Goal: Task Accomplishment & Management: Manage account settings

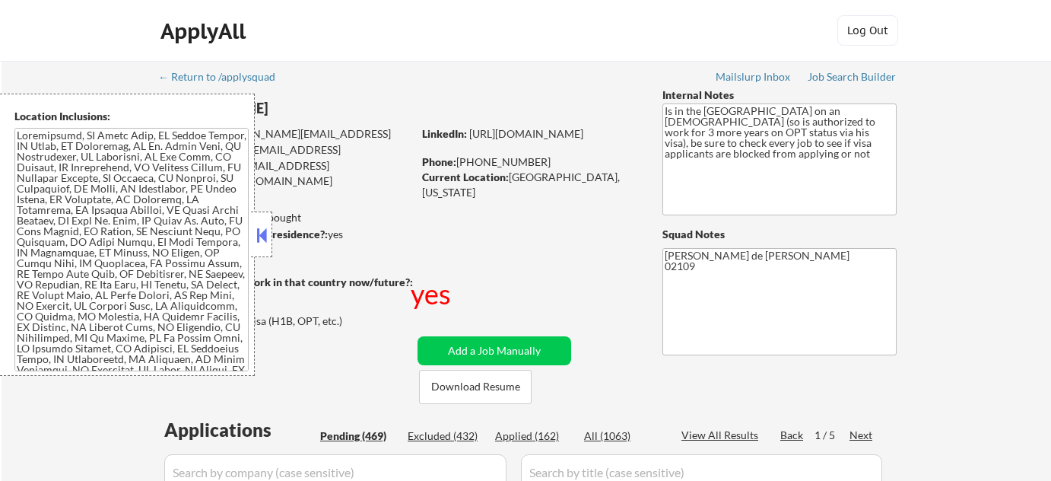
select select ""pending""
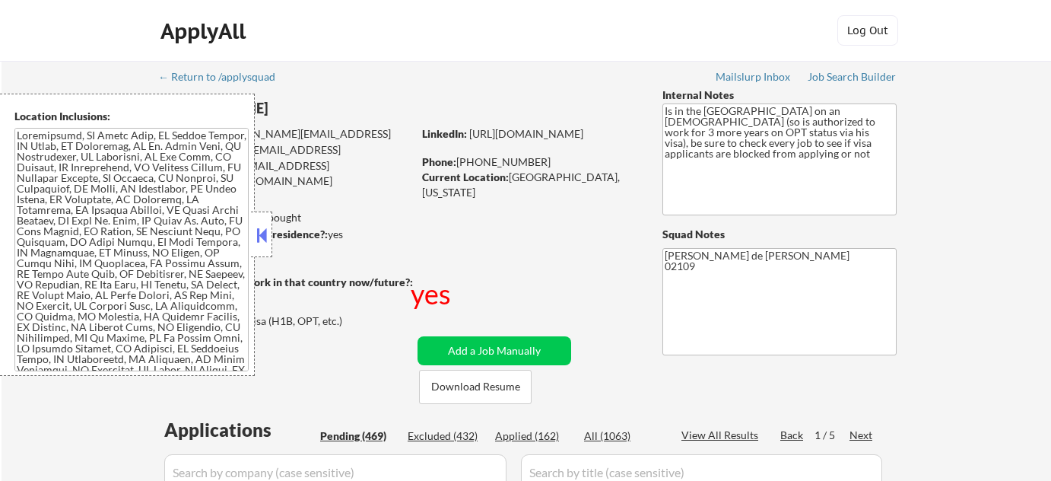
select select ""pending""
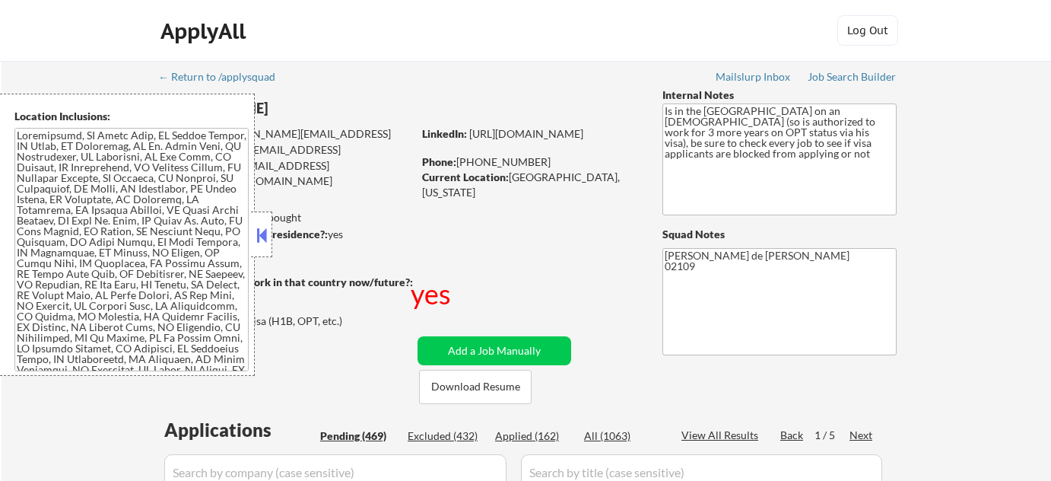
select select ""pending""
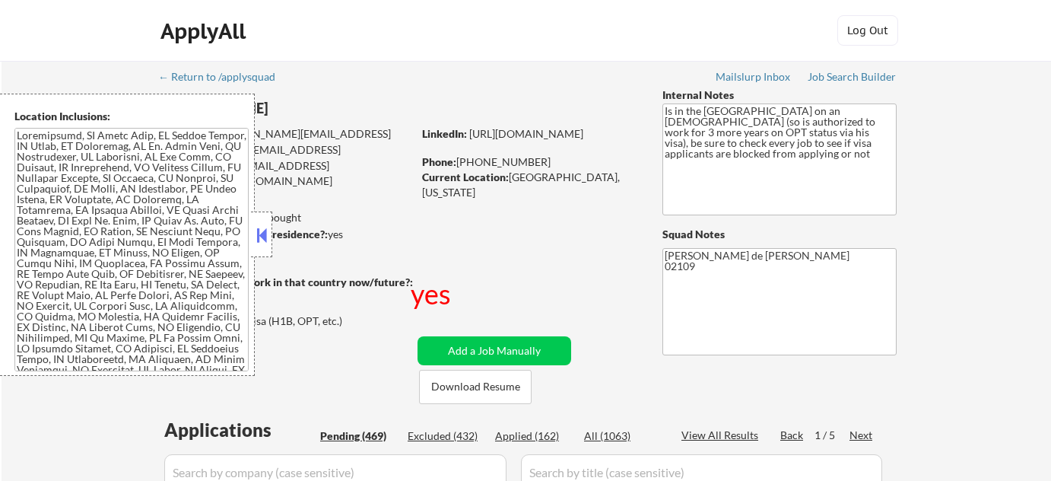
select select ""pending""
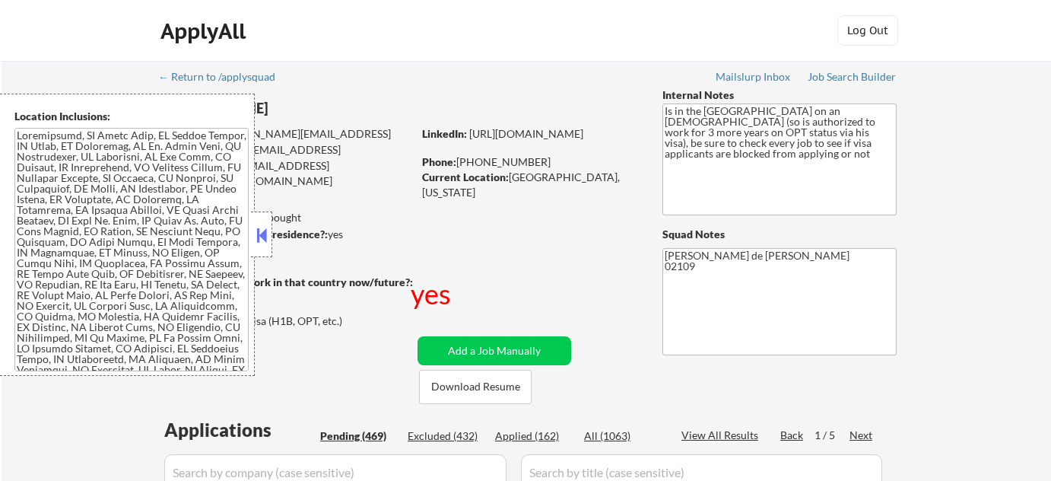
select select ""pending""
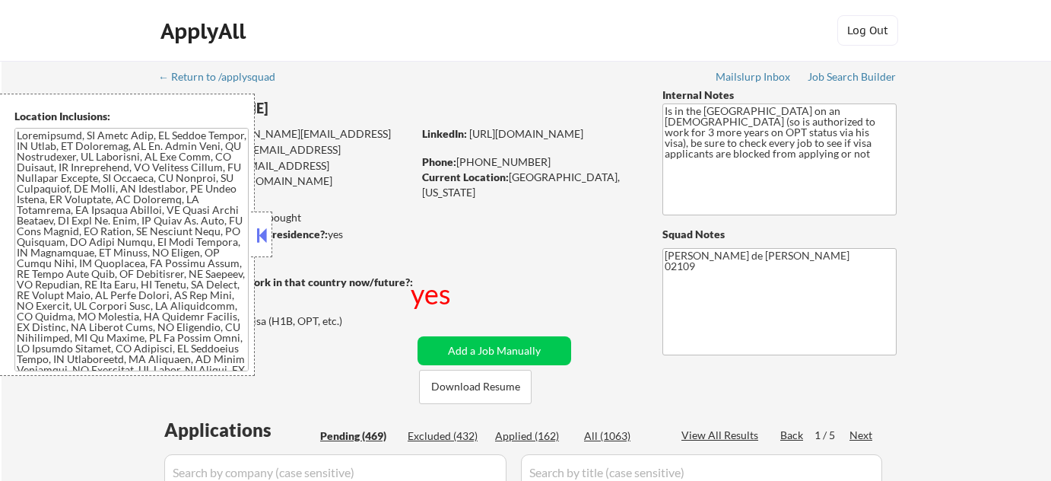
select select ""pending""
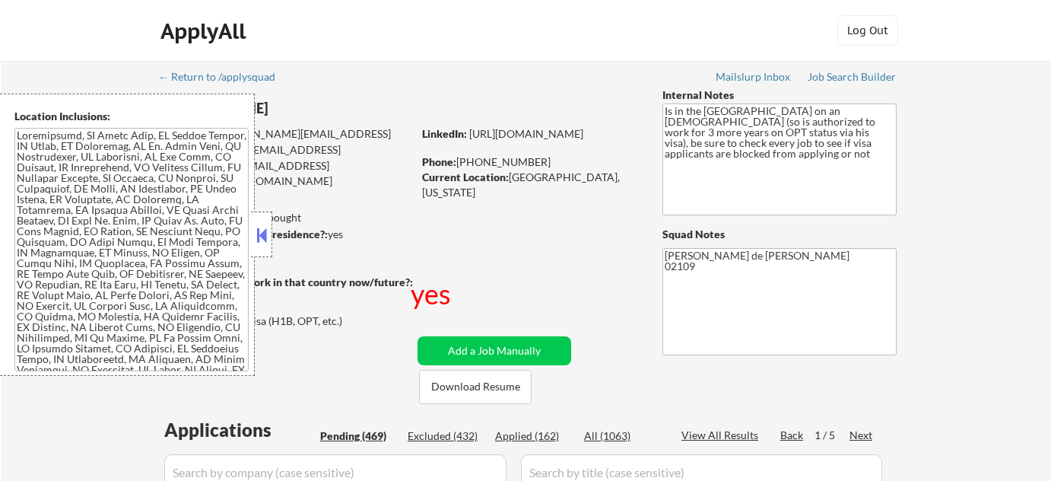
select select ""pending""
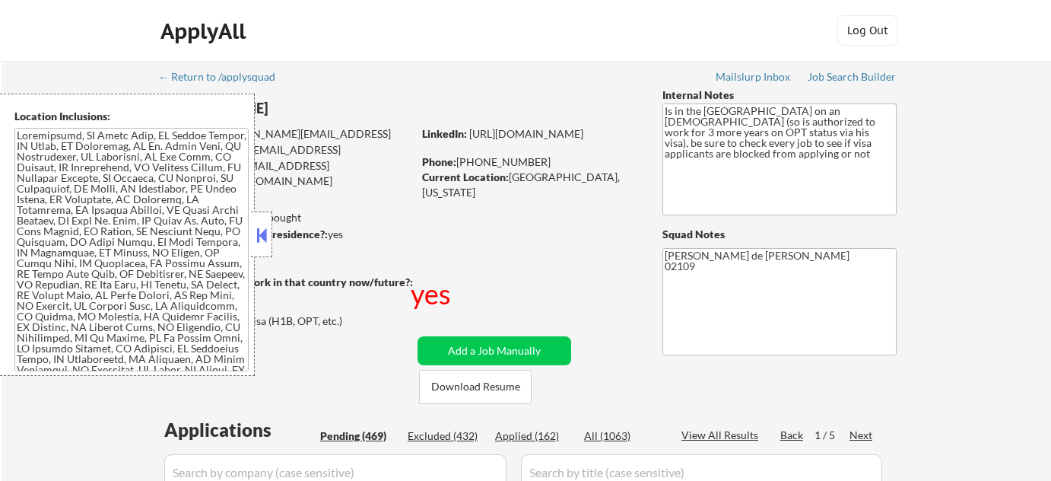
select select ""pending""
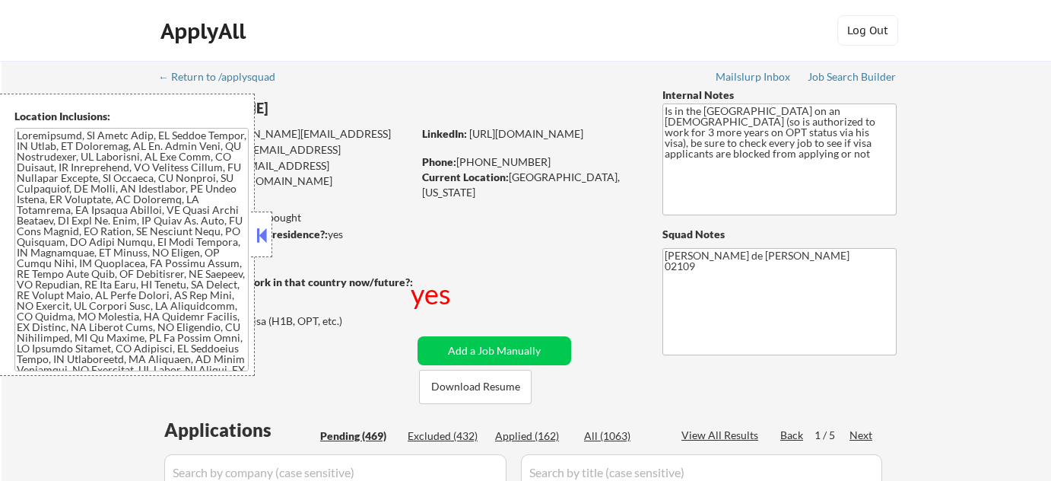
select select ""pending""
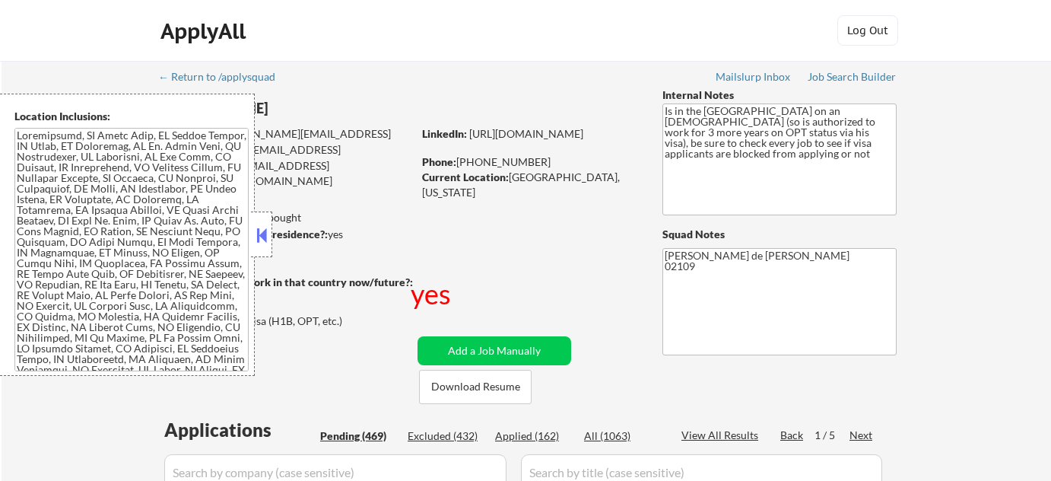
select select ""pending""
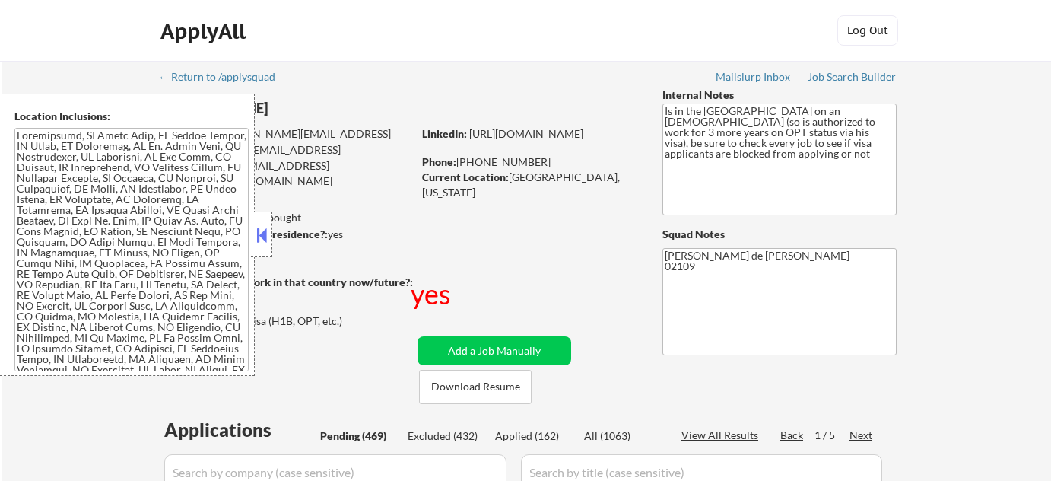
select select ""pending""
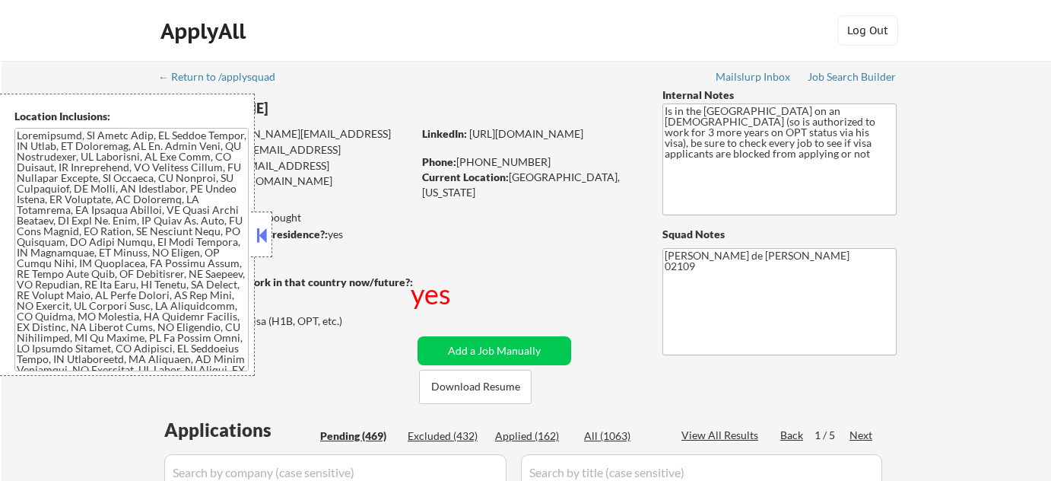
select select ""pending""
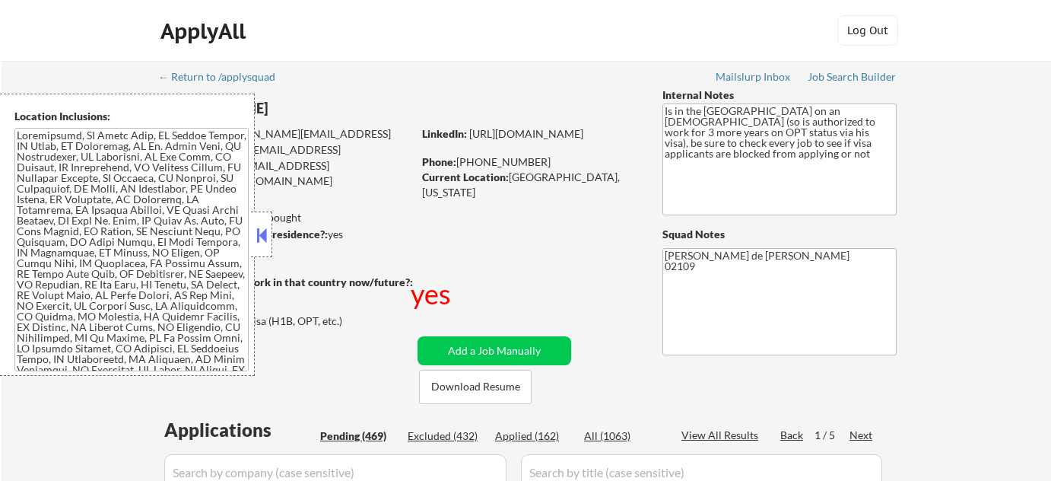
select select ""pending""
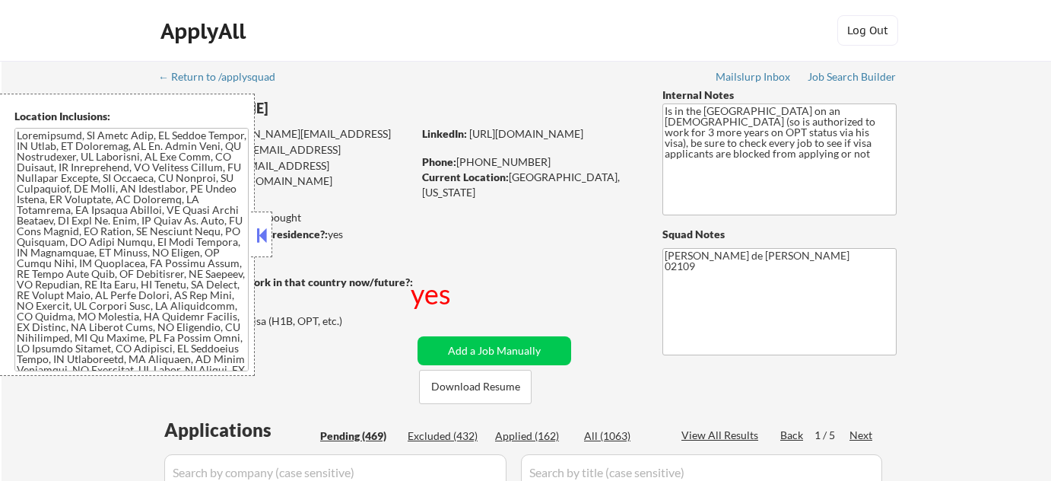
select select ""pending""
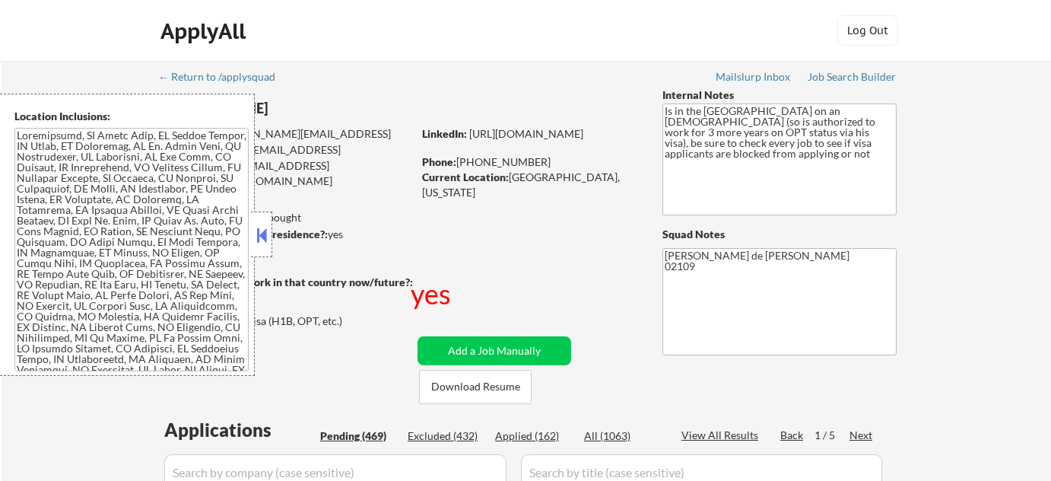
select select ""pending""
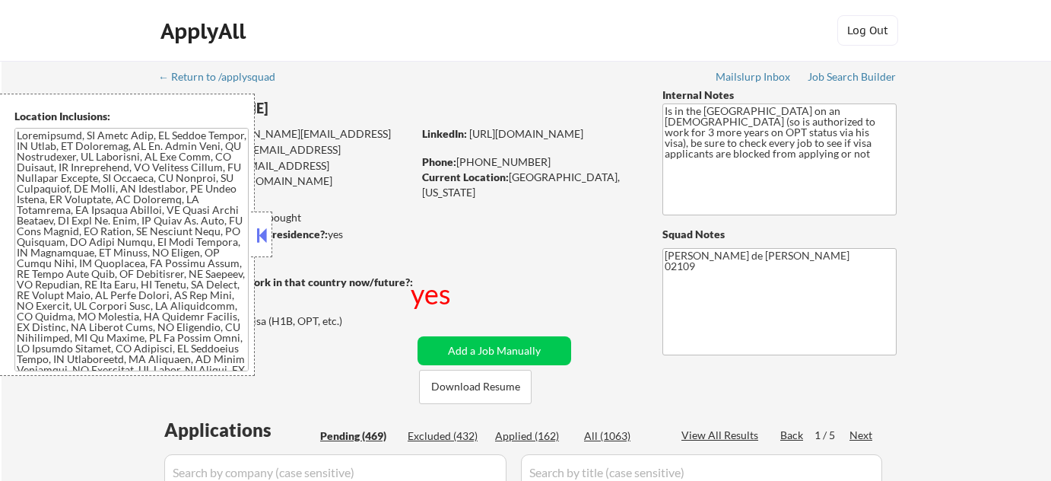
select select ""pending""
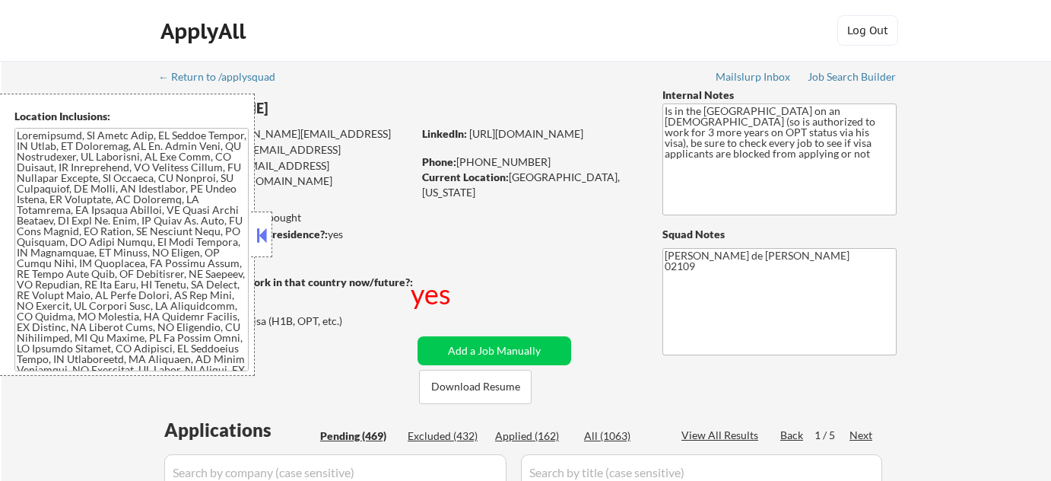
select select ""pending""
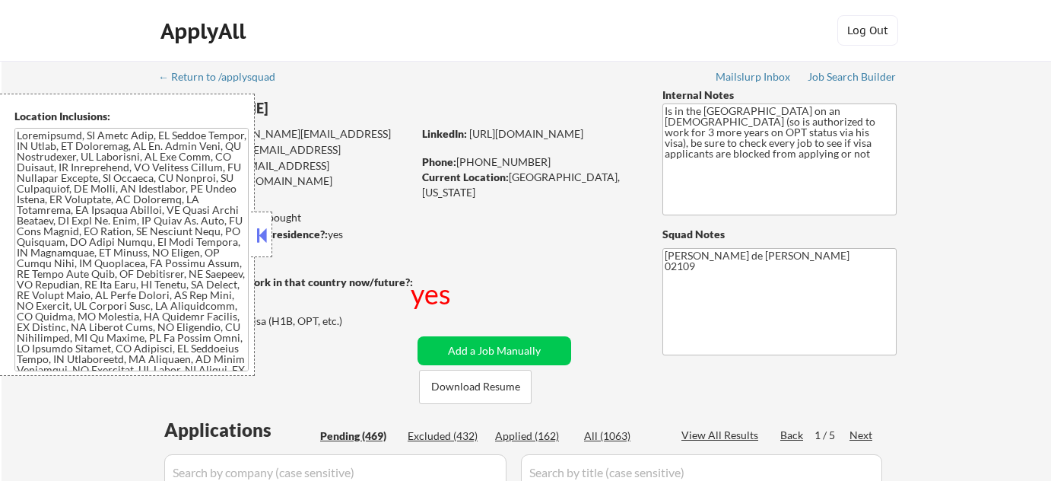
select select ""pending""
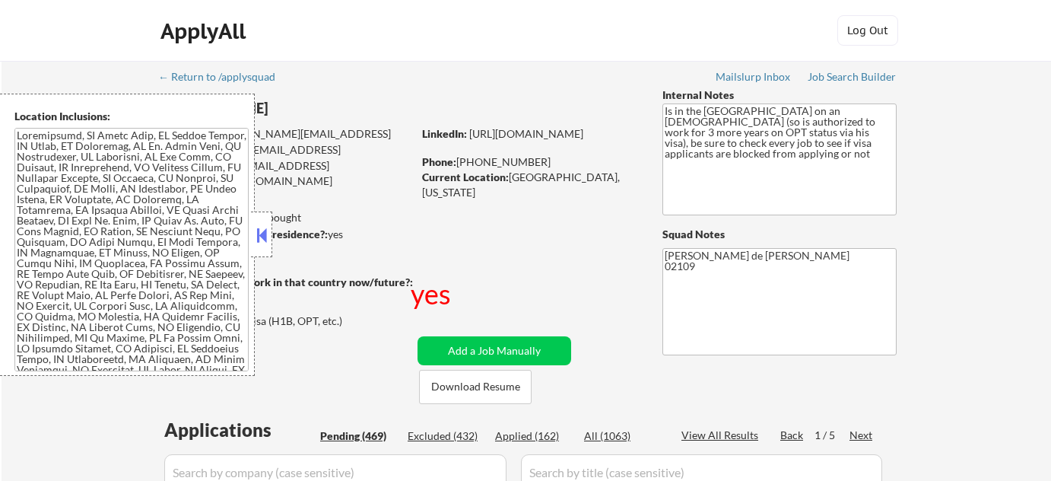
select select ""pending""
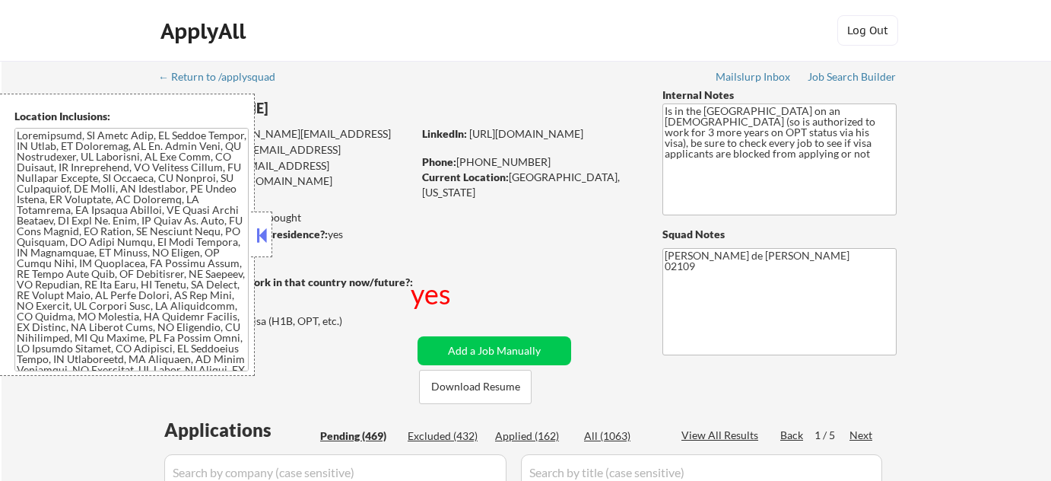
select select ""pending""
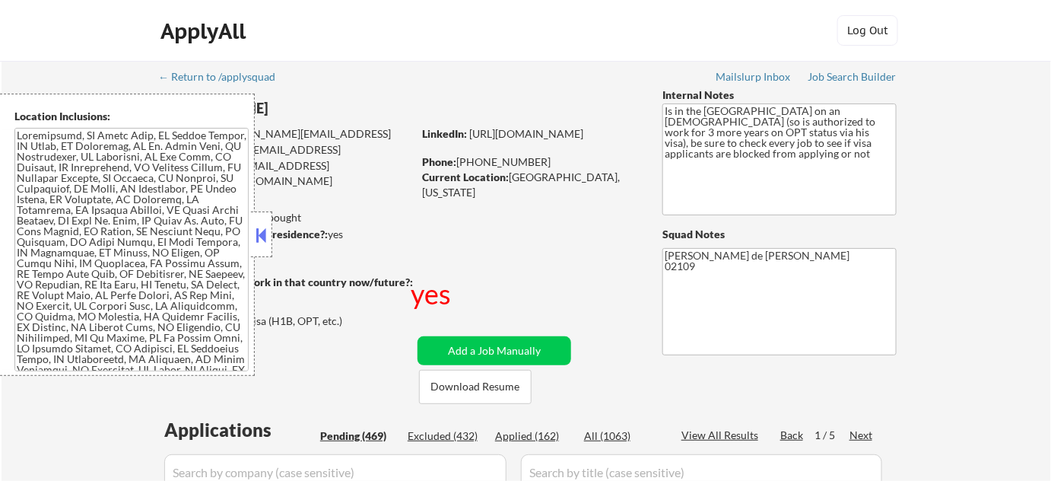
scroll to position [345, 0]
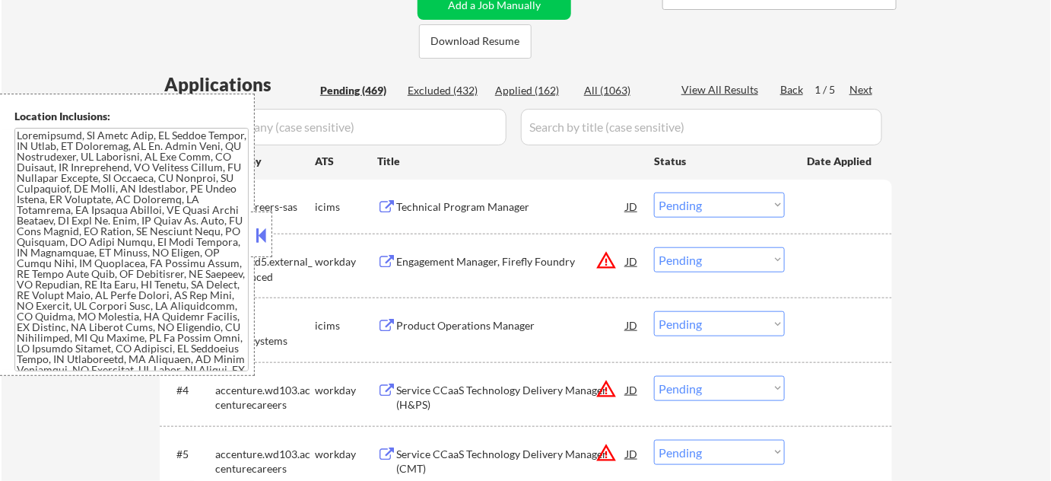
click at [259, 243] on button at bounding box center [261, 235] width 17 height 23
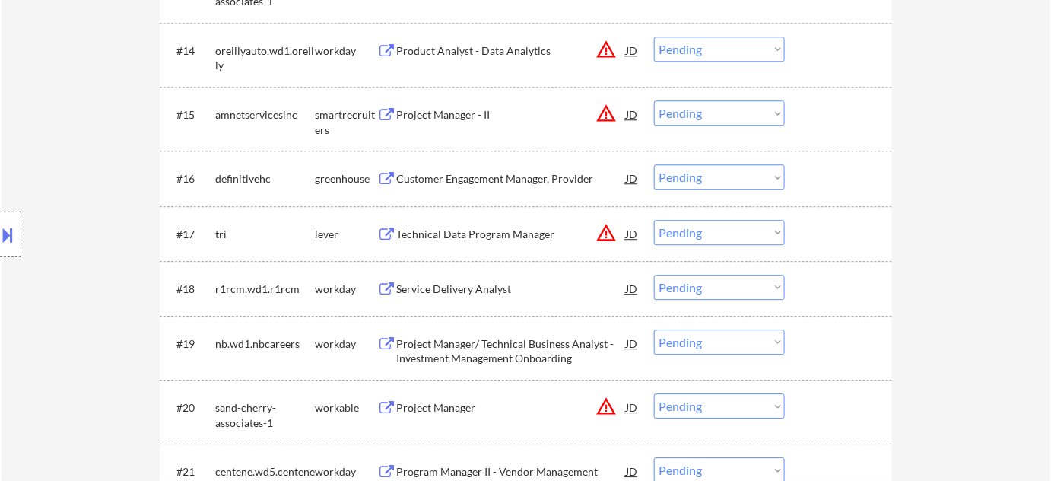
scroll to position [1314, 0]
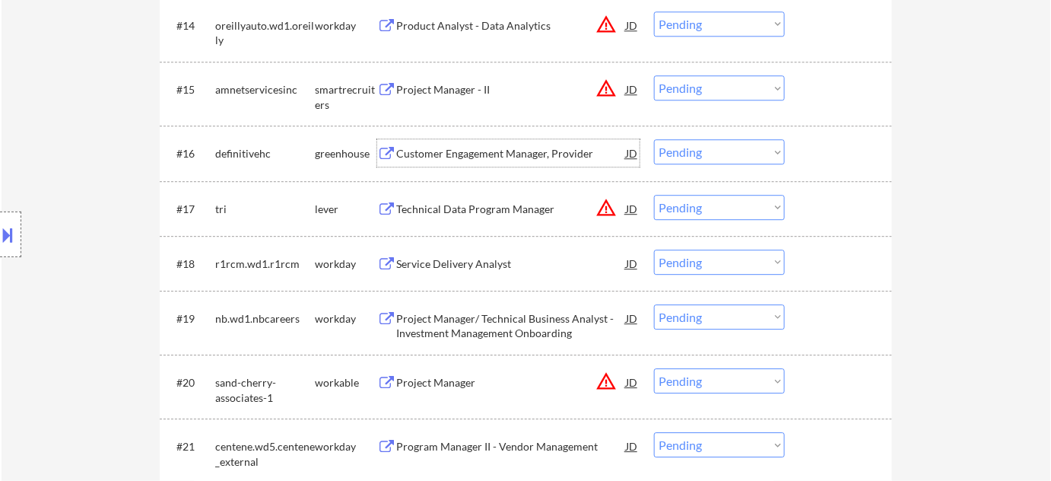
click at [519, 157] on div "Customer Engagement Manager, Provider" at bounding box center [511, 153] width 230 height 15
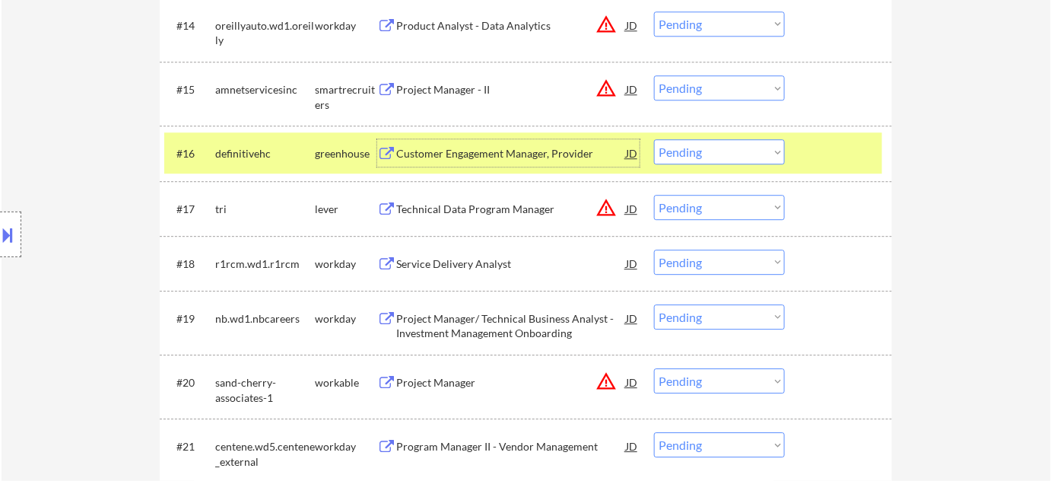
click at [493, 150] on div "Customer Engagement Manager, Provider" at bounding box center [511, 153] width 230 height 15
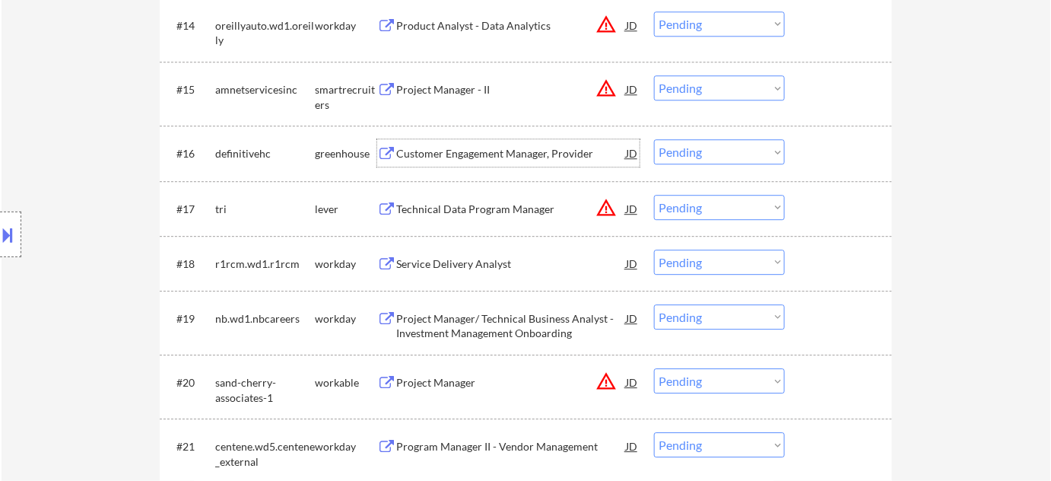
click at [17, 231] on div at bounding box center [10, 234] width 21 height 46
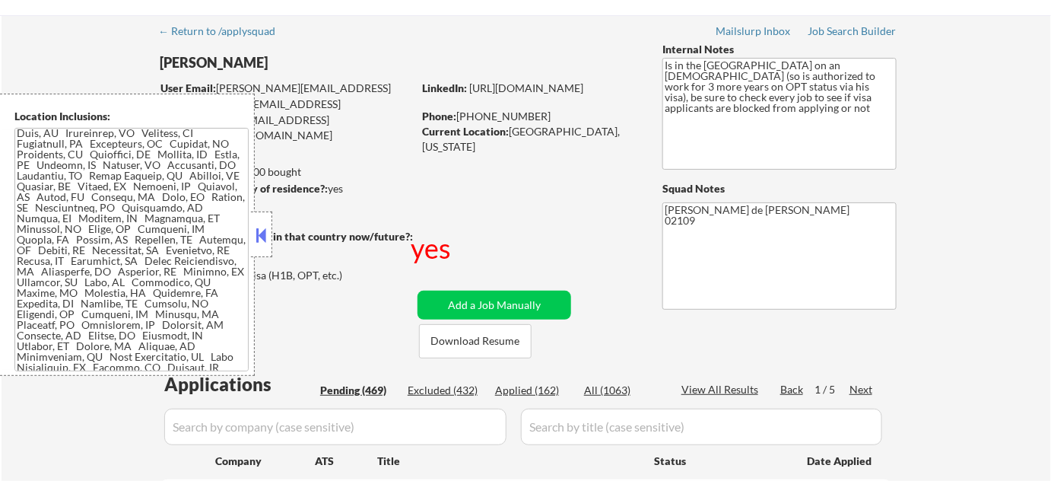
scroll to position [0, 0]
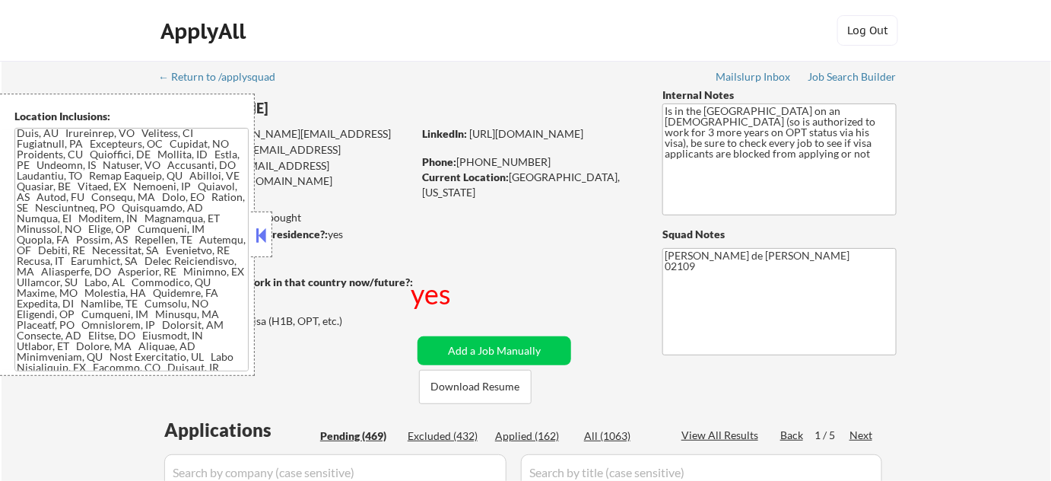
click at [262, 237] on button at bounding box center [261, 235] width 17 height 23
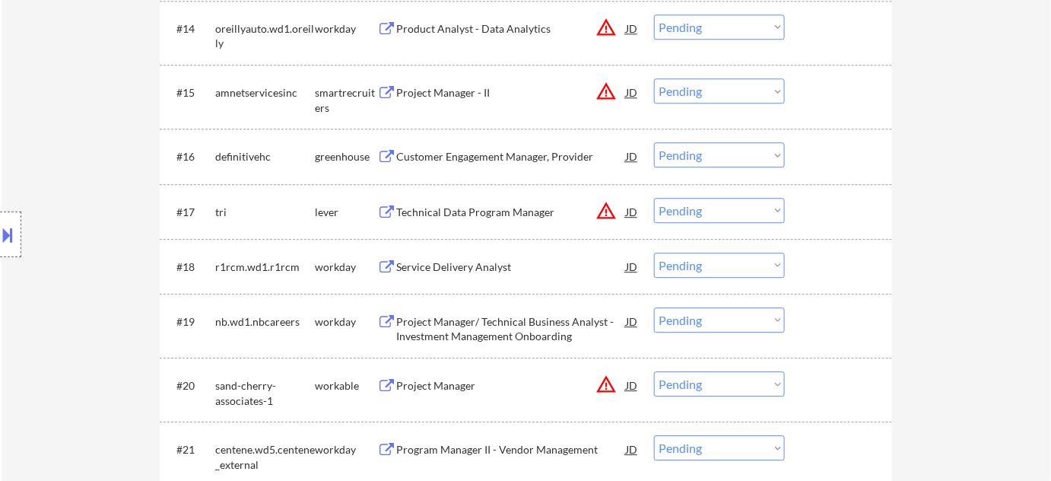
scroll to position [1314, 0]
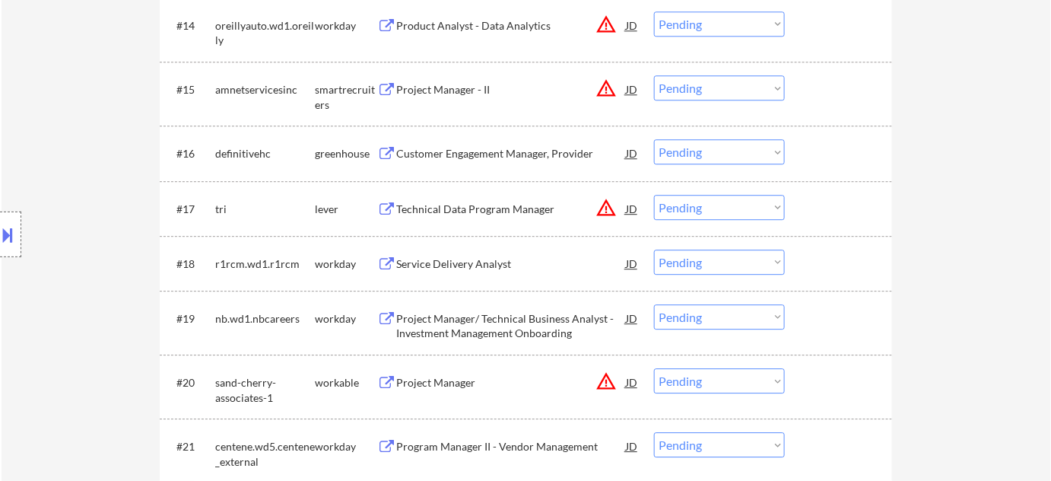
click at [671, 152] on select "Choose an option... Pending Applied Excluded (Questions) Excluded (Expired) Exc…" at bounding box center [719, 151] width 131 height 25
click at [654, 139] on select "Choose an option... Pending Applied Excluded (Questions) Excluded (Expired) Exc…" at bounding box center [719, 151] width 131 height 25
select select ""pending""
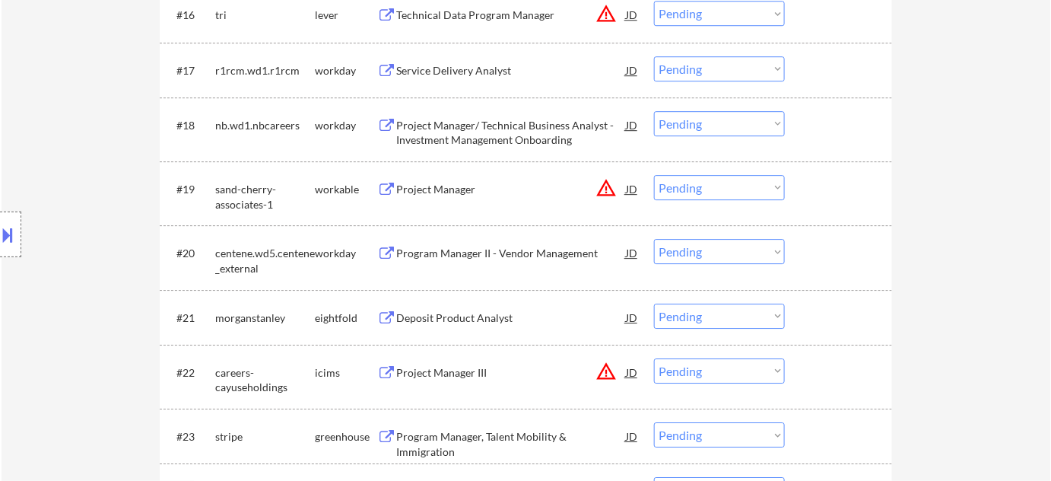
scroll to position [1522, 0]
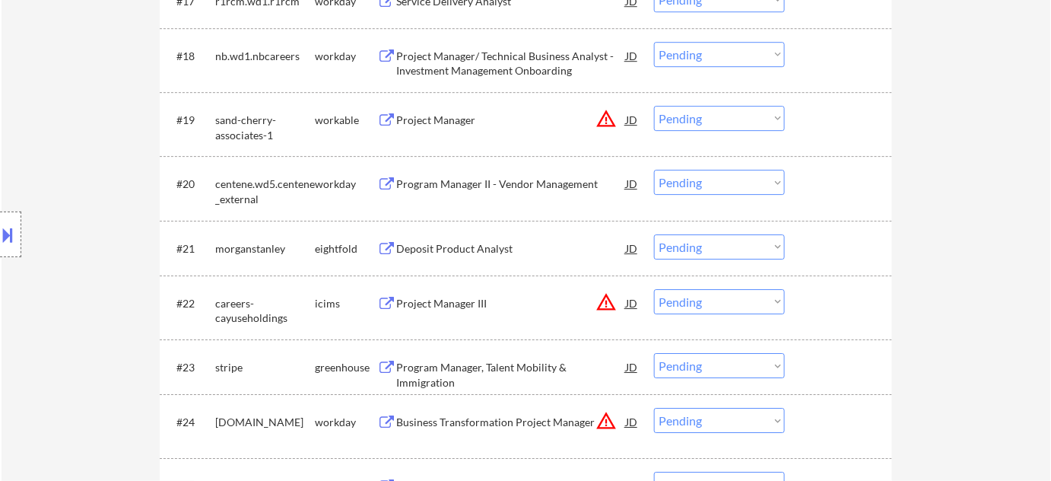
click at [467, 255] on div "Deposit Product Analyst" at bounding box center [511, 248] width 230 height 15
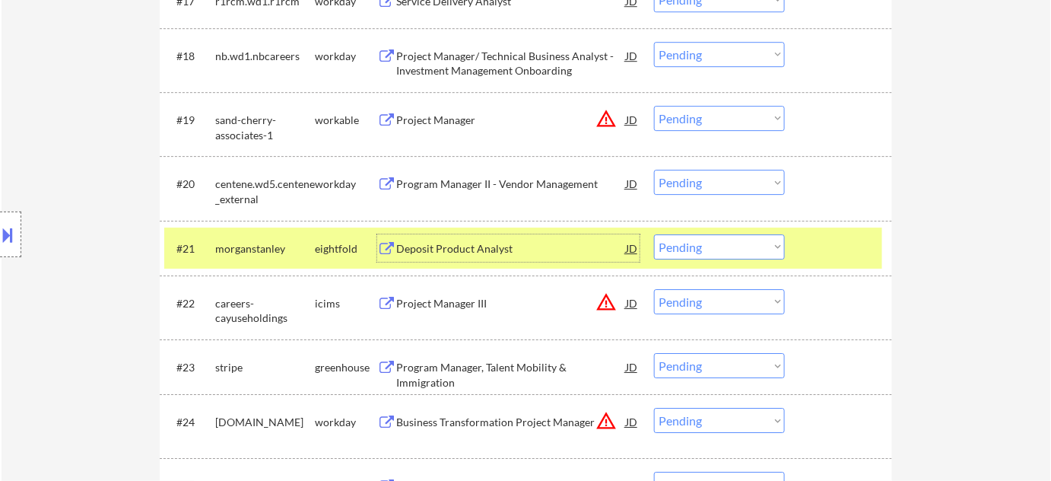
click at [682, 239] on select "Choose an option... Pending Applied Excluded (Questions) Excluded (Expired) Exc…" at bounding box center [719, 246] width 131 height 25
click at [654, 234] on select "Choose an option... Pending Applied Excluded (Questions) Excluded (Expired) Exc…" at bounding box center [719, 246] width 131 height 25
select select ""pending""
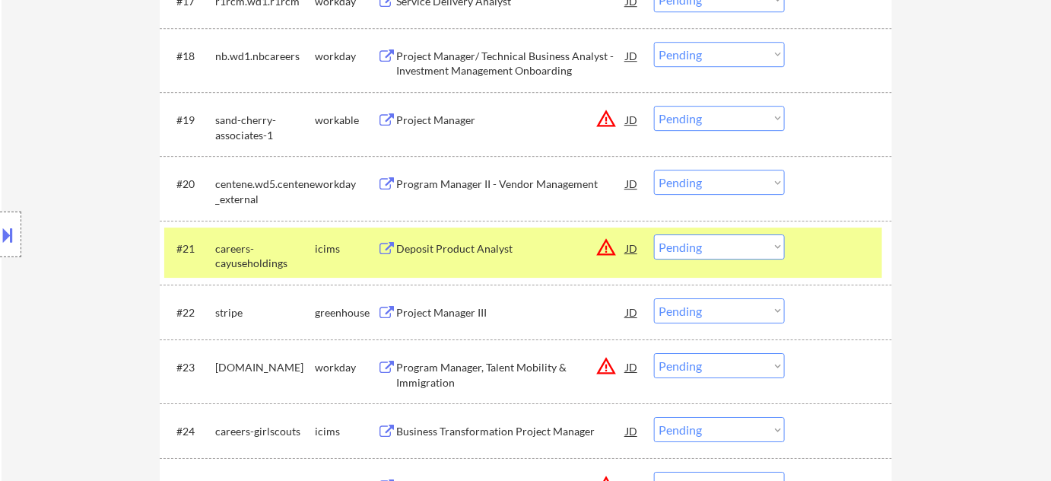
scroll to position [1590, 0]
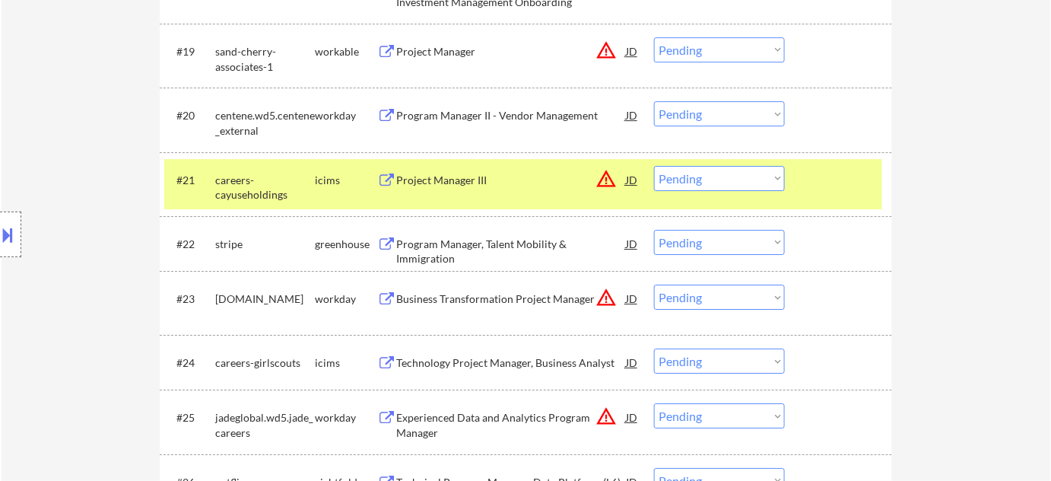
click at [534, 237] on div "Program Manager, Talent Mobility & Immigration" at bounding box center [511, 252] width 230 height 30
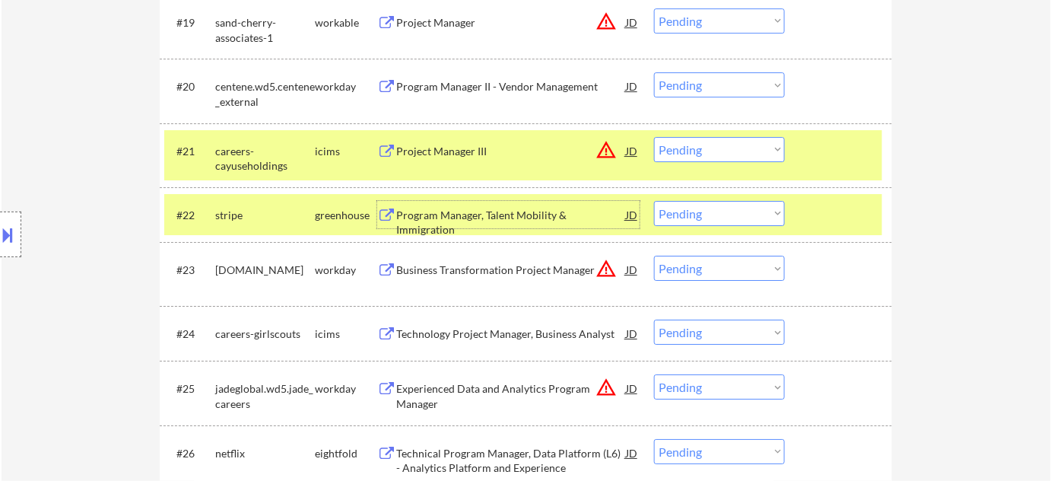
scroll to position [1659, 0]
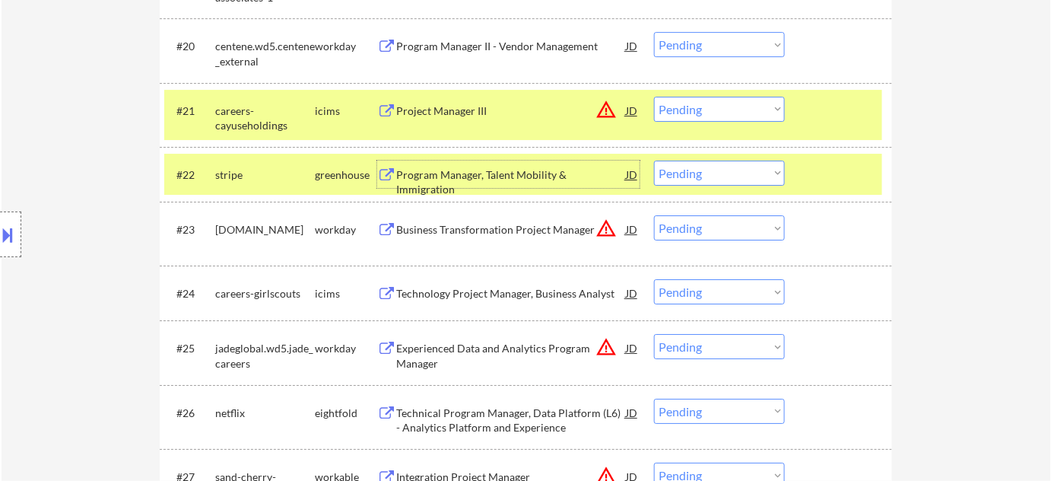
click at [497, 288] on div "Technology Project Manager, Business Analyst" at bounding box center [511, 293] width 230 height 15
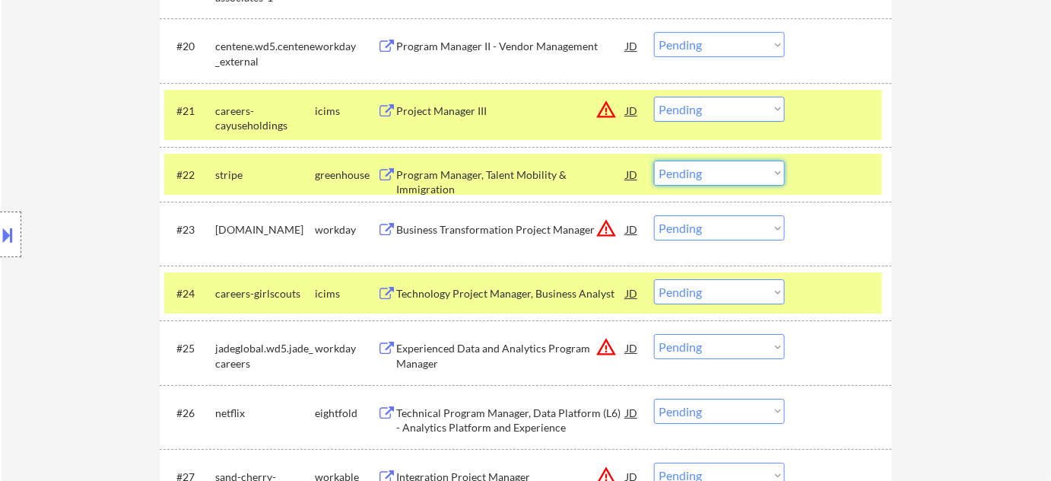
drag, startPoint x: 704, startPoint y: 176, endPoint x: 705, endPoint y: 184, distance: 7.6
click at [704, 176] on select "Choose an option... Pending Applied Excluded (Questions) Excluded (Expired) Exc…" at bounding box center [719, 173] width 131 height 25
click at [654, 161] on select "Choose an option... Pending Applied Excluded (Questions) Excluded (Expired) Exc…" at bounding box center [719, 173] width 131 height 25
select select ""pending""
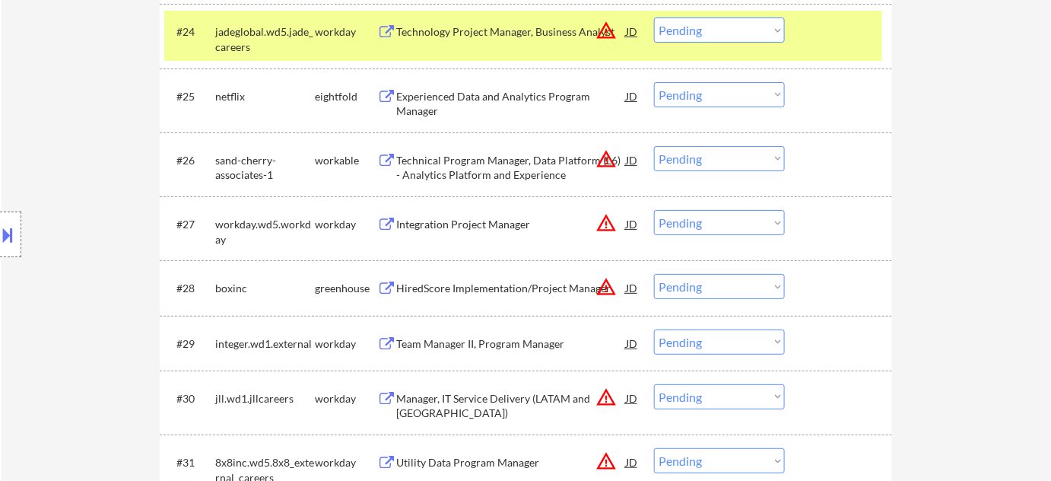
scroll to position [1936, 0]
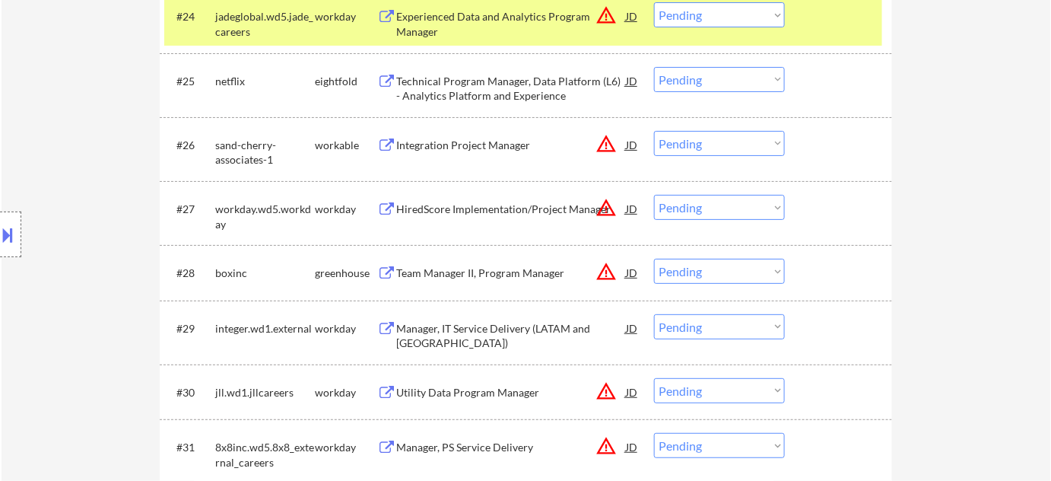
click at [88, 275] on div "Location Inclusions:" at bounding box center [136, 235] width 272 height 282
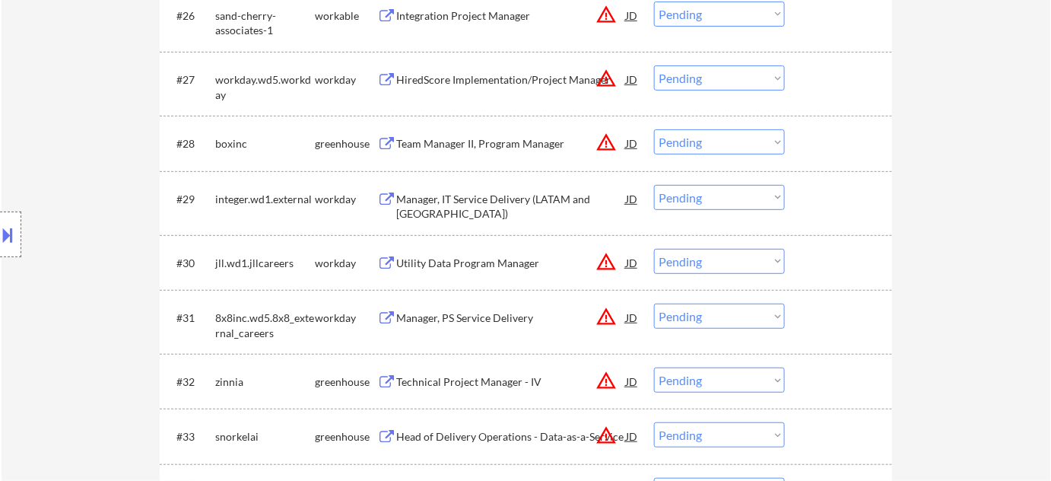
scroll to position [2075, 0]
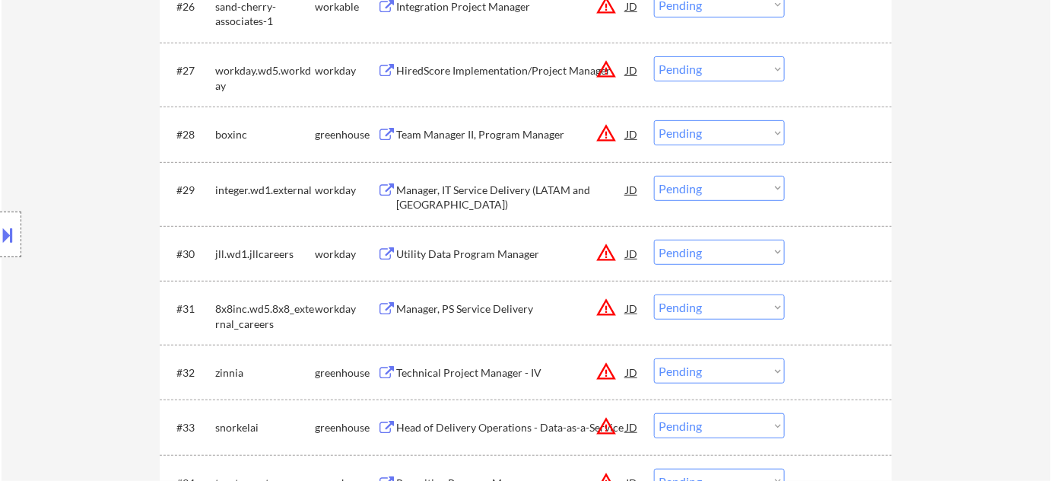
click at [417, 200] on div "Manager, IT Service Delivery (LATAM and Central USA)" at bounding box center [511, 198] width 230 height 30
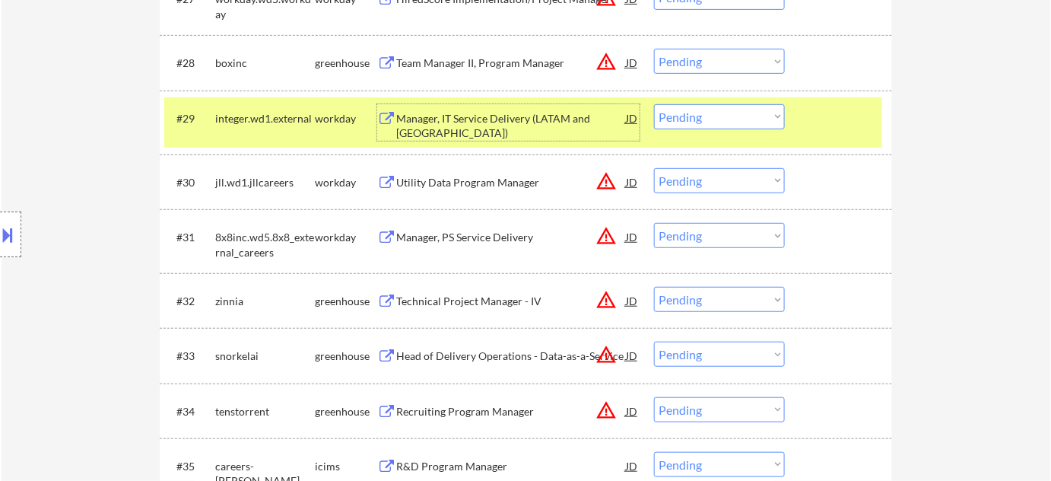
scroll to position [2144, 0]
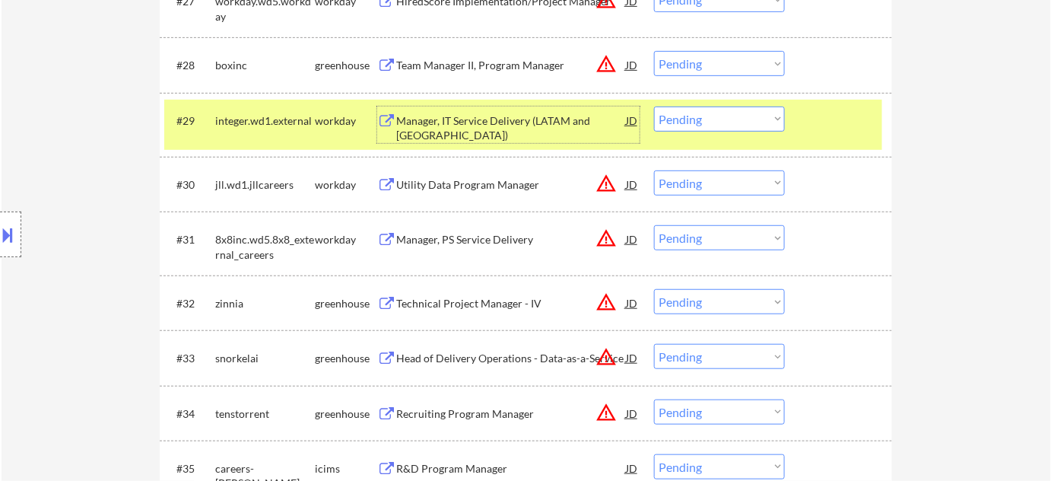
click at [742, 125] on select "Choose an option... Pending Applied Excluded (Questions) Excluded (Expired) Exc…" at bounding box center [719, 119] width 131 height 25
click at [654, 107] on select "Choose an option... Pending Applied Excluded (Questions) Excluded (Expired) Exc…" at bounding box center [719, 119] width 131 height 25
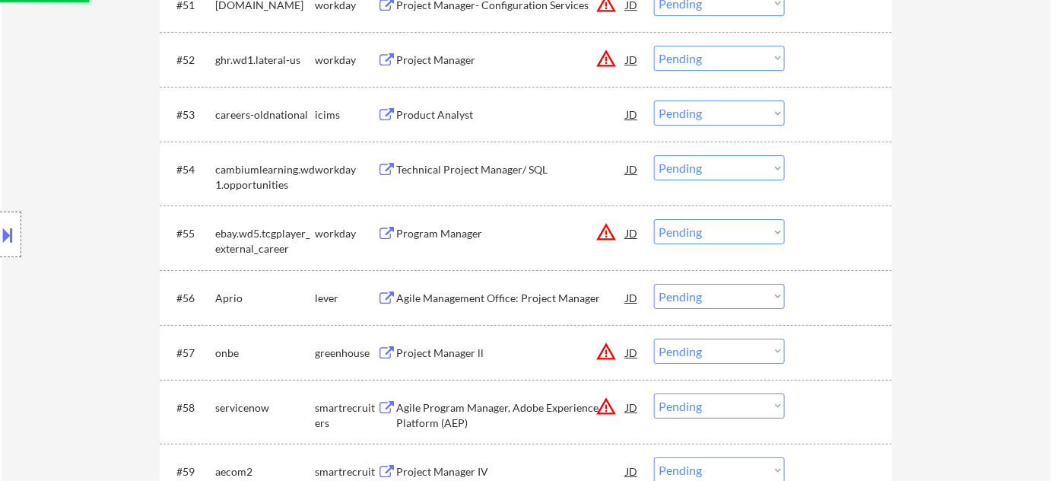
scroll to position [4080, 0]
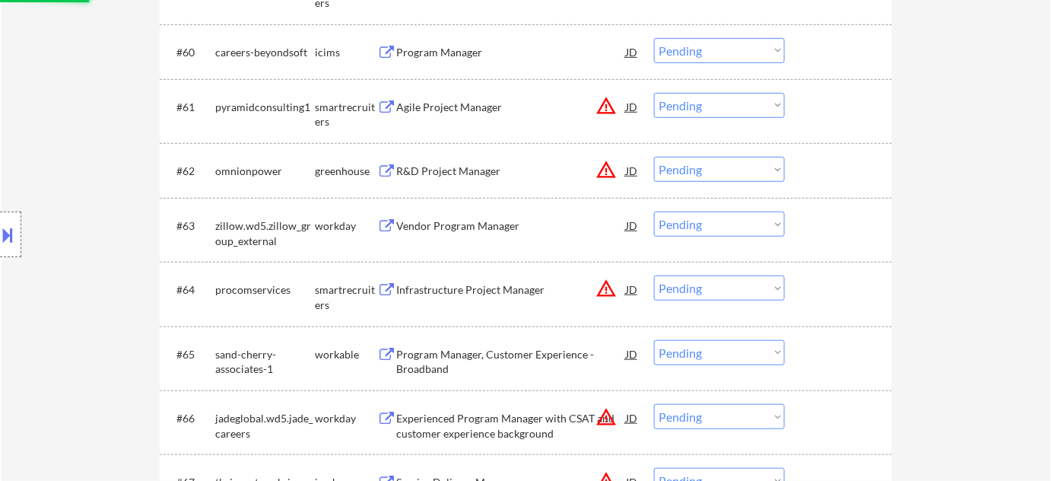
select select ""pending""
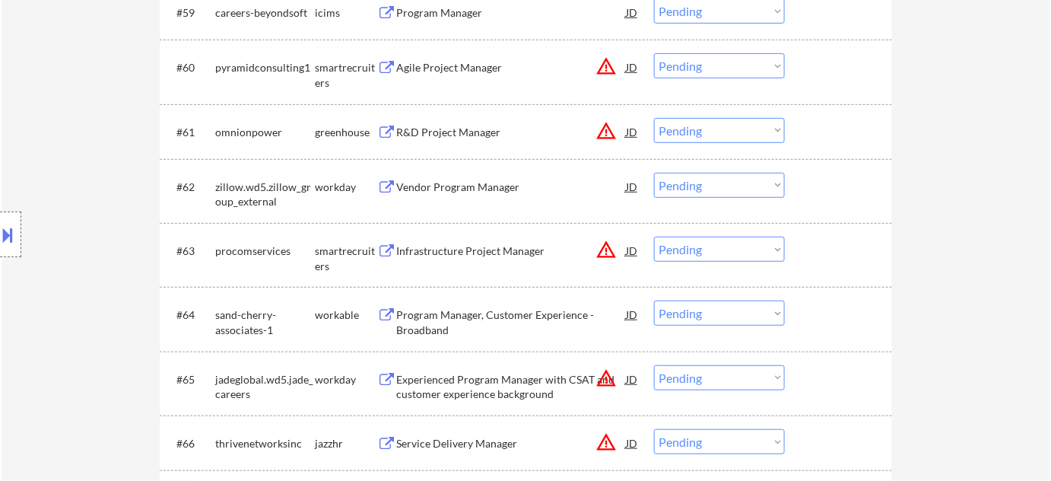
scroll to position [4011, 0]
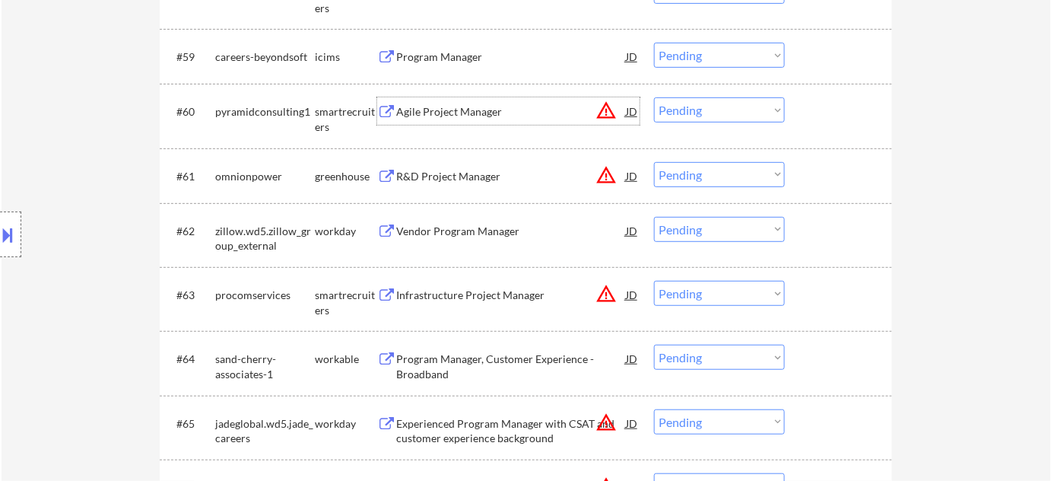
click at [463, 107] on div "Agile Project Manager" at bounding box center [511, 111] width 230 height 15
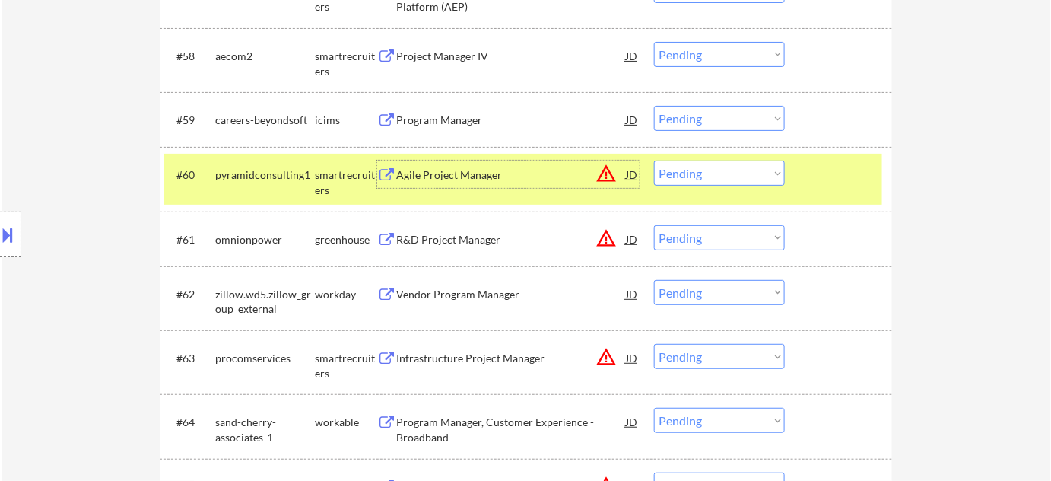
scroll to position [3872, 0]
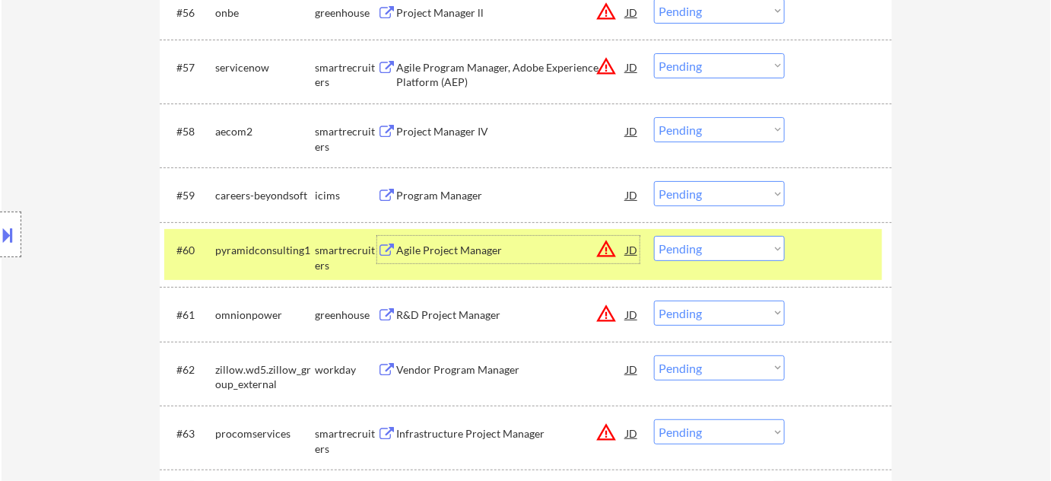
click at [442, 129] on div "Project Manager IV" at bounding box center [511, 131] width 230 height 15
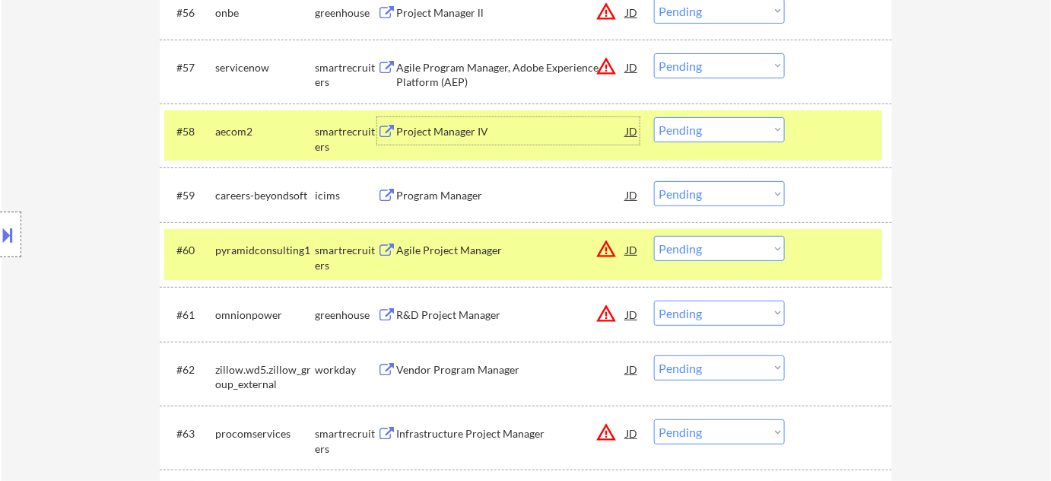
click at [730, 134] on select "Choose an option... Pending Applied Excluded (Questions) Excluded (Expired) Exc…" at bounding box center [719, 129] width 131 height 25
click at [654, 117] on select "Choose an option... Pending Applied Excluded (Questions) Excluded (Expired) Exc…" at bounding box center [719, 129] width 131 height 25
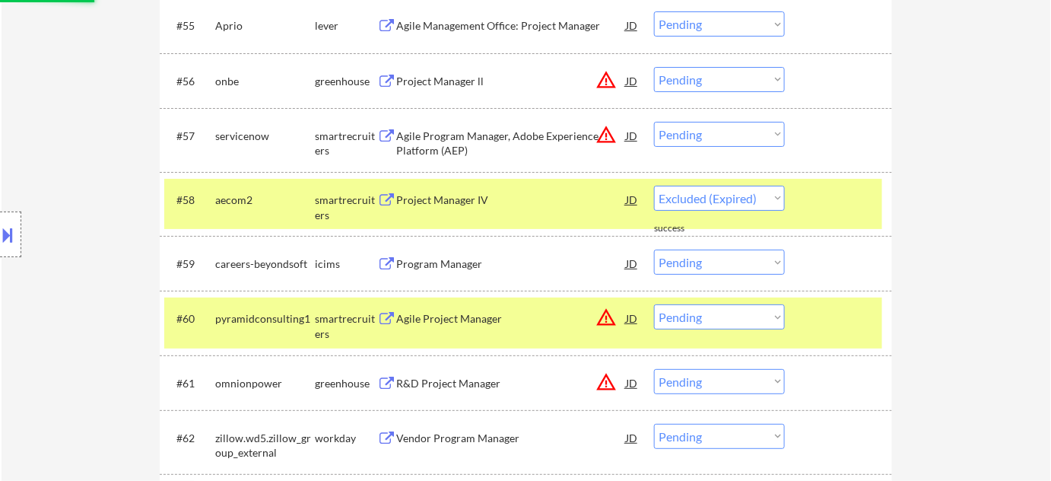
select select ""pending""
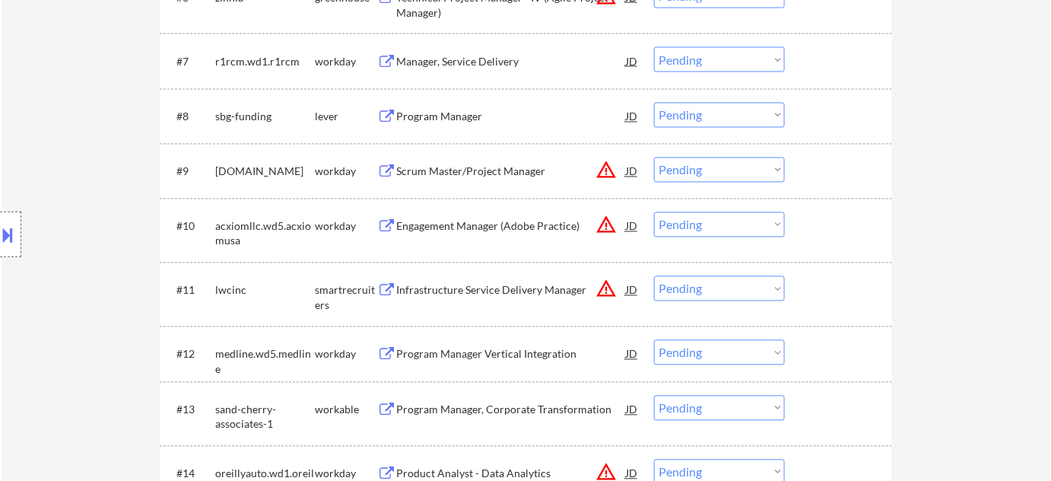
scroll to position [1037, 0]
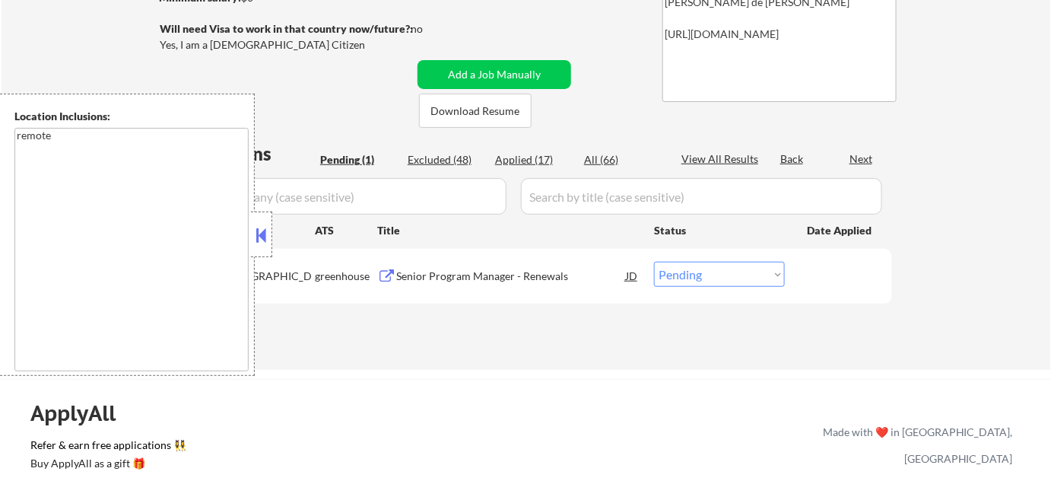
scroll to position [276, 0]
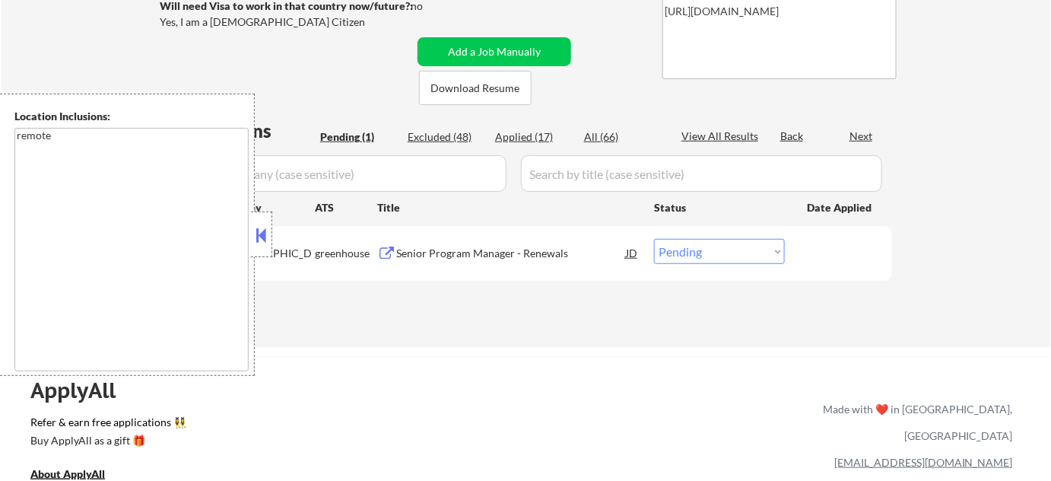
click at [258, 236] on button at bounding box center [261, 235] width 17 height 23
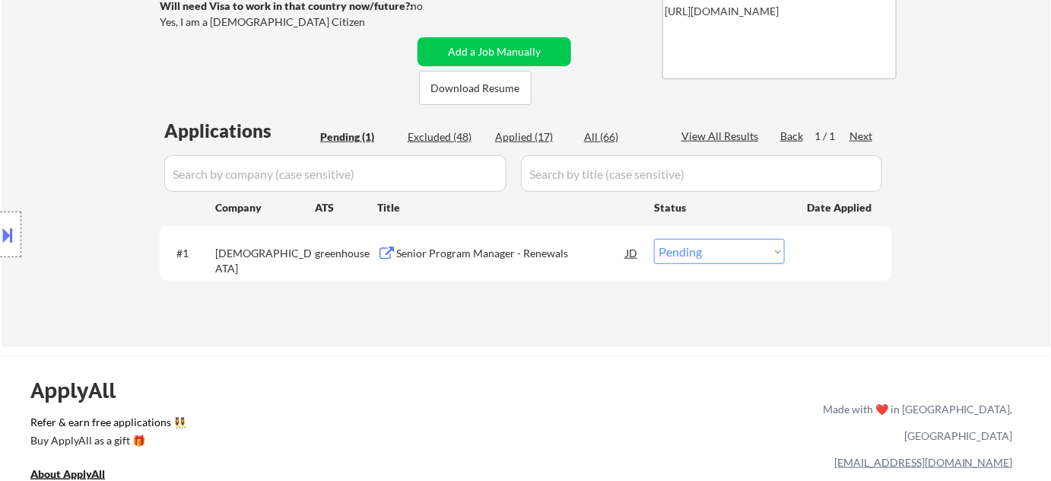
click at [467, 259] on div "Senior Program Manager - Renewals" at bounding box center [511, 253] width 230 height 15
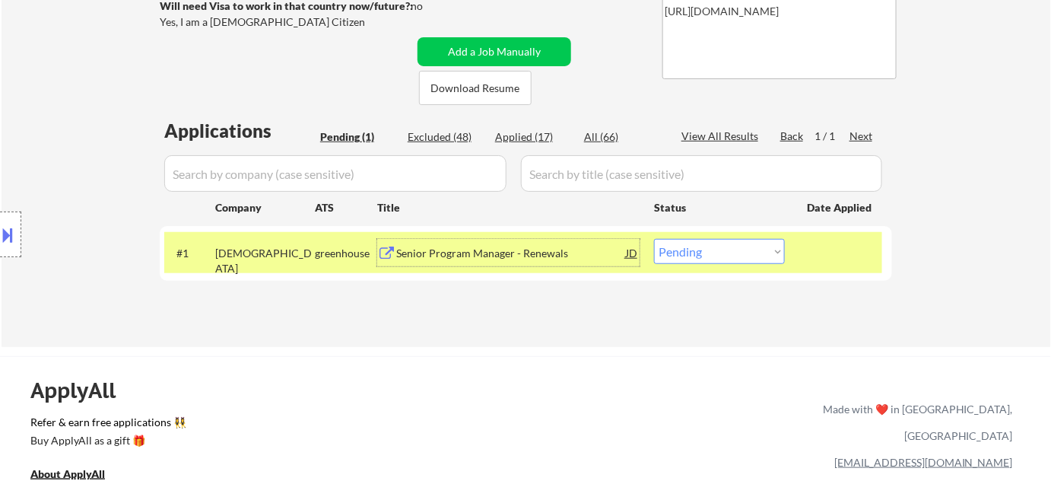
click at [533, 126] on div "Applications Pending (1) Excluded (48) Applied (17) All (66) View All Results B…" at bounding box center [526, 217] width 733 height 199
drag, startPoint x: 529, startPoint y: 132, endPoint x: 546, endPoint y: 148, distance: 23.1
click at [528, 132] on div "Applied (17)" at bounding box center [533, 136] width 76 height 15
select select ""applied""
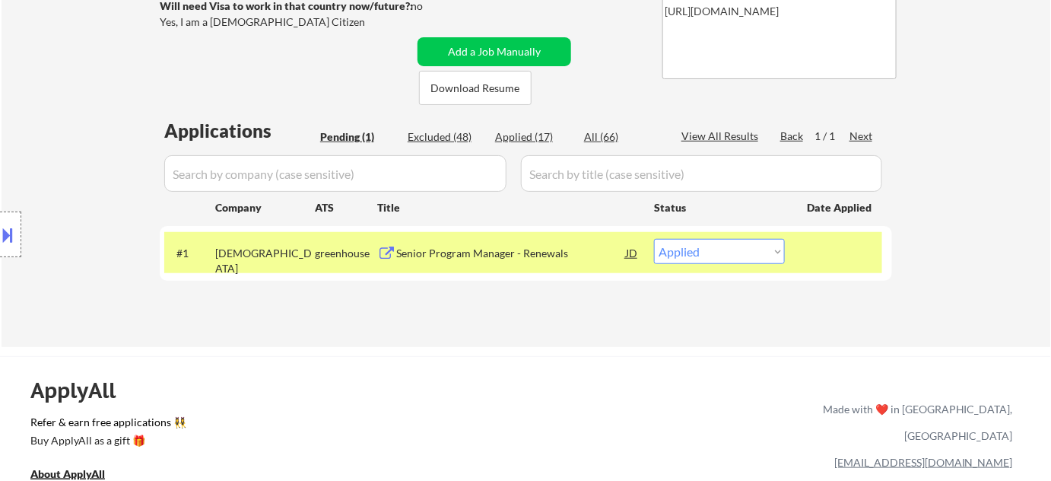
select select ""applied""
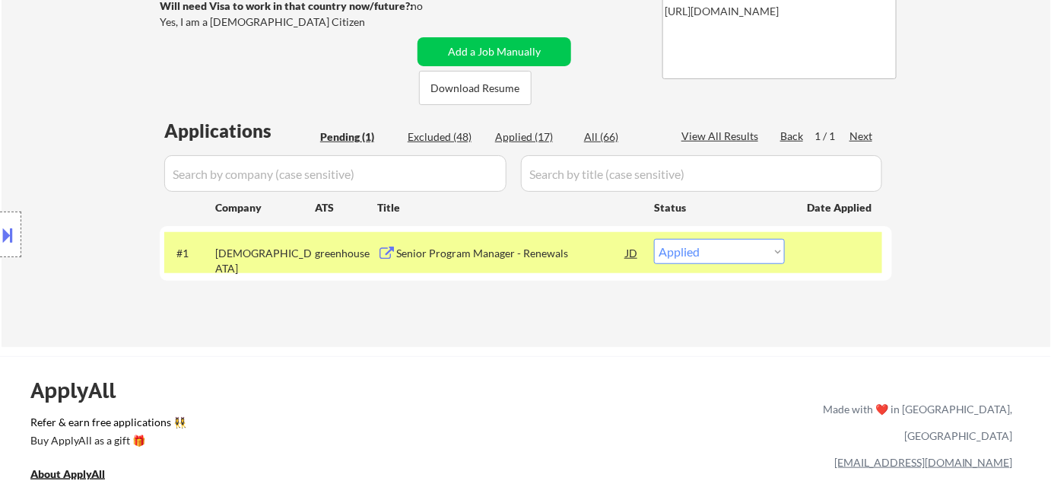
select select ""applied""
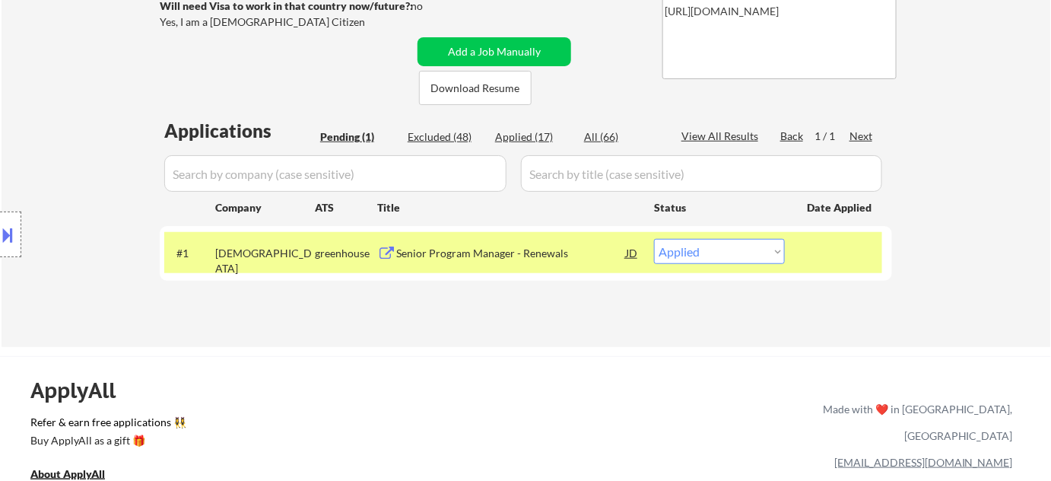
select select ""applied""
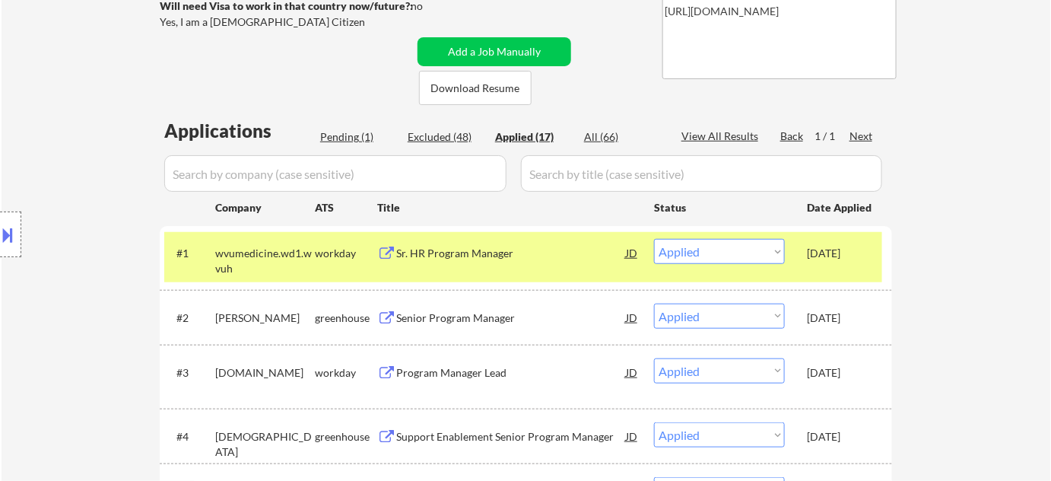
click at [346, 132] on div "Pending (1)" at bounding box center [358, 136] width 76 height 15
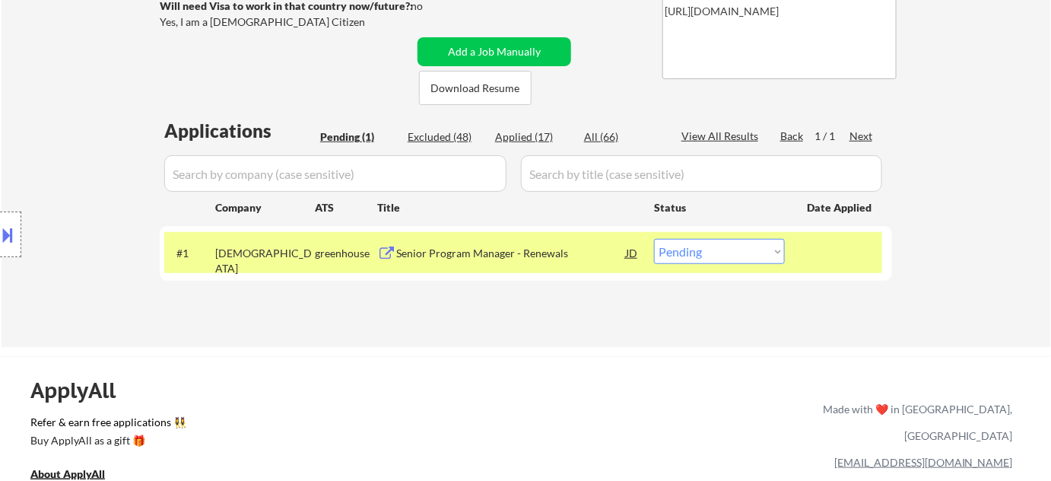
click at [731, 254] on select "Choose an option... Pending Applied Excluded (Questions) Excluded (Expired) Exc…" at bounding box center [719, 251] width 131 height 25
select select ""excluded__bad_match_""
click at [654, 239] on select "Choose an option... Pending Applied Excluded (Questions) Excluded (Expired) Exc…" at bounding box center [719, 251] width 131 height 25
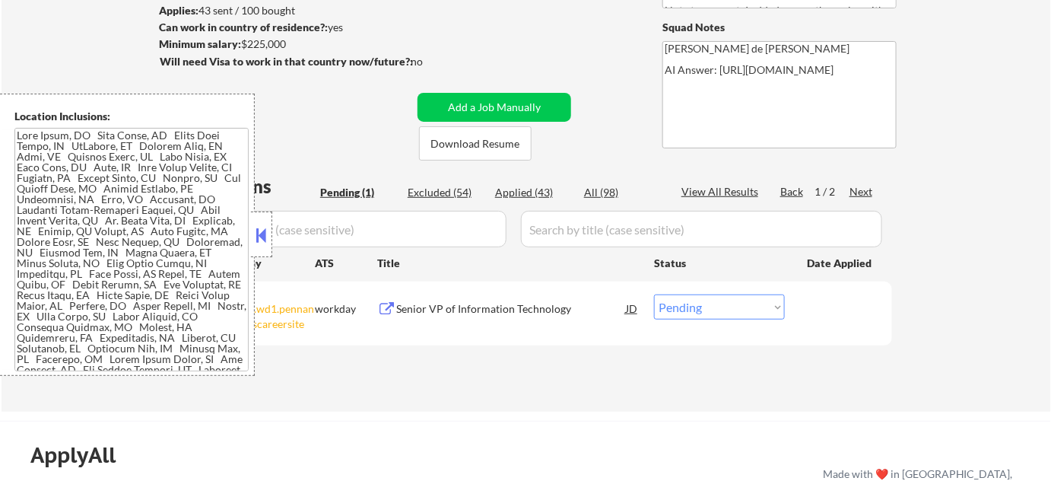
scroll to position [207, 0]
click at [263, 231] on button at bounding box center [261, 235] width 17 height 23
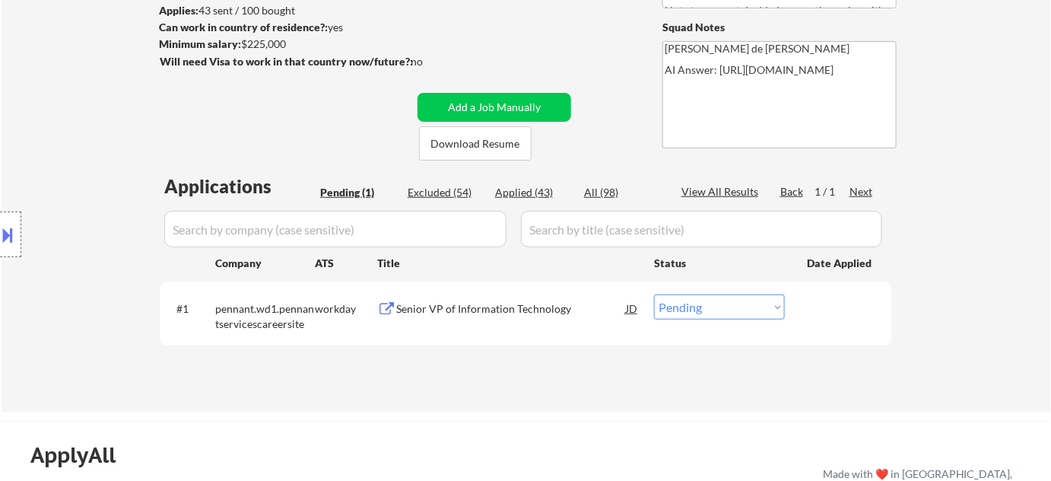
click at [488, 295] on div "Senior VP of Information Technology" at bounding box center [511, 307] width 230 height 27
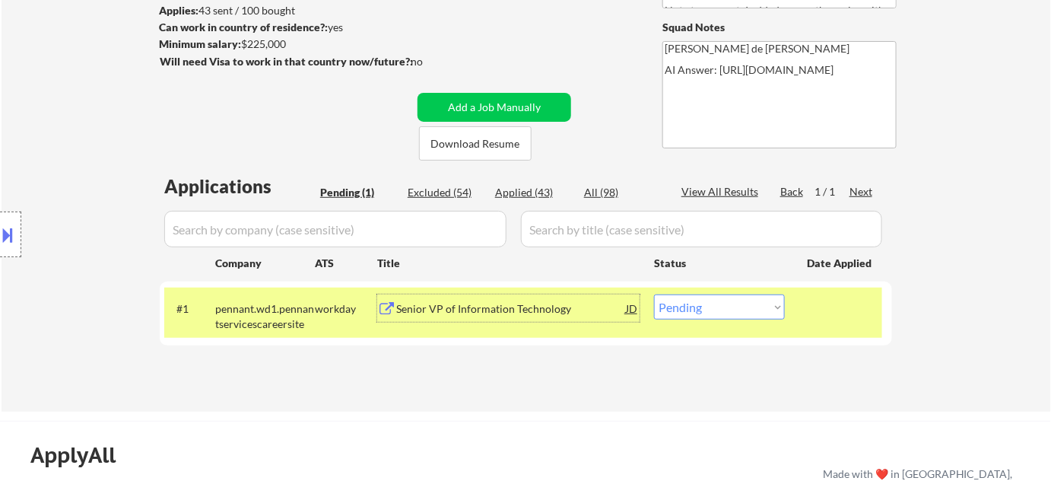
click at [6, 246] on button at bounding box center [8, 234] width 17 height 25
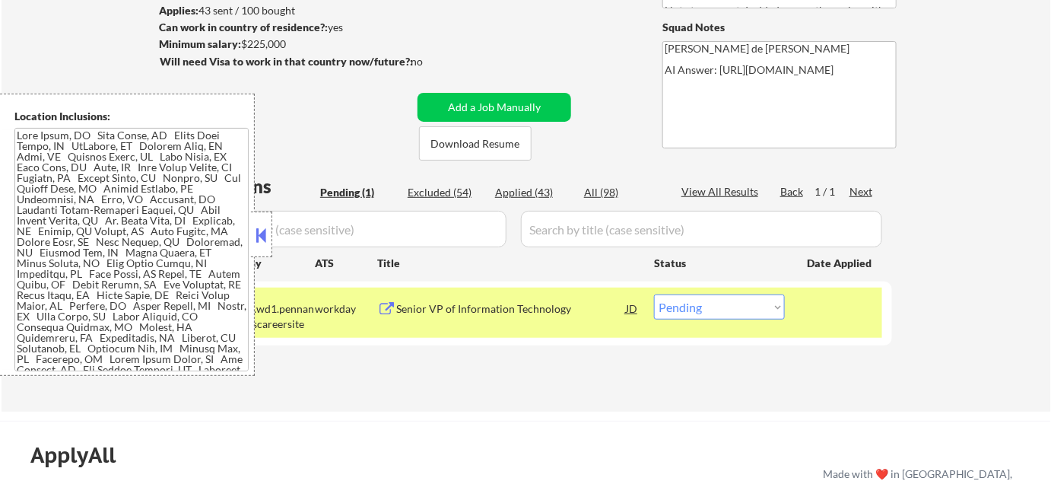
click at [262, 229] on button at bounding box center [261, 235] width 17 height 23
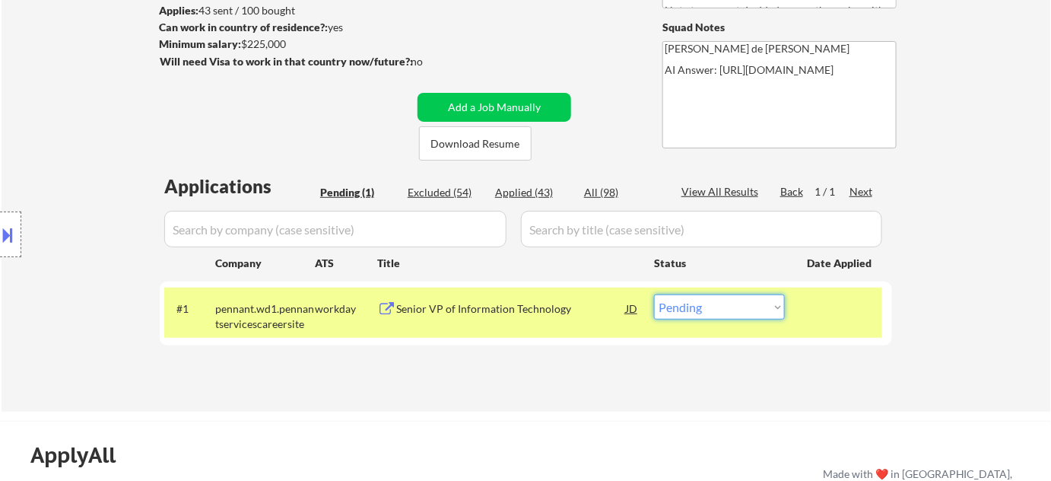
click at [741, 302] on select "Choose an option... Pending Applied Excluded (Questions) Excluded (Expired) Exc…" at bounding box center [719, 306] width 131 height 25
select select ""applied""
click at [654, 294] on select "Choose an option... Pending Applied Excluded (Questions) Excluded (Expired) Exc…" at bounding box center [719, 306] width 131 height 25
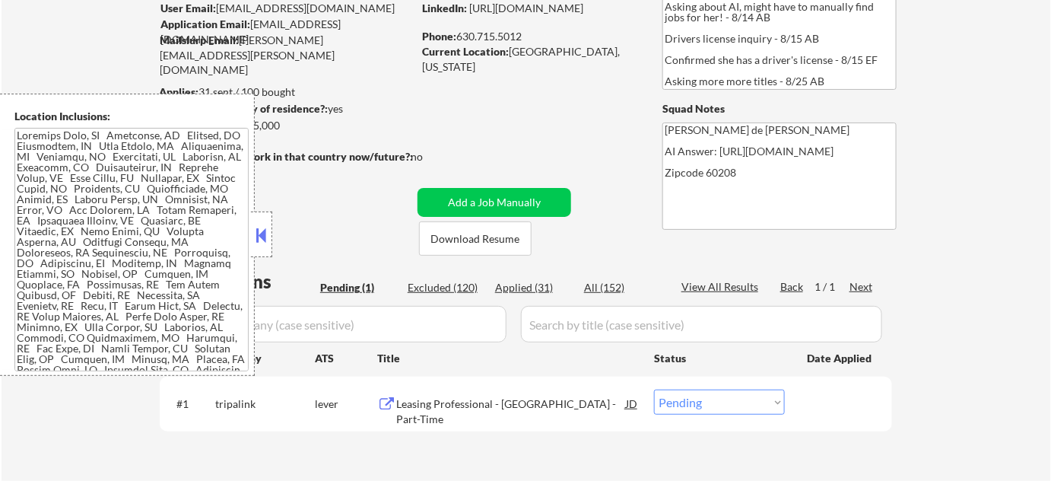
scroll to position [138, 0]
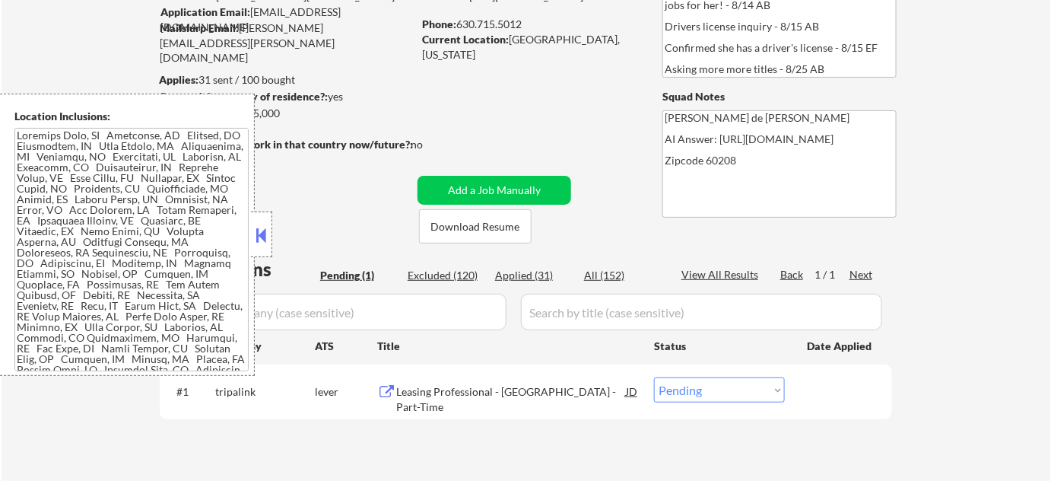
click at [259, 239] on button at bounding box center [261, 235] width 17 height 23
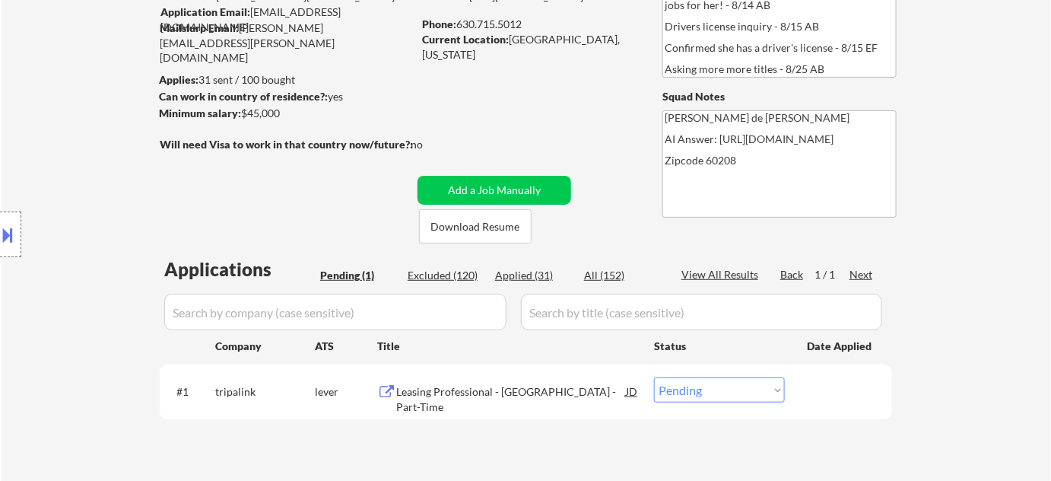
click at [460, 389] on div "Leasing Professional - Chicago - Part-Time" at bounding box center [511, 399] width 230 height 30
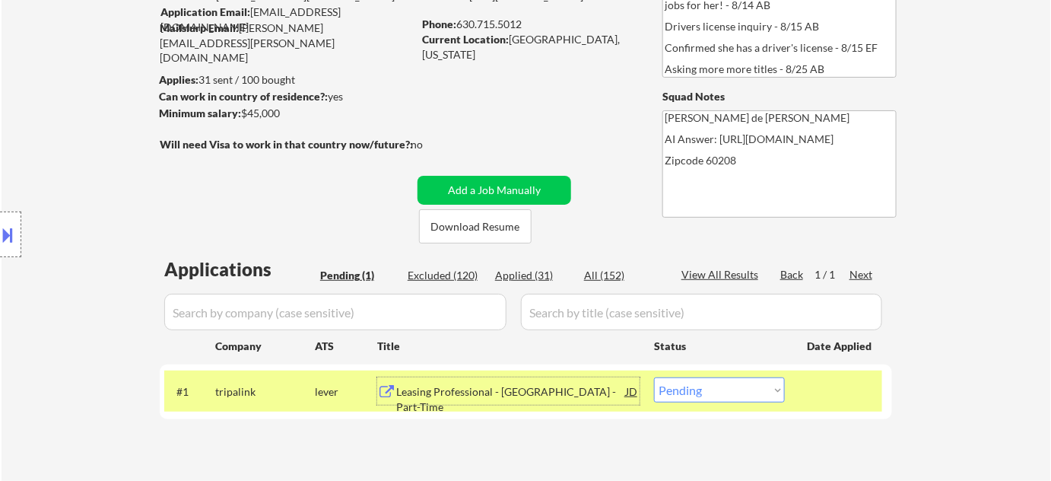
click at [708, 389] on select "Choose an option... Pending Applied Excluded (Questions) Excluded (Expired) Exc…" at bounding box center [719, 389] width 131 height 25
select select ""excluded__bad_match_""
click at [654, 377] on select "Choose an option... Pending Applied Excluded (Questions) Excluded (Expired) Exc…" at bounding box center [719, 389] width 131 height 25
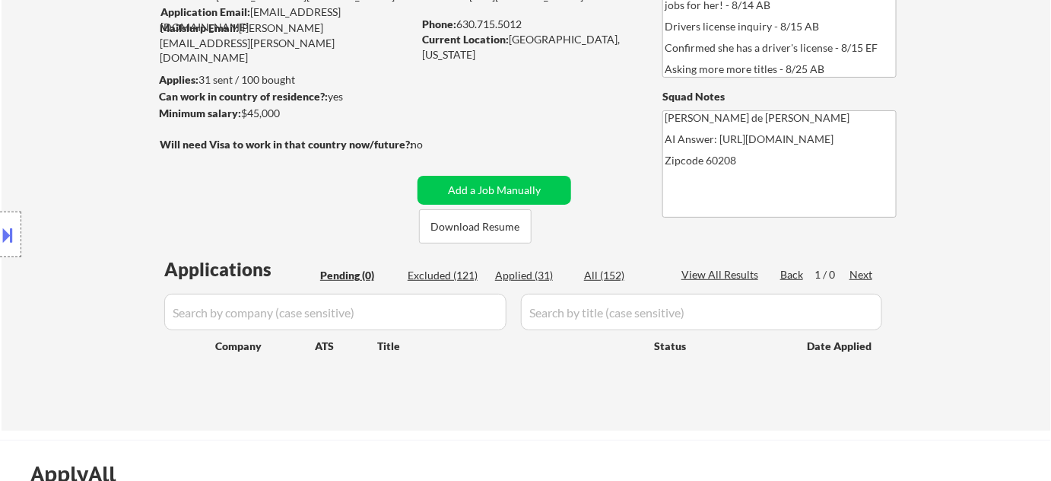
click at [466, 271] on div "Excluded (121)" at bounding box center [446, 275] width 76 height 15
select select ""excluded__other_""
select select ""excluded__location_""
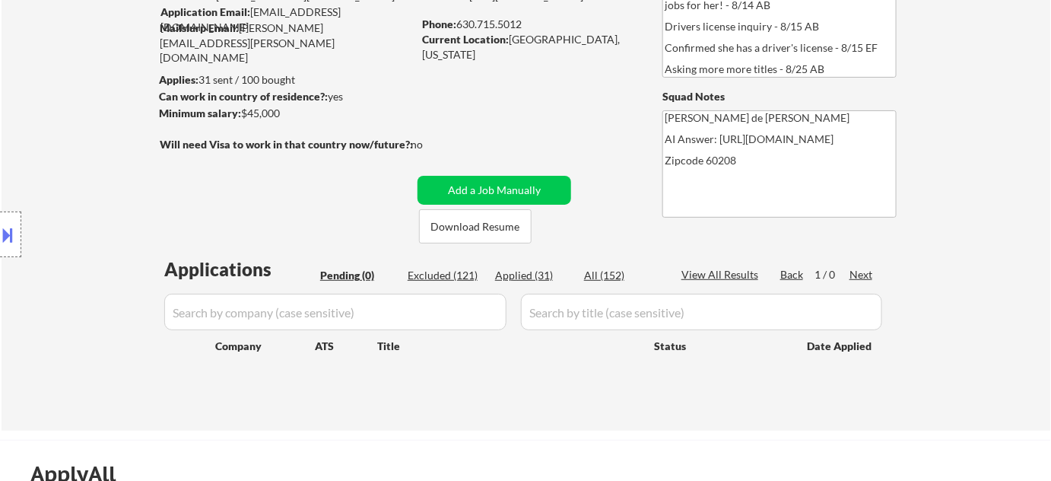
select select ""excluded__other_""
select select ""excluded__bad_match_""
select select ""excluded__other_""
select select ""excluded__bad_match_""
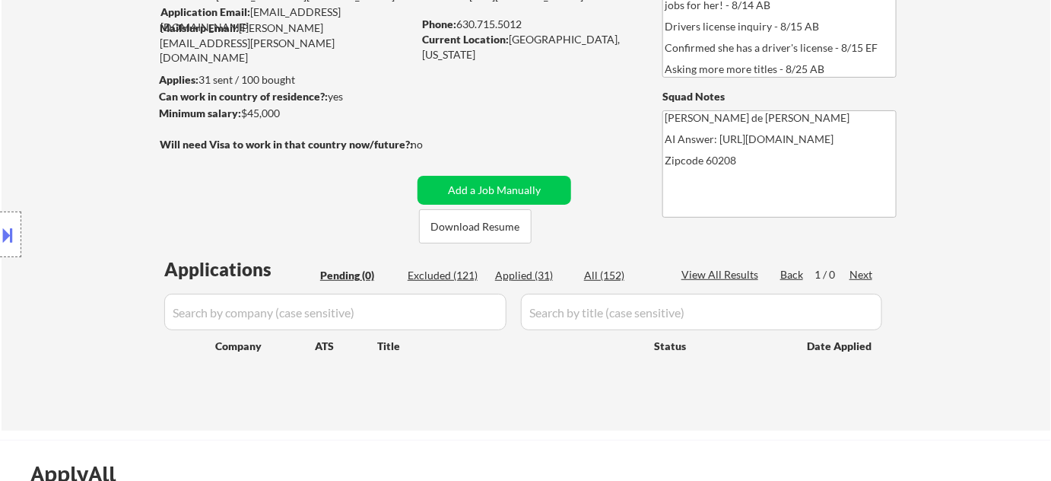
select select ""excluded__bad_match_""
select select ""excluded__other_""
select select ""excluded__bad_match_""
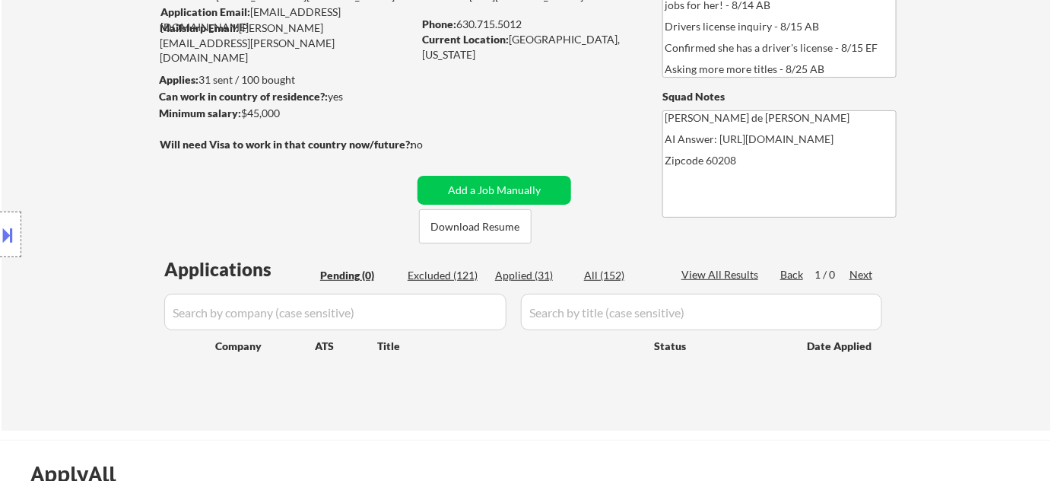
select select ""excluded__bad_match_""
select select ""excluded__location_""
select select ""excluded__bad_match_""
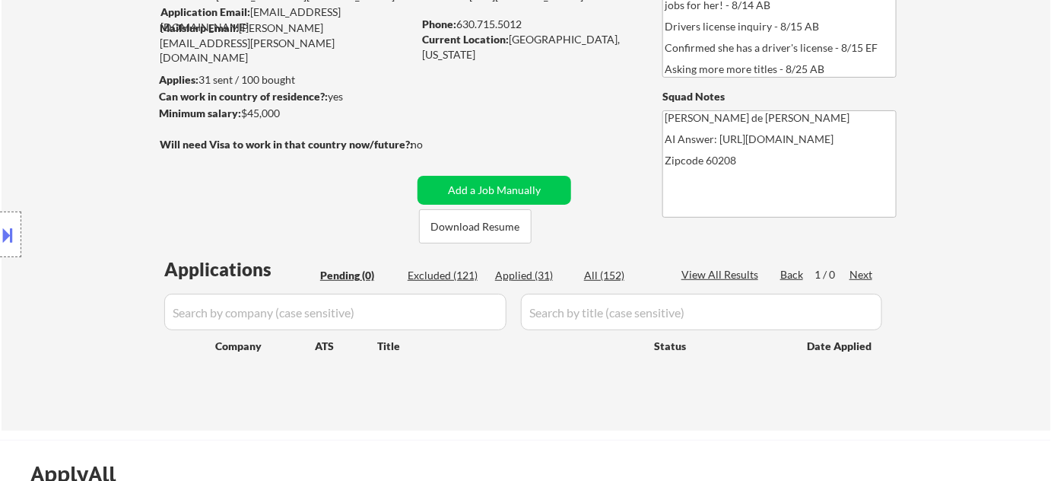
select select ""excluded__expired_""
select select ""excluded__blocklist_""
select select ""excluded__expired_""
select select ""excluded__bad_match_""
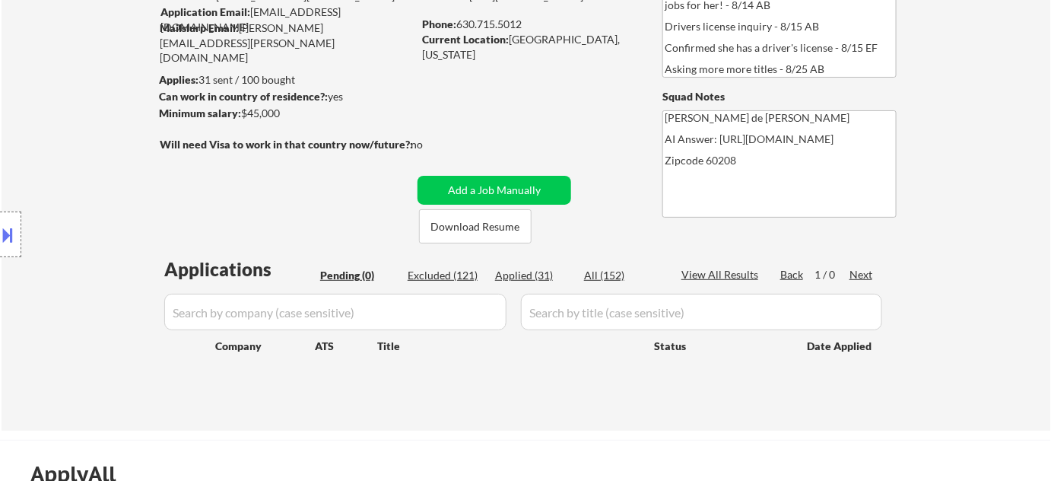
select select ""excluded__expired_""
select select ""excluded__bad_match_""
select select ""excluded__location_""
select select ""excluded__bad_match_""
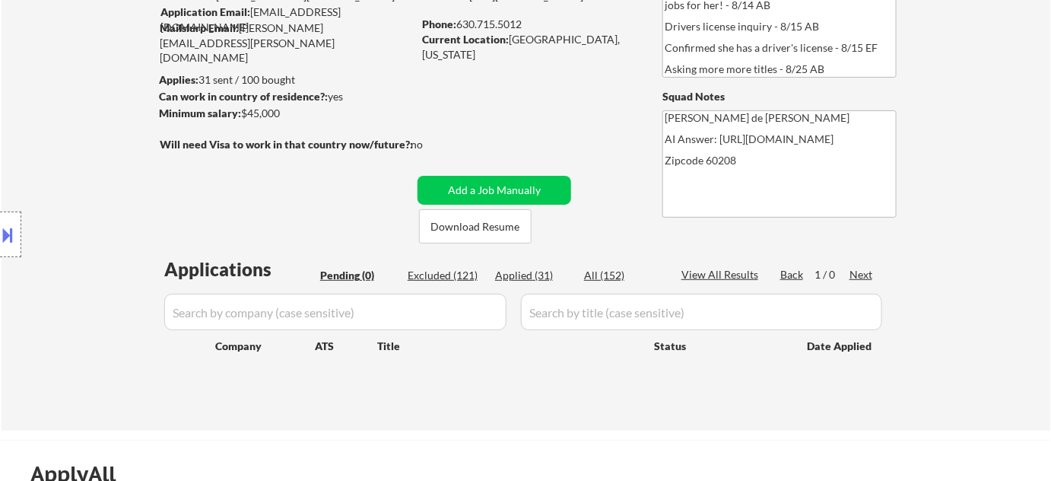
select select ""excluded__location_""
select select ""excluded__bad_match_""
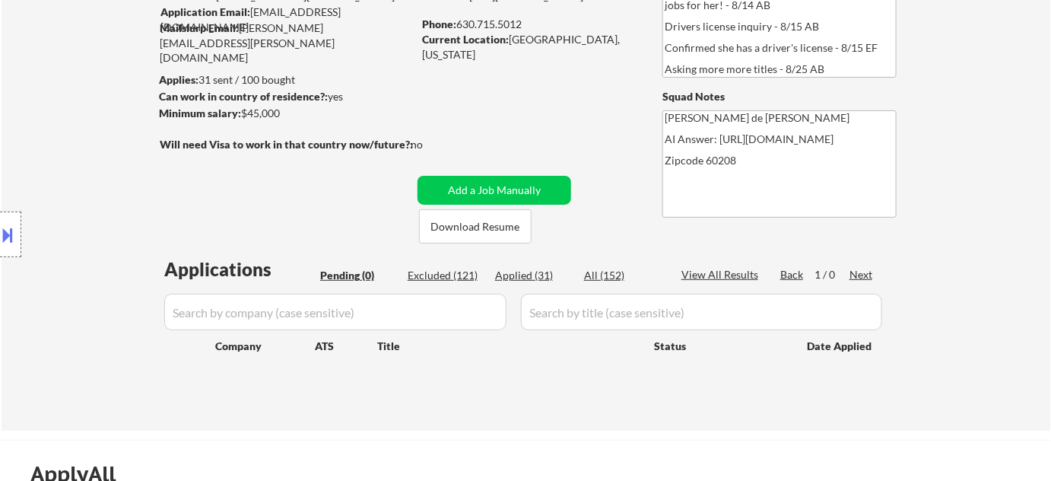
select select ""excluded__blocklist_""
select select ""excluded__expired_""
select select ""excluded__location_""
select select ""excluded__blocklist_""
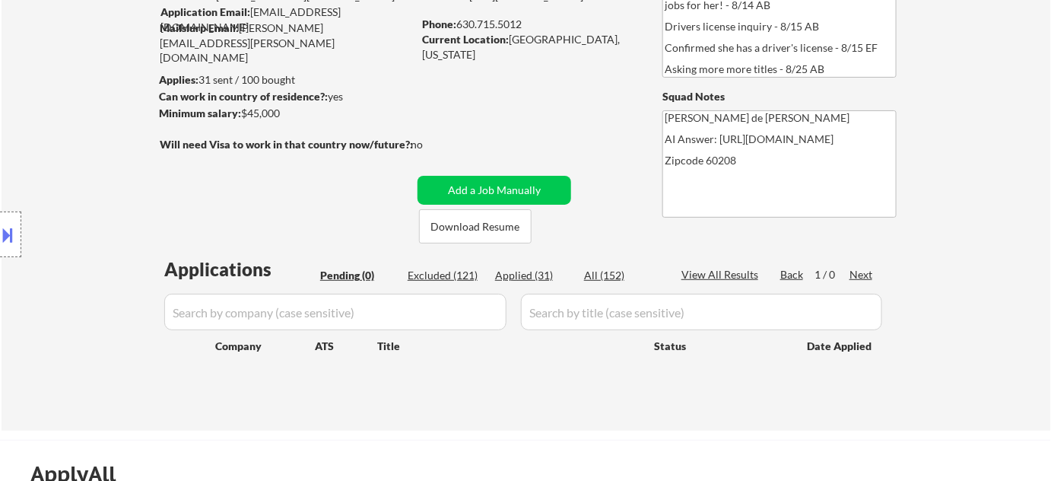
select select ""excluded__bad_match_""
select select ""excluded__blocklist_""
select select ""excluded__bad_match_""
select select ""excluded__expired_""
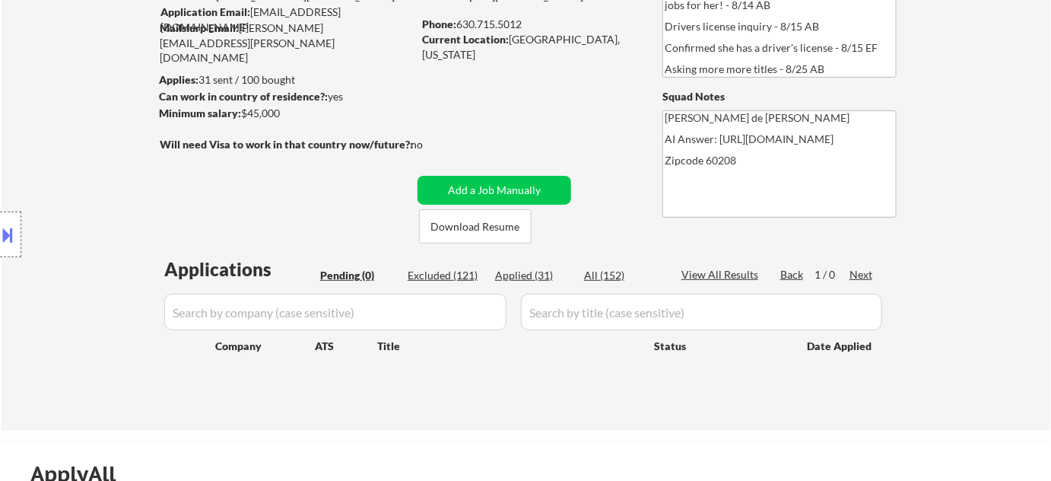
select select ""excluded__bad_match_""
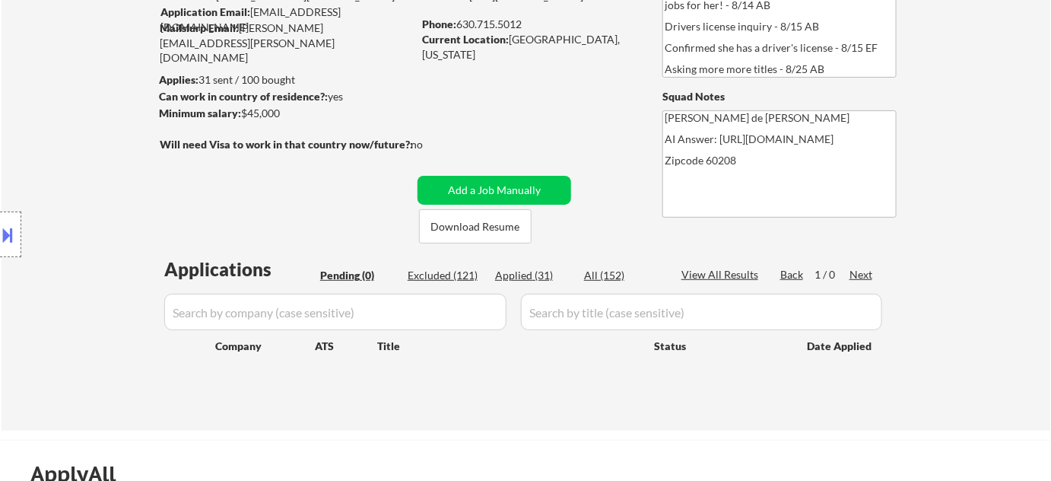
select select ""excluded__bad_match_""
select select ""excluded__expired_""
select select ""excluded__location_""
select select ""excluded__bad_match_""
select select ""excluded__expired_""
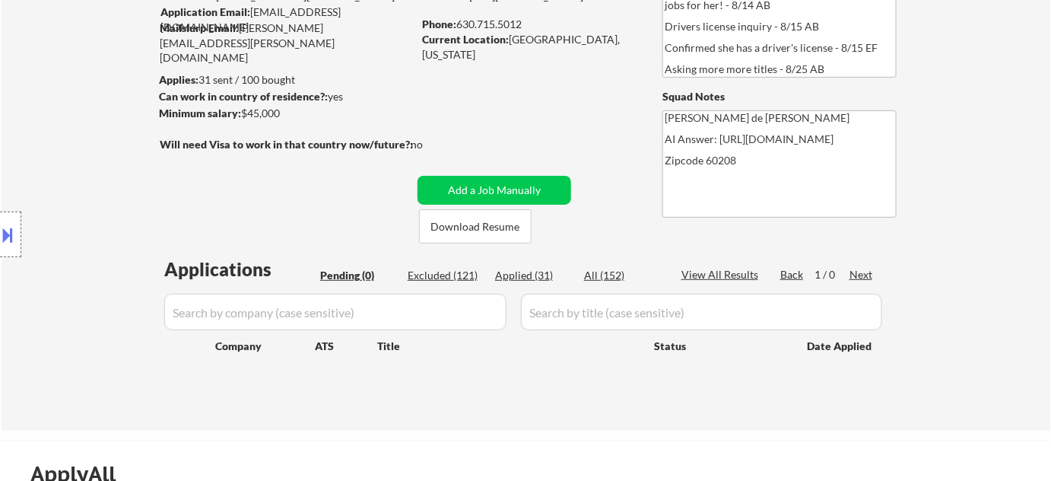
select select ""excluded__location_""
select select ""excluded__bad_match_""
select select ""excluded__salary_""
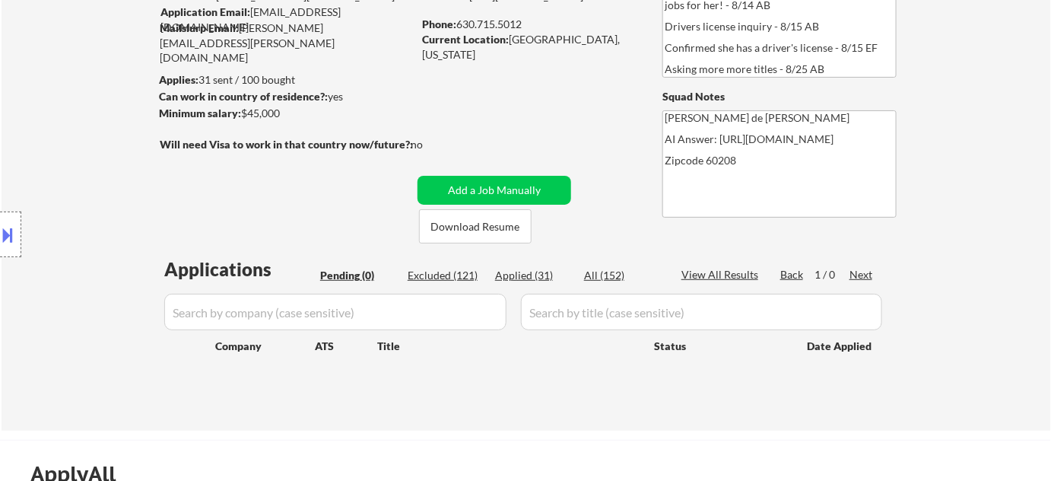
select select ""excluded__bad_match_""
select select ""excluded__expired_""
select select ""excluded__bad_match_""
select select ""excluded__location_""
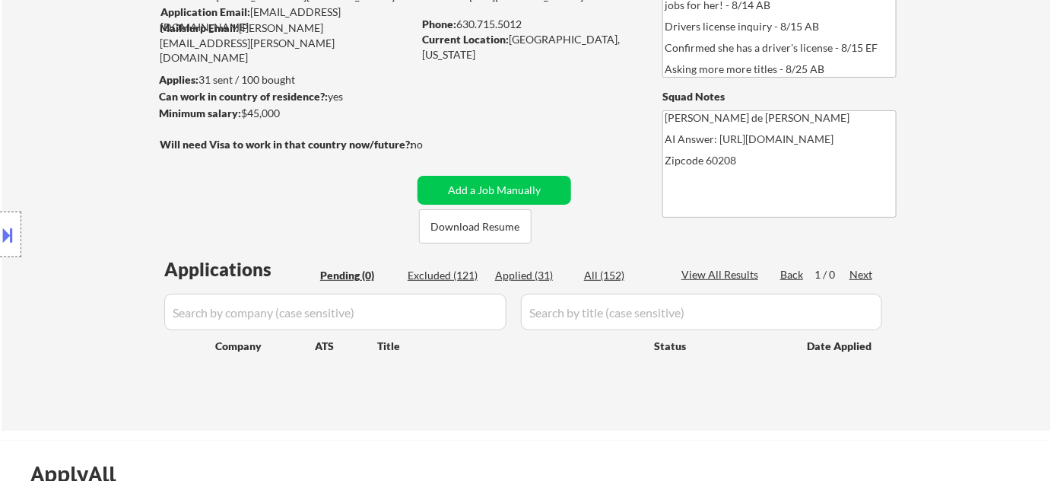
select select ""excluded__expired_""
select select ""excluded__bad_match_""
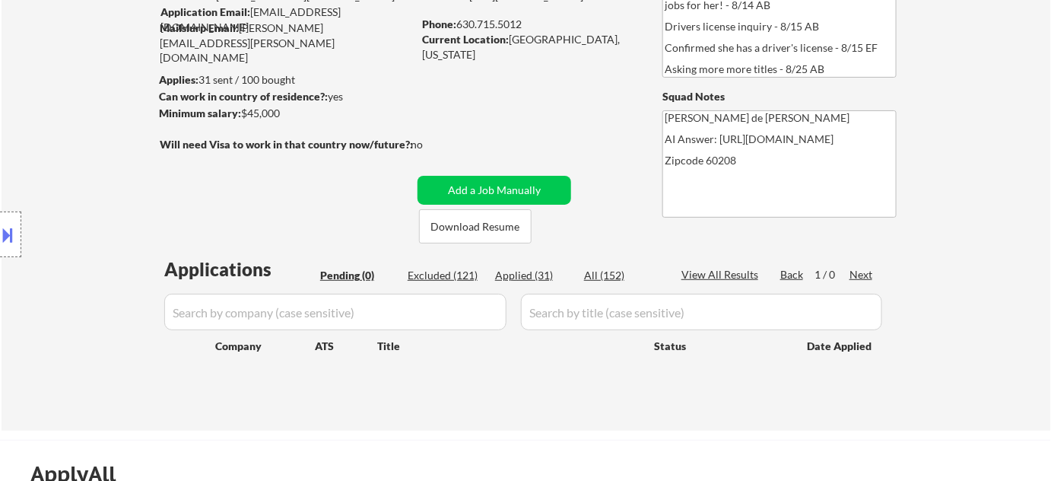
select select ""excluded__bad_match_""
select select ""excluded__blocklist_""
select select ""excluded__bad_match_""
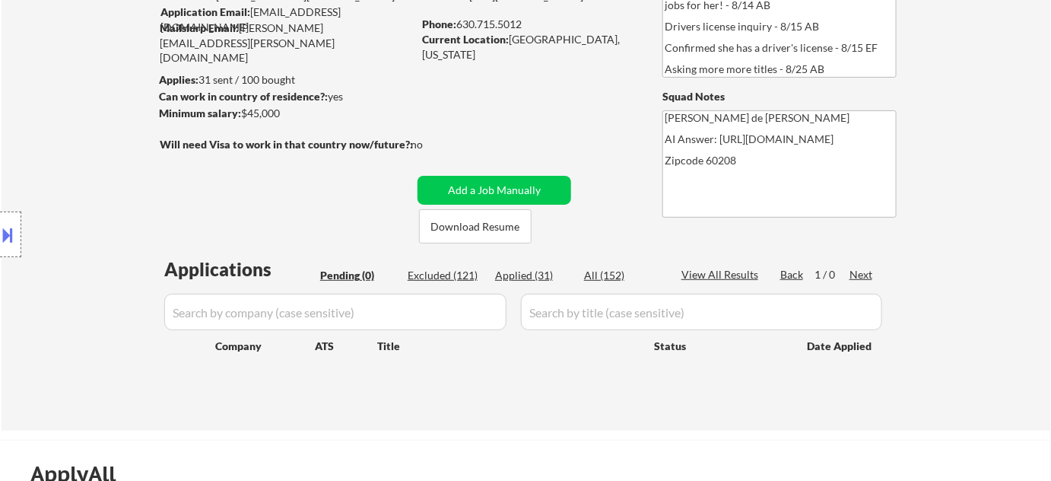
select select ""excluded__bad_match_""
select select ""excluded__blocklist_""
select select ""excluded__bad_match_""
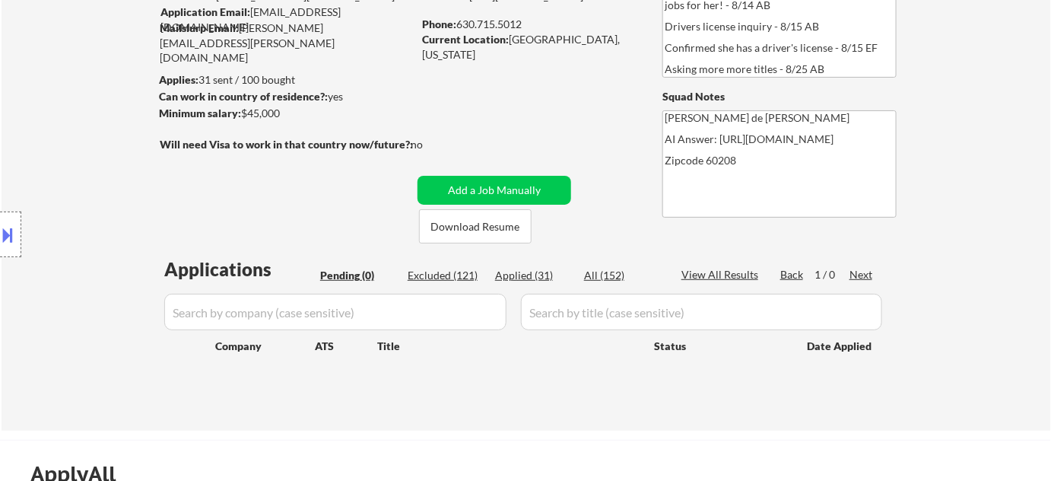
select select ""excluded__bad_match_""
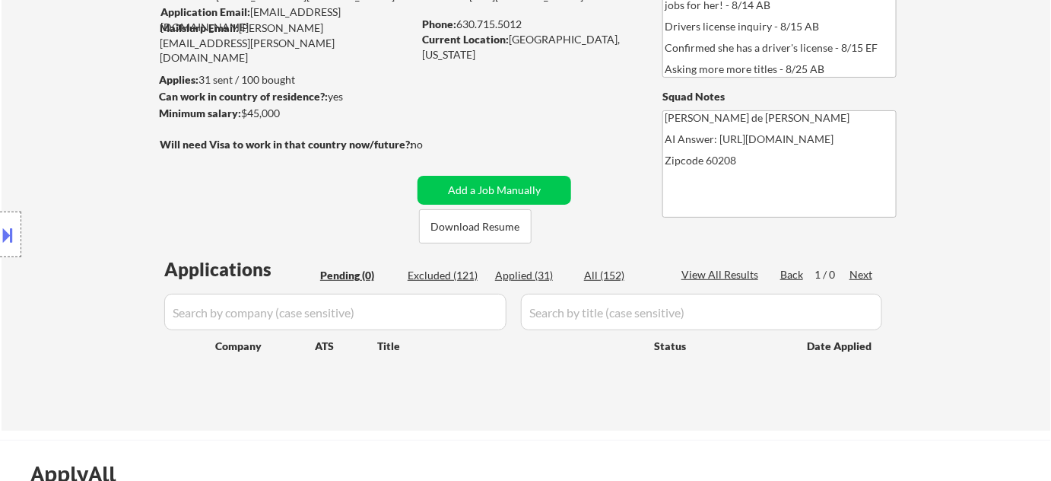
select select ""excluded__blocklist_""
select select ""excluded__bad_match_""
select select ""excluded__other_""
select select ""excluded__bad_match_""
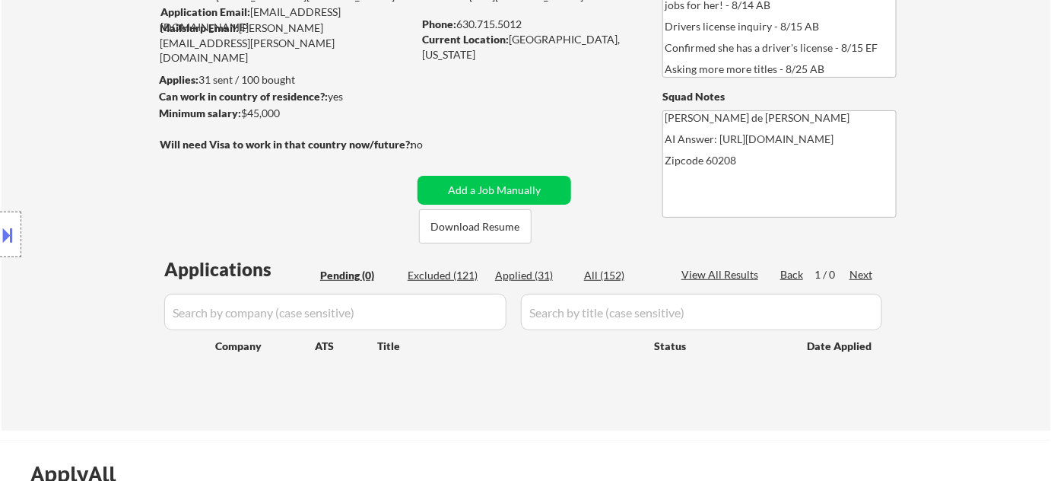
select select ""excluded__location_""
select select ""excluded__other_""
select select ""excluded__bad_match_""
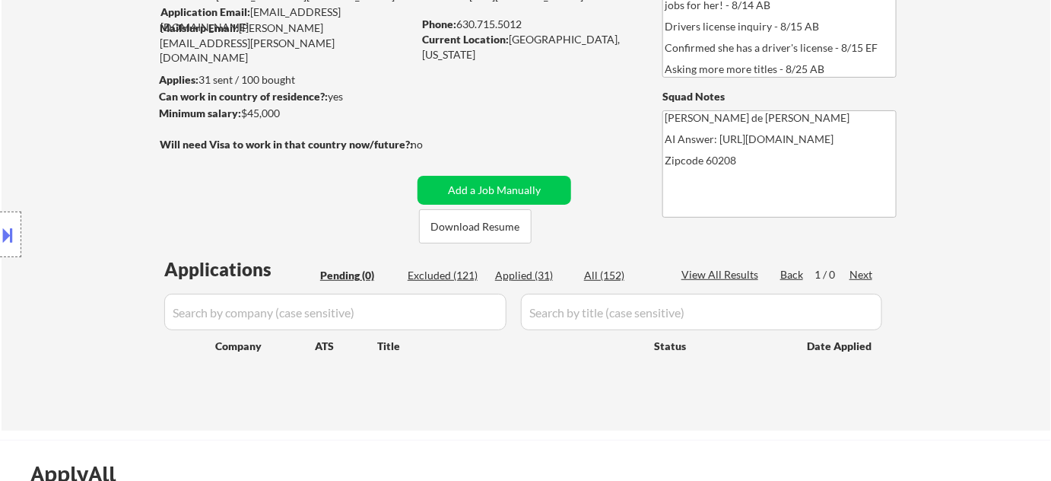
select select ""excluded__location_""
select select ""excluded__bad_match_""
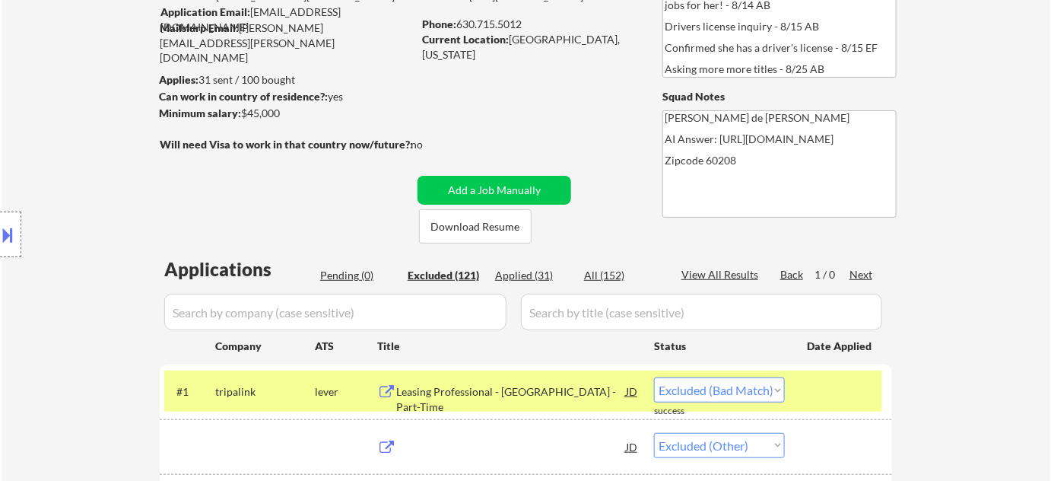
select select ""excluded__other_""
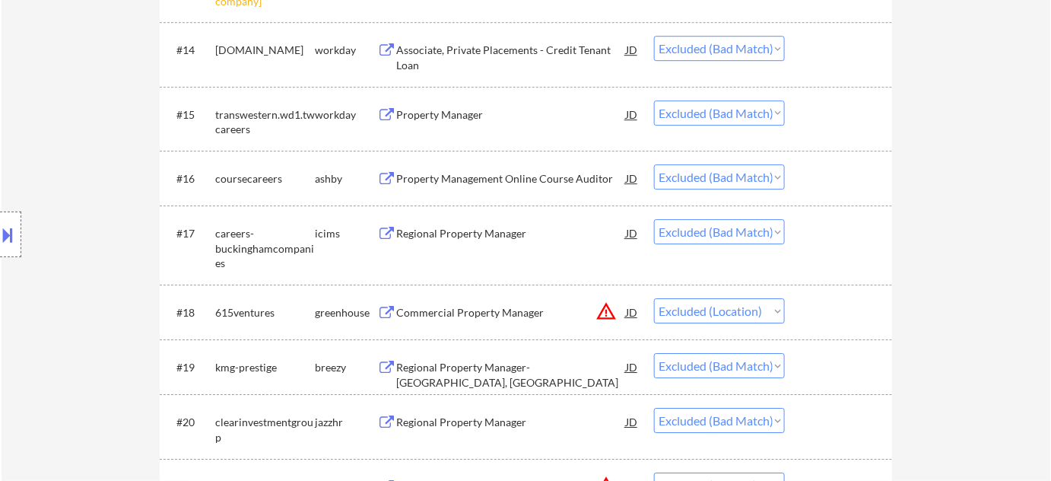
scroll to position [1522, 0]
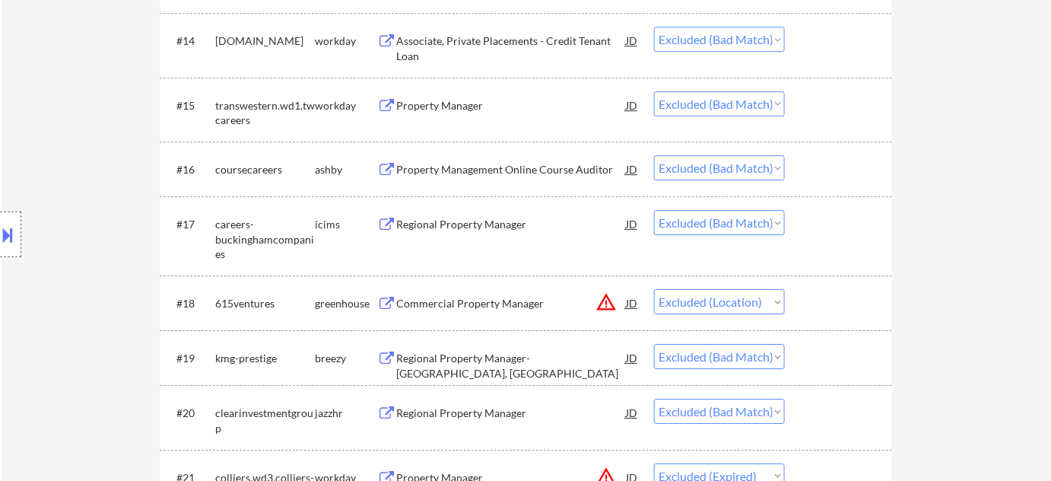
click at [454, 107] on div "Property Manager" at bounding box center [511, 105] width 230 height 15
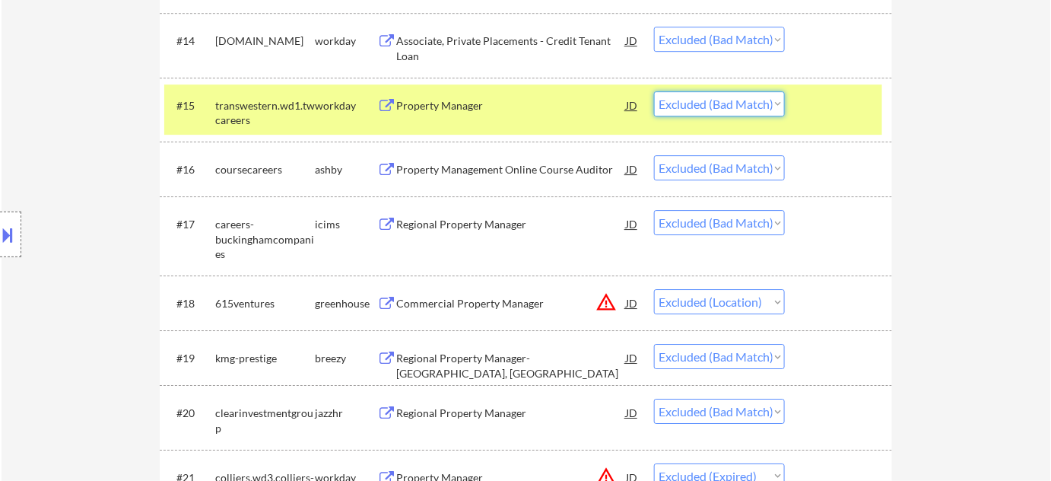
click at [736, 100] on select "Choose an option... Pending Applied Excluded (Questions) Excluded (Expired) Exc…" at bounding box center [719, 103] width 131 height 25
select select ""excluded__expired_""
click at [654, 91] on select "Choose an option... Pending Applied Excluded (Questions) Excluded (Expired) Exc…" at bounding box center [719, 103] width 131 height 25
click at [521, 172] on div "Property Management Online Course Auditor" at bounding box center [511, 169] width 230 height 15
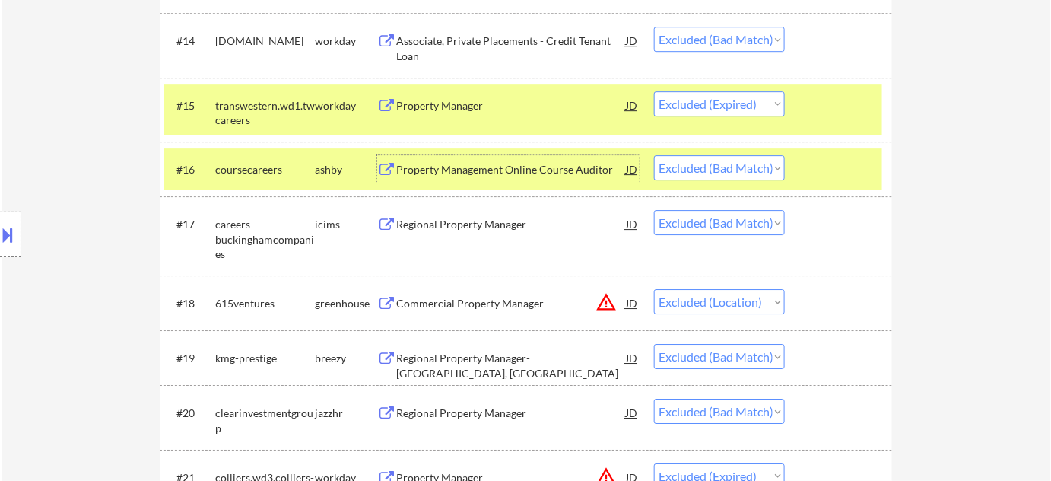
drag, startPoint x: 704, startPoint y: 164, endPoint x: 709, endPoint y: 172, distance: 9.5
click at [704, 164] on select "Choose an option... Pending Applied Excluded (Questions) Excluded (Expired) Exc…" at bounding box center [719, 167] width 131 height 25
select select ""excluded__expired_""
click at [654, 155] on select "Choose an option... Pending Applied Excluded (Questions) Excluded (Expired) Exc…" at bounding box center [719, 167] width 131 height 25
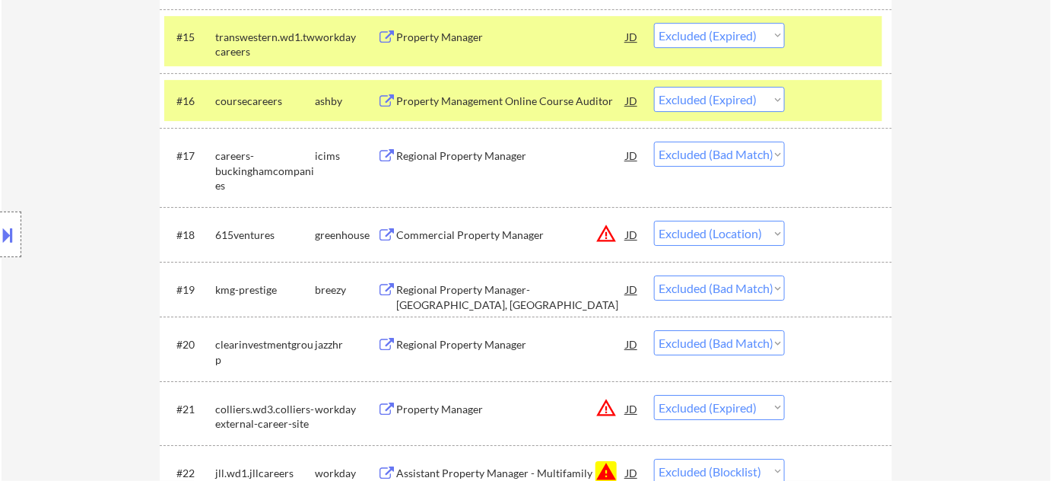
click at [494, 151] on div "Regional Property Manager" at bounding box center [511, 155] width 230 height 15
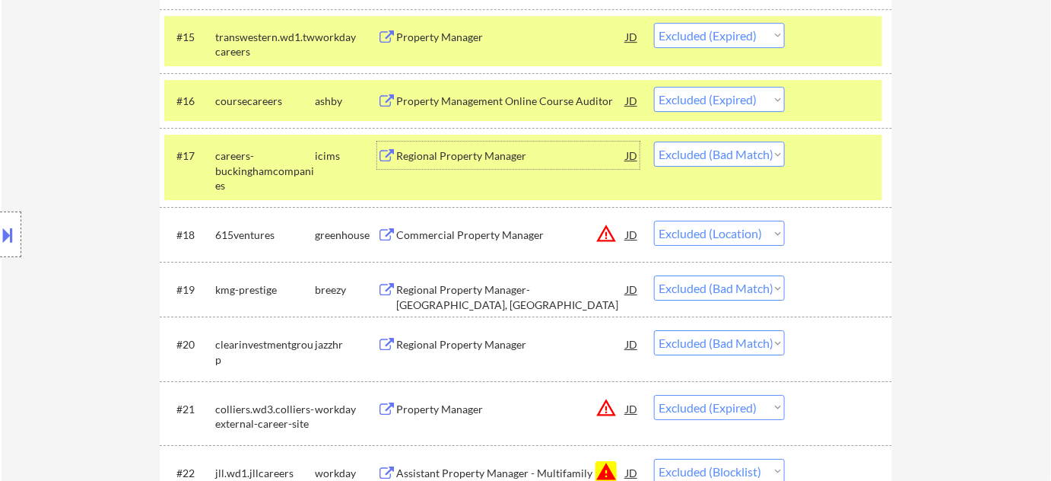
click at [722, 151] on select "Choose an option... Pending Applied Excluded (Questions) Excluded (Expired) Exc…" at bounding box center [719, 154] width 131 height 25
select select ""excluded__expired_""
click at [654, 142] on select "Choose an option... Pending Applied Excluded (Questions) Excluded (Expired) Exc…" at bounding box center [719, 154] width 131 height 25
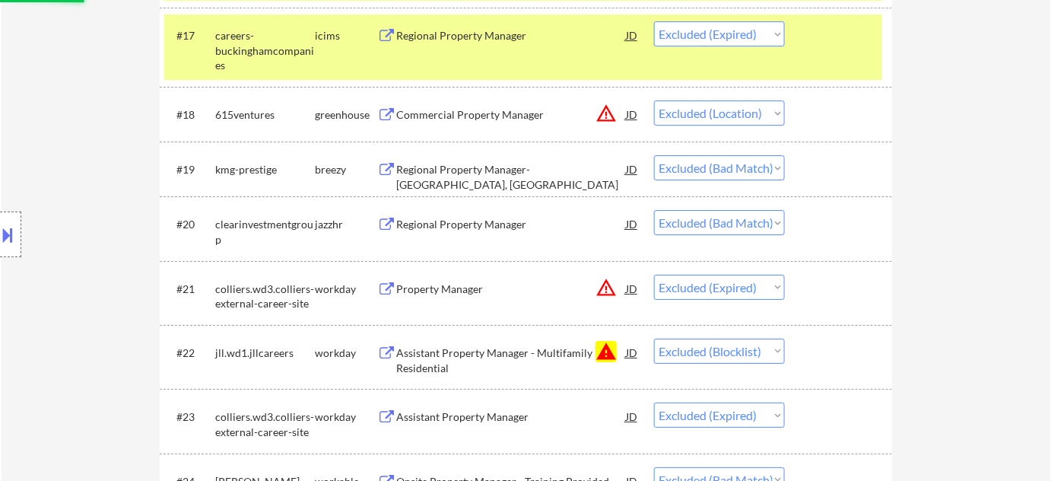
scroll to position [1728, 0]
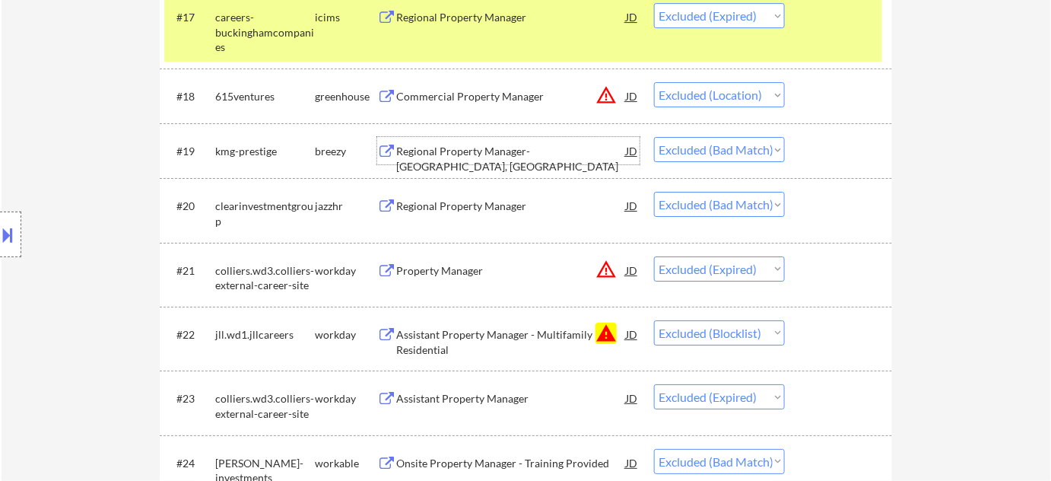
click at [494, 146] on div "Regional Property Manager- Chicago, IL" at bounding box center [511, 159] width 230 height 30
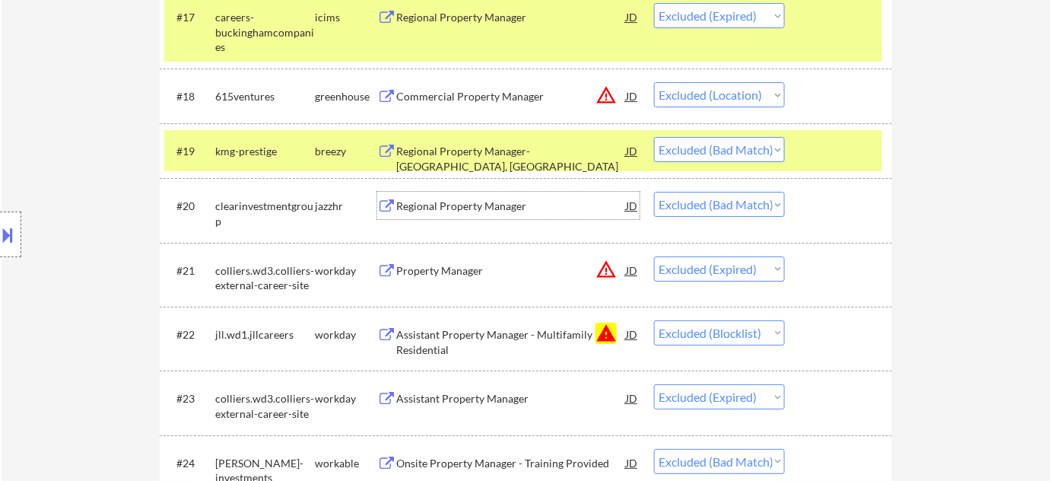
click at [451, 193] on div "Regional Property Manager" at bounding box center [511, 205] width 230 height 27
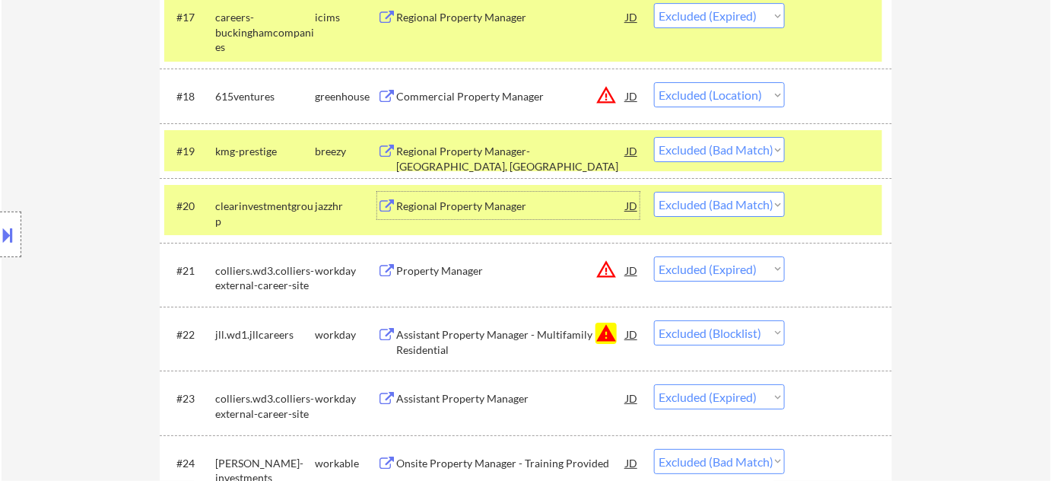
click at [753, 200] on select "Choose an option... Pending Applied Excluded (Questions) Excluded (Expired) Exc…" at bounding box center [719, 204] width 131 height 25
click at [654, 192] on select "Choose an option... Pending Applied Excluded (Questions) Excluded (Expired) Exc…" at bounding box center [719, 204] width 131 height 25
select select ""excluded__expired_""
select select ""excluded__blocklist_""
select select ""excluded__expired_""
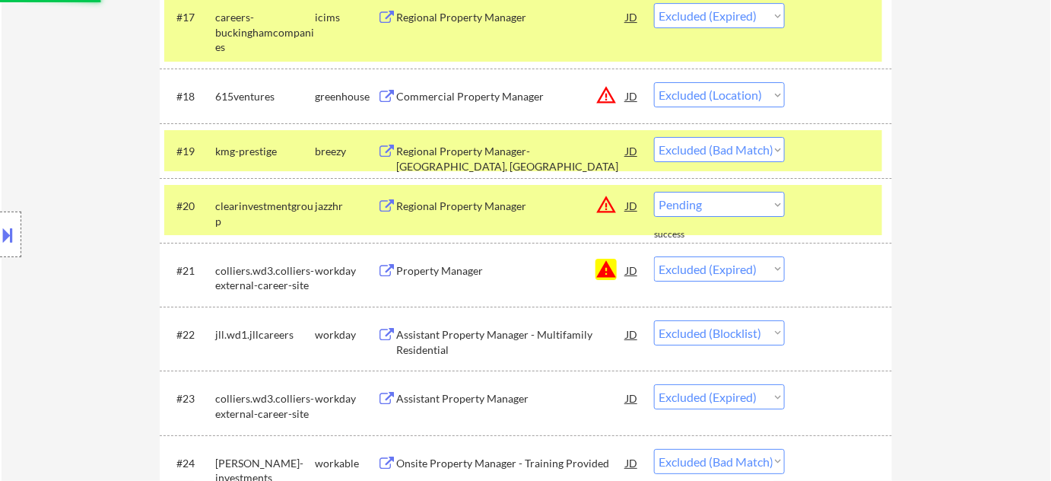
select select ""excluded__bad_match_""
select select ""excluded__expired_""
select select ""excluded__bad_match_""
select select ""excluded__location_""
select select ""excluded__bad_match_""
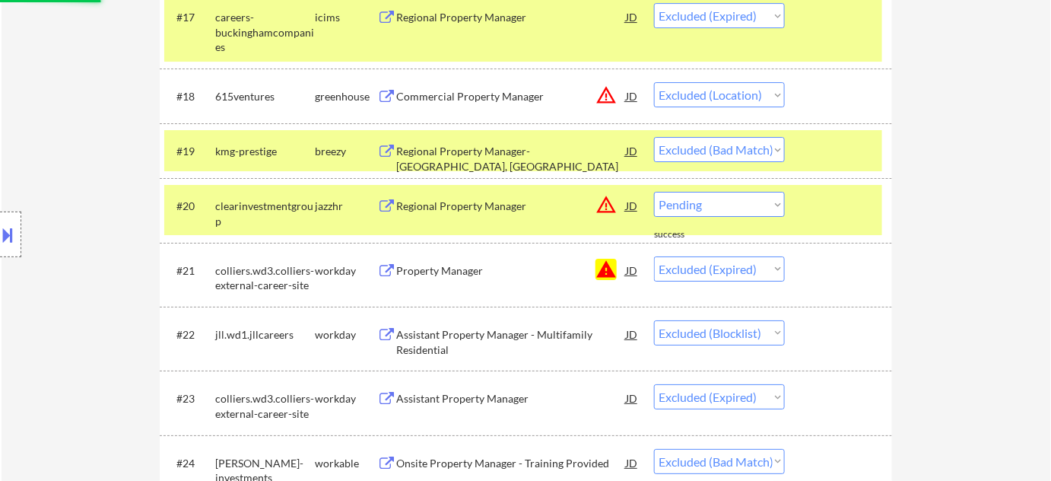
select select ""excluded__location_""
select select ""excluded__bad_match_""
select select ""excluded__blocklist_""
select select ""excluded__expired_""
select select ""excluded__location_""
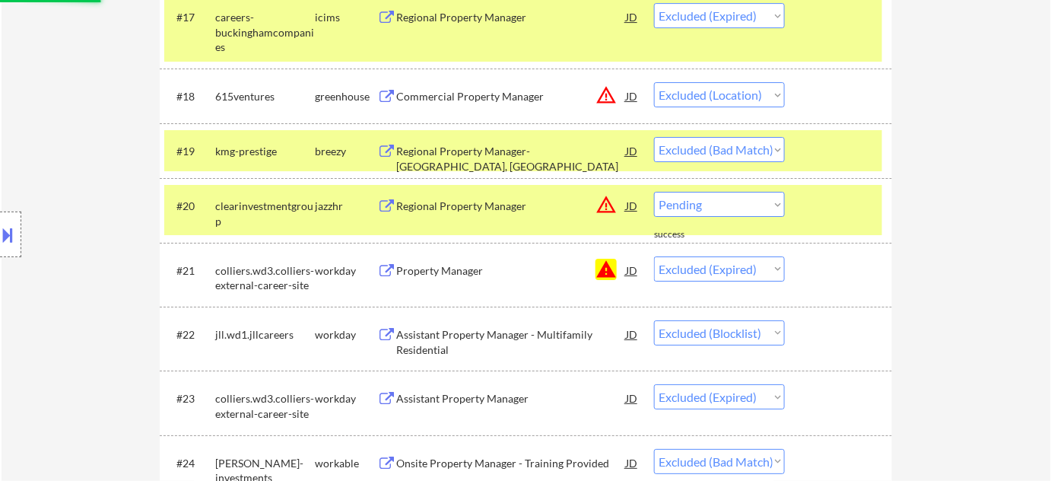
select select ""excluded__blocklist_""
select select ""excluded__bad_match_""
select select ""excluded__blocklist_""
select select ""excluded__bad_match_""
select select ""excluded__expired_""
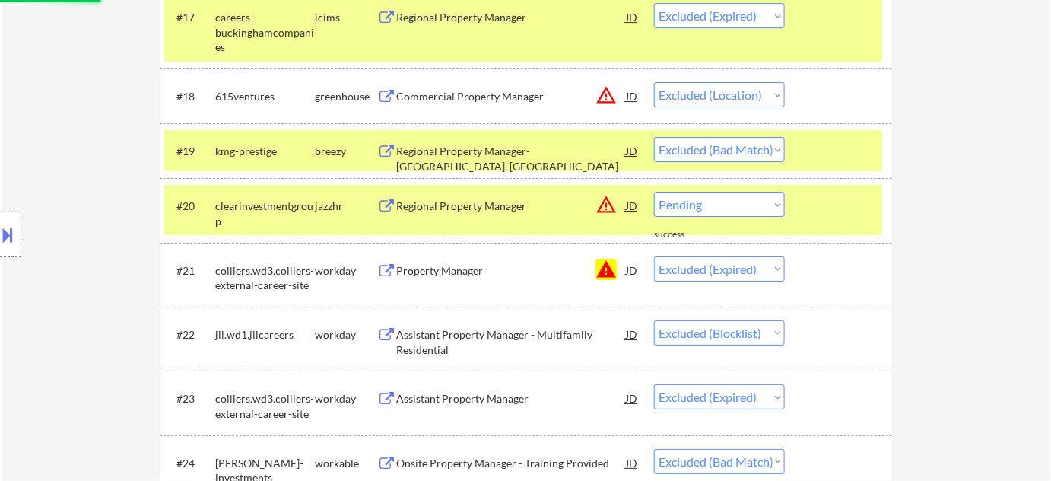
select select ""excluded__bad_match_""
select select ""excluded__expired_""
select select ""excluded__location_""
select select ""excluded__bad_match_""
select select ""excluded__expired_""
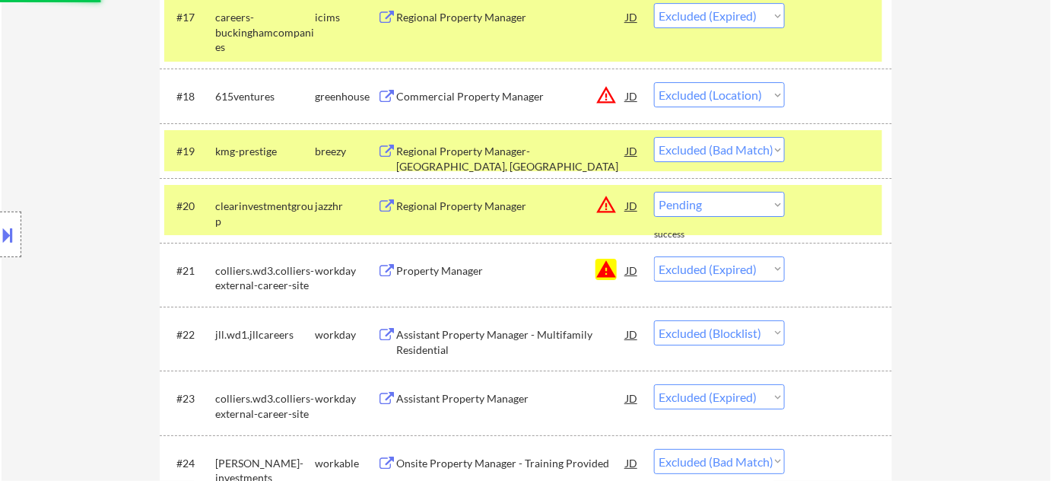
select select ""excluded__location_""
select select ""excluded__bad_match_""
select select ""excluded__salary_""
select select ""excluded__bad_match_""
select select ""excluded__expired_""
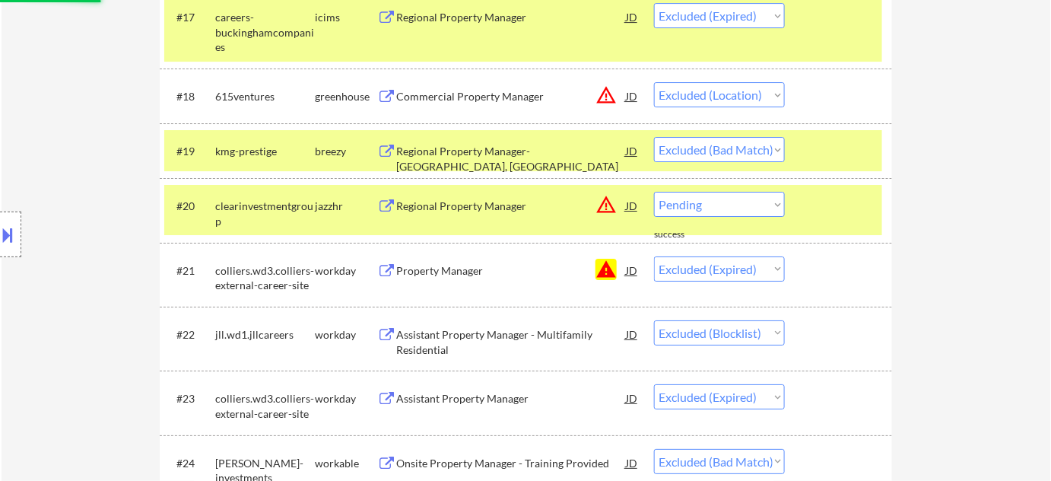
select select ""excluded__bad_match_""
select select ""excluded__location_""
select select ""excluded__expired_""
select select ""excluded__bad_match_""
select select ""excluded__blocklist_""
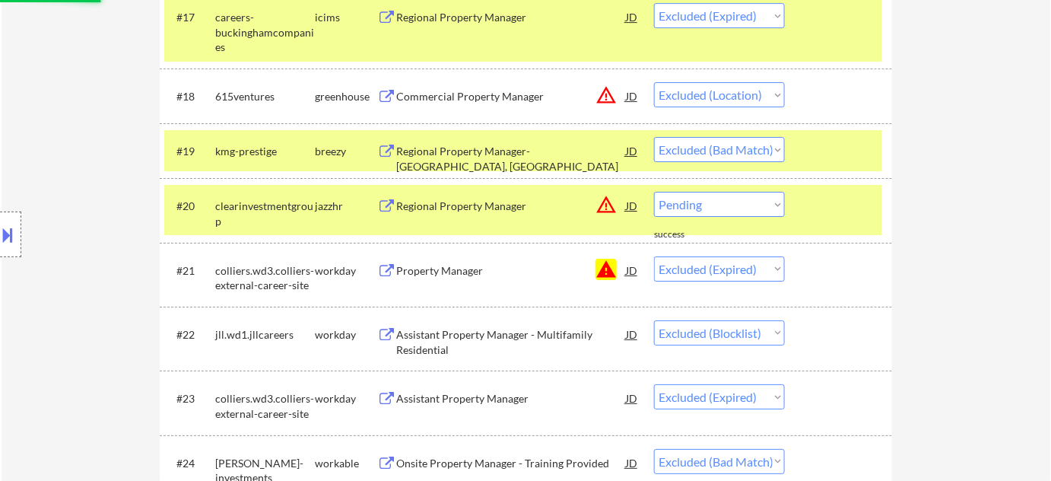
select select ""excluded__bad_match_""
select select ""excluded__blocklist_""
select select ""excluded__bad_match_""
select select ""excluded__blocklist_""
select select ""excluded__bad_match_""
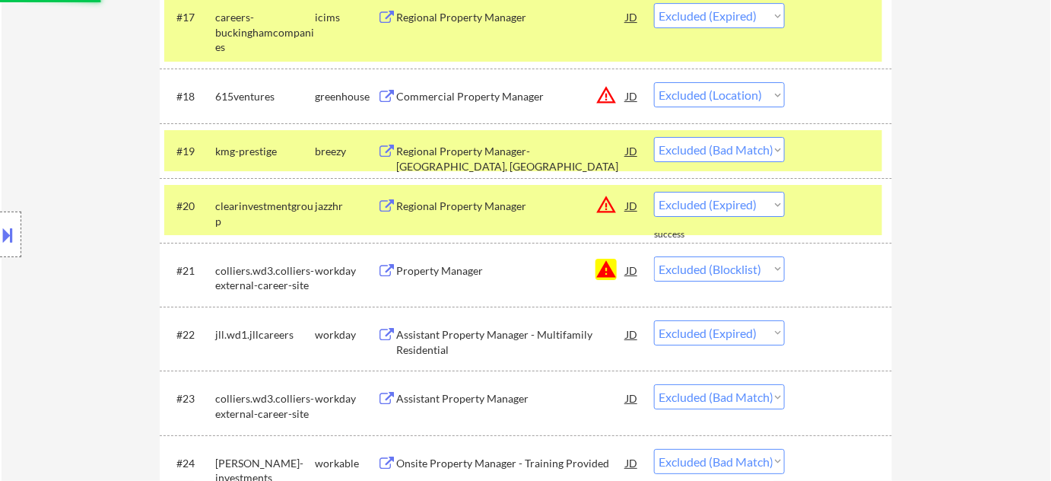
select select ""excluded__other_""
select select ""excluded__bad_match_""
select select ""excluded__location_""
select select ""excluded__other_""
select select ""excluded__bad_match_""
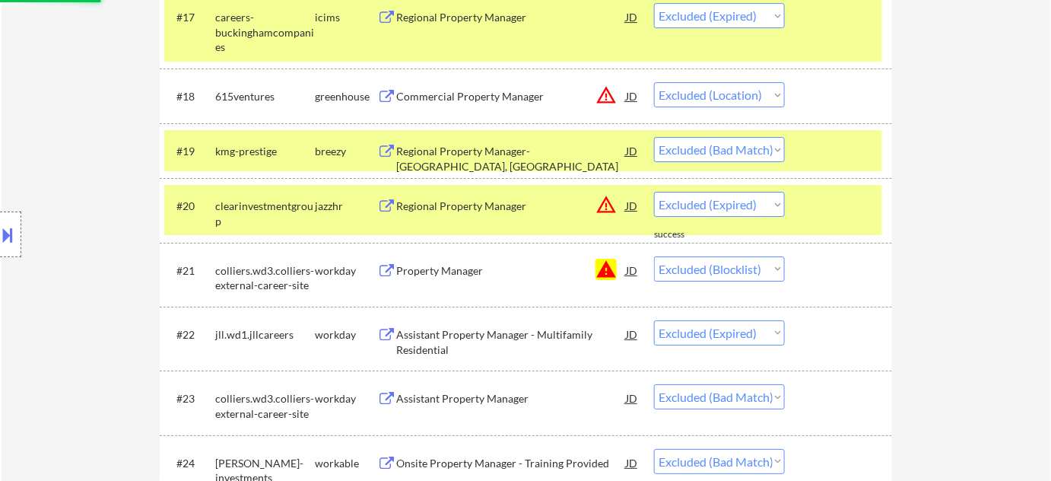
select select ""excluded__location_""
select select ""excluded__bad_match_""
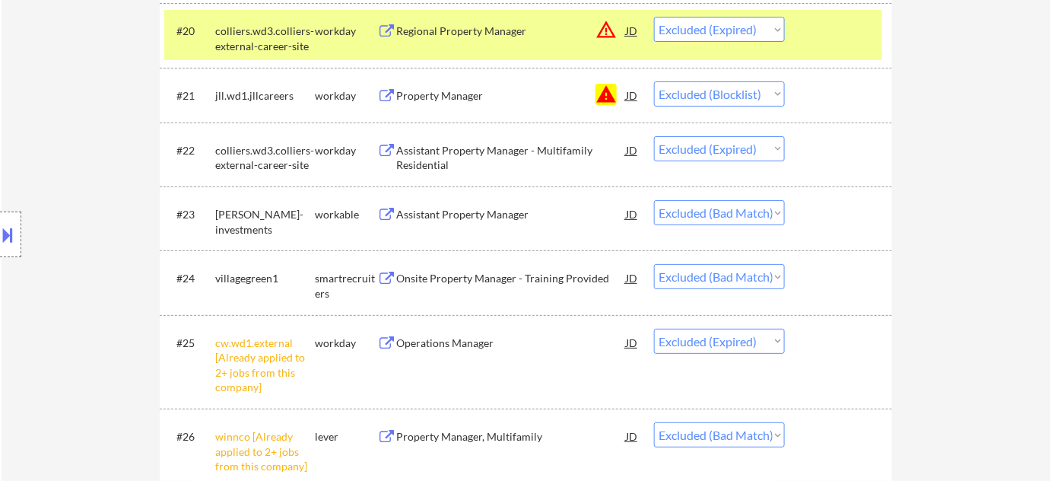
scroll to position [1936, 0]
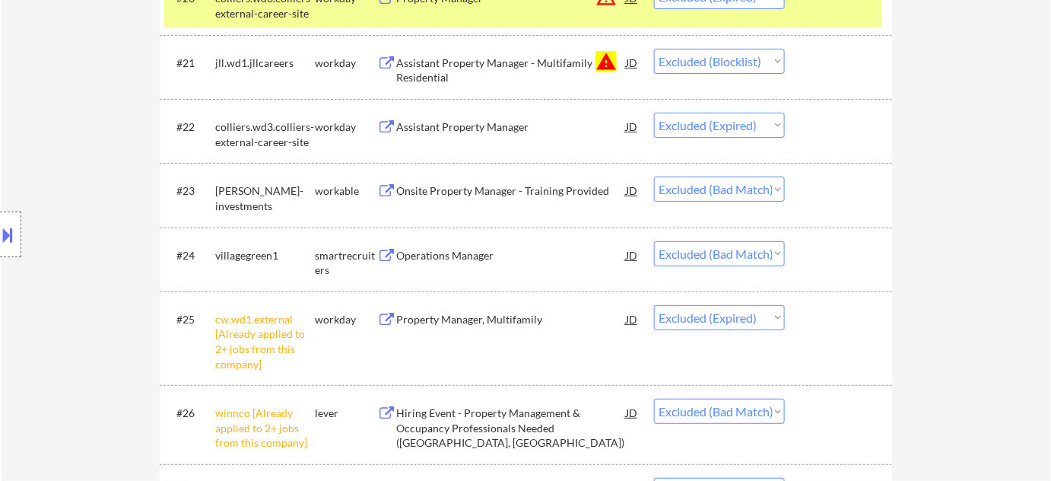
click at [485, 198] on div "Onsite Property Manager - Training Provided" at bounding box center [511, 190] width 230 height 15
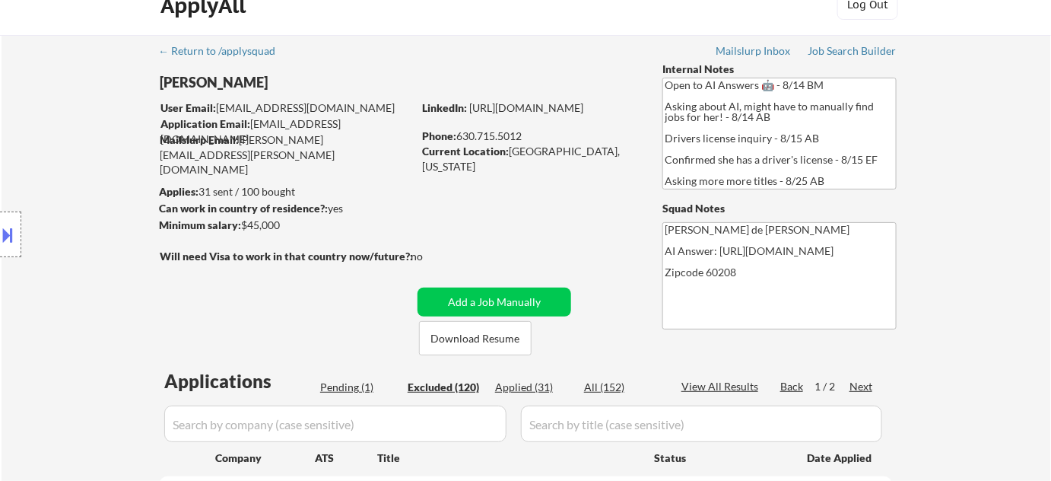
scroll to position [68, 0]
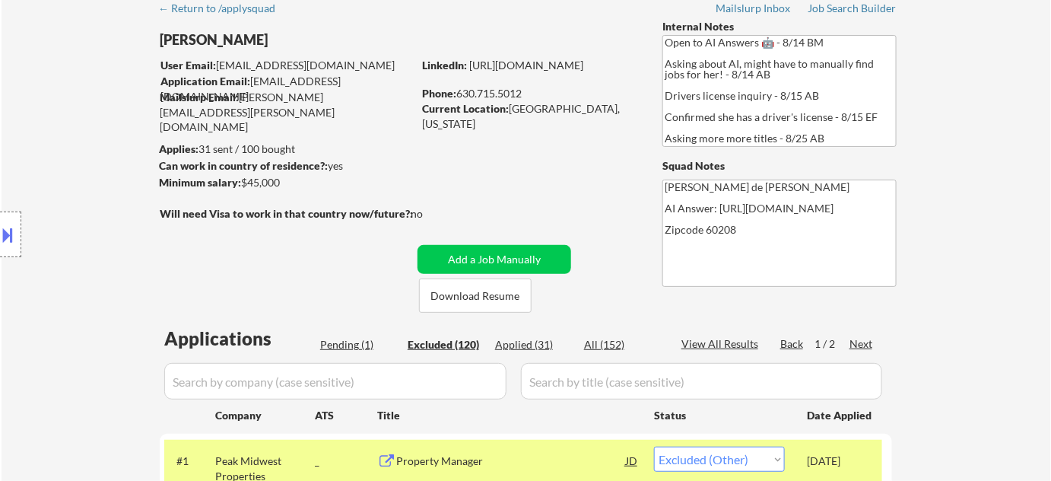
click at [363, 342] on div "Pending (1)" at bounding box center [358, 344] width 76 height 15
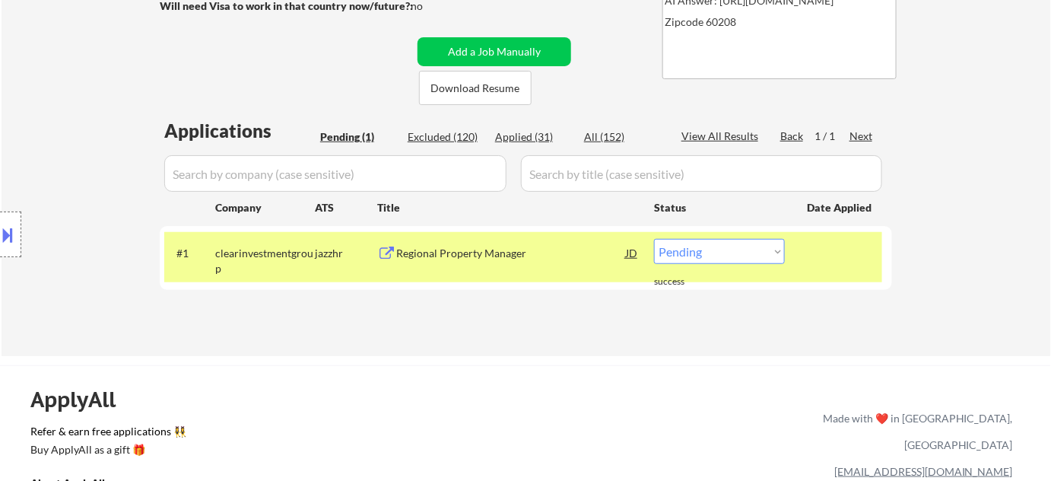
click at [854, 261] on div at bounding box center [840, 252] width 67 height 27
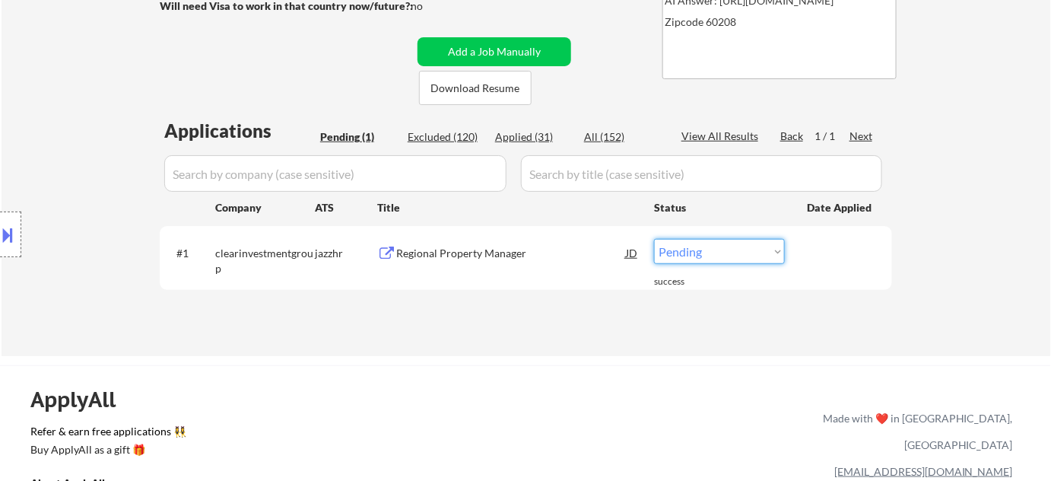
click at [730, 253] on select "Choose an option... Pending Applied Excluded (Questions) Excluded (Expired) Exc…" at bounding box center [719, 251] width 131 height 25
select select ""excluded__bad_match_""
click at [654, 239] on select "Choose an option... Pending Applied Excluded (Questions) Excluded (Expired) Exc…" at bounding box center [719, 251] width 131 height 25
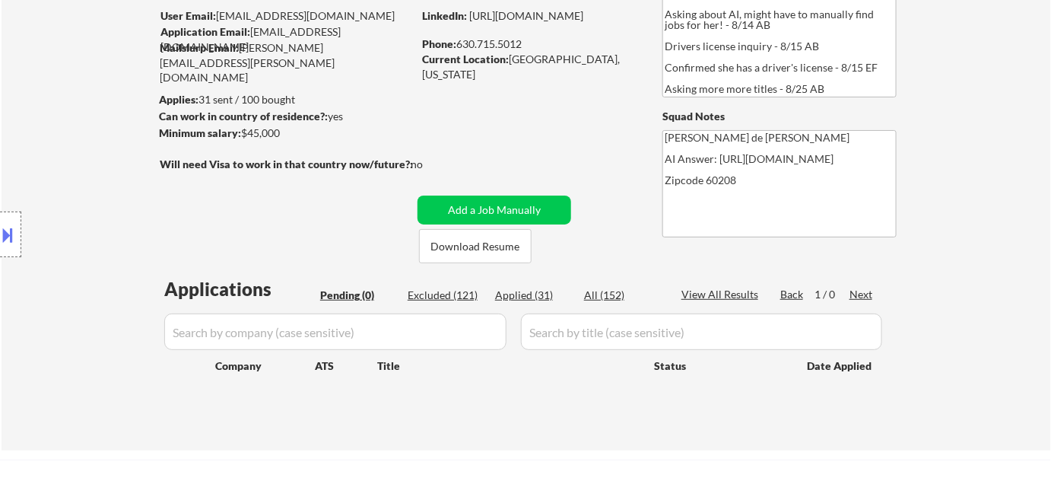
scroll to position [0, 0]
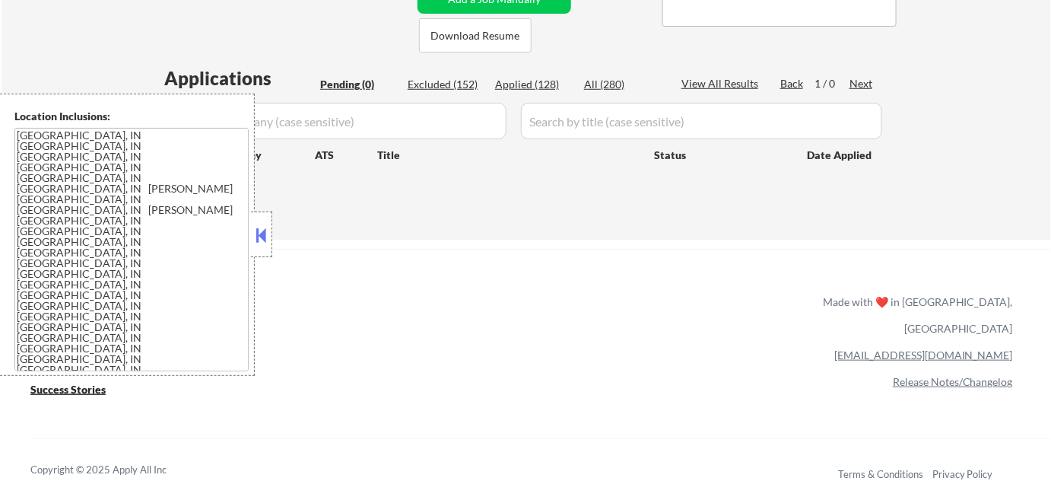
scroll to position [138, 0]
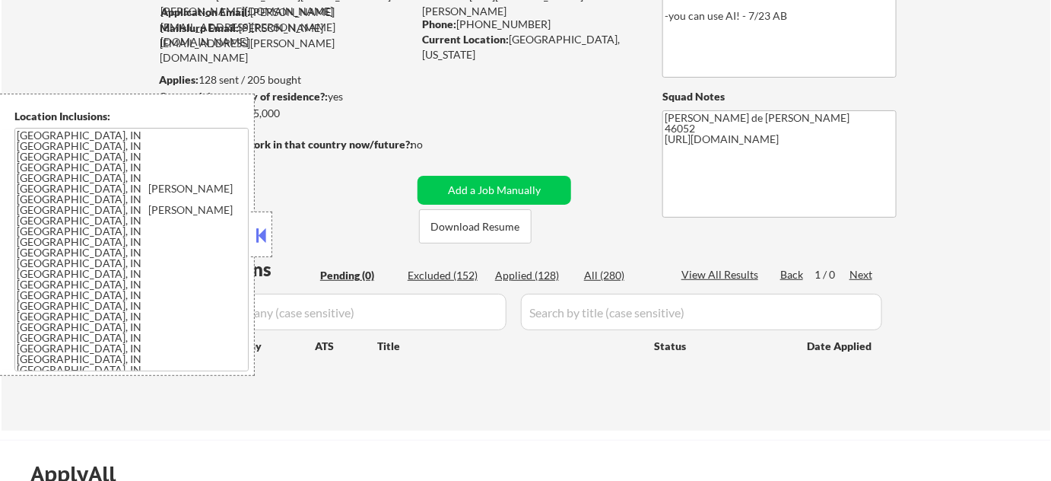
click at [264, 245] on button at bounding box center [261, 235] width 17 height 23
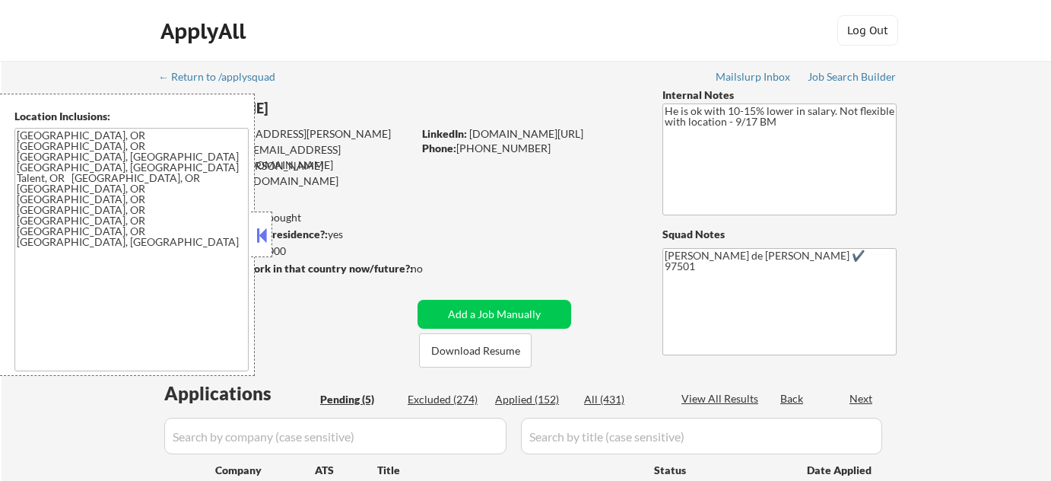
select select ""pending""
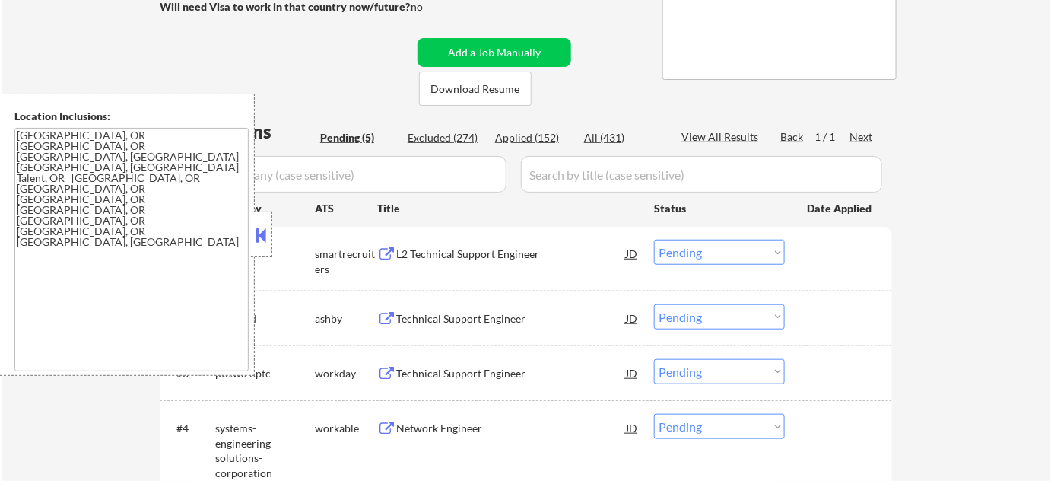
scroll to position [276, 0]
click at [272, 232] on div at bounding box center [261, 234] width 21 height 46
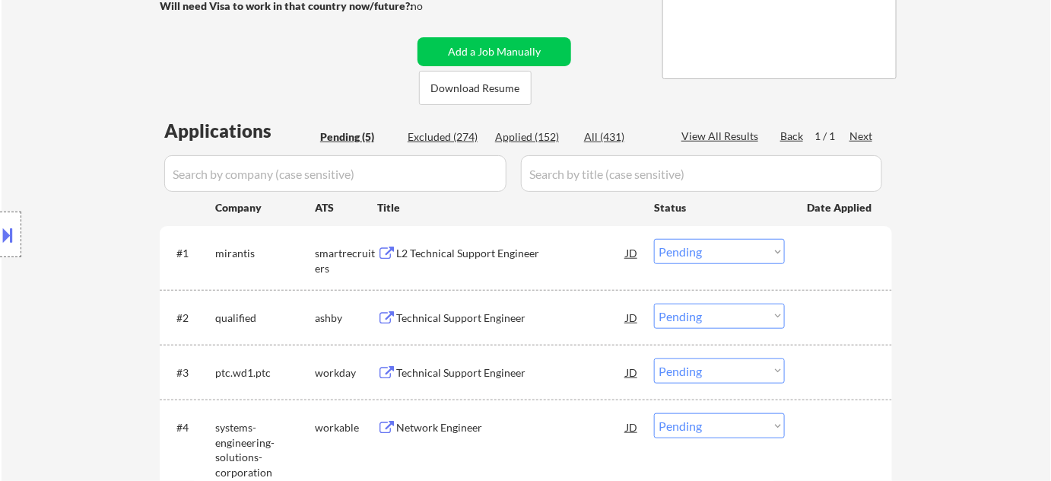
click at [263, 237] on div "Location Inclusions: [GEOGRAPHIC_DATA], OR [GEOGRAPHIC_DATA], OR [GEOGRAPHIC_DA…" at bounding box center [136, 235] width 272 height 282
click at [447, 312] on div "Technical Support Engineer" at bounding box center [511, 317] width 230 height 15
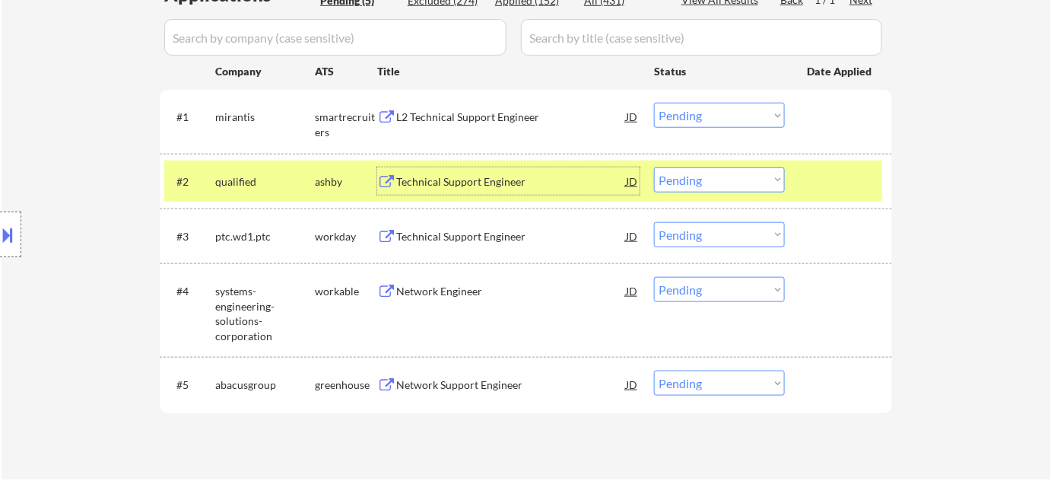
scroll to position [553, 0]
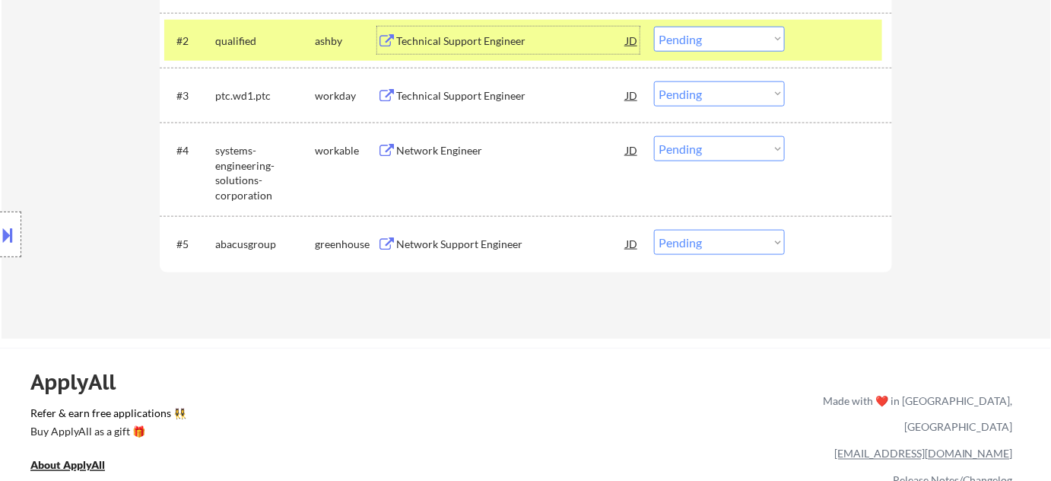
click at [458, 149] on div "Network Engineer" at bounding box center [511, 150] width 230 height 15
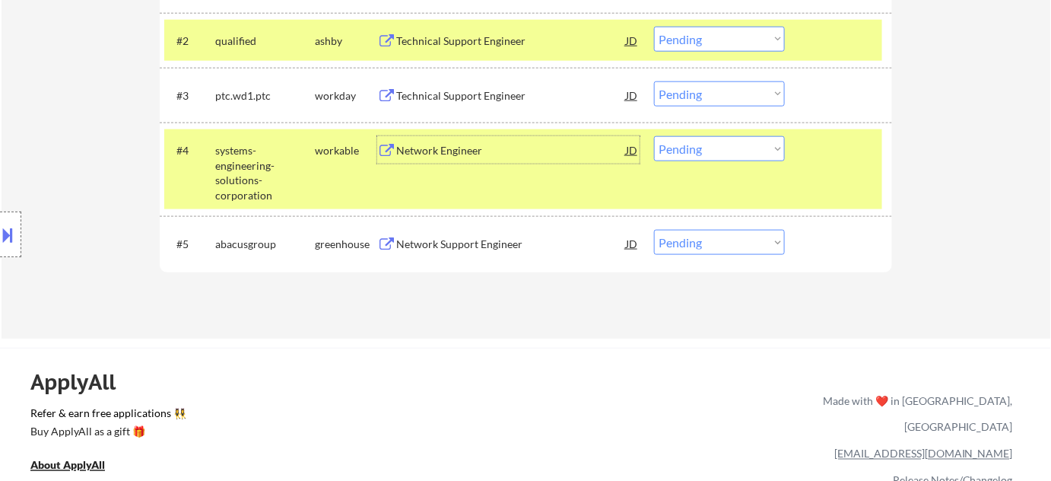
click at [479, 240] on div "Network Support Engineer" at bounding box center [511, 244] width 230 height 15
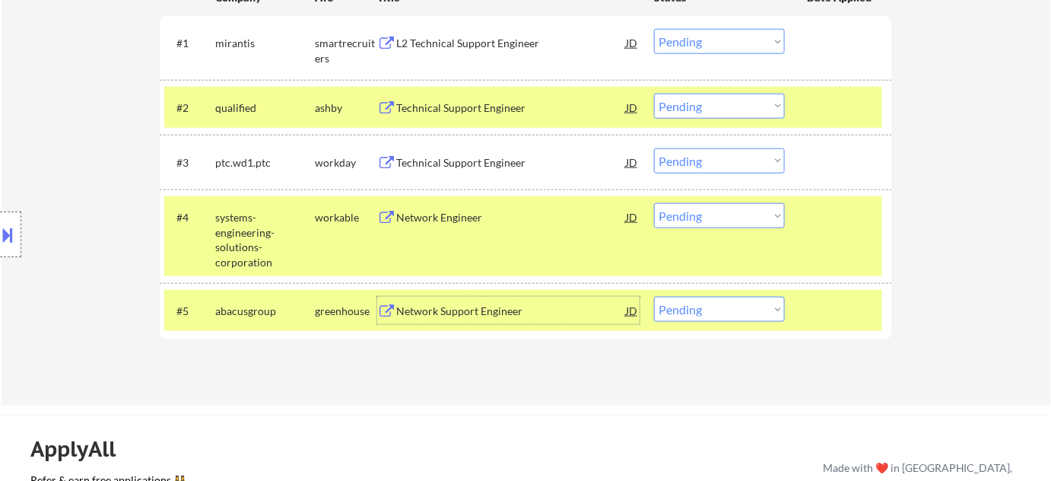
scroll to position [345, 0]
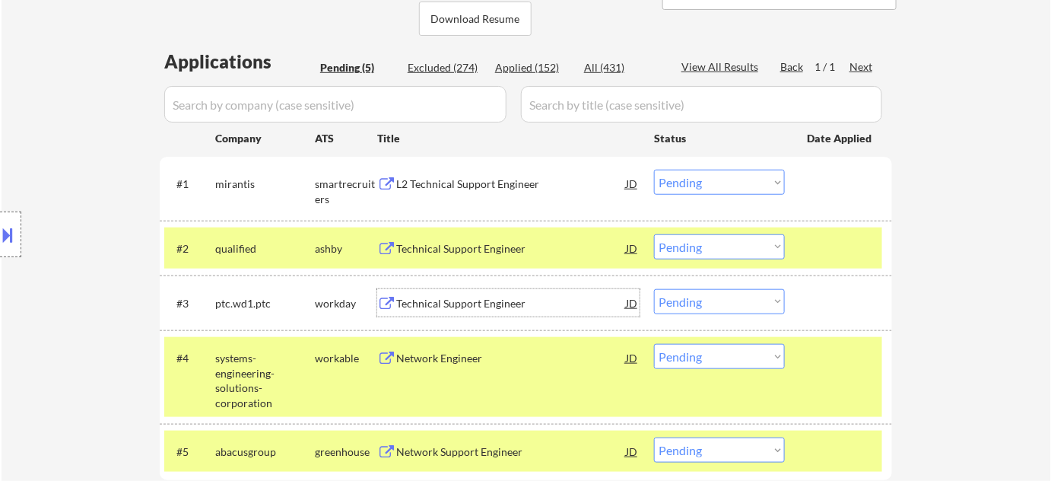
click at [435, 299] on div "Technical Support Engineer" at bounding box center [511, 303] width 230 height 15
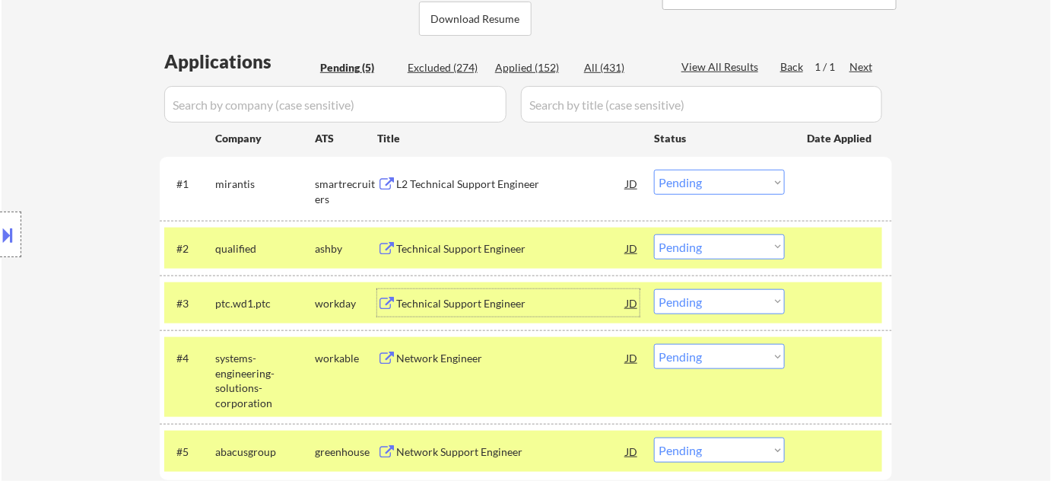
scroll to position [0, 0]
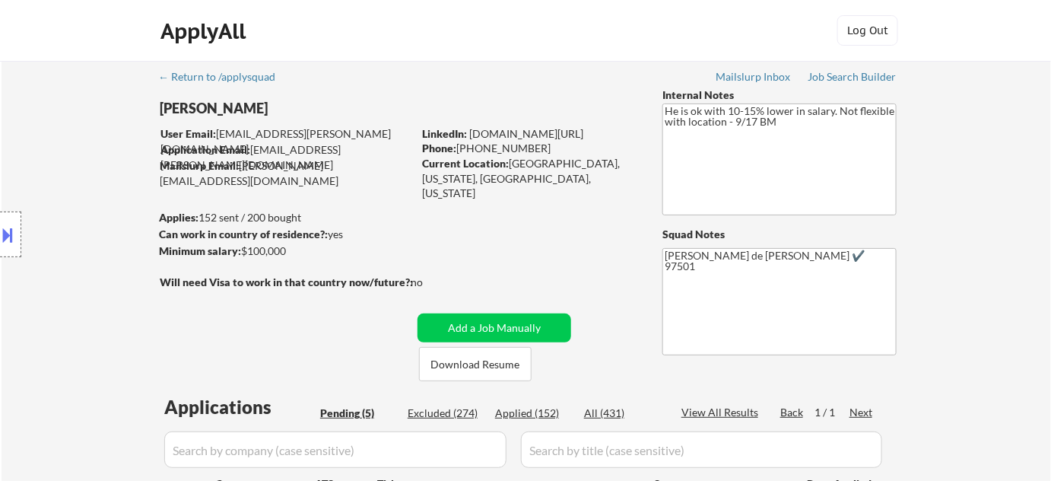
drag, startPoint x: 578, startPoint y: 123, endPoint x: 559, endPoint y: 80, distance: 47.4
click at [559, 80] on div "← Return to /applysquad Mailslurp Inbox Job Search Builder Joshua Small User Em…" at bounding box center [526, 470] width 759 height 819
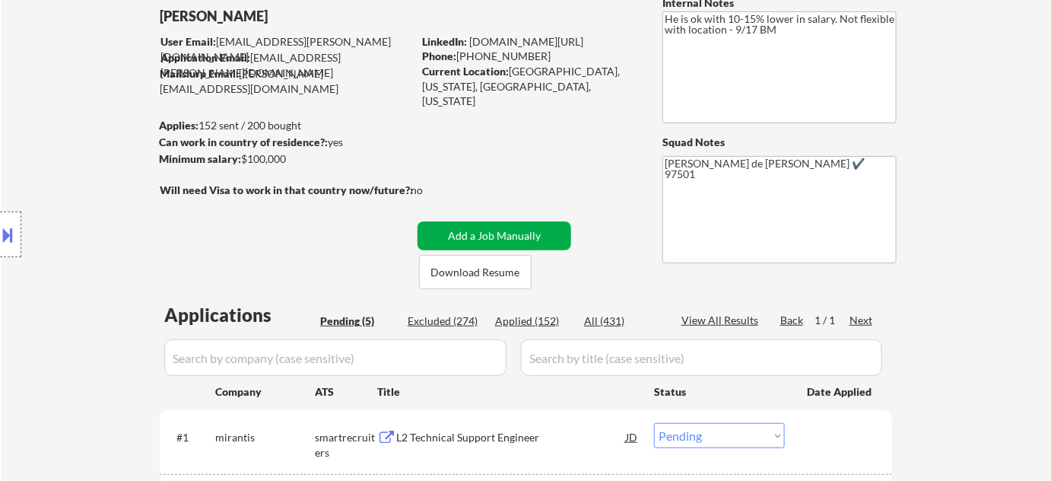
scroll to position [138, 0]
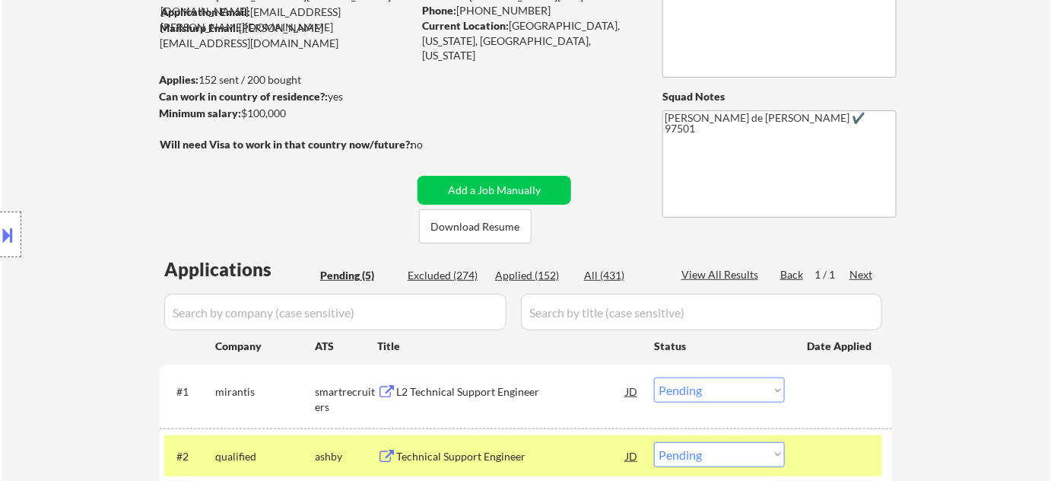
click at [526, 272] on div "Applied (152)" at bounding box center [533, 275] width 76 height 15
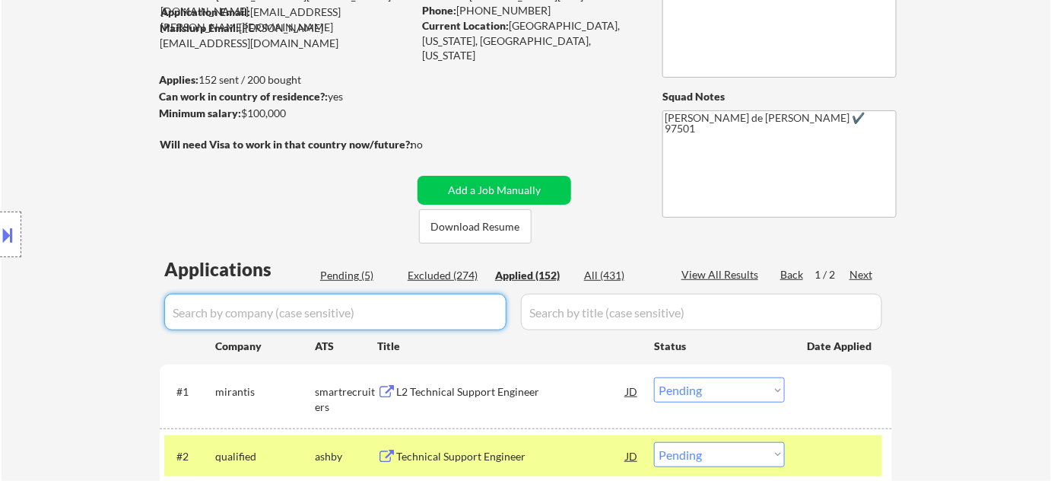
click at [423, 306] on input "input" at bounding box center [335, 312] width 342 height 37
type input "qualifi"
select select ""applied""
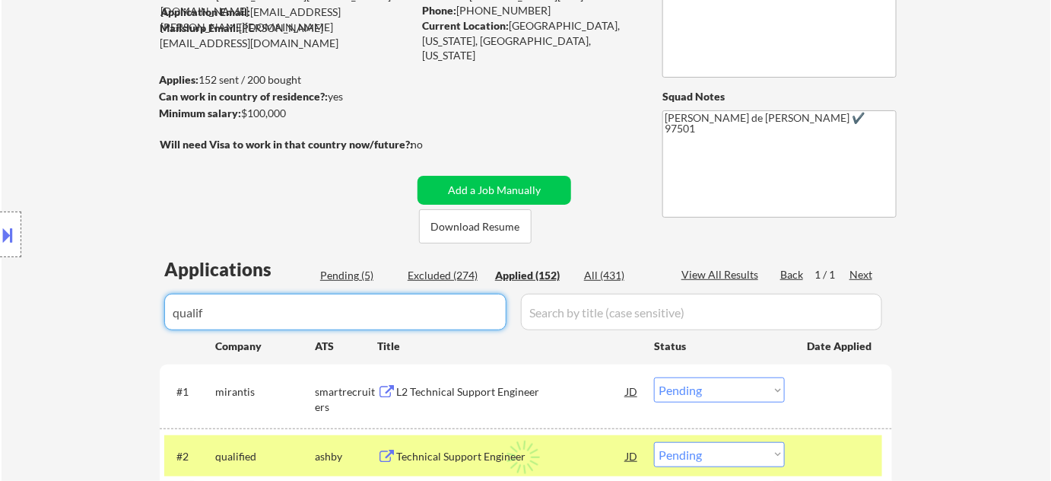
select select ""applied""
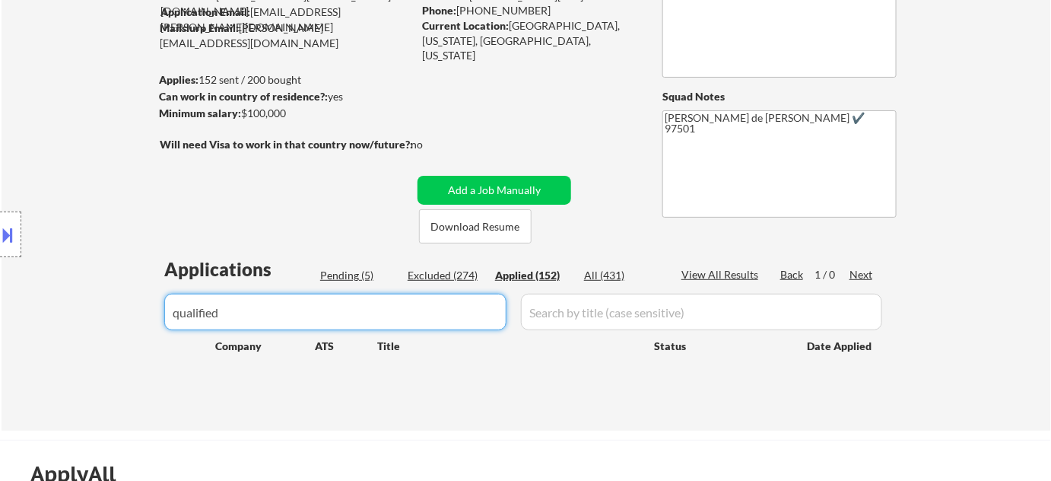
type input "qualified"
click at [369, 278] on div "Pending (5)" at bounding box center [358, 275] width 76 height 15
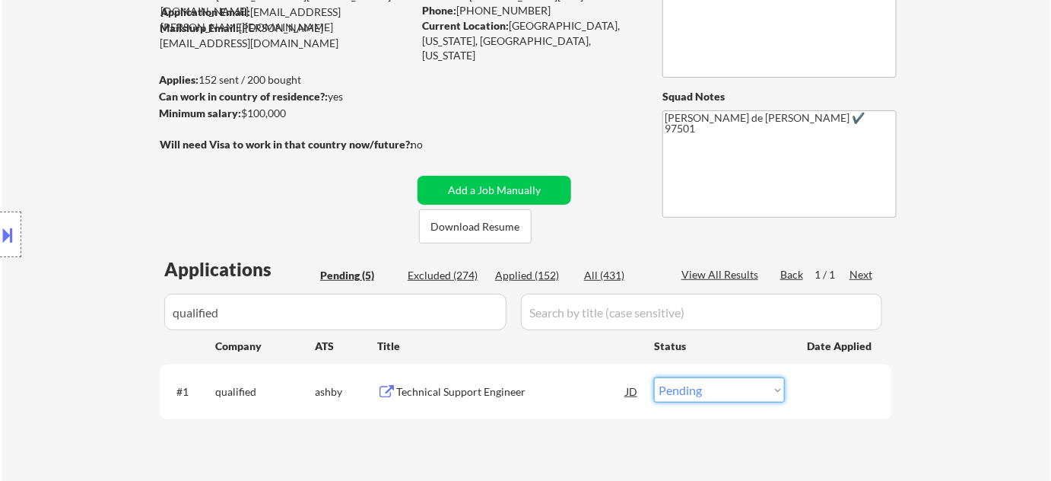
click at [676, 386] on select "Choose an option... Pending Applied Excluded (Questions) Excluded (Expired) Exc…" at bounding box center [719, 389] width 131 height 25
select select ""applied""
click at [654, 377] on select "Choose an option... Pending Applied Excluded (Questions) Excluded (Expired) Exc…" at bounding box center [719, 389] width 131 height 25
drag, startPoint x: 266, startPoint y: 313, endPoint x: 164, endPoint y: 304, distance: 101.7
click at [164, 304] on div "Location Inclusions: Medford, OR Central Point, OR Phoenix, OR Jacksonville, OR…" at bounding box center [136, 235] width 272 height 282
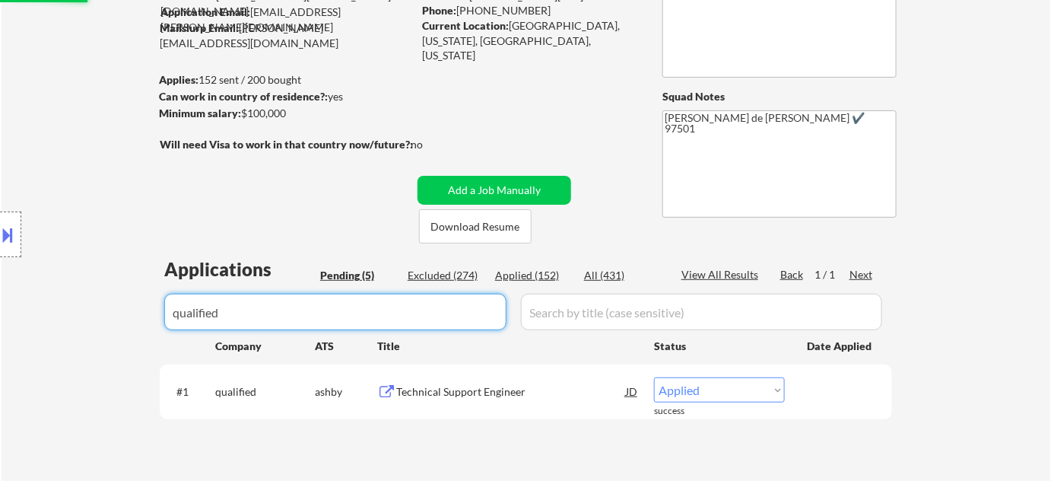
drag, startPoint x: 457, startPoint y: 306, endPoint x: 40, endPoint y: 306, distance: 416.9
click at [118, 306] on body "← Return to /applysquad Mailslurp Inbox Job Search Builder Joshua Small User Em…" at bounding box center [525, 102] width 1051 height 481
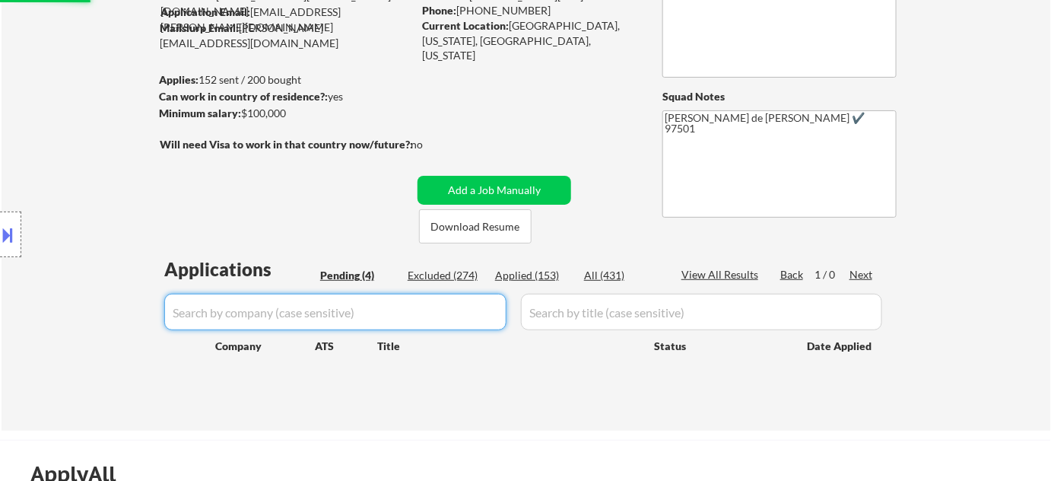
select select ""pending""
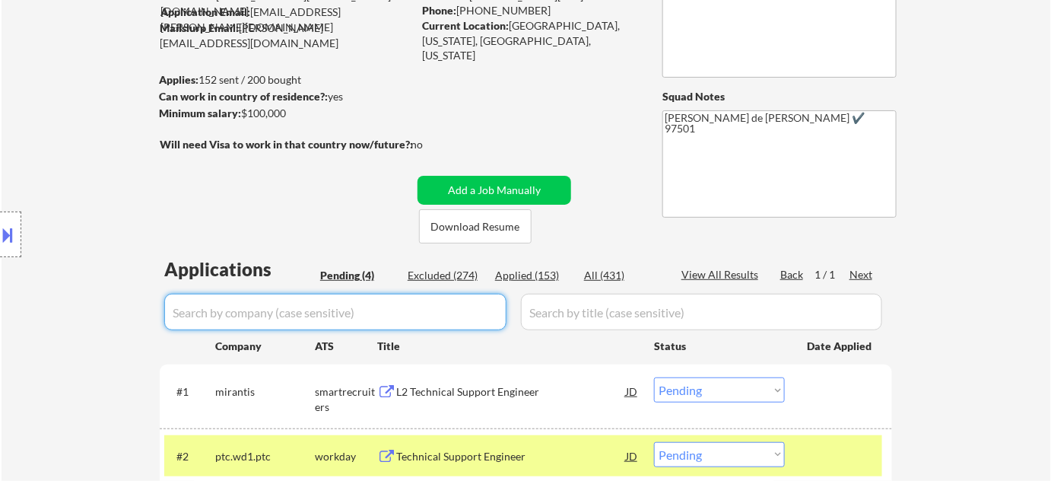
click at [367, 272] on div "Pending (4)" at bounding box center [358, 275] width 76 height 15
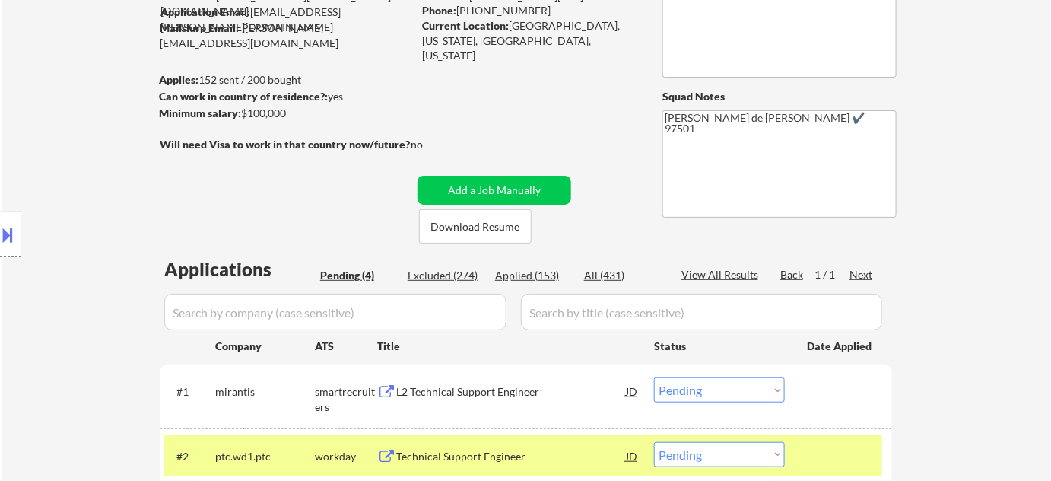
scroll to position [415, 0]
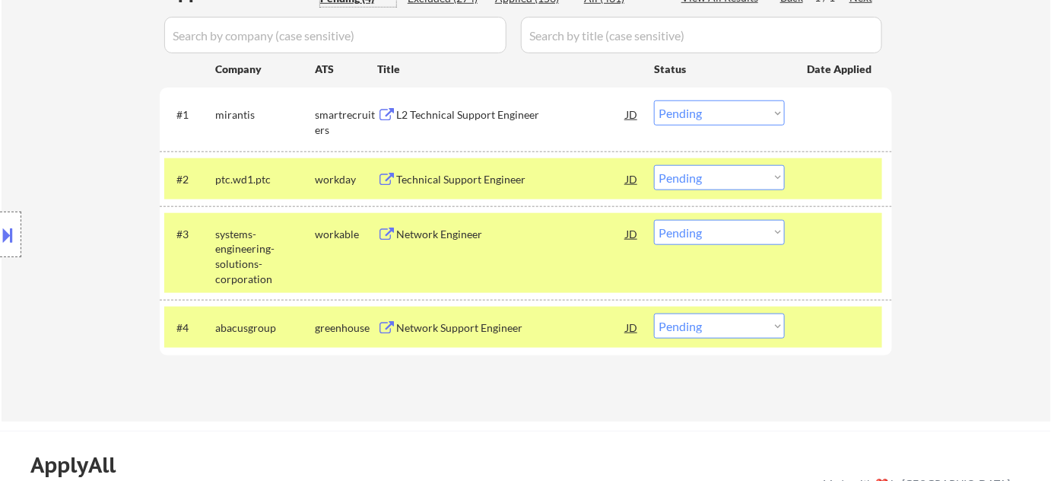
click at [725, 240] on select "Choose an option... Pending Applied Excluded (Questions) Excluded (Expired) Exc…" at bounding box center [719, 232] width 131 height 25
click at [654, 220] on select "Choose an option... Pending Applied Excluded (Questions) Excluded (Expired) Exc…" at bounding box center [719, 232] width 131 height 25
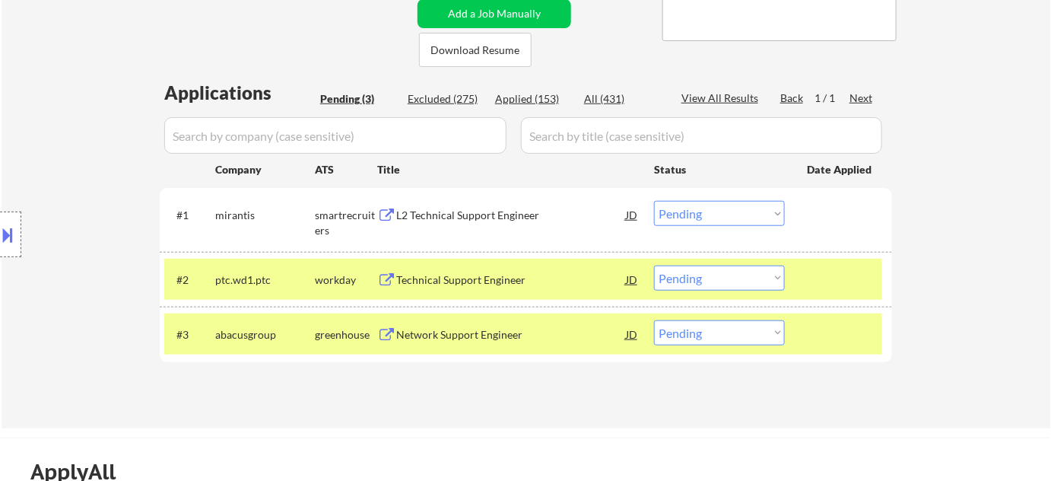
scroll to position [345, 0]
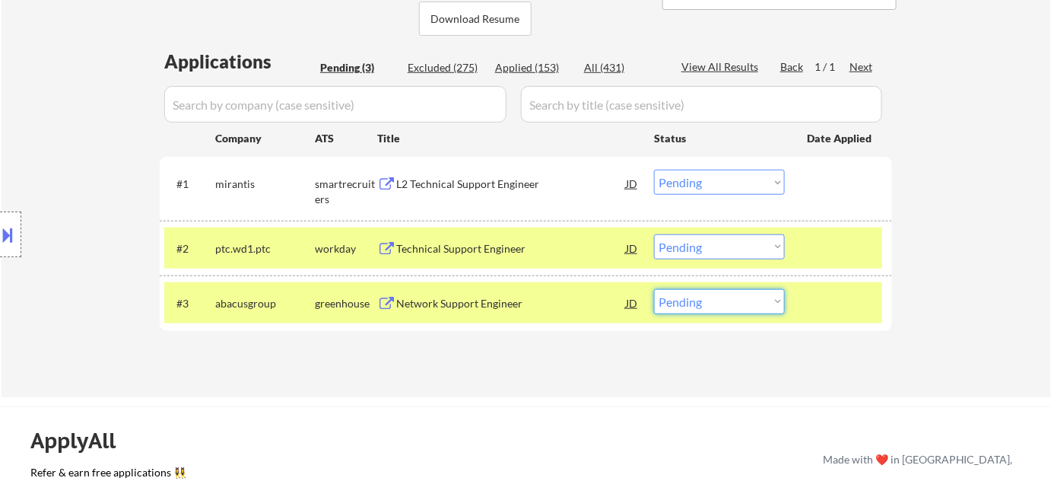
click at [734, 297] on select "Choose an option... Pending Applied Excluded (Questions) Excluded (Expired) Exc…" at bounding box center [719, 301] width 131 height 25
select select ""applied""
click at [654, 289] on select "Choose an option... Pending Applied Excluded (Questions) Excluded (Expired) Exc…" at bounding box center [719, 301] width 131 height 25
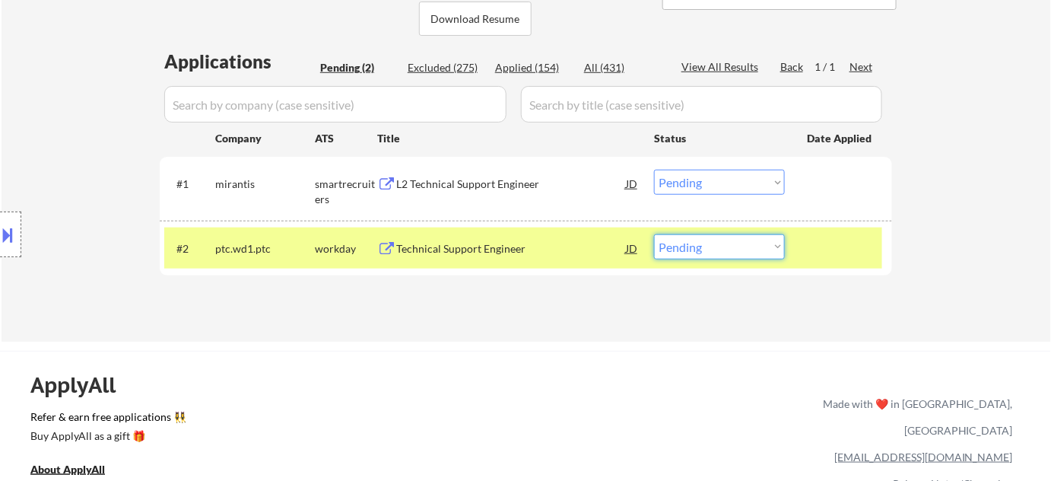
drag, startPoint x: 729, startPoint y: 234, endPoint x: 730, endPoint y: 246, distance: 12.3
click at [729, 234] on select "Choose an option... Pending Applied Excluded (Questions) Excluded (Expired) Exc…" at bounding box center [719, 246] width 131 height 25
select select ""excluded__salary_""
click at [654, 234] on select "Choose an option... Pending Applied Excluded (Questions) Excluded (Expired) Exc…" at bounding box center [719, 246] width 131 height 25
click at [454, 180] on div "L2 Technical Support Engineer" at bounding box center [511, 183] width 230 height 15
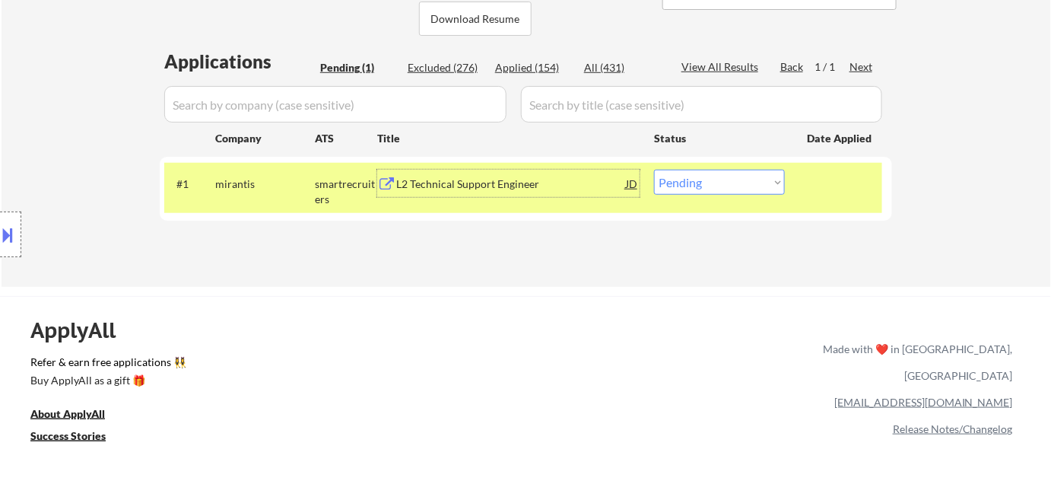
click at [669, 184] on select "Choose an option... Pending Applied Excluded (Questions) Excluded (Expired) Exc…" at bounding box center [719, 182] width 131 height 25
select select ""excluded__location_""
click at [654, 170] on select "Choose an option... Pending Applied Excluded (Questions) Excluded (Expired) Exc…" at bounding box center [719, 182] width 131 height 25
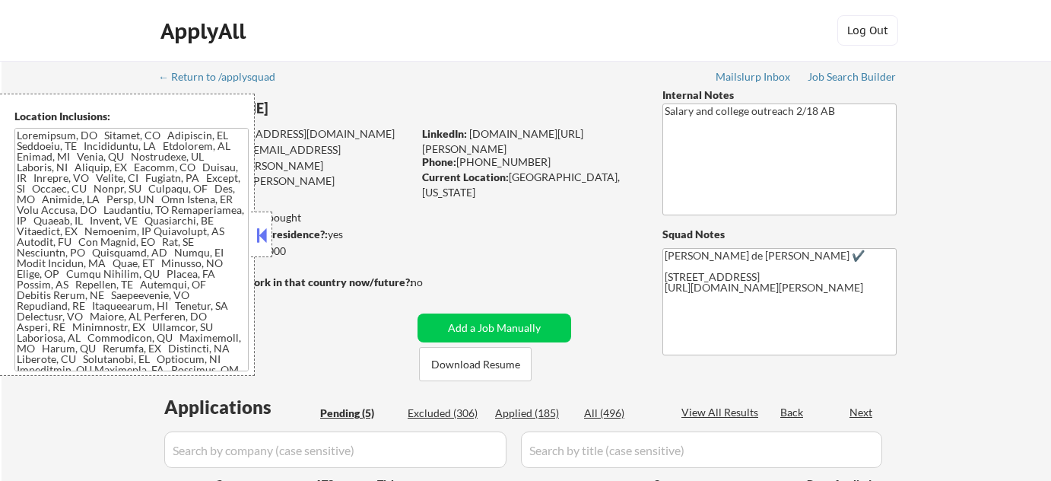
select select ""pending""
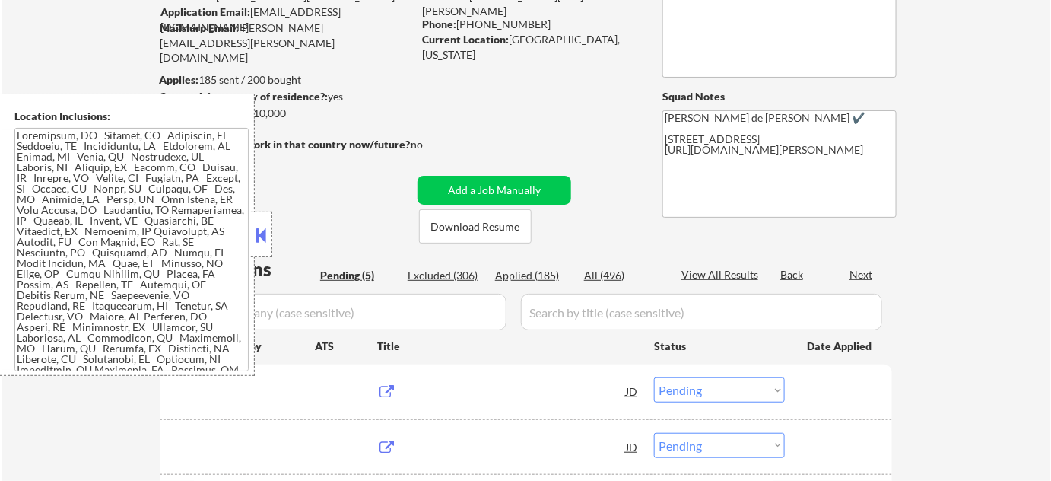
scroll to position [138, 0]
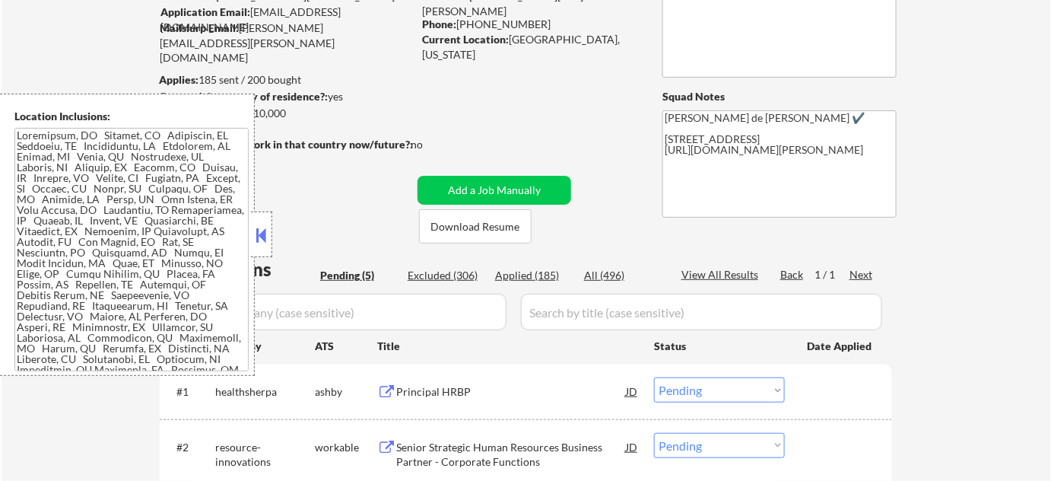
click at [262, 235] on button at bounding box center [261, 235] width 17 height 23
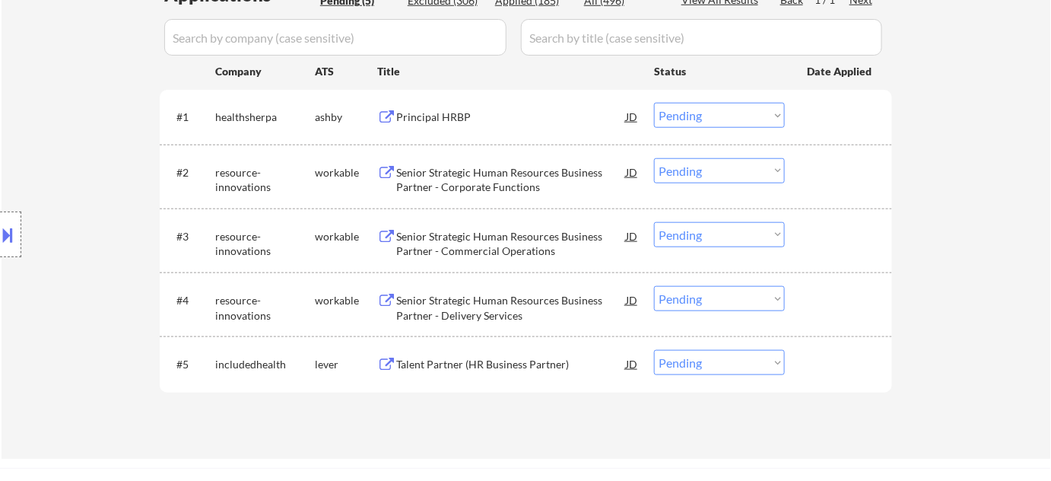
scroll to position [345, 0]
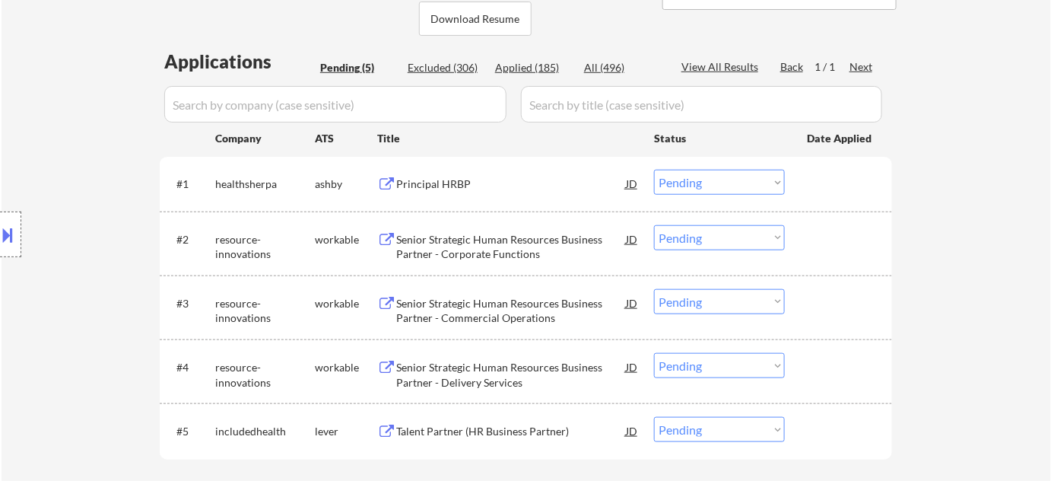
click at [440, 182] on div "Principal HRBP" at bounding box center [511, 183] width 230 height 15
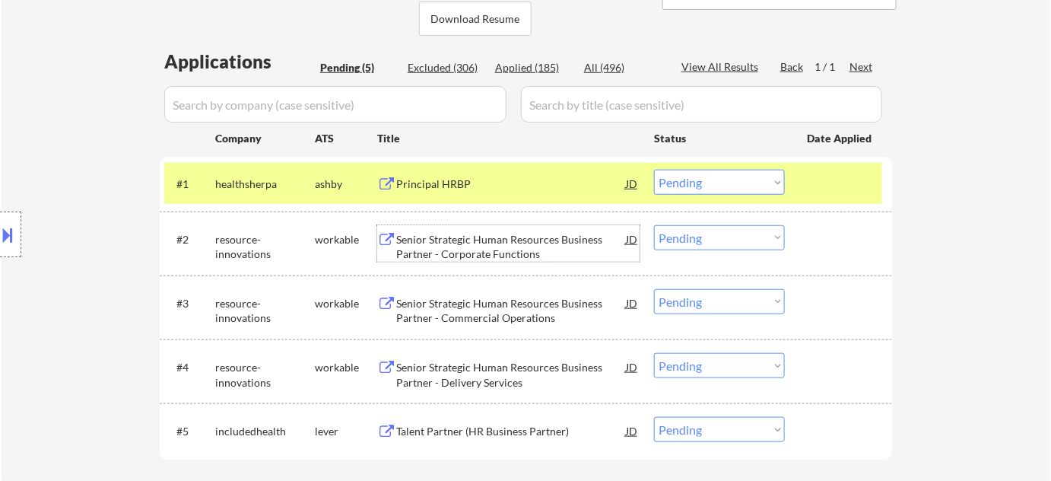
click at [441, 249] on div "Senior Strategic Human Resources Business Partner - Corporate Functions" at bounding box center [511, 247] width 230 height 30
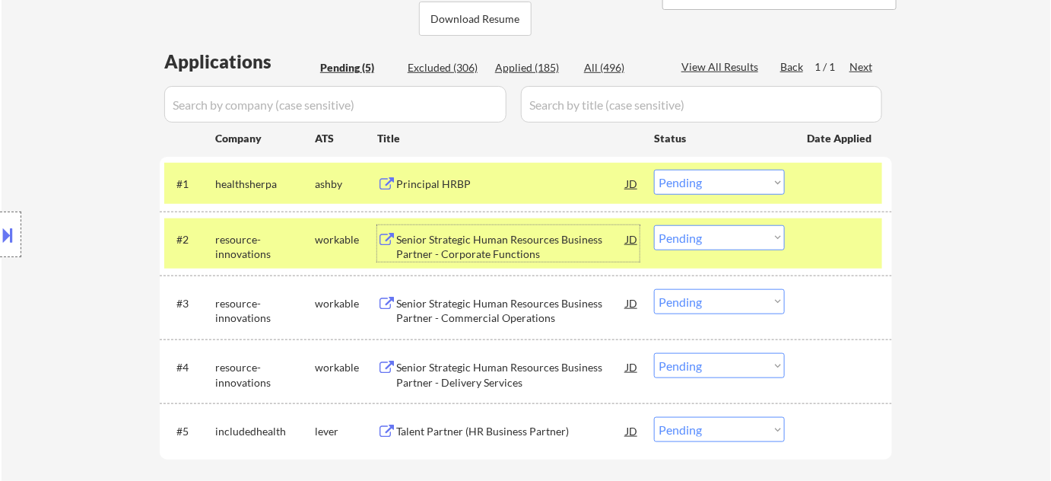
click at [477, 431] on div "Talent Partner (HR Business Partner)" at bounding box center [511, 431] width 230 height 15
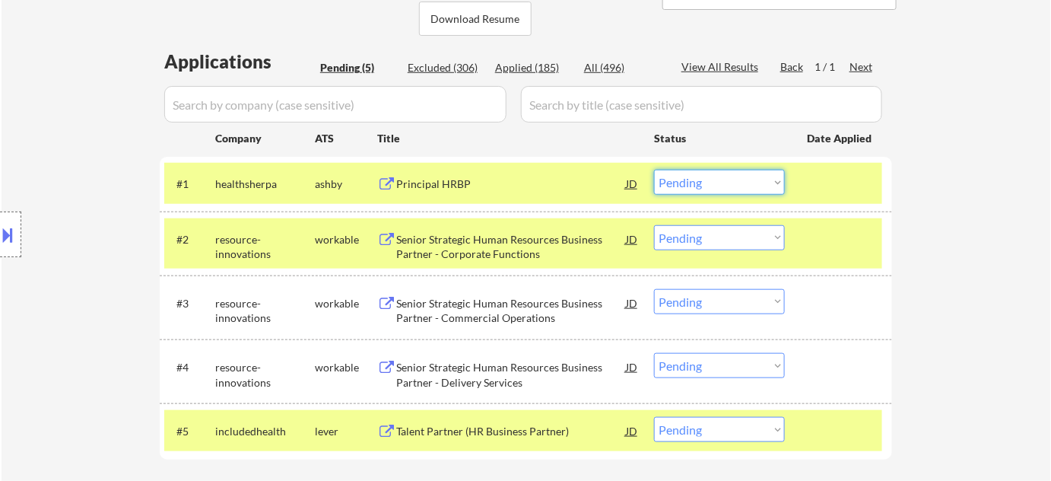
drag, startPoint x: 700, startPoint y: 183, endPoint x: 706, endPoint y: 192, distance: 11.0
click at [700, 183] on select "Choose an option... Pending Applied Excluded (Questions) Excluded (Expired) Exc…" at bounding box center [719, 182] width 131 height 25
click at [654, 170] on select "Choose an option... Pending Applied Excluded (Questions) Excluded (Expired) Exc…" at bounding box center [719, 182] width 131 height 25
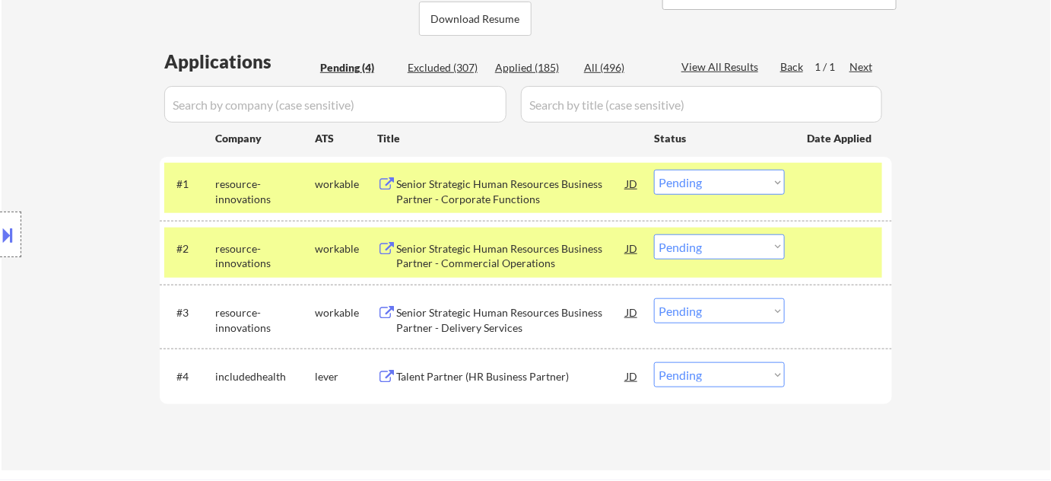
click at [709, 184] on select "Choose an option... Pending Applied Excluded (Questions) Excluded (Expired) Exc…" at bounding box center [719, 182] width 131 height 25
click at [654, 170] on select "Choose an option... Pending Applied Excluded (Questions) Excluded (Expired) Exc…" at bounding box center [719, 182] width 131 height 25
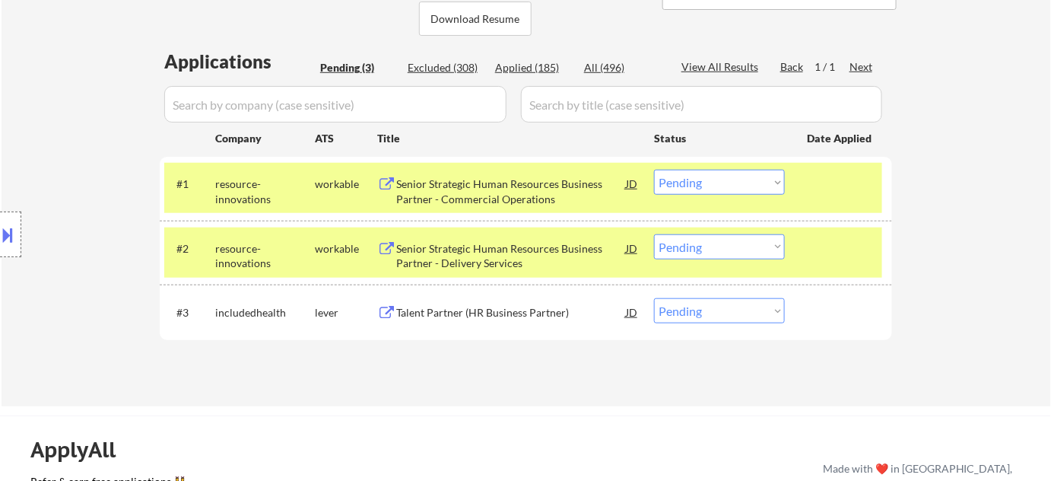
click at [491, 190] on div "Senior Strategic Human Resources Business Partner - Commercial Operations" at bounding box center [511, 191] width 230 height 30
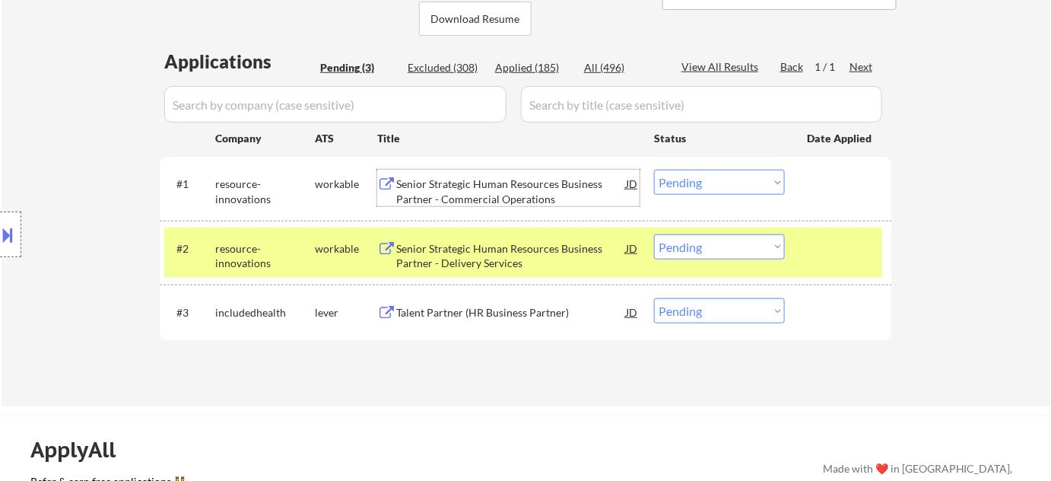
click at [725, 188] on select "Choose an option... Pending Applied Excluded (Questions) Excluded (Expired) Exc…" at bounding box center [719, 182] width 131 height 25
click at [654, 170] on select "Choose an option... Pending Applied Excluded (Questions) Excluded (Expired) Exc…" at bounding box center [719, 182] width 131 height 25
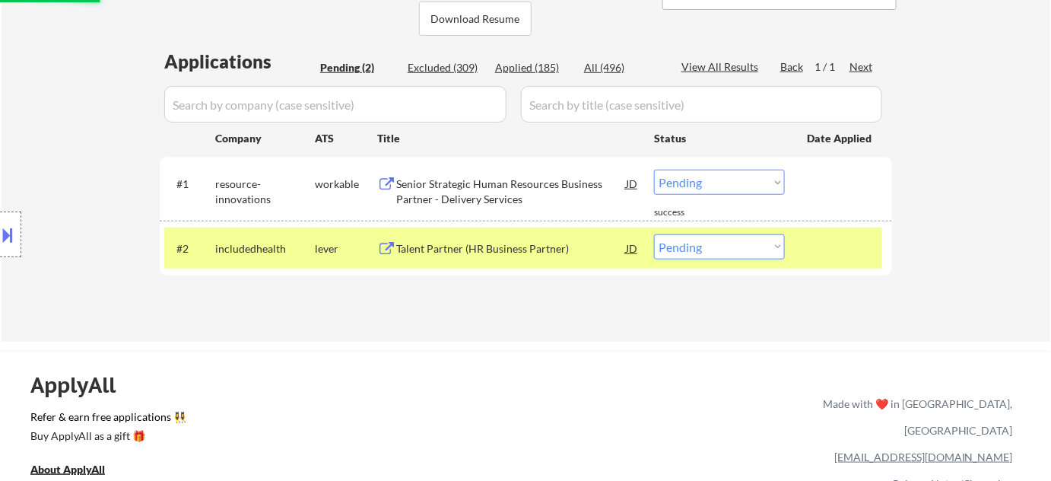
click at [489, 192] on div "Senior Strategic Human Resources Business Partner - Delivery Services" at bounding box center [511, 191] width 230 height 30
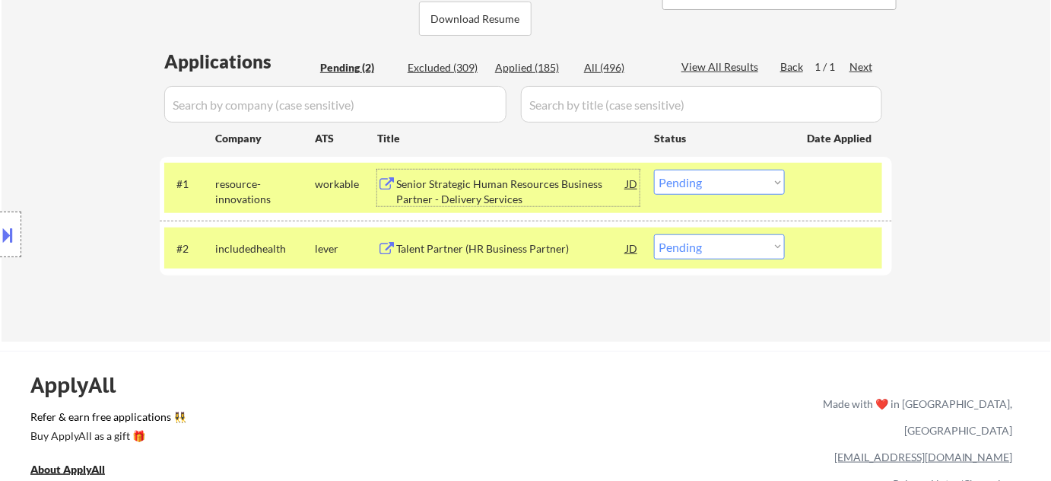
click at [727, 196] on div "#1 resource-innovations workable Senior Strategic Human Resources Business Part…" at bounding box center [523, 188] width 718 height 50
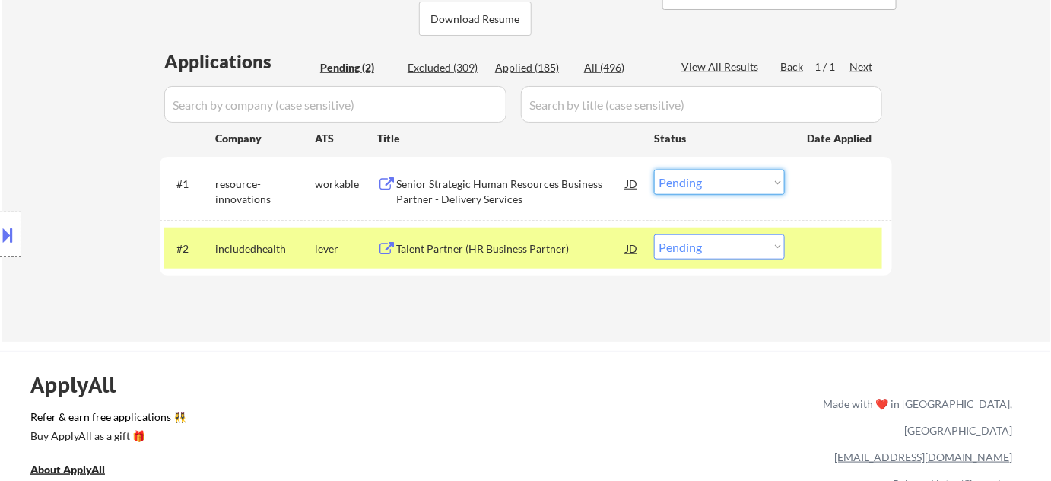
click at [716, 182] on select "Choose an option... Pending Applied Excluded (Questions) Excluded (Expired) Exc…" at bounding box center [719, 182] width 131 height 25
click at [654, 170] on select "Choose an option... Pending Applied Excluded (Questions) Excluded (Expired) Exc…" at bounding box center [719, 182] width 131 height 25
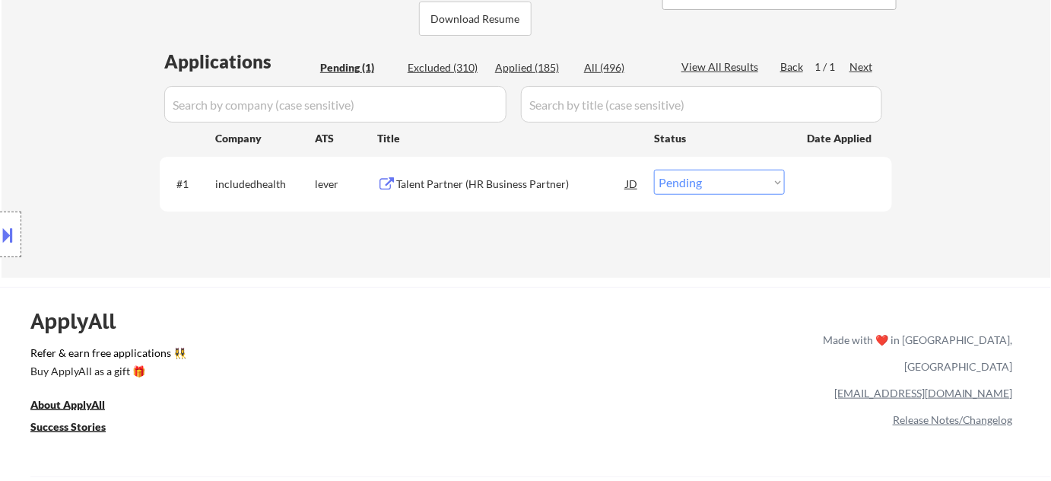
click at [751, 180] on select "Choose an option... Pending Applied Excluded (Questions) Excluded (Expired) Exc…" at bounding box center [719, 182] width 131 height 25
select select ""applied""
click at [654, 170] on select "Choose an option... Pending Applied Excluded (Questions) Excluded (Expired) Exc…" at bounding box center [719, 182] width 131 height 25
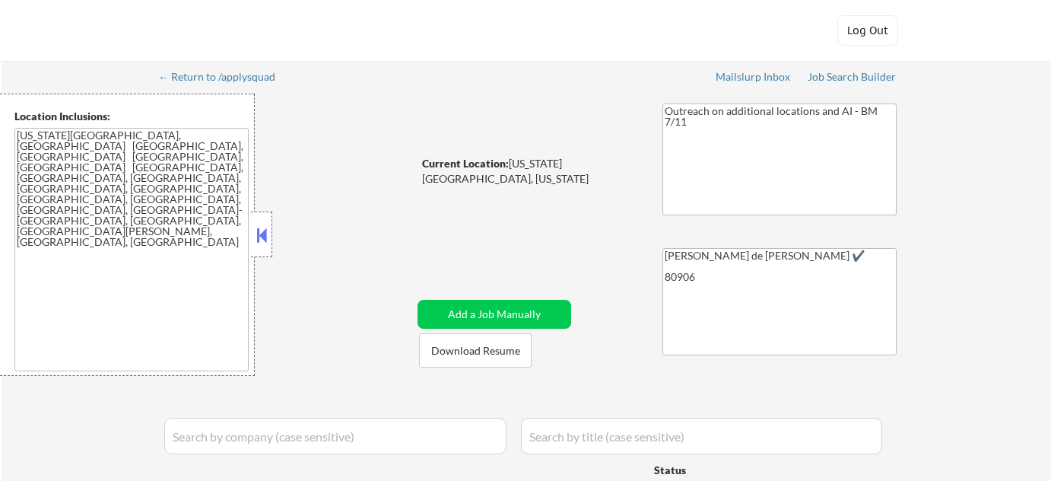
select select ""pending""
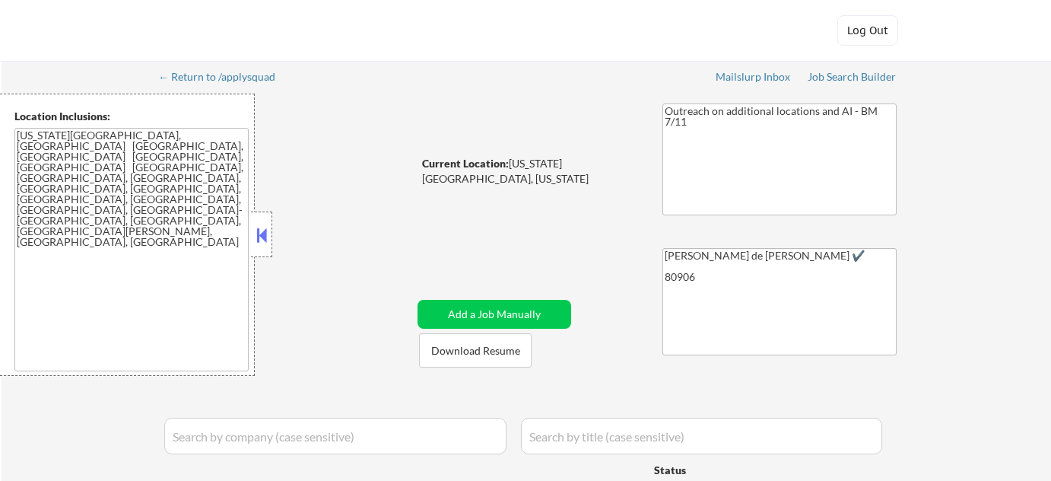
select select ""pending""
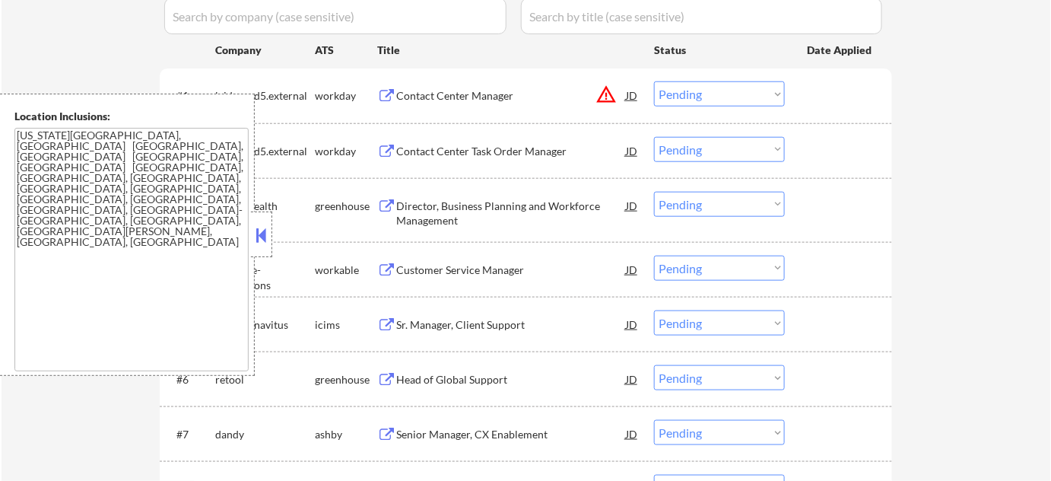
scroll to position [553, 0]
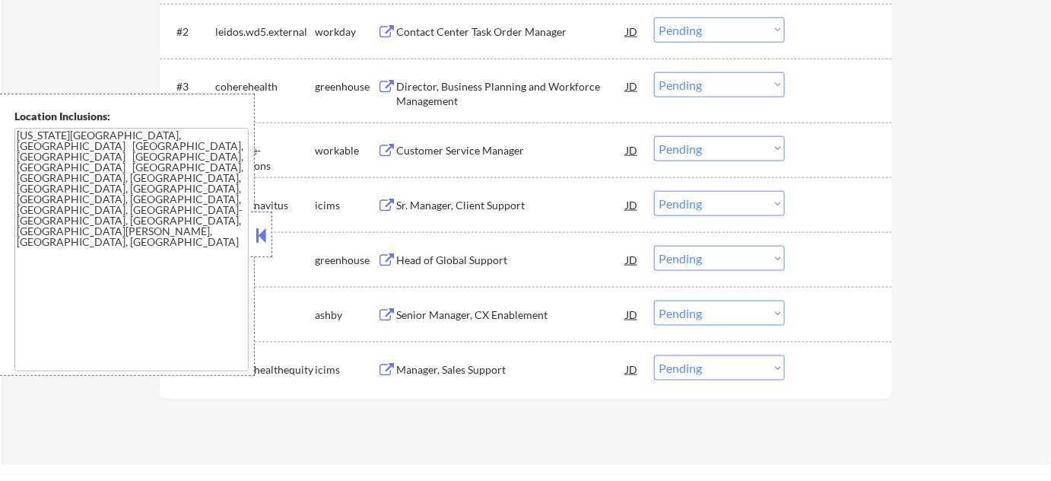
drag, startPoint x: 262, startPoint y: 234, endPoint x: 272, endPoint y: 233, distance: 9.3
click at [262, 234] on button at bounding box center [261, 235] width 17 height 23
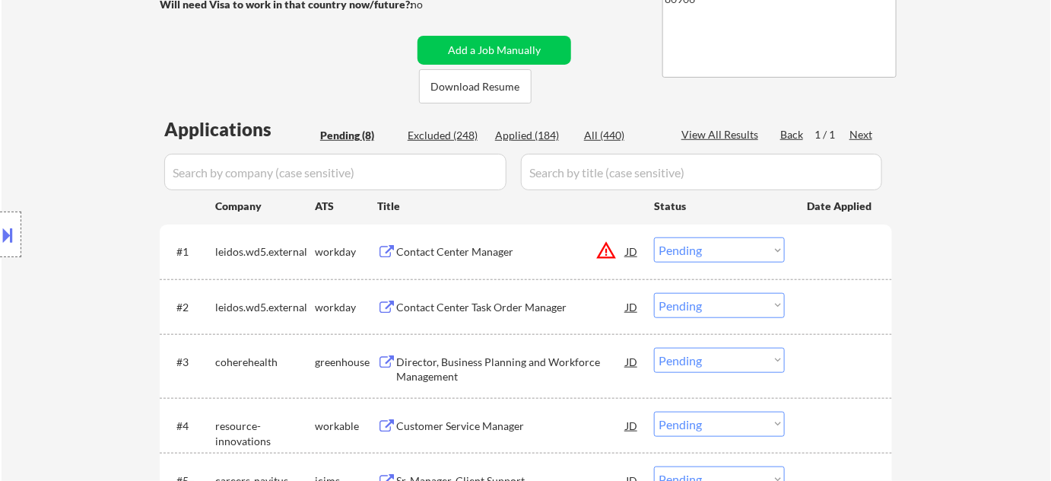
scroll to position [276, 0]
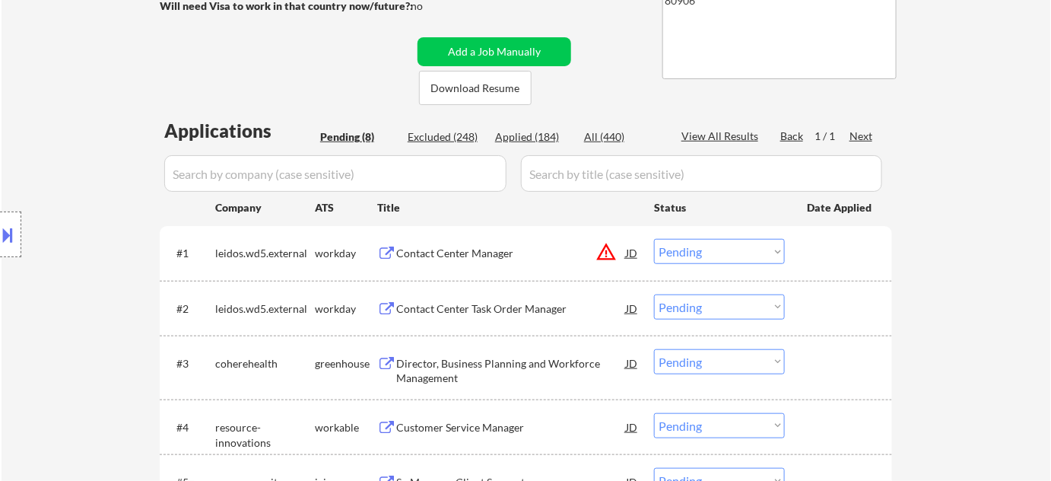
click at [688, 250] on select "Choose an option... Pending Applied Excluded (Questions) Excluded (Expired) Exc…" at bounding box center [719, 251] width 131 height 25
click at [654, 239] on select "Choose an option... Pending Applied Excluded (Questions) Excluded (Expired) Exc…" at bounding box center [719, 251] width 131 height 25
select select ""pending""
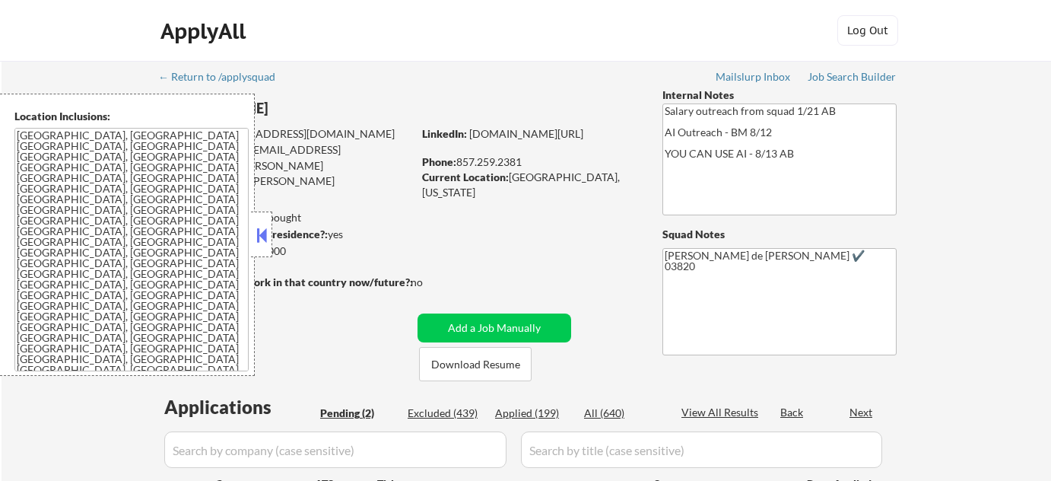
select select ""pending""
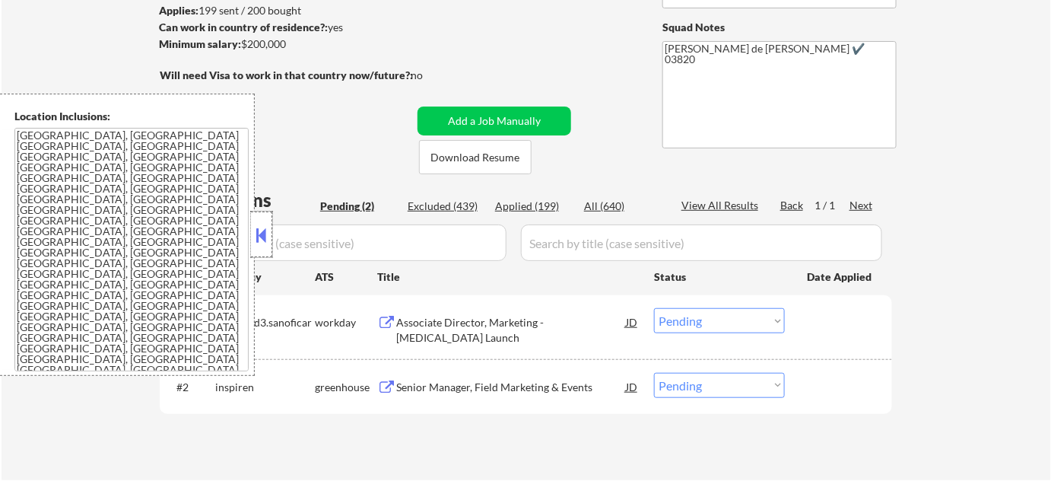
click at [261, 224] on div at bounding box center [261, 234] width 21 height 46
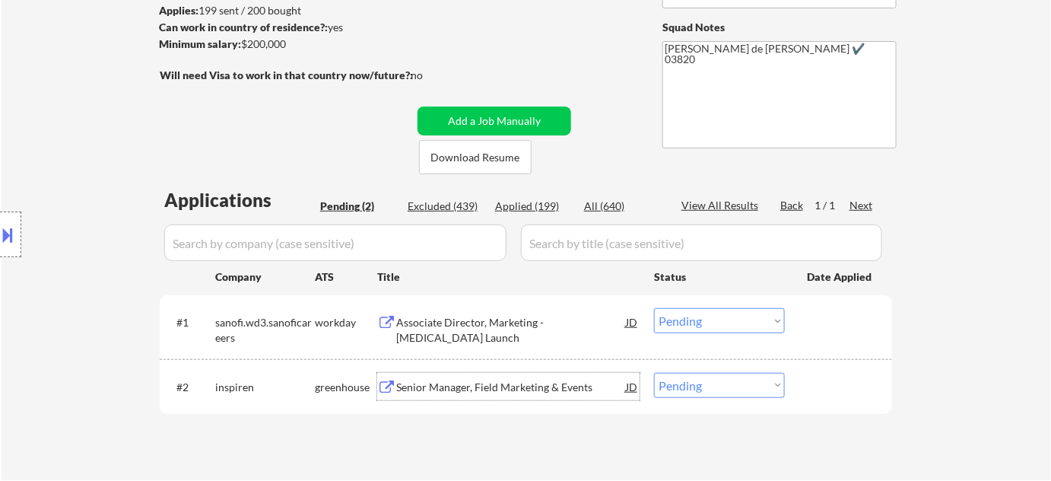
click at [475, 383] on div "Senior Manager, Field Marketing & Events" at bounding box center [511, 387] width 230 height 15
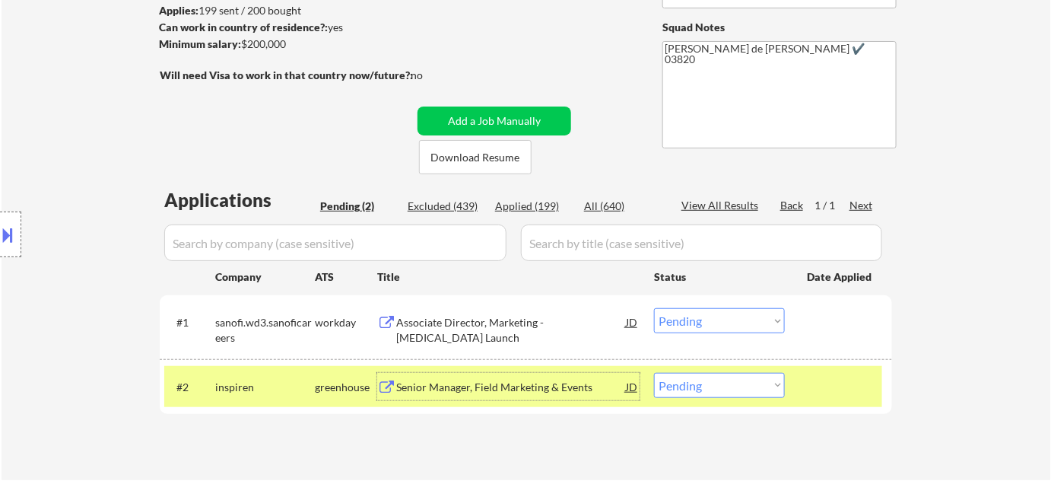
click at [724, 388] on select "Choose an option... Pending Applied Excluded (Questions) Excluded (Expired) Exc…" at bounding box center [719, 385] width 131 height 25
select select ""excluded__salary_""
click at [654, 373] on select "Choose an option... Pending Applied Excluded (Questions) Excluded (Expired) Exc…" at bounding box center [719, 385] width 131 height 25
click at [498, 332] on div "Associate Director, Marketing - Alpha-1 Antitrypsin Deficiency Launch" at bounding box center [511, 330] width 230 height 30
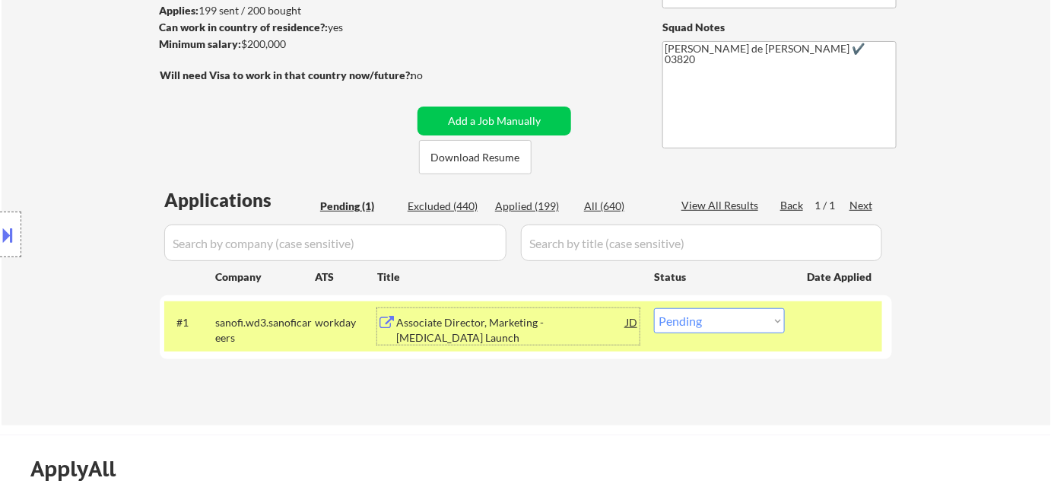
click at [554, 199] on div "Applied (199)" at bounding box center [533, 206] width 76 height 15
click at [439, 233] on input "input" at bounding box center [335, 242] width 342 height 37
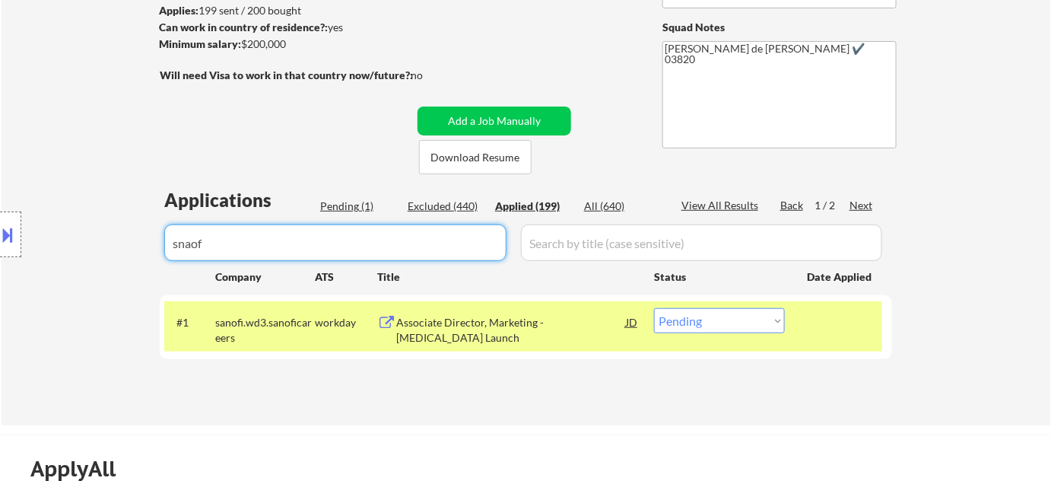
type input "snaofi"
select select ""applied""
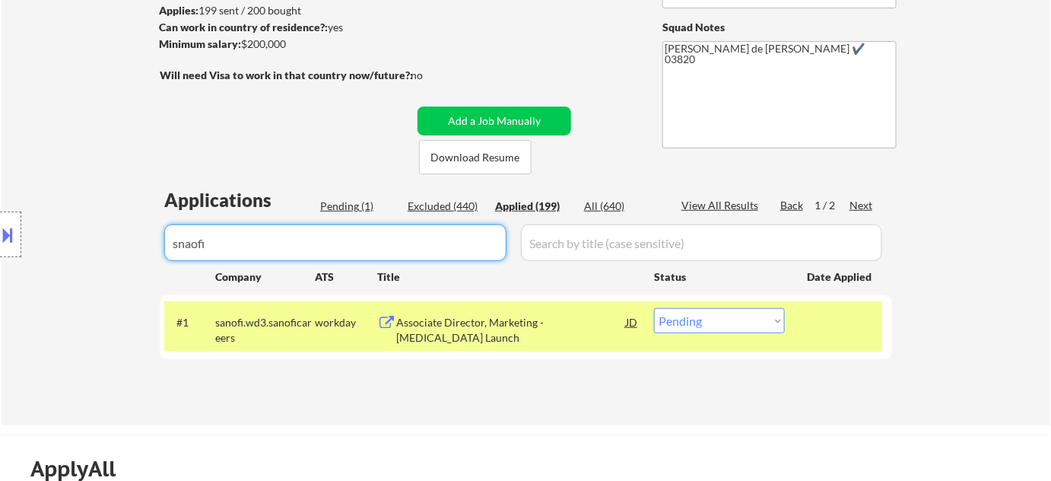
select select ""applied""
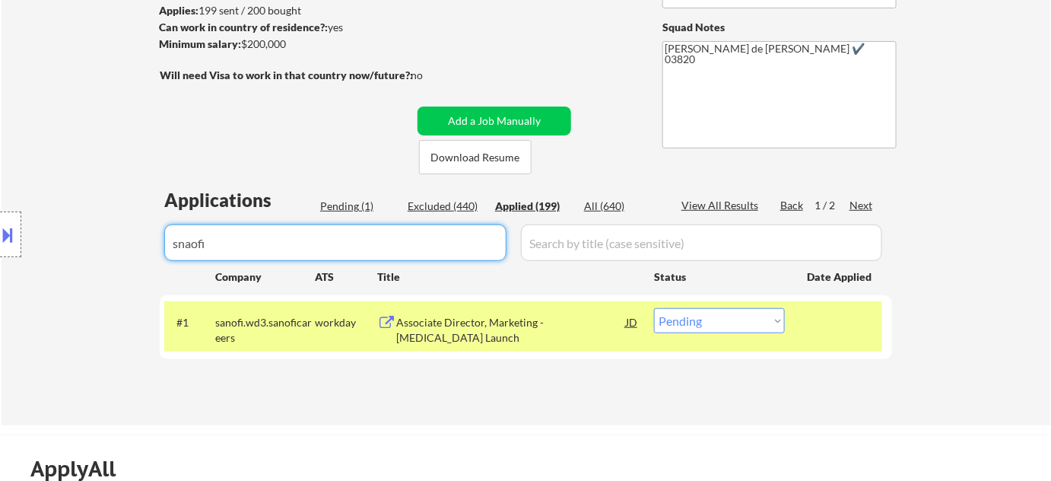
select select ""applied""
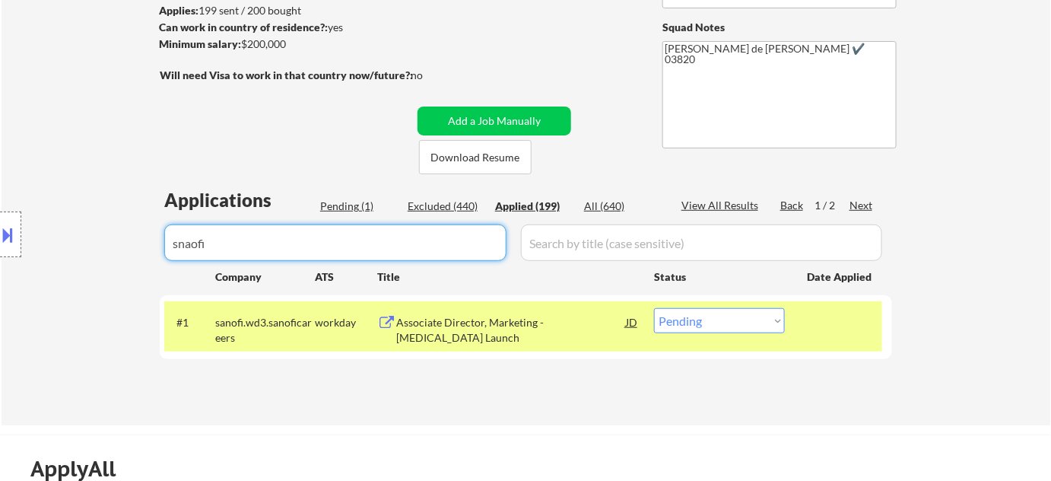
select select ""applied""
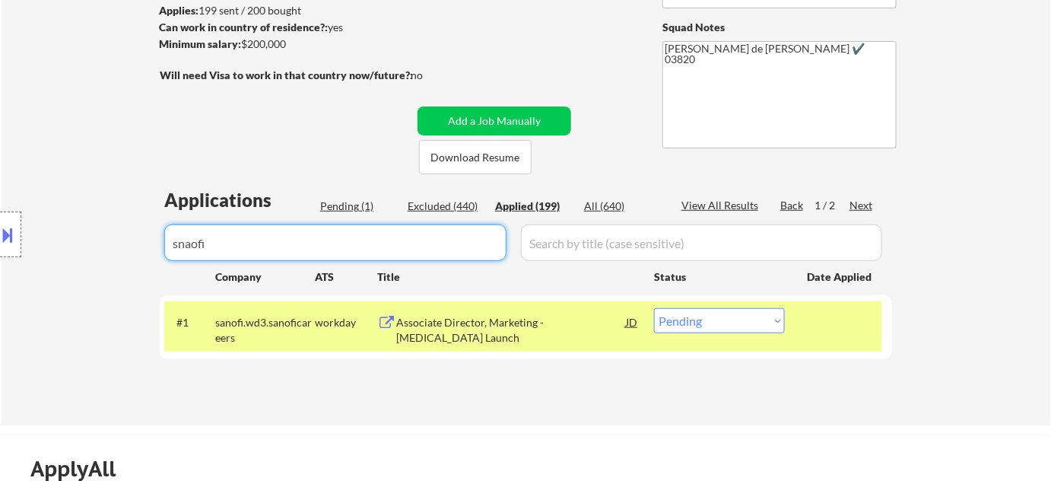
select select ""applied""
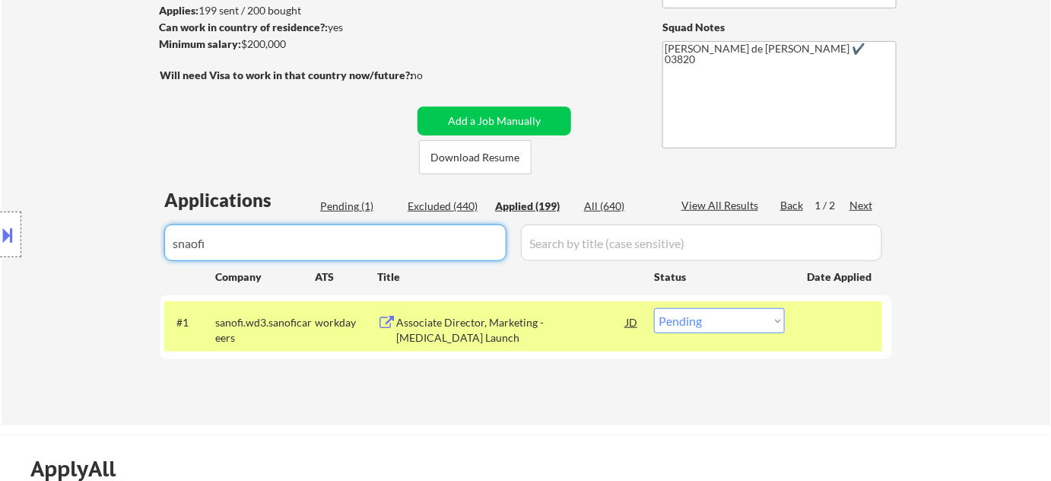
select select ""applied""
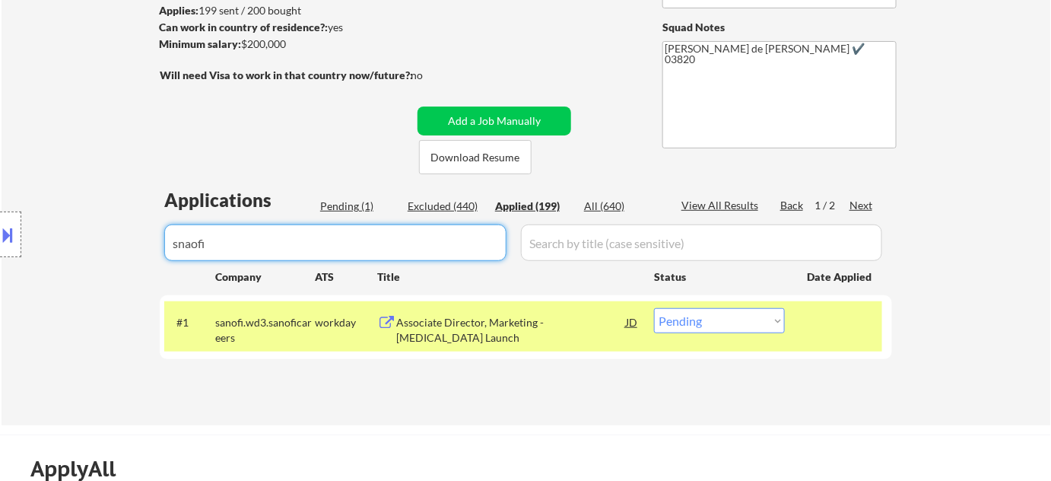
select select ""applied""
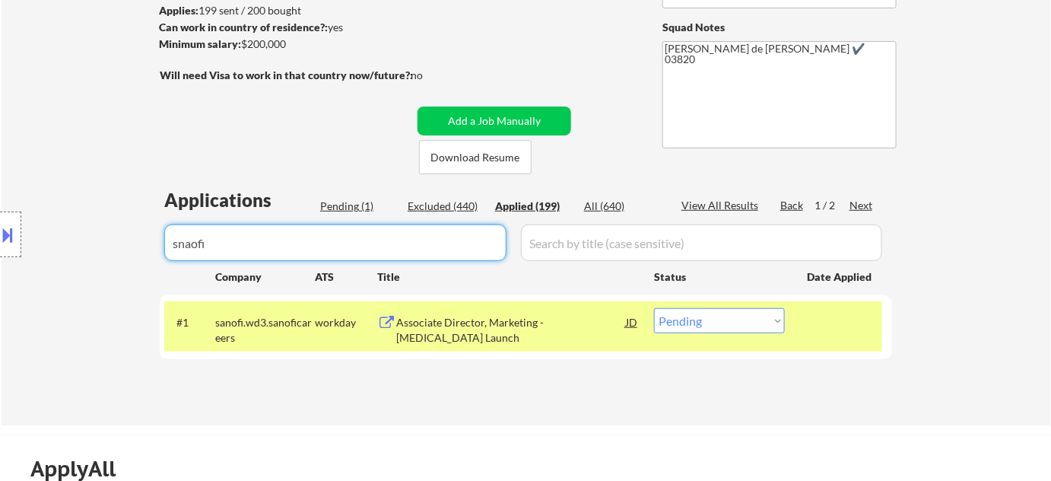
select select ""applied""
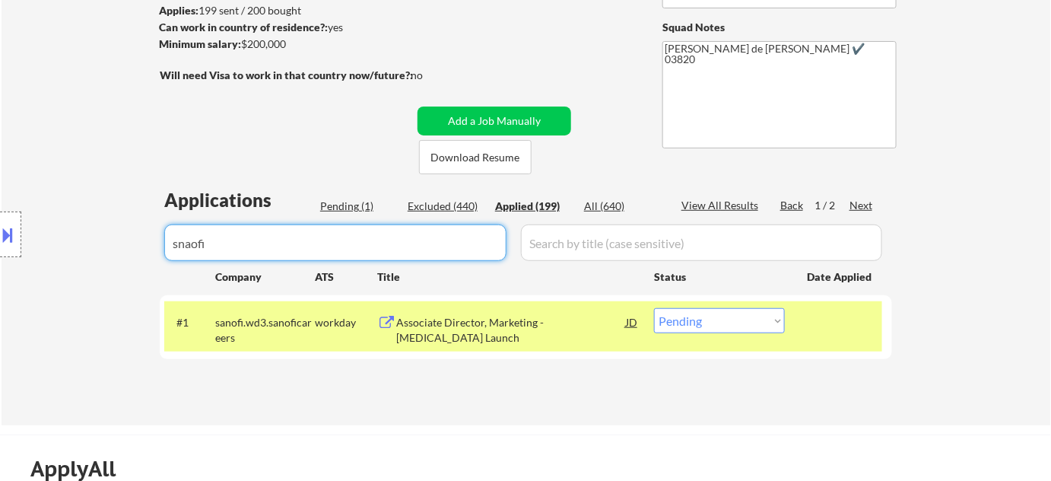
select select ""applied""
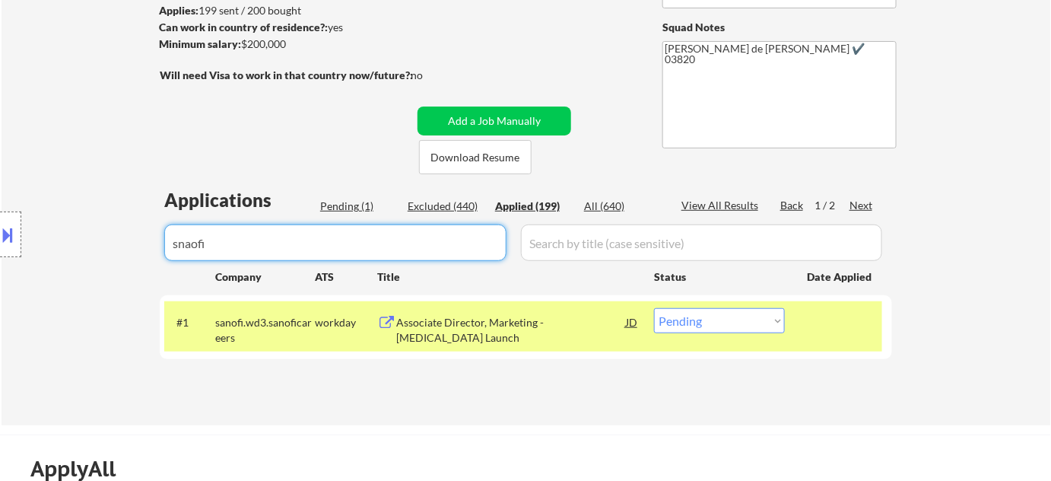
select select ""applied""
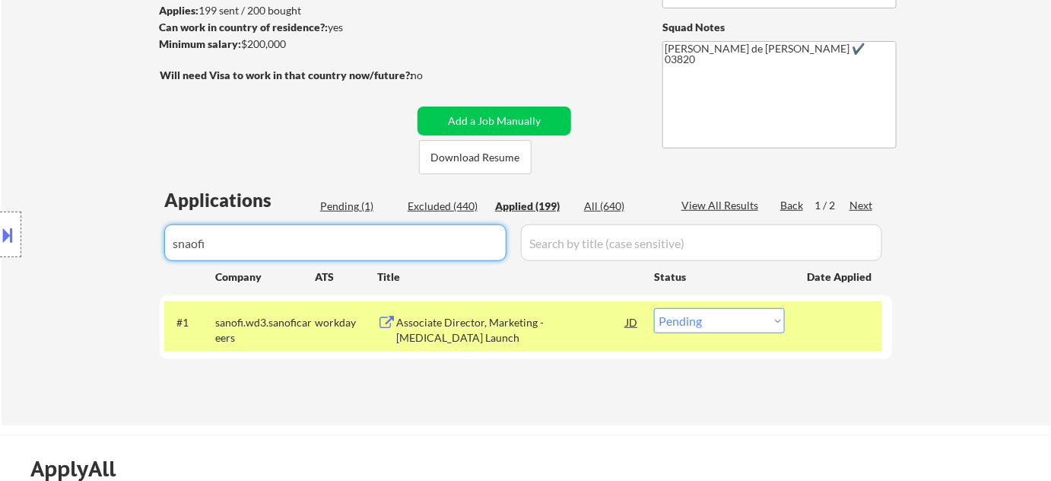
select select ""applied""
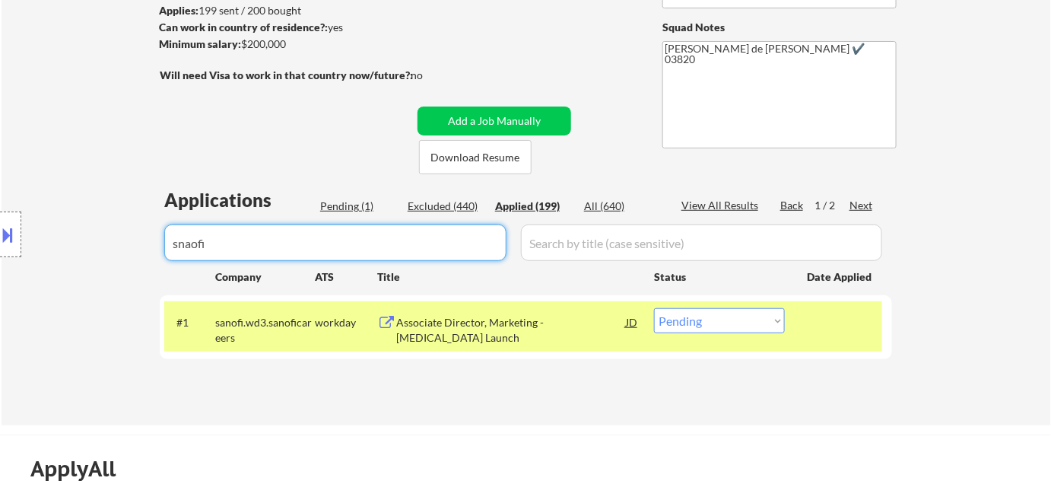
select select ""applied""
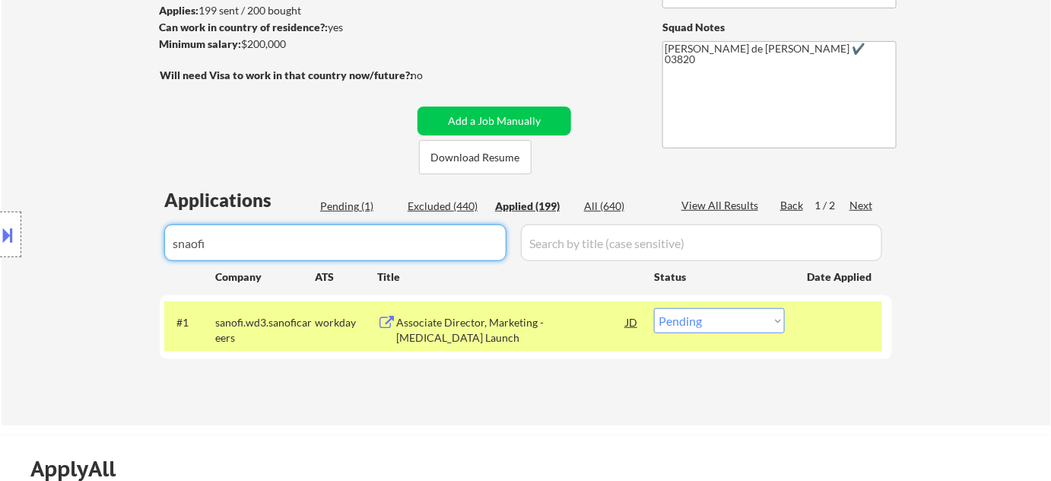
select select ""applied""
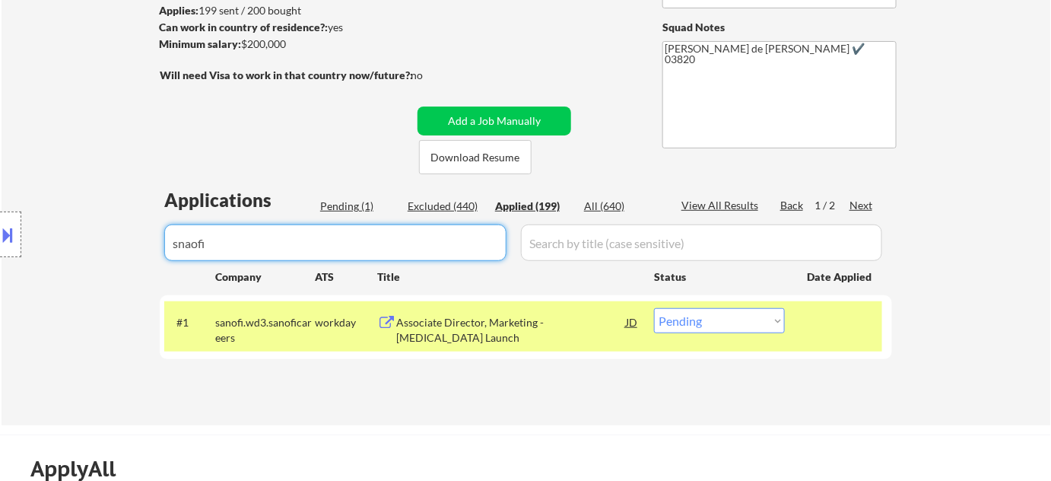
select select ""applied""
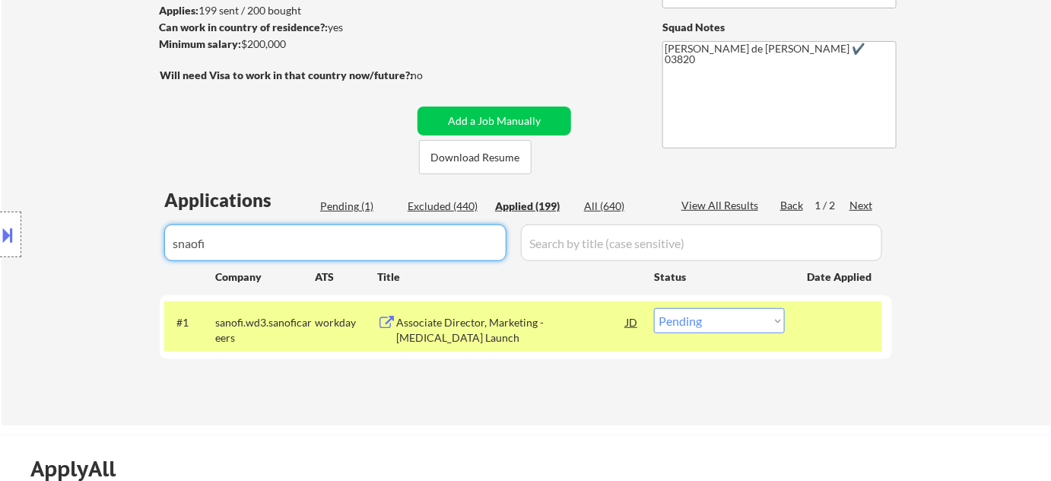
select select ""applied""
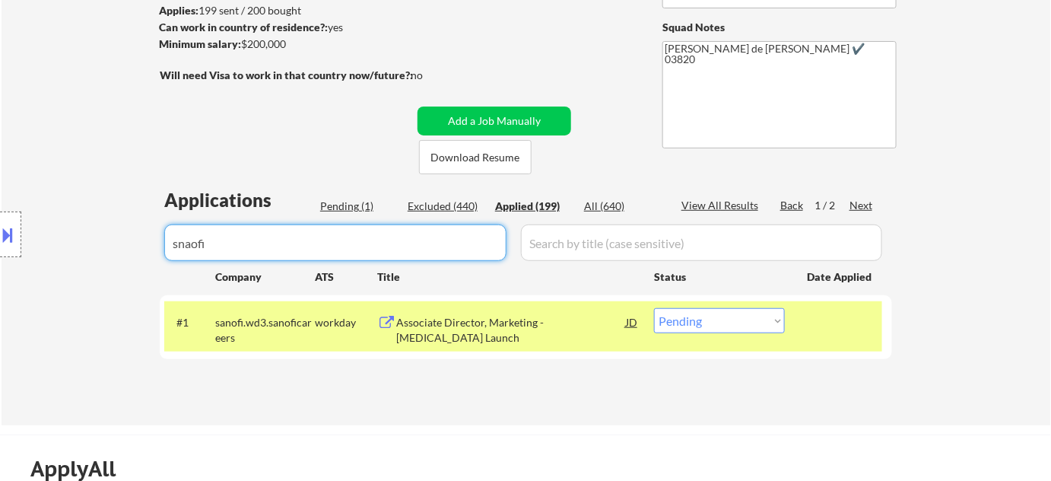
select select ""applied""
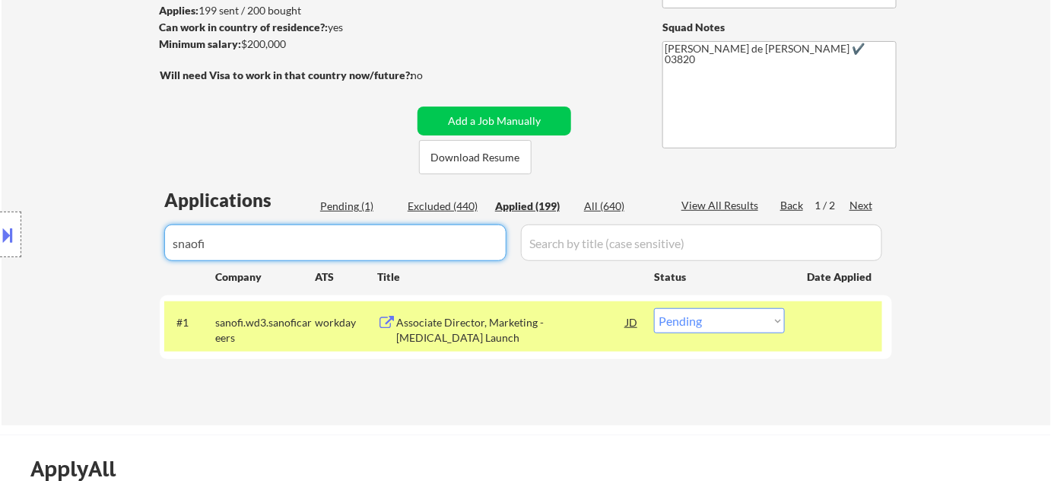
select select ""applied""
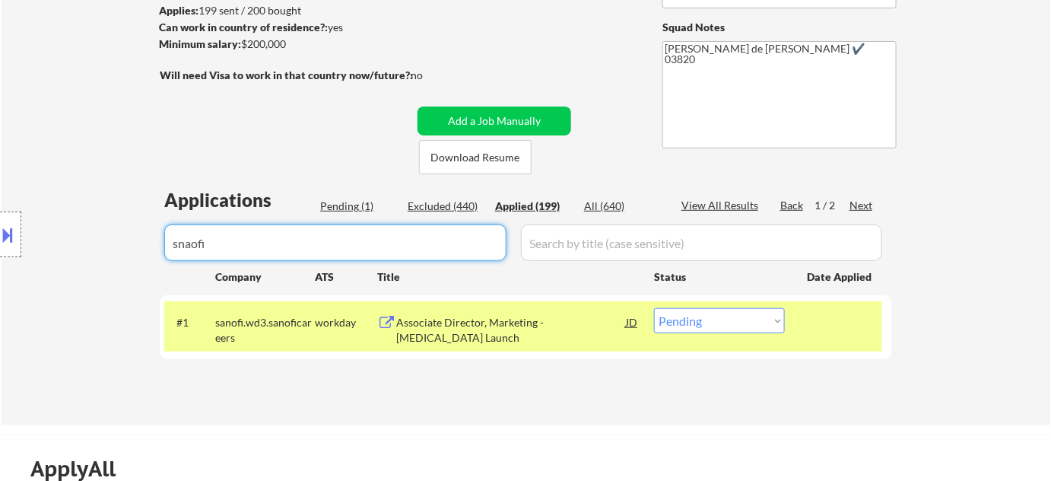
select select ""applied""
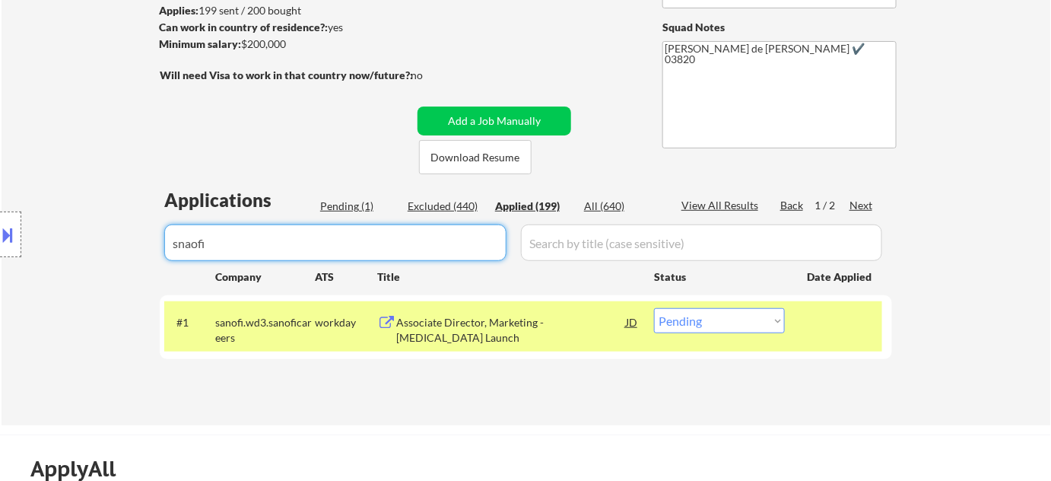
select select ""applied""
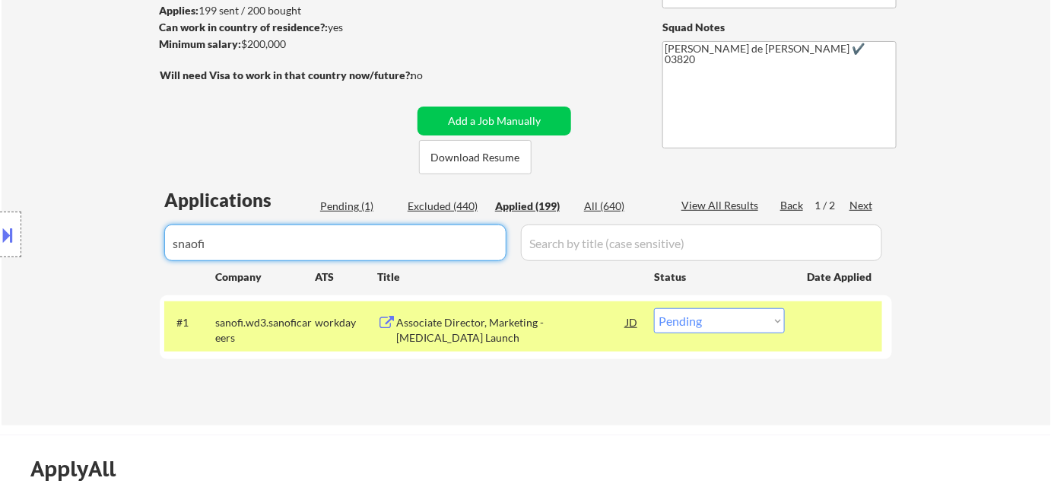
select select ""applied""
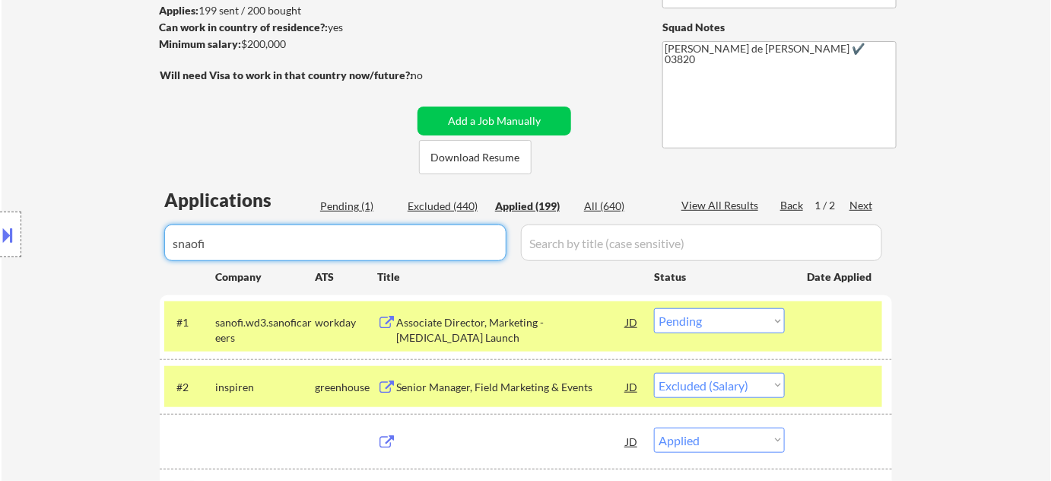
select select ""applied""
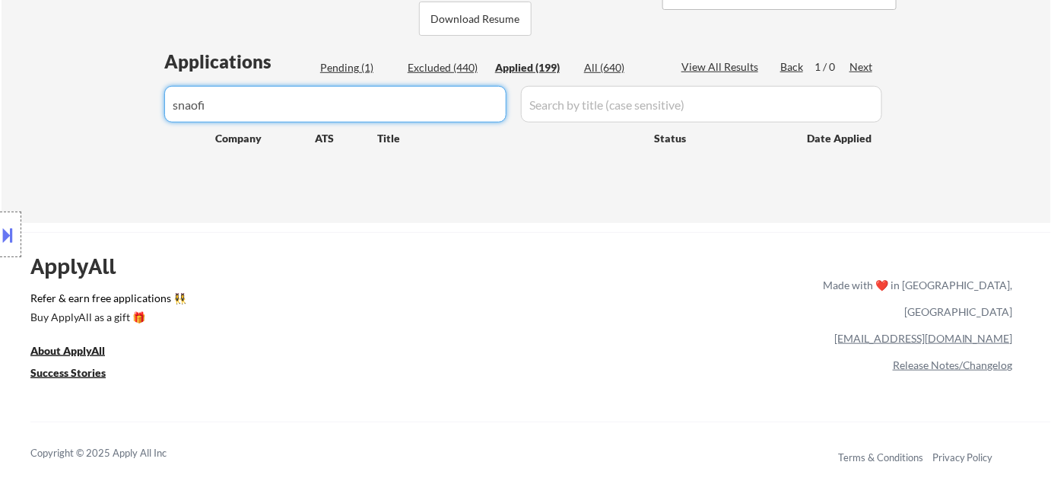
drag, startPoint x: 312, startPoint y: 96, endPoint x: 0, endPoint y: 89, distance: 312.0
click at [0, 89] on div "← Return to /applysquad Mailslurp Inbox Job Search Builder Sarah Stevenson User…" at bounding box center [525, 329] width 1051 height 1348
type input "sanofi"
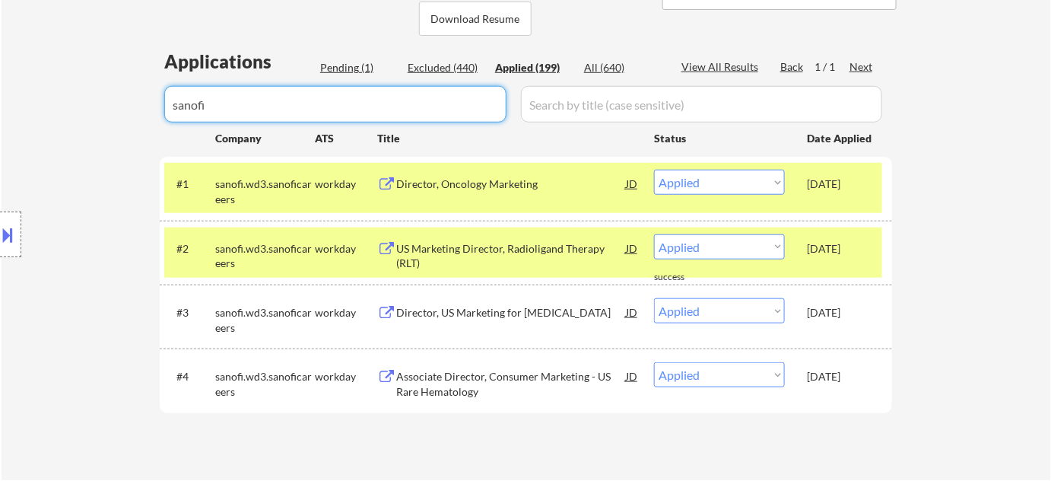
drag, startPoint x: 309, startPoint y: 106, endPoint x: 0, endPoint y: 116, distance: 309.0
click at [358, 64] on div "Pending (1)" at bounding box center [358, 67] width 76 height 15
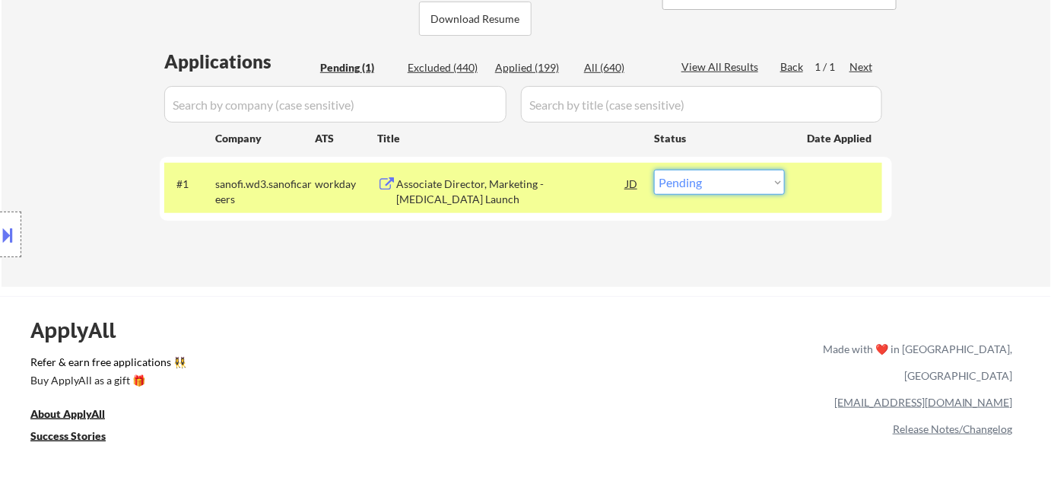
click at [782, 182] on select "Choose an option... Pending Applied Excluded (Questions) Excluded (Expired) Exc…" at bounding box center [719, 182] width 131 height 25
select select ""excluded__other_""
click at [654, 170] on select "Choose an option... Pending Applied Excluded (Questions) Excluded (Expired) Exc…" at bounding box center [719, 182] width 131 height 25
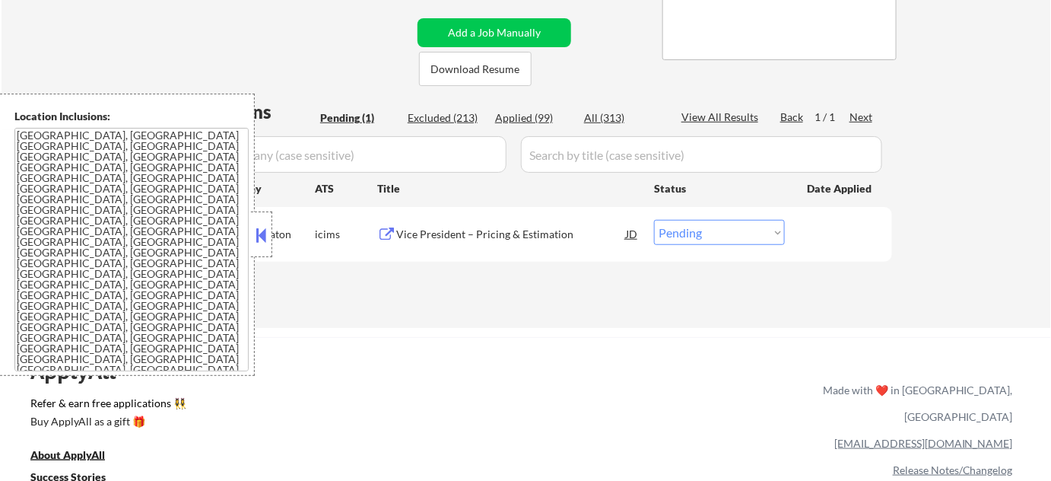
scroll to position [345, 0]
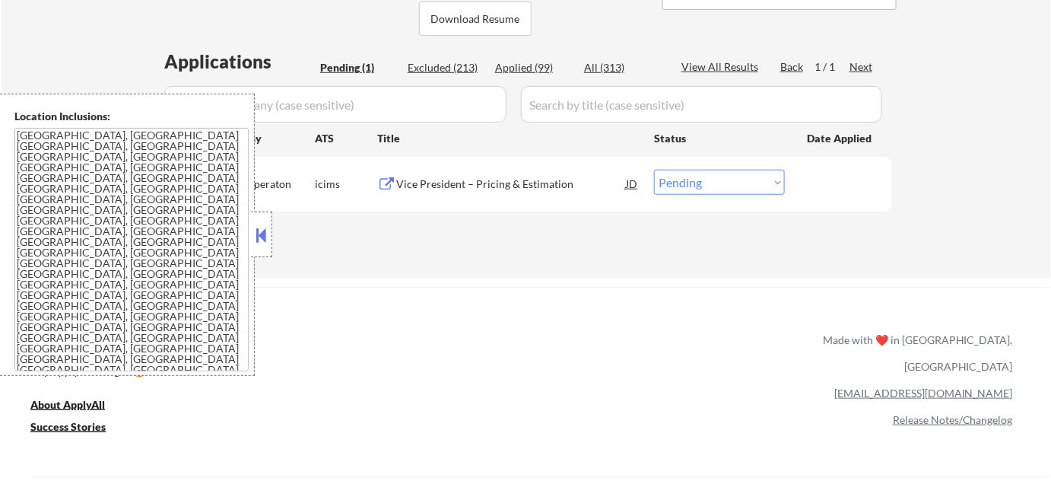
click at [267, 229] on button at bounding box center [261, 235] width 17 height 23
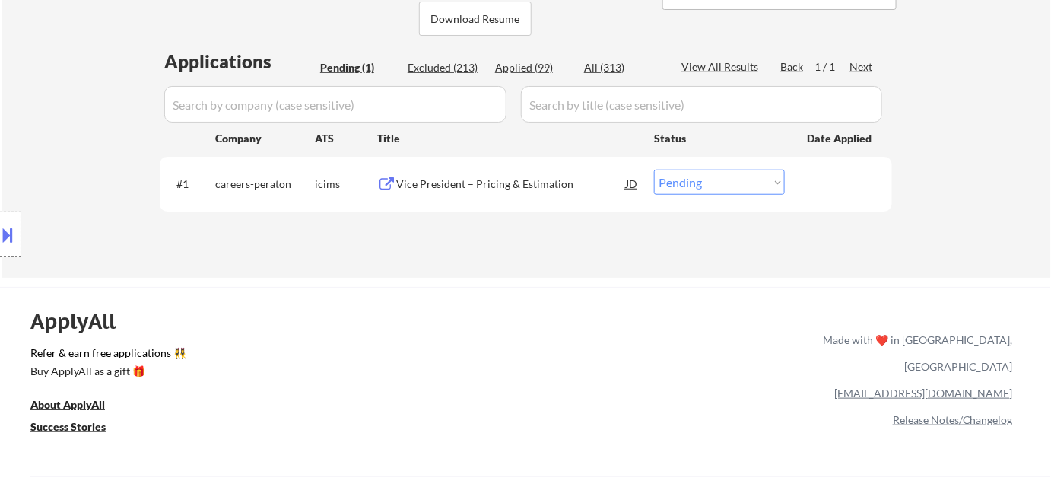
click at [519, 185] on div "Vice President – Pricing & Estimation" at bounding box center [511, 183] width 230 height 15
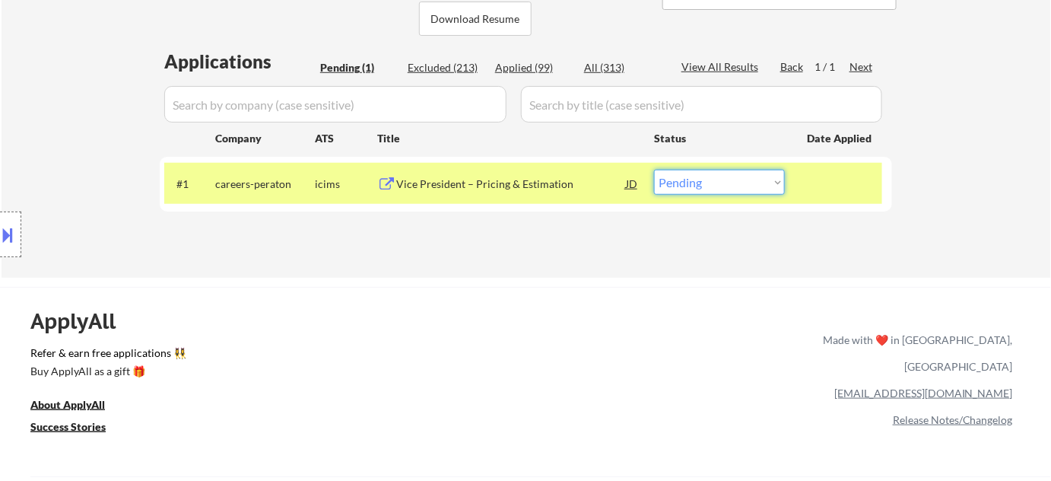
drag, startPoint x: 719, startPoint y: 188, endPoint x: 728, endPoint y: 191, distance: 9.6
click at [720, 187] on select "Choose an option... Pending Applied Excluded (Questions) Excluded (Expired) Exc…" at bounding box center [719, 182] width 131 height 25
select select ""excluded__bad_match_""
click at [654, 170] on select "Choose an option... Pending Applied Excluded (Questions) Excluded (Expired) Exc…" at bounding box center [719, 182] width 131 height 25
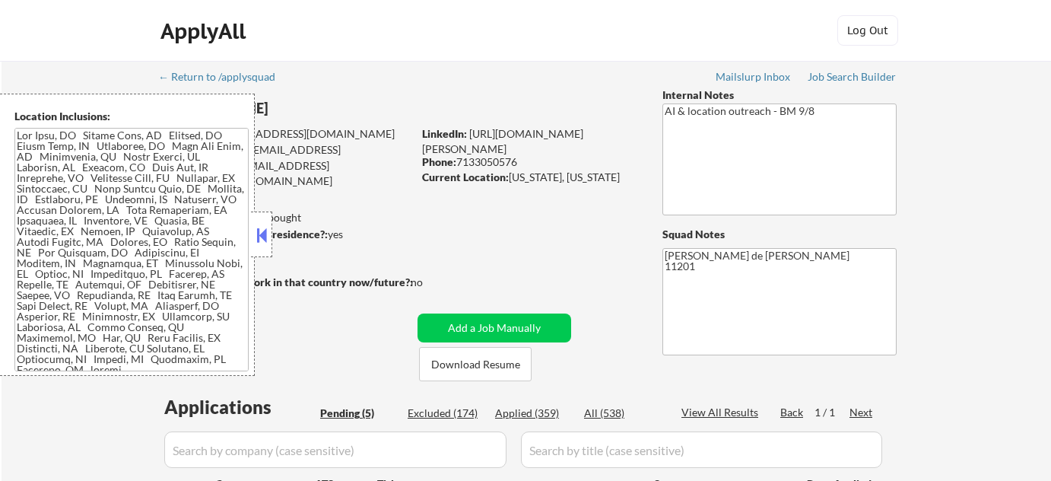
select select ""pending""
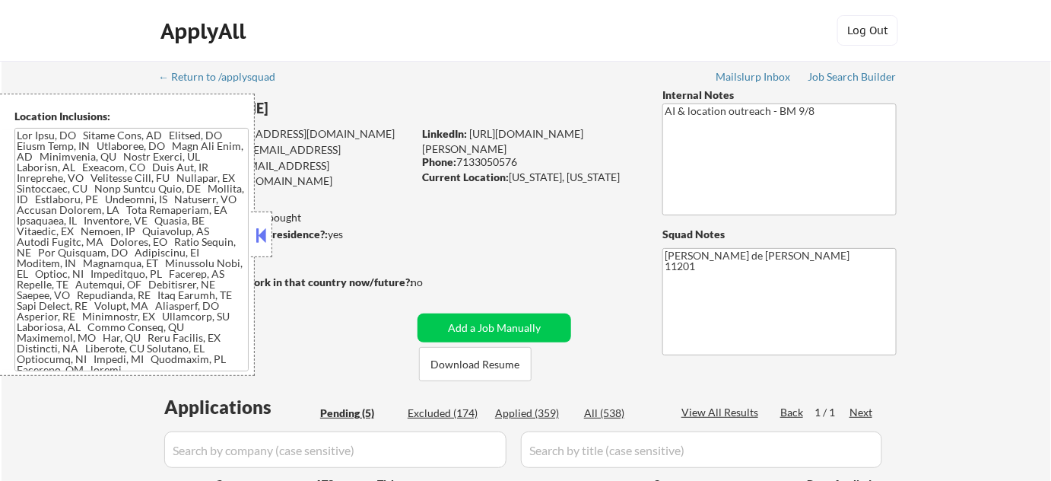
click at [259, 242] on button at bounding box center [261, 235] width 17 height 23
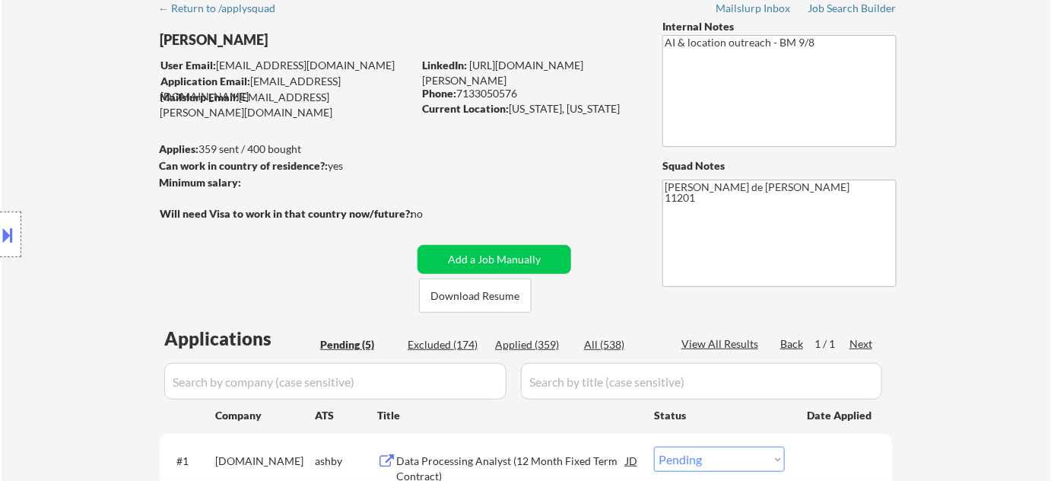
scroll to position [276, 0]
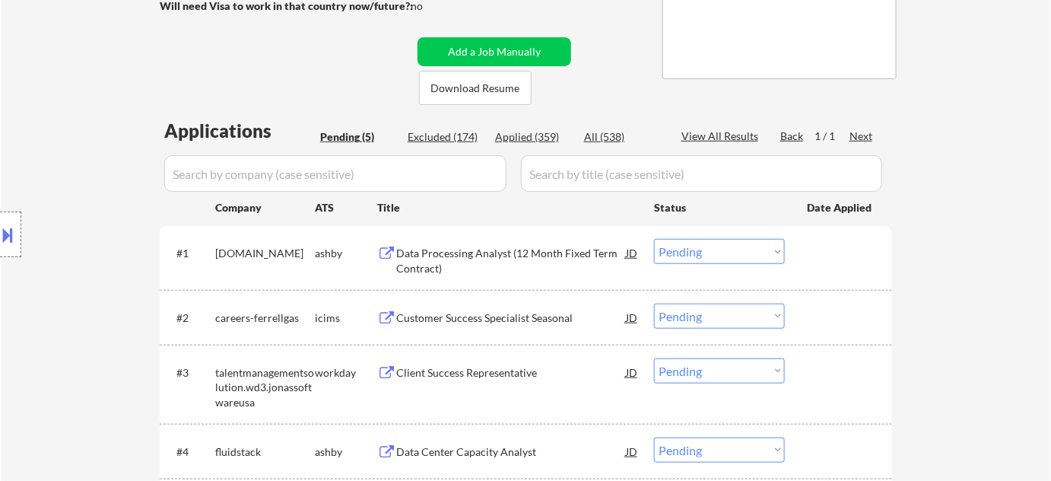
click at [479, 263] on div "Data Processing Analyst (12 Month Fixed Term Contract)" at bounding box center [511, 261] width 230 height 30
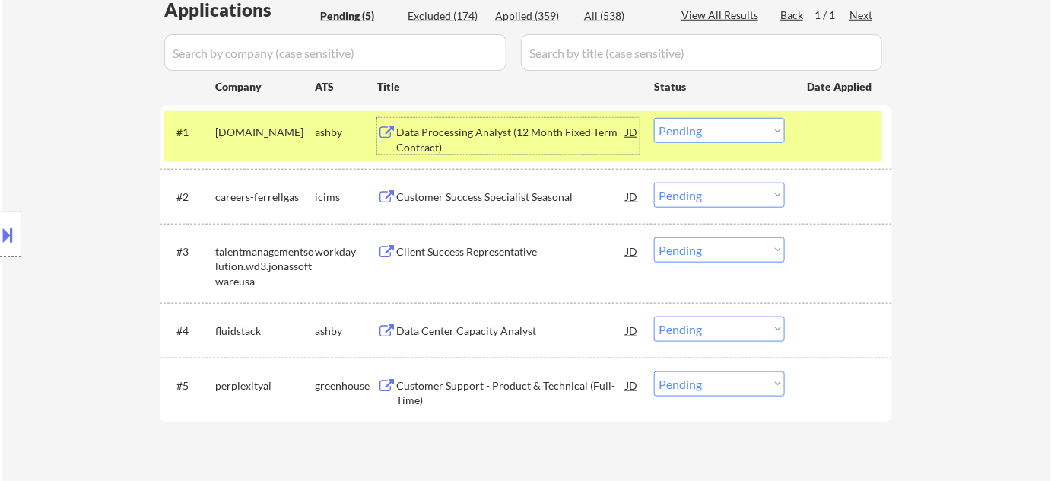
scroll to position [415, 0]
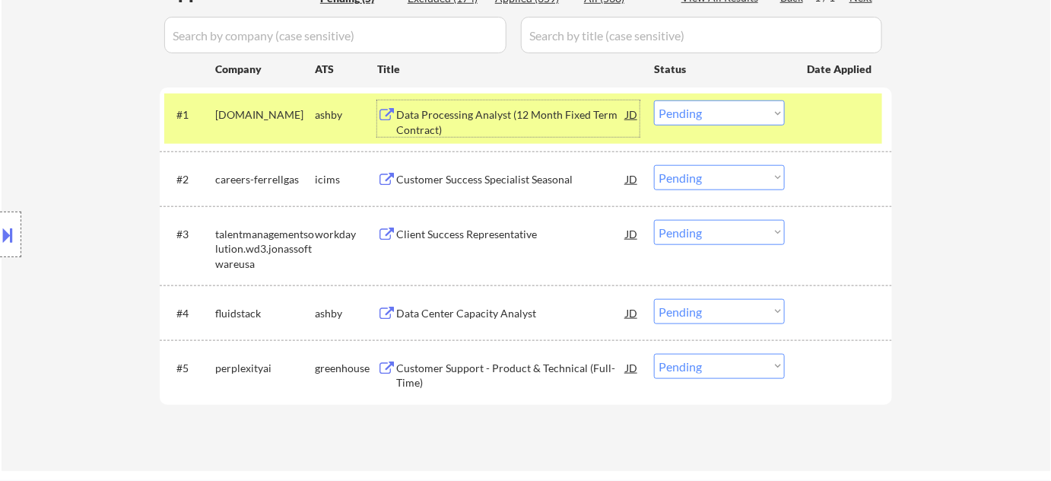
click at [494, 310] on div "Data Center Capacity Analyst" at bounding box center [511, 313] width 230 height 15
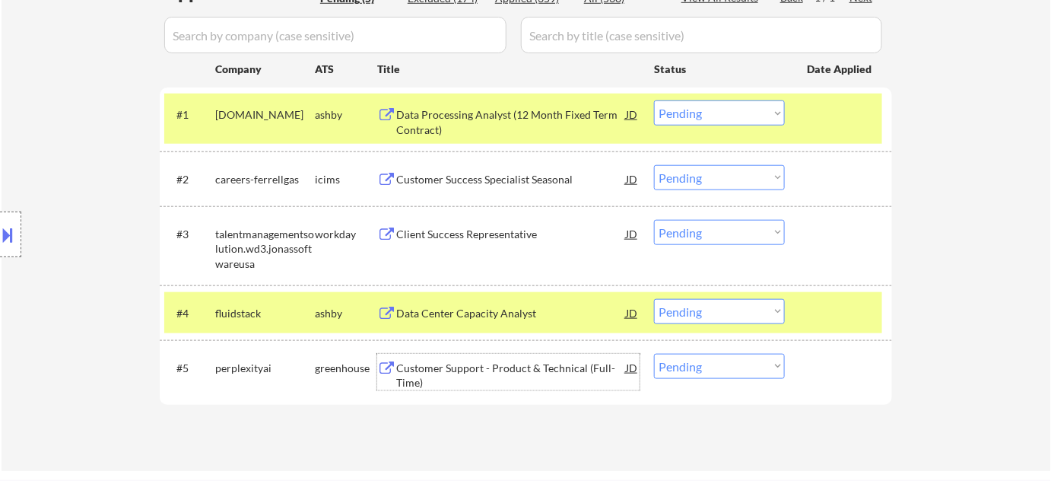
click at [479, 371] on div "Customer Support - Product & Technical (Full-Time)" at bounding box center [511, 376] width 230 height 30
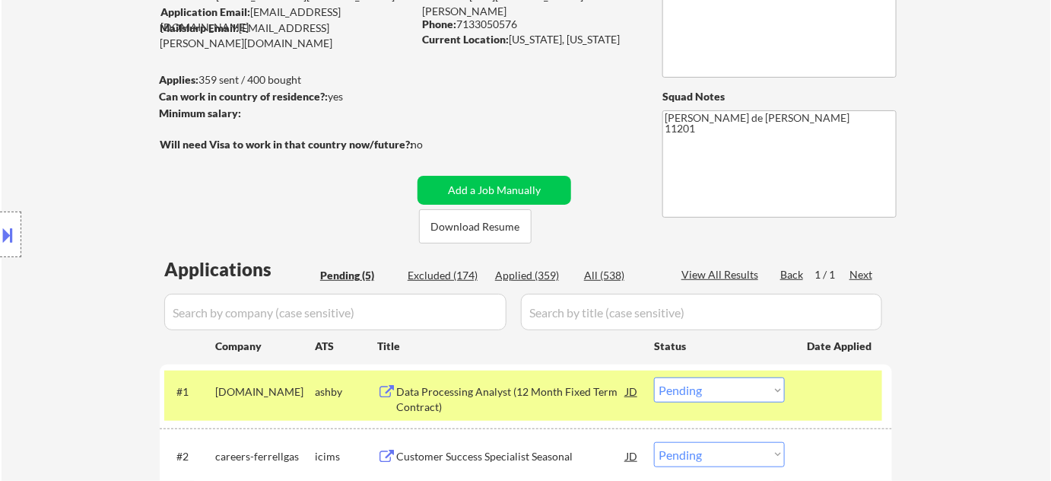
scroll to position [276, 0]
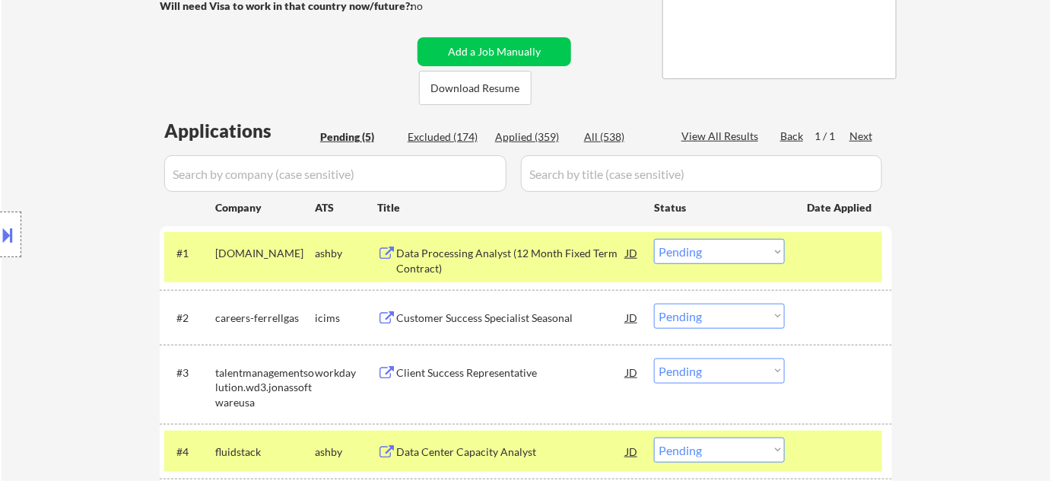
click at [698, 254] on select "Choose an option... Pending Applied Excluded (Questions) Excluded (Expired) Exc…" at bounding box center [719, 251] width 131 height 25
click at [654, 239] on select "Choose an option... Pending Applied Excluded (Questions) Excluded (Expired) Exc…" at bounding box center [719, 251] width 131 height 25
select select ""pending""
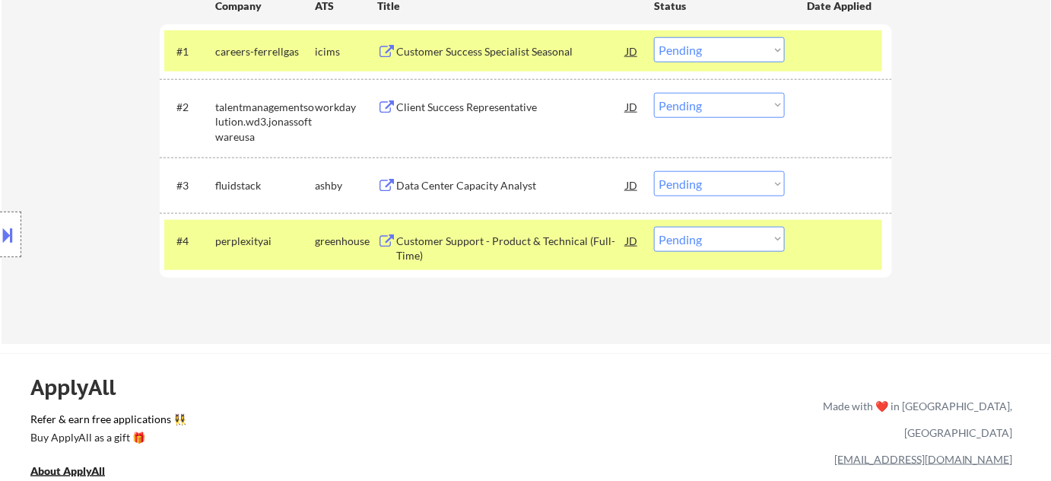
scroll to position [484, 0]
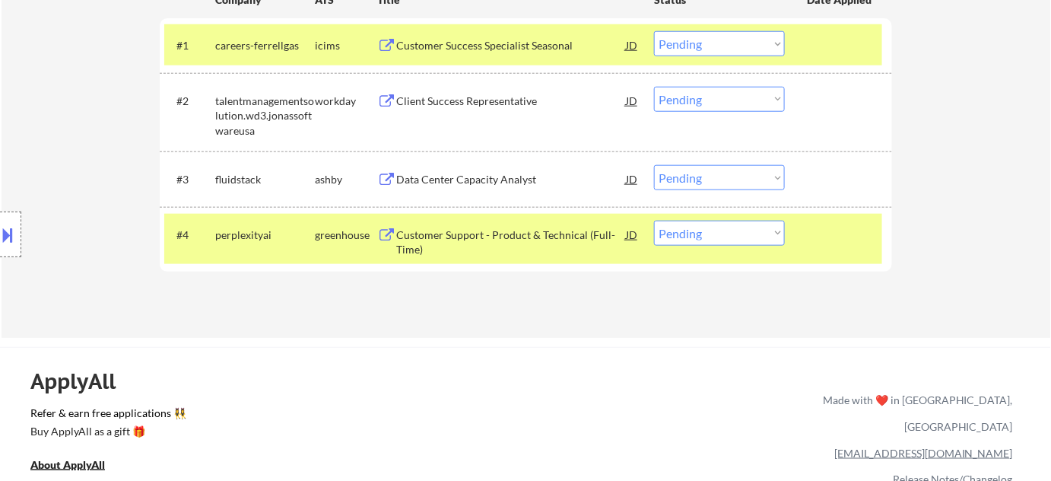
click at [726, 179] on select "Choose an option... Pending Applied Excluded (Questions) Excluded (Expired) Exc…" at bounding box center [719, 177] width 131 height 25
click at [654, 165] on select "Choose an option... Pending Applied Excluded (Questions) Excluded (Expired) Exc…" at bounding box center [719, 177] width 131 height 25
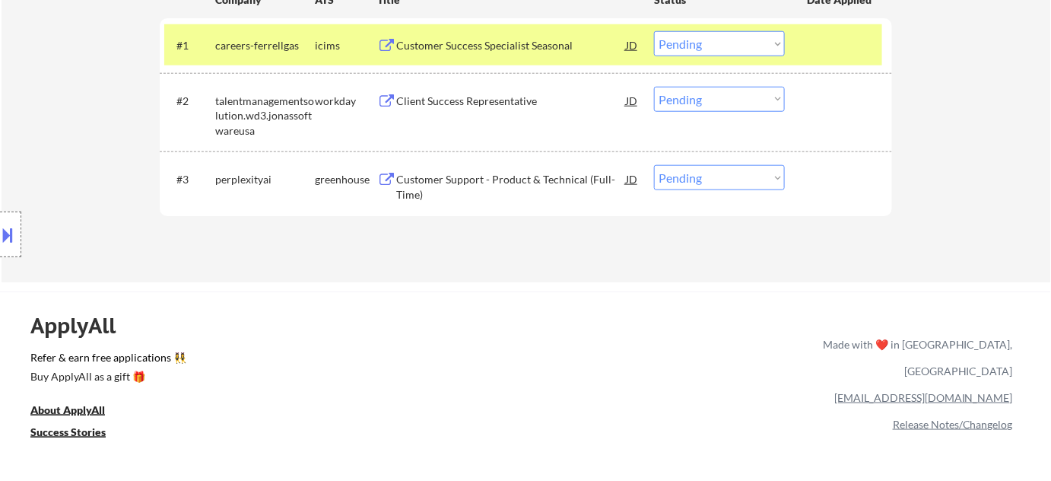
click at [722, 173] on select "Choose an option... Pending Applied Excluded (Questions) Excluded (Expired) Exc…" at bounding box center [719, 177] width 131 height 25
select select ""applied""
click at [654, 165] on select "Choose an option... Pending Applied Excluded (Questions) Excluded (Expired) Exc…" at bounding box center [719, 177] width 131 height 25
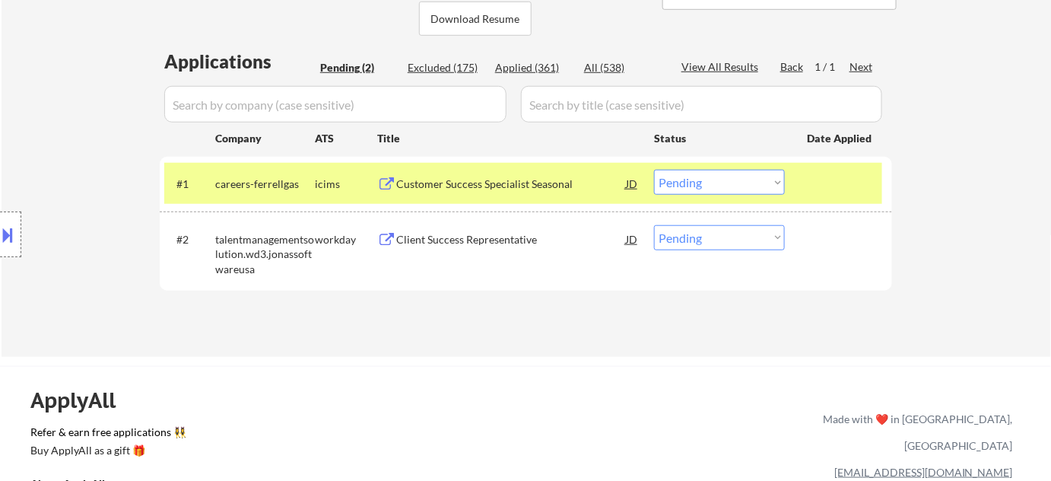
click at [494, 190] on div "Customer Success Specialist Seasonal" at bounding box center [511, 183] width 230 height 15
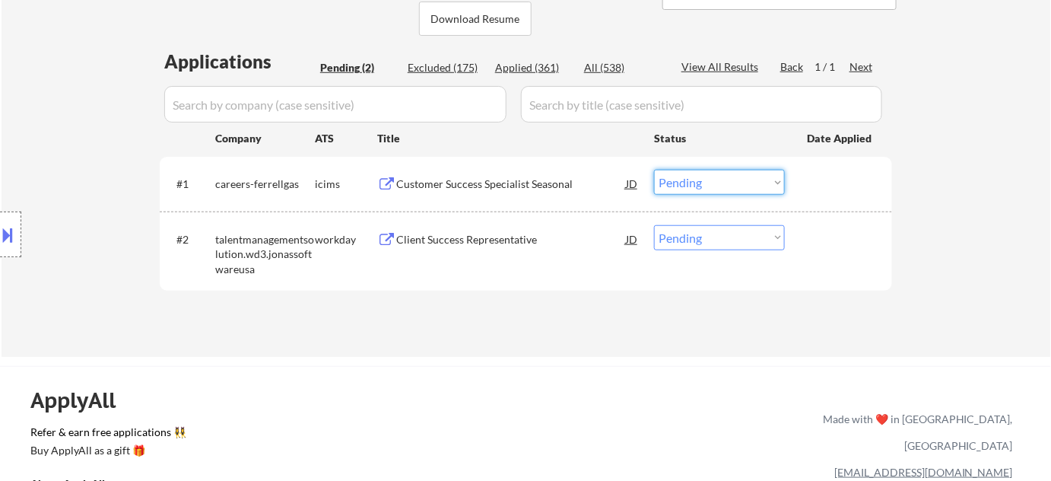
click at [714, 190] on select "Choose an option... Pending Applied Excluded (Questions) Excluded (Expired) Exc…" at bounding box center [719, 182] width 131 height 25
click at [654, 170] on select "Choose an option... Pending Applied Excluded (Questions) Excluded (Expired) Exc…" at bounding box center [719, 182] width 131 height 25
click at [424, 243] on div "Client Success Representative" at bounding box center [511, 239] width 230 height 15
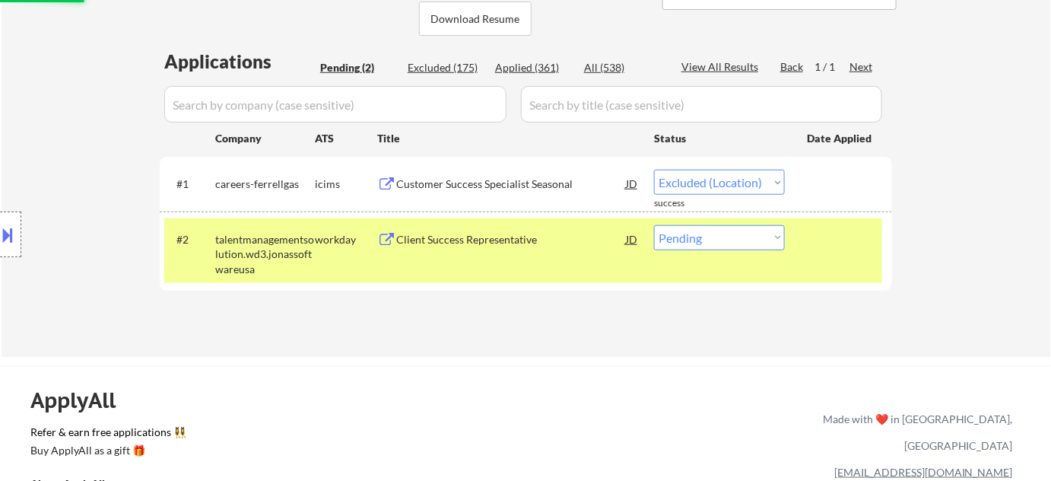
select select ""pending""
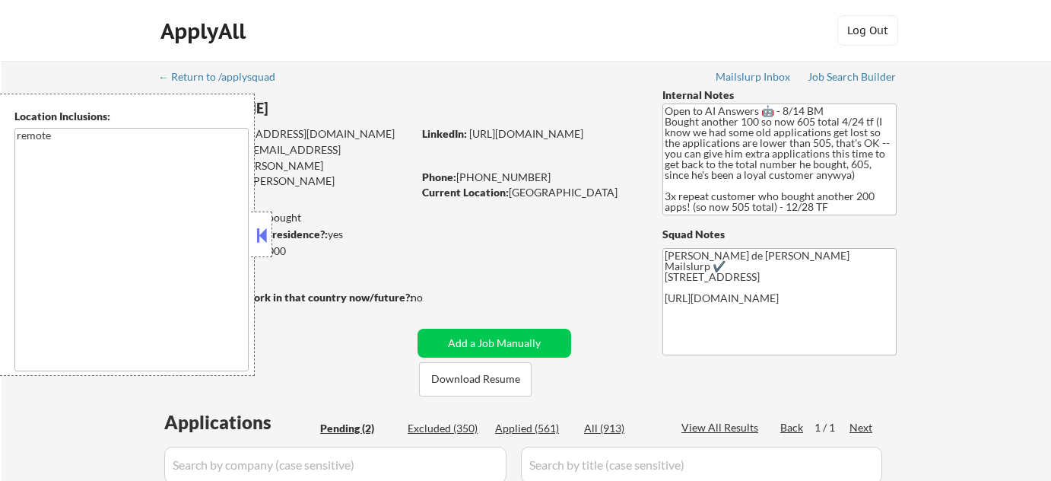
select select ""pending""
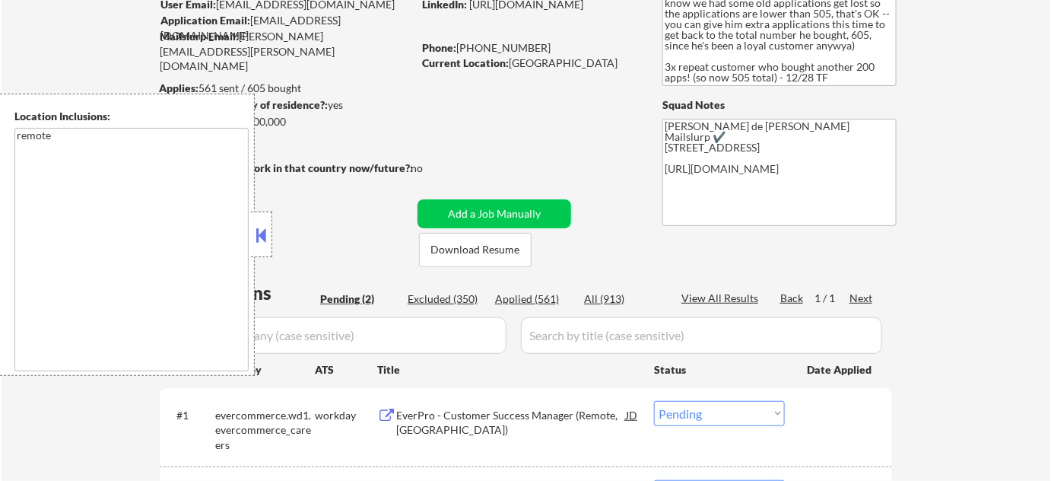
scroll to position [138, 0]
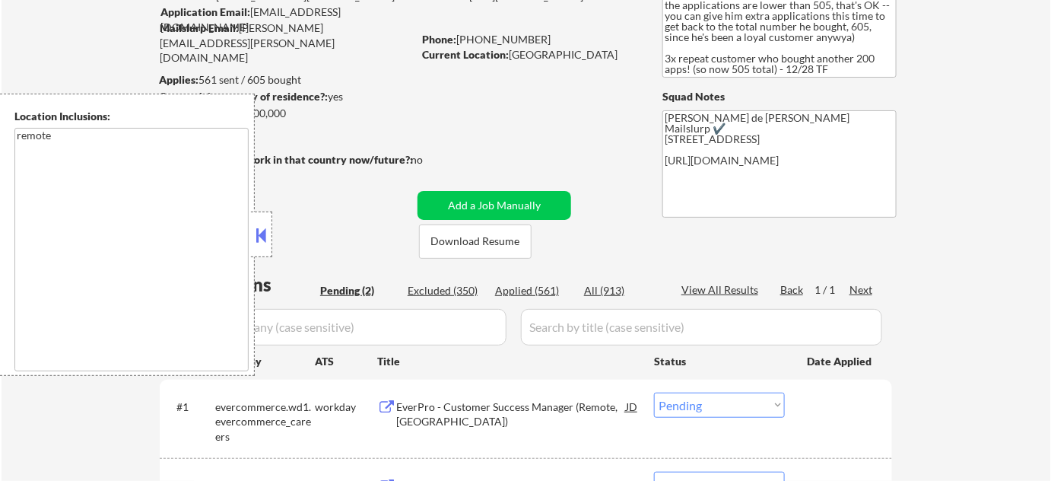
click at [269, 236] on button at bounding box center [261, 235] width 17 height 23
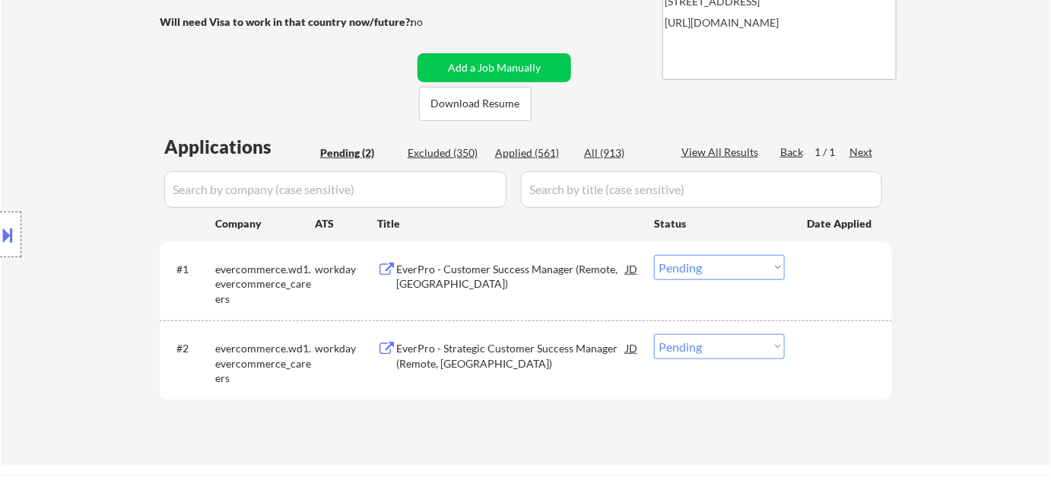
scroll to position [276, 0]
click at [475, 269] on div "EverPro - Customer Success Manager (Remote, [GEOGRAPHIC_DATA])" at bounding box center [511, 276] width 230 height 30
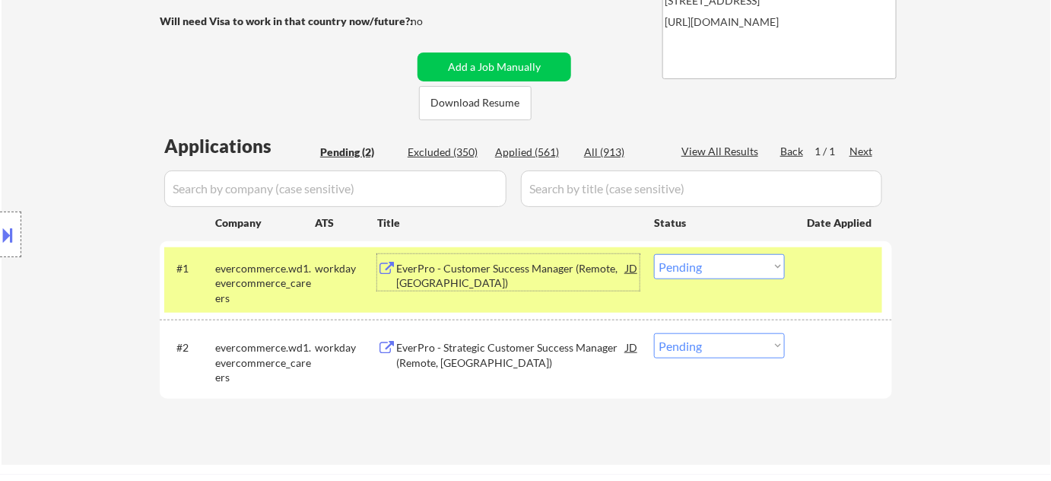
click at [721, 267] on select "Choose an option... Pending Applied Excluded (Questions) Excluded (Expired) Exc…" at bounding box center [719, 266] width 131 height 25
click at [654, 254] on select "Choose an option... Pending Applied Excluded (Questions) Excluded (Expired) Exc…" at bounding box center [719, 266] width 131 height 25
click at [536, 334] on div "EverPro - Strategic Customer Success Manager (Remote, [GEOGRAPHIC_DATA])" at bounding box center [511, 351] width 230 height 37
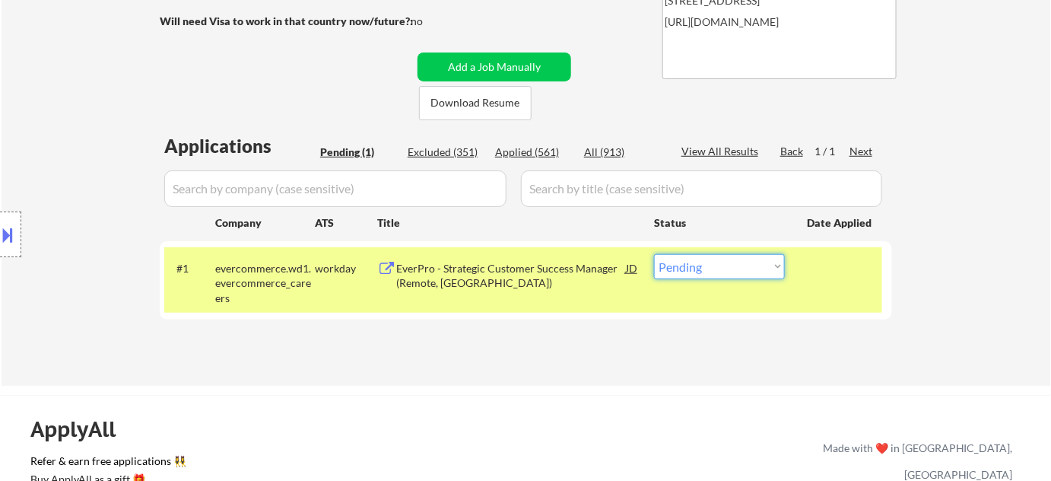
click at [730, 264] on select "Choose an option... Pending Applied Excluded (Questions) Excluded (Expired) Exc…" at bounding box center [719, 266] width 131 height 25
select select ""excluded__salary_""
click at [654, 254] on select "Choose an option... Pending Applied Excluded (Questions) Excluded (Expired) Exc…" at bounding box center [719, 266] width 131 height 25
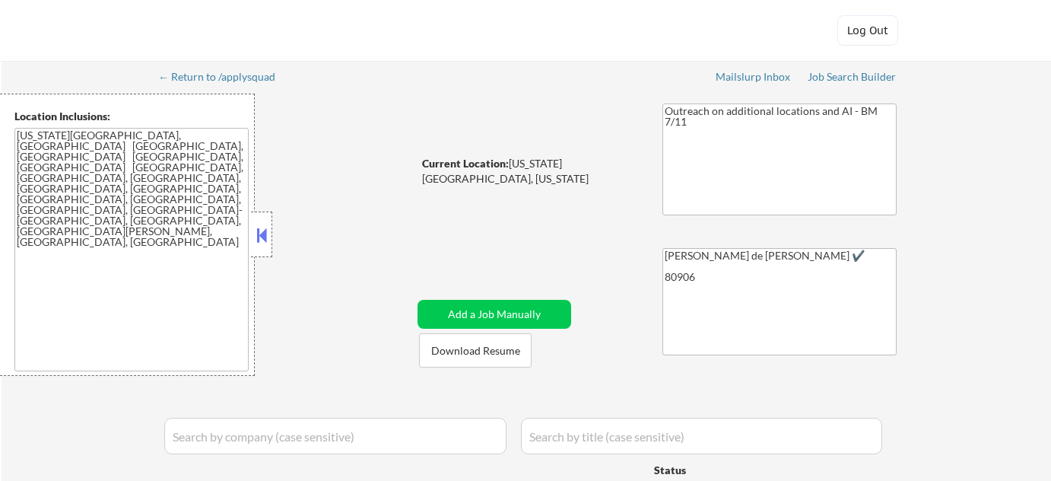
select select ""applied""
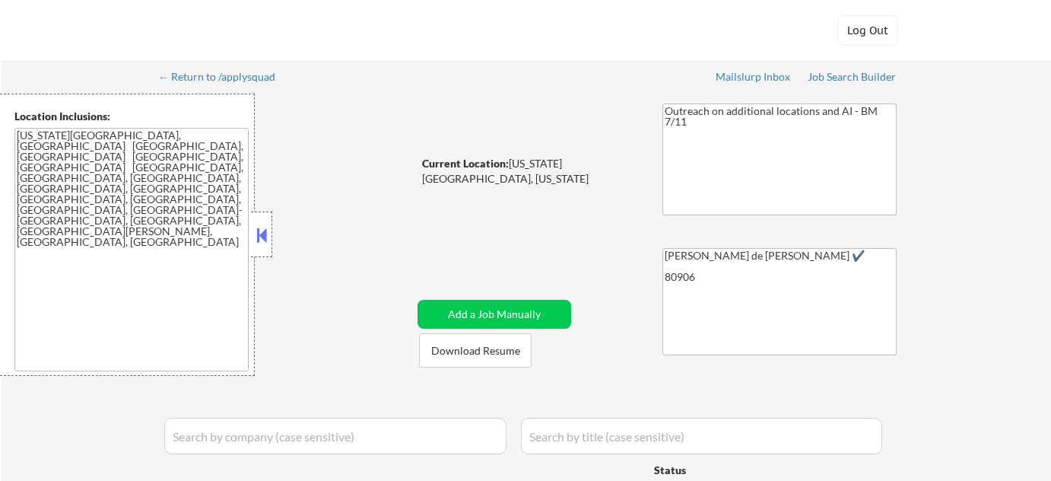
select select ""applied""
select select ""pending""
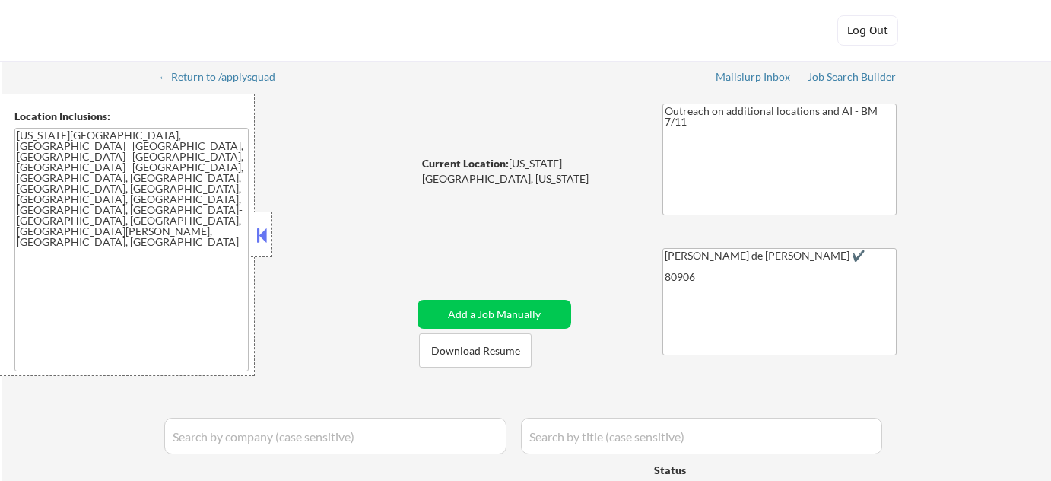
select select ""pending""
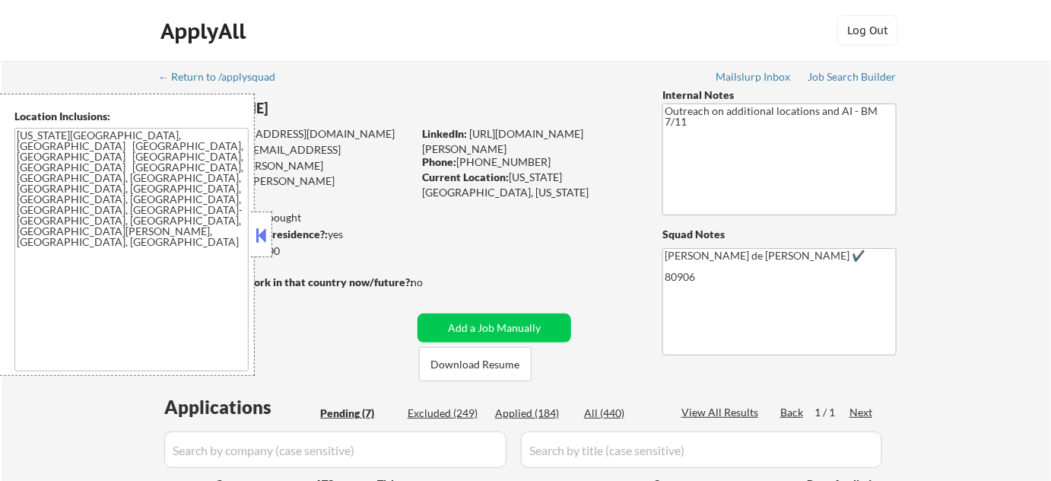
scroll to position [345, 0]
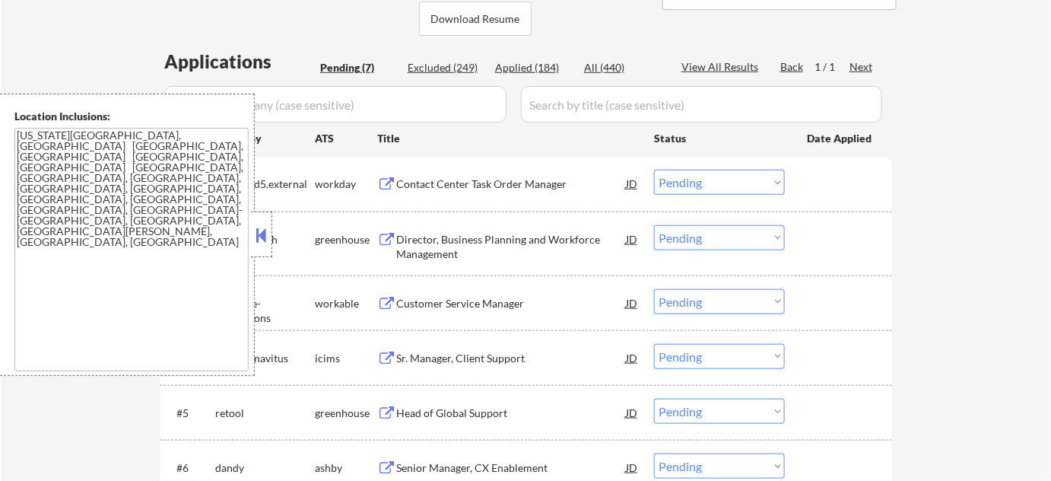
click at [258, 240] on button at bounding box center [261, 235] width 17 height 23
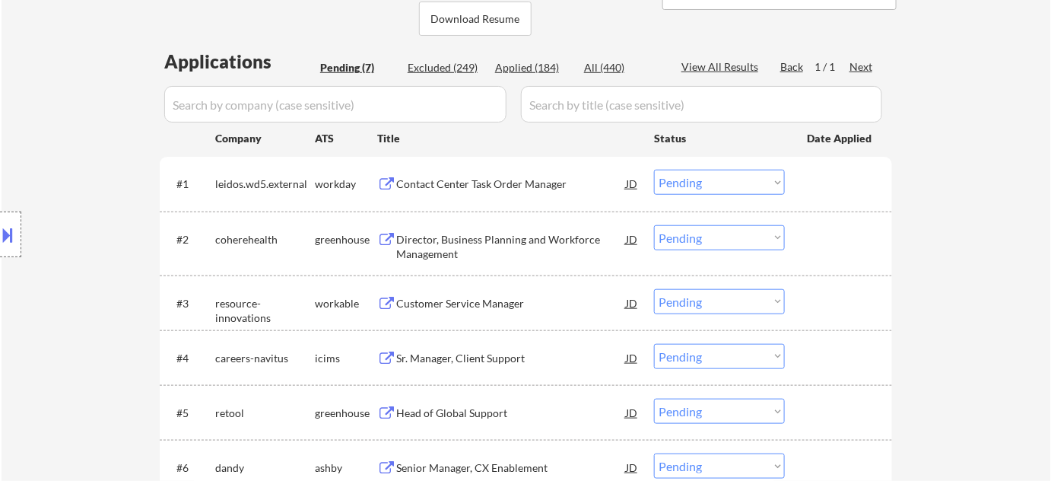
click at [483, 301] on div "Customer Service Manager" at bounding box center [511, 303] width 230 height 15
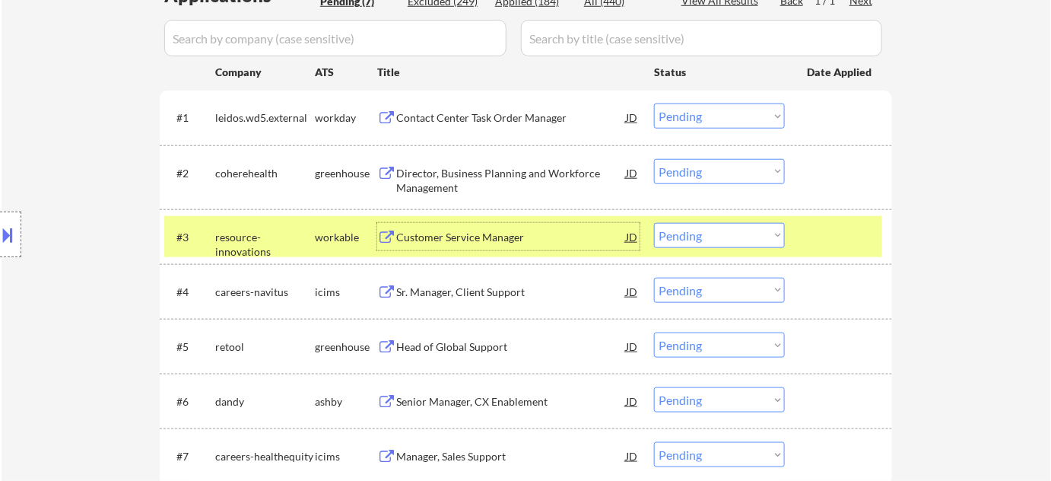
scroll to position [484, 0]
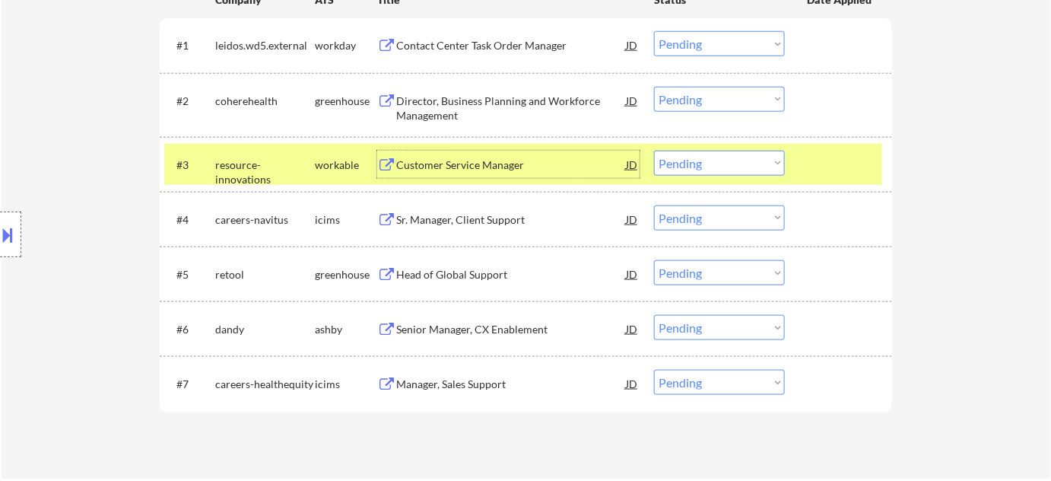
click at [480, 269] on div "Head of Global Support" at bounding box center [511, 274] width 230 height 15
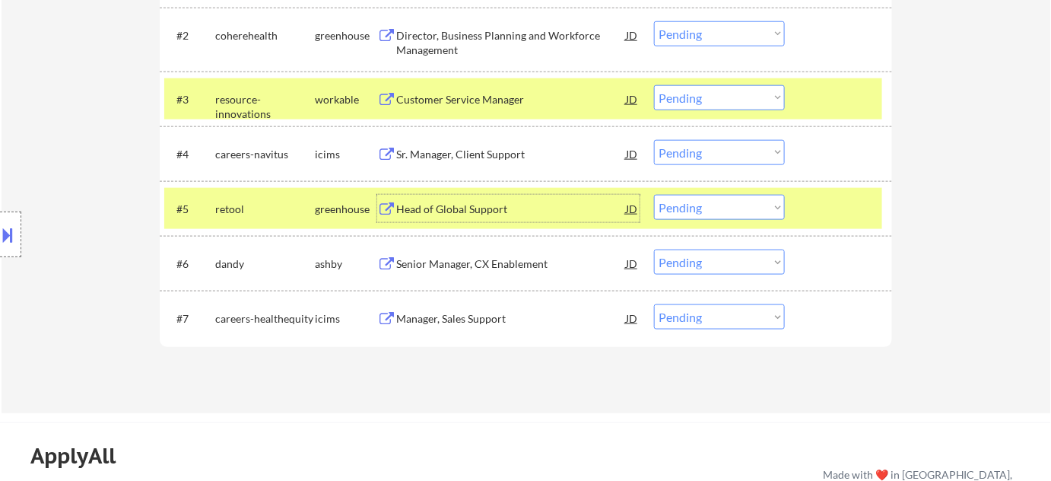
scroll to position [553, 0]
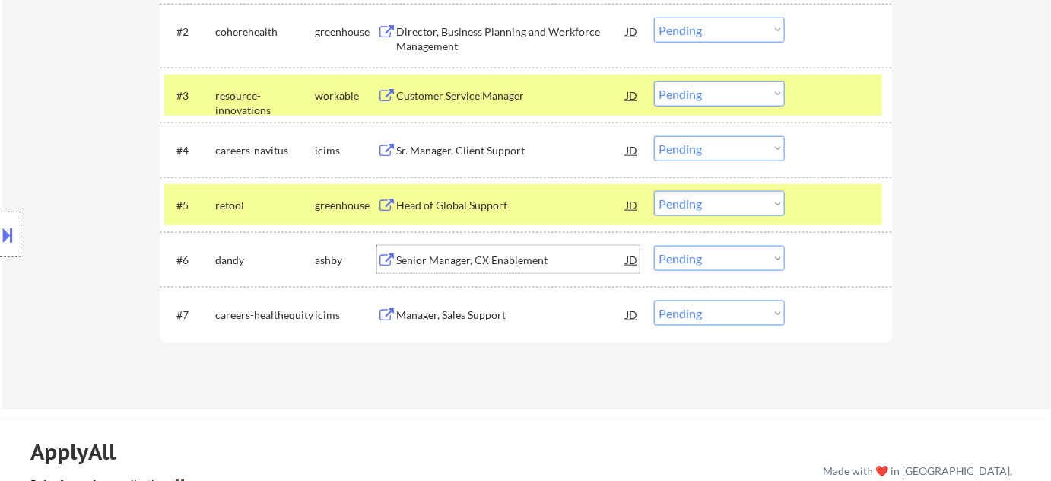
click at [457, 257] on div "Senior Manager, CX Enablement" at bounding box center [511, 260] width 230 height 15
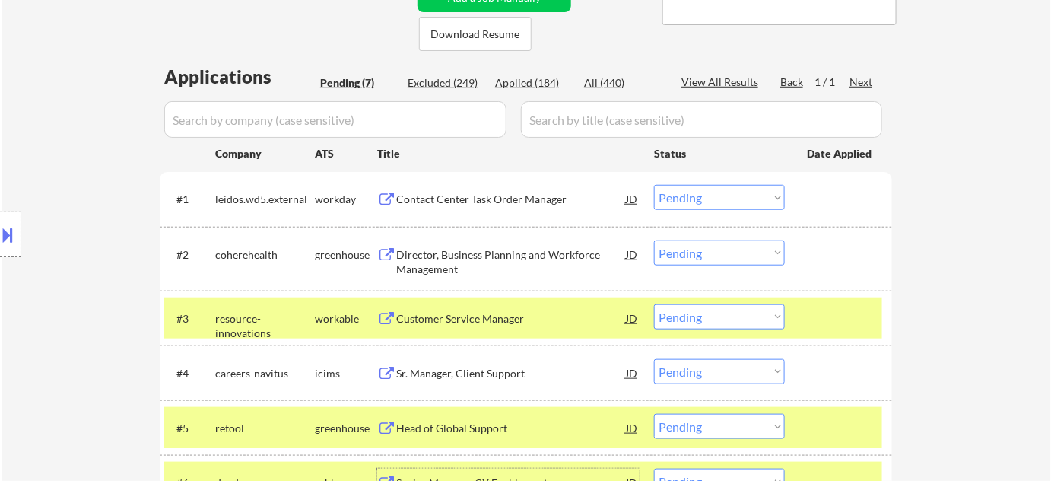
scroll to position [484, 0]
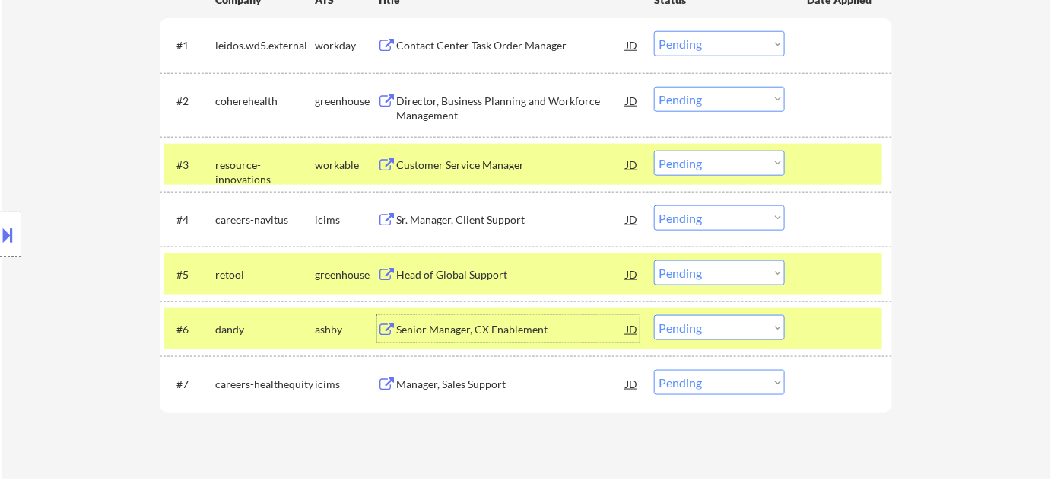
click at [704, 166] on select "Choose an option... Pending Applied Excluded (Questions) Excluded (Expired) Exc…" at bounding box center [719, 163] width 131 height 25
click at [654, 151] on select "Choose an option... Pending Applied Excluded (Questions) Excluded (Expired) Exc…" at bounding box center [719, 163] width 131 height 25
select select ""pending""
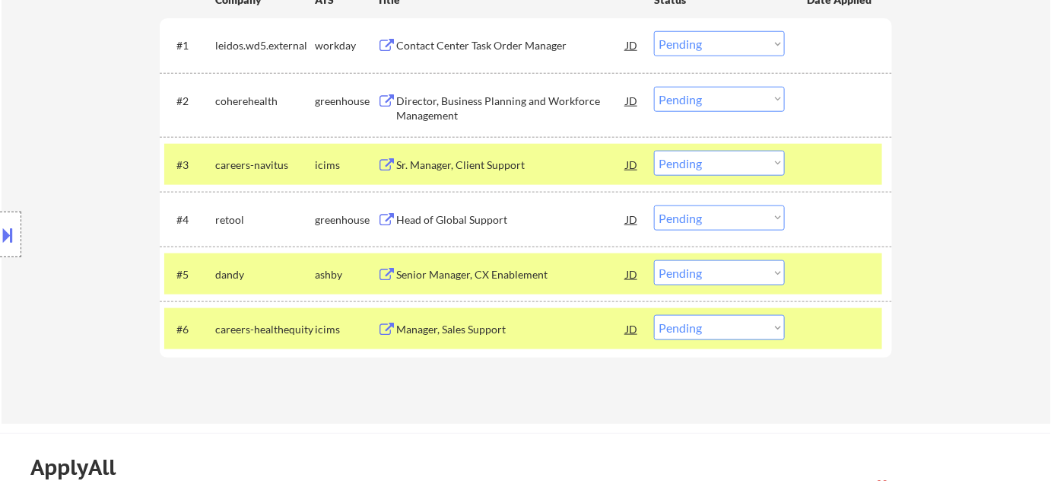
drag, startPoint x: 685, startPoint y: 221, endPoint x: 686, endPoint y: 228, distance: 7.6
click at [685, 220] on select "Choose an option... Pending Applied Excluded (Questions) Excluded (Expired) Exc…" at bounding box center [719, 217] width 131 height 25
click at [654, 205] on select "Choose an option... Pending Applied Excluded (Questions) Excluded (Expired) Exc…" at bounding box center [719, 217] width 131 height 25
select select ""pending""
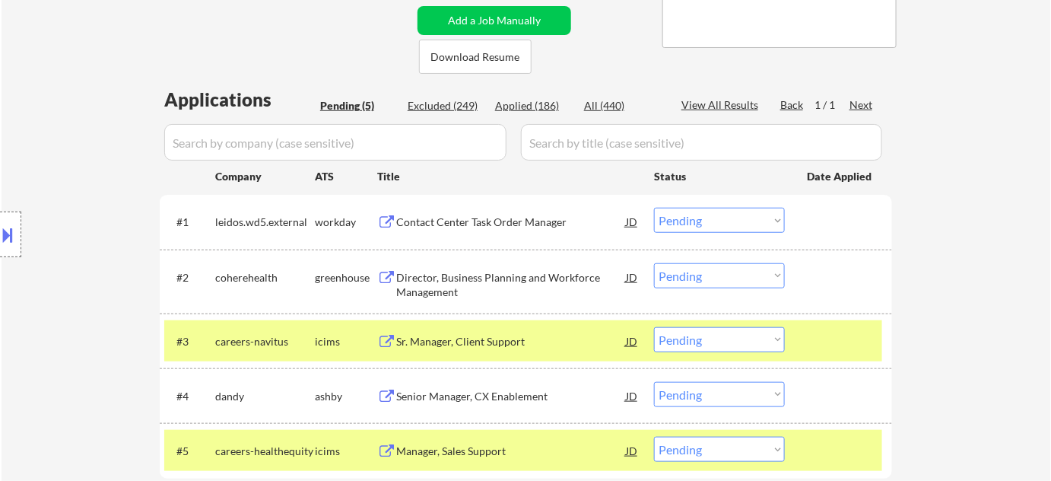
scroll to position [207, 0]
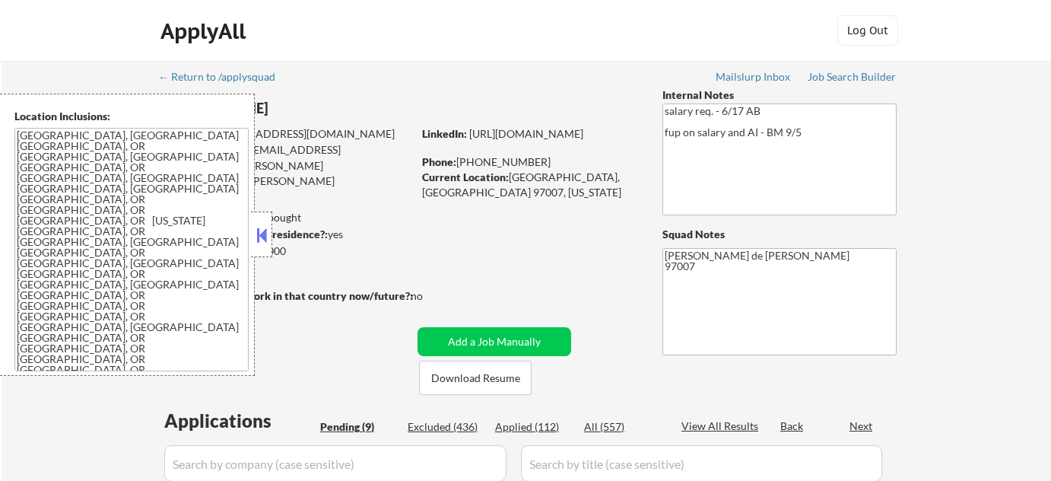
select select ""pending""
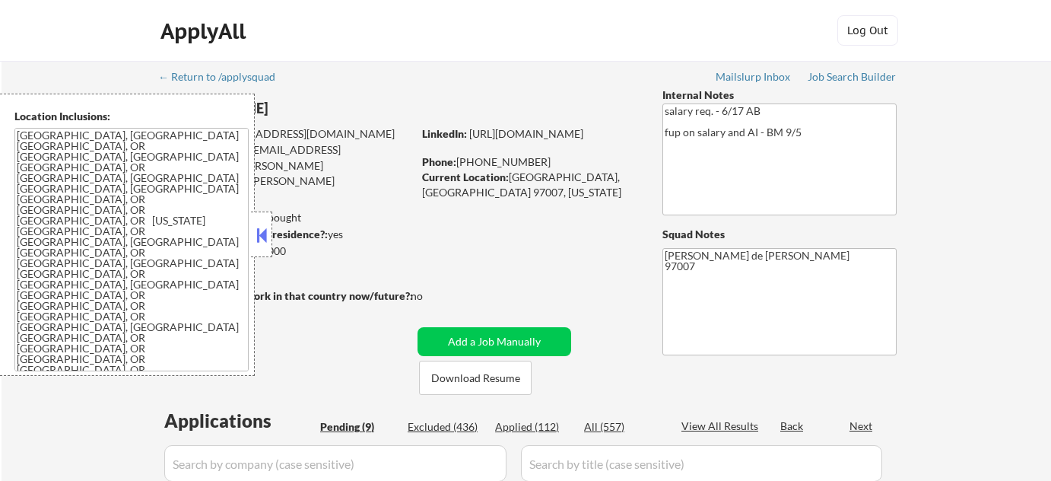
select select ""pending""
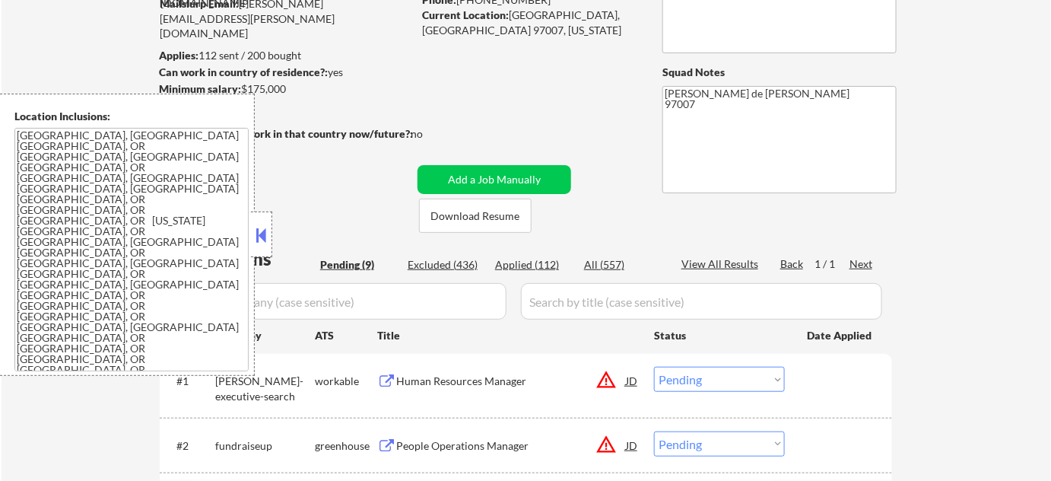
scroll to position [276, 0]
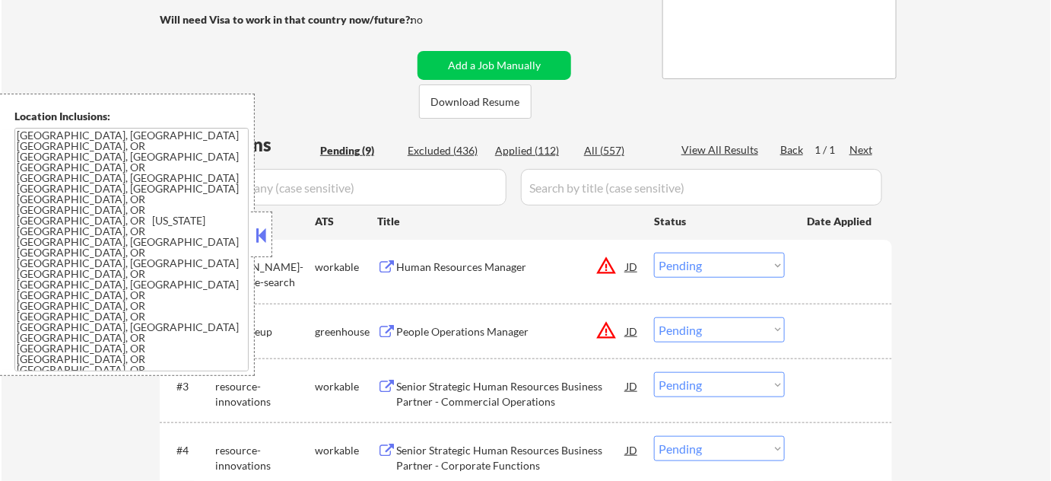
click at [267, 238] on button at bounding box center [261, 235] width 17 height 23
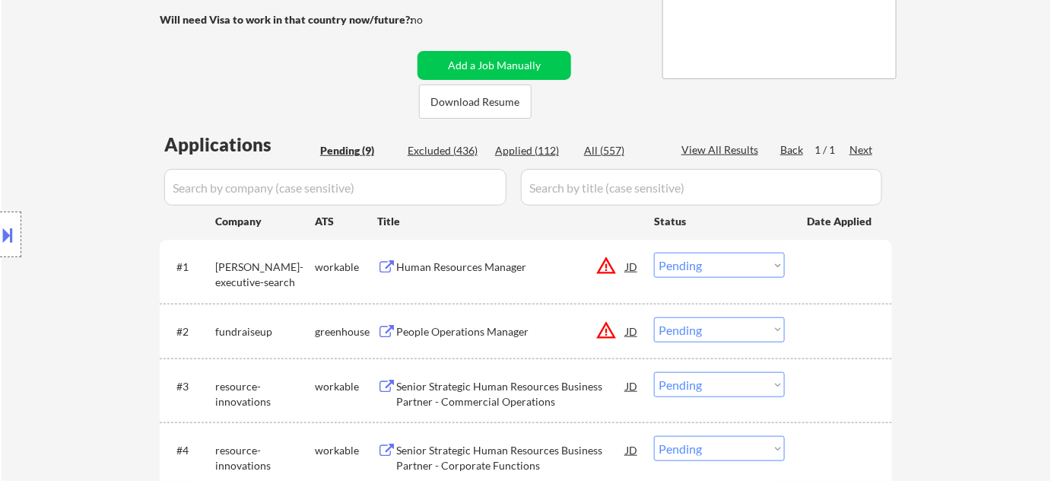
click at [13, 237] on button at bounding box center [8, 234] width 17 height 25
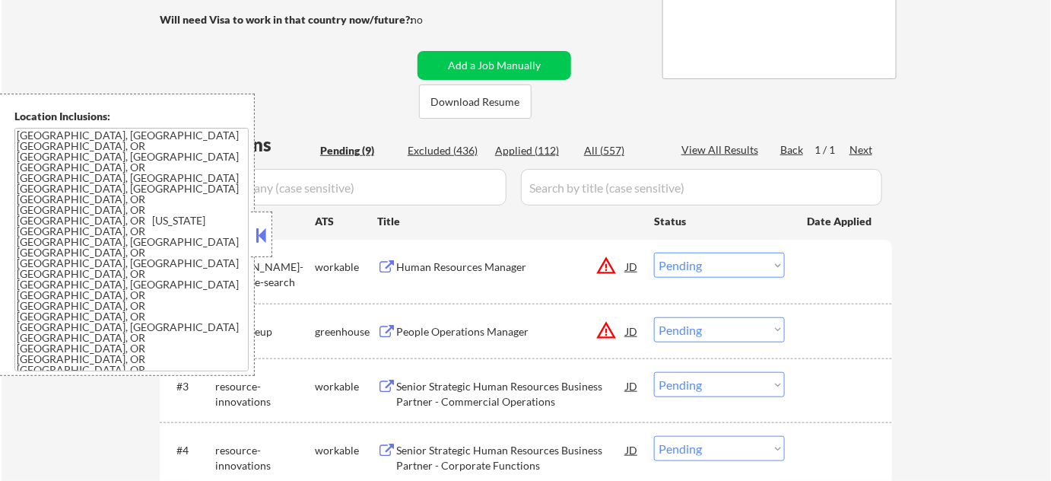
click at [258, 240] on button at bounding box center [261, 235] width 17 height 23
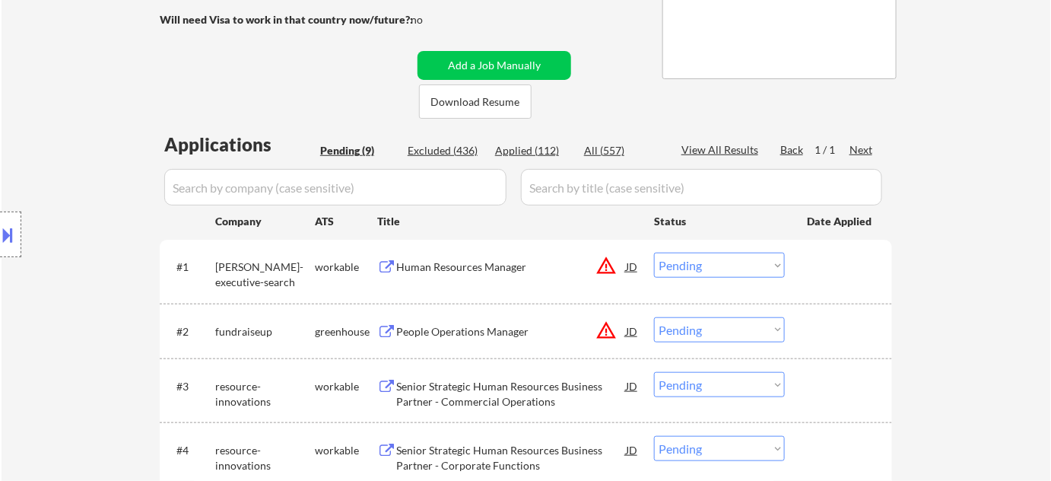
click at [612, 267] on button "warning_amber" at bounding box center [606, 265] width 21 height 21
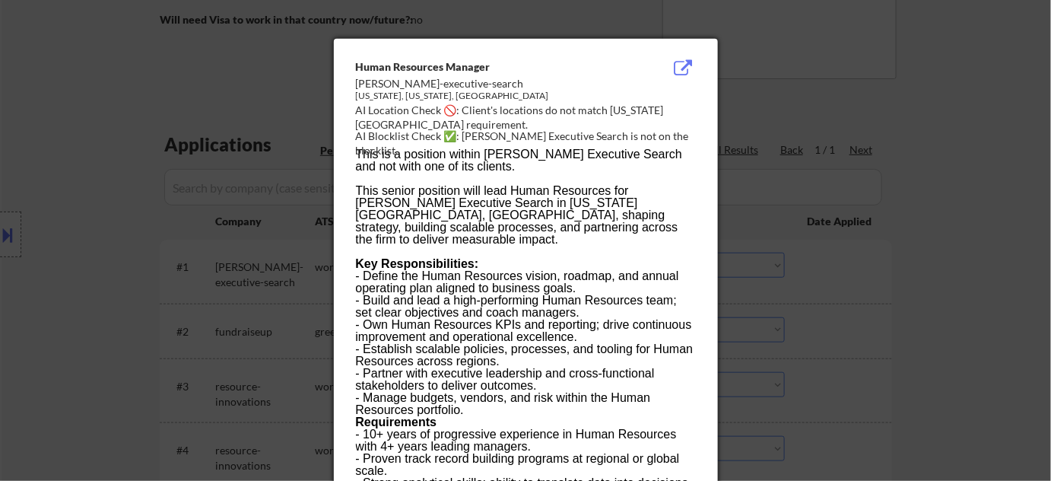
click at [896, 313] on div at bounding box center [525, 240] width 1051 height 481
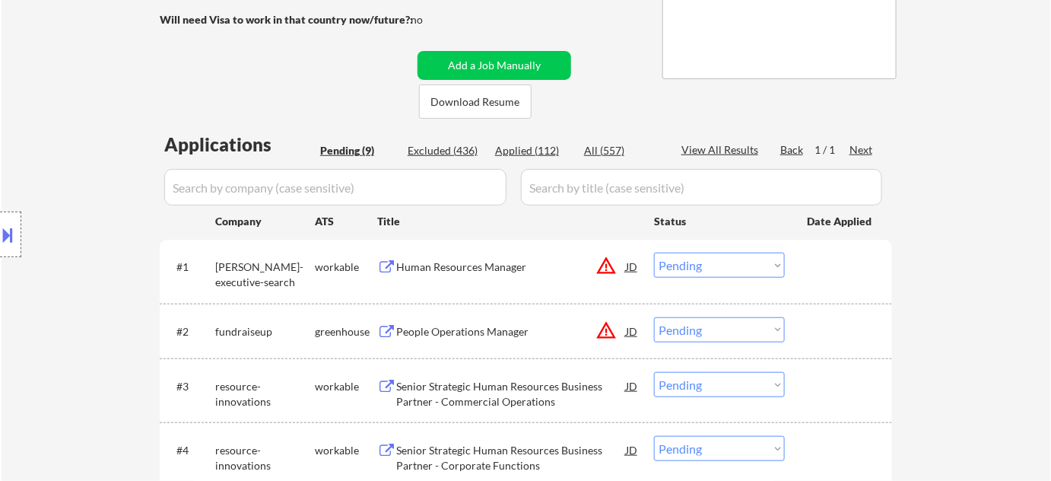
click at [724, 267] on select "Choose an option... Pending Applied Excluded (Questions) Excluded (Expired) Exc…" at bounding box center [719, 265] width 131 height 25
click at [654, 253] on select "Choose an option... Pending Applied Excluded (Questions) Excluded (Expired) Exc…" at bounding box center [719, 265] width 131 height 25
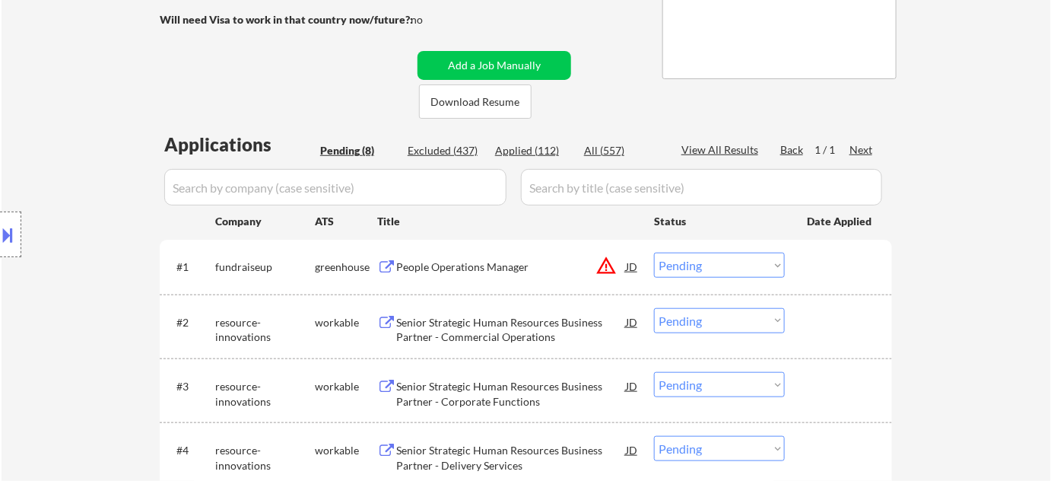
click at [604, 263] on button "warning_amber" at bounding box center [606, 265] width 21 height 21
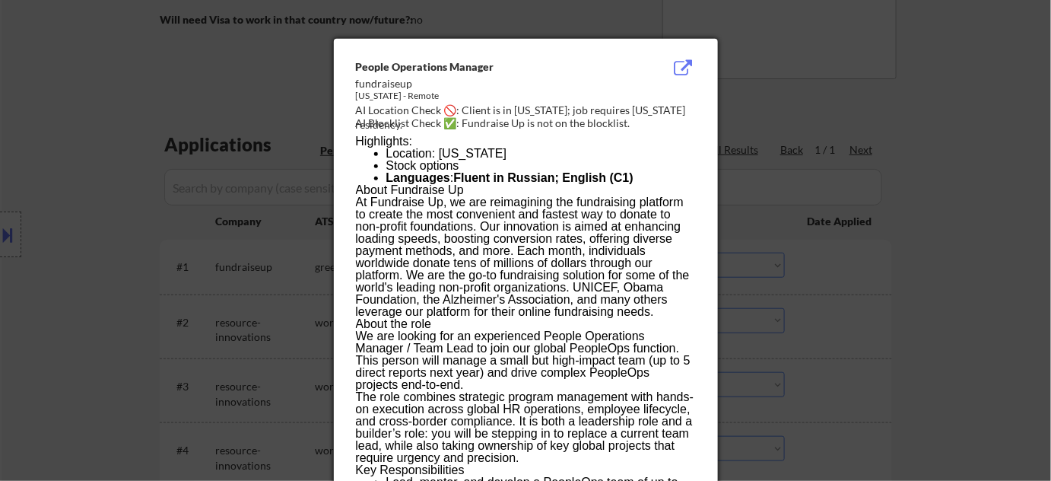
click at [872, 213] on div at bounding box center [525, 240] width 1051 height 481
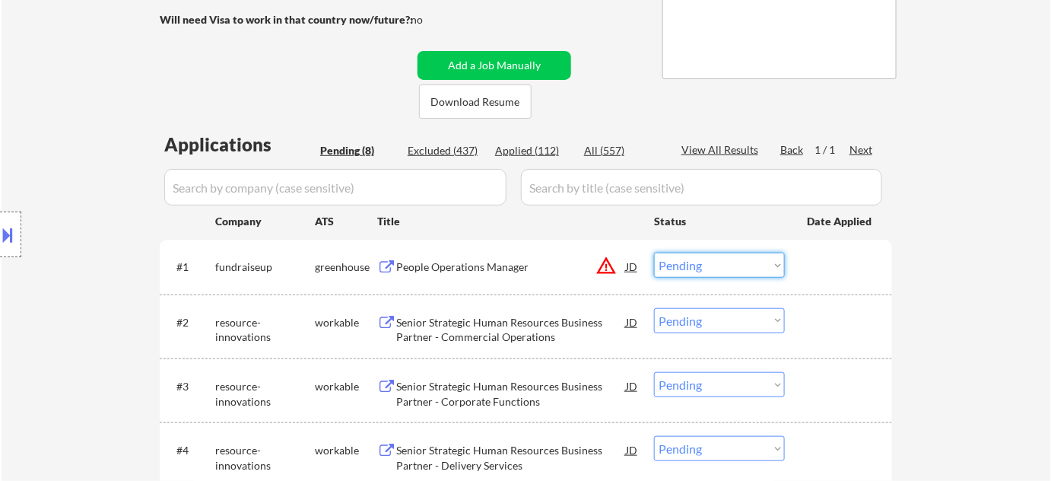
click at [728, 264] on select "Choose an option... Pending Applied Excluded (Questions) Excluded (Expired) Exc…" at bounding box center [719, 265] width 131 height 25
click at [654, 253] on select "Choose an option... Pending Applied Excluded (Questions) Excluded (Expired) Exc…" at bounding box center [719, 265] width 131 height 25
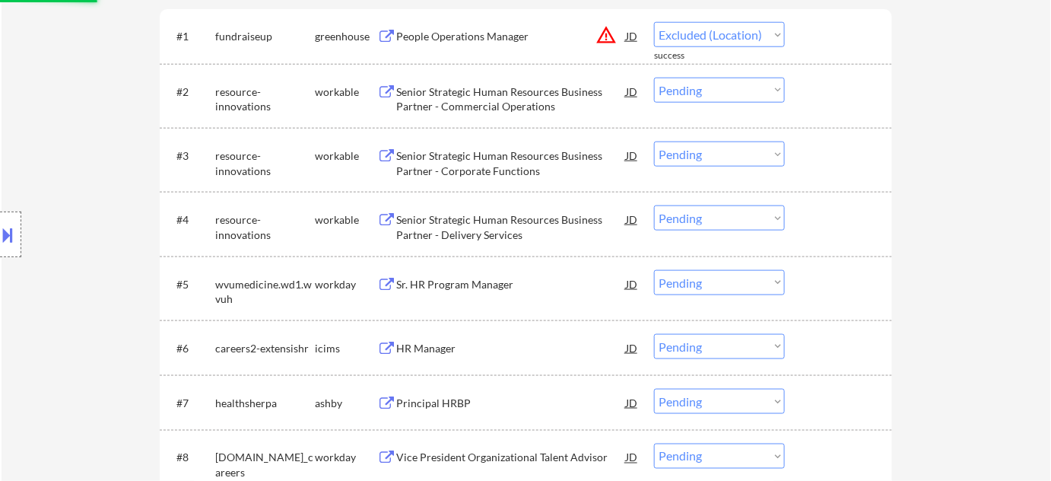
scroll to position [415, 0]
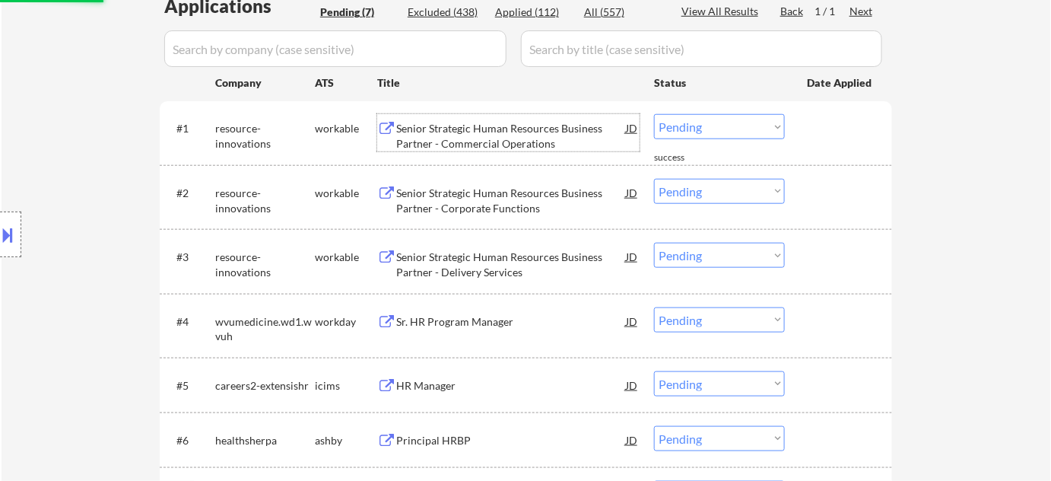
click at [488, 129] on div "Senior Strategic Human Resources Business Partner - Commercial Operations" at bounding box center [511, 136] width 230 height 30
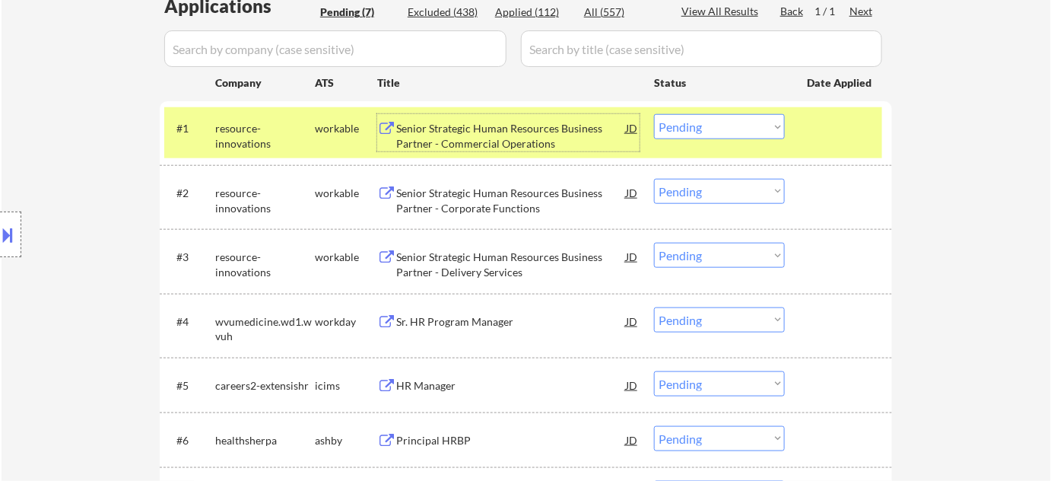
click at [696, 131] on select "Choose an option... Pending Applied Excluded (Questions) Excluded (Expired) Exc…" at bounding box center [719, 126] width 131 height 25
click at [654, 114] on select "Choose an option... Pending Applied Excluded (Questions) Excluded (Expired) Exc…" at bounding box center [719, 126] width 131 height 25
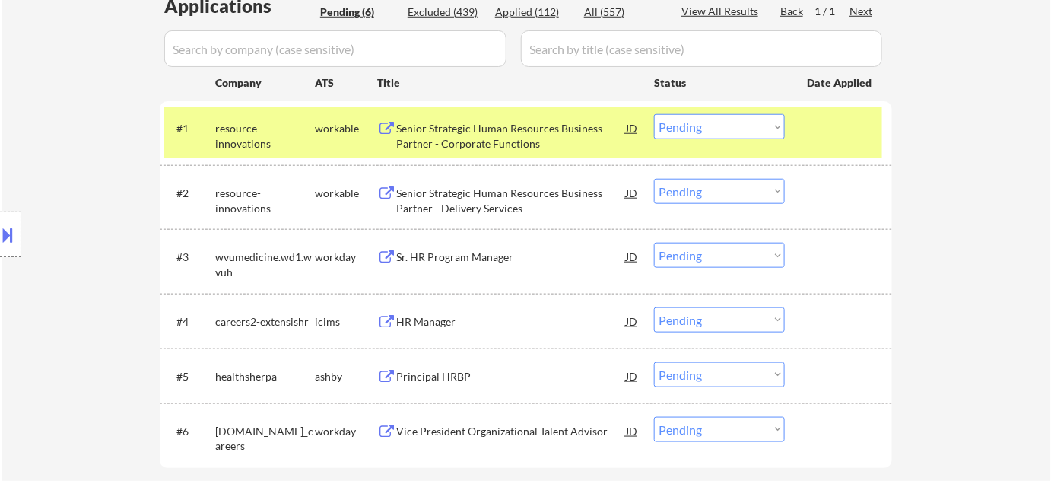
click at [717, 126] on select "Choose an option... Pending Applied Excluded (Questions) Excluded (Expired) Exc…" at bounding box center [719, 126] width 131 height 25
click at [654, 114] on select "Choose an option... Pending Applied Excluded (Questions) Excluded (Expired) Exc…" at bounding box center [719, 126] width 131 height 25
click at [714, 221] on div "#2 resource-innovations workable Senior Strategic Human Resources Business Part…" at bounding box center [523, 197] width 718 height 50
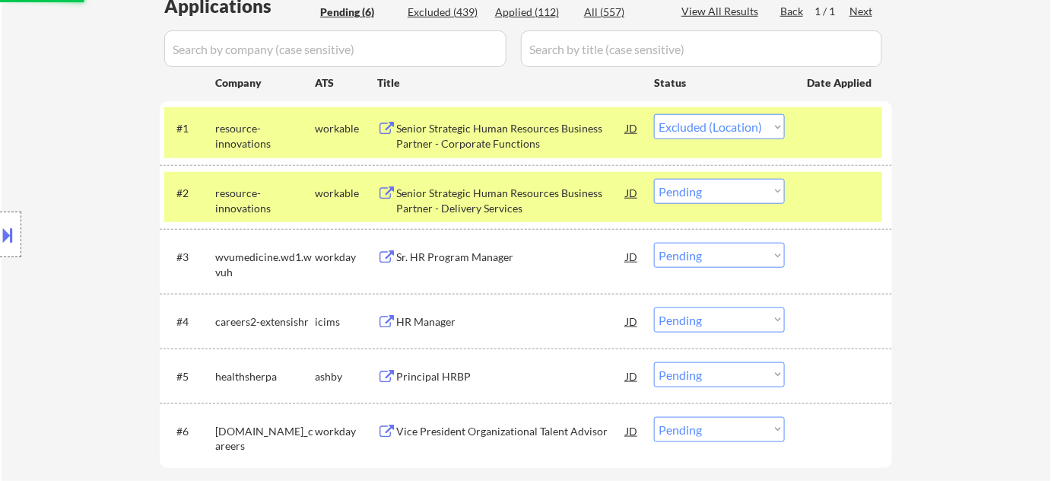
click at [870, 194] on div at bounding box center [840, 192] width 67 height 27
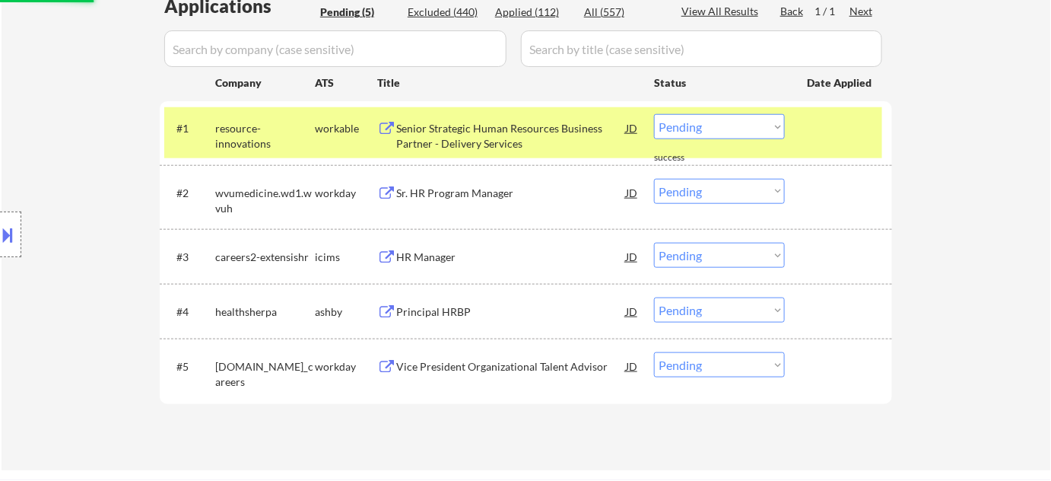
click at [699, 121] on select "Choose an option... Pending Applied Excluded (Questions) Excluded (Expired) Exc…" at bounding box center [719, 126] width 131 height 25
select select ""excluded__expired_""
click at [654, 114] on select "Choose an option... Pending Applied Excluded (Questions) Excluded (Expired) Exc…" at bounding box center [719, 126] width 131 height 25
click at [860, 158] on div "#1 resource-innovations workable Senior Strategic Human Resources Business Part…" at bounding box center [526, 133] width 733 height 64
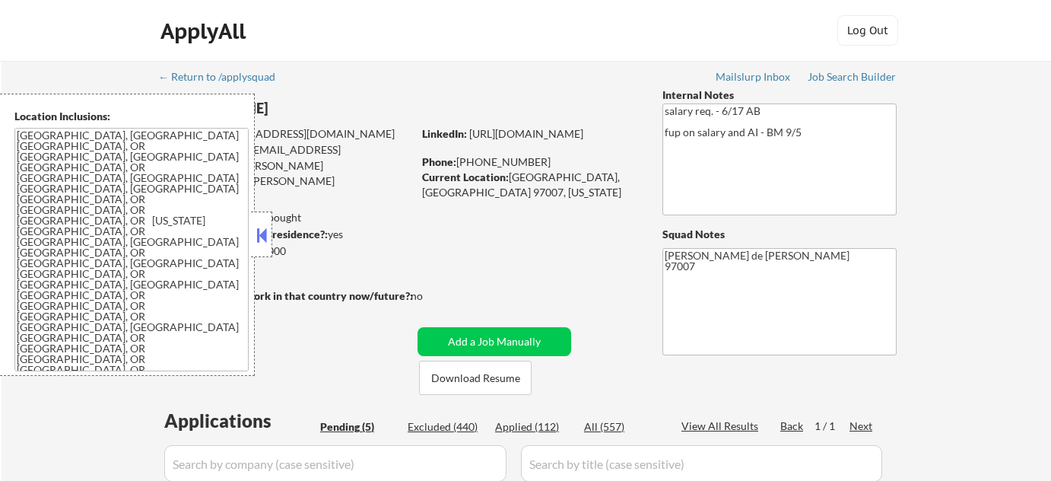
select select ""pending""
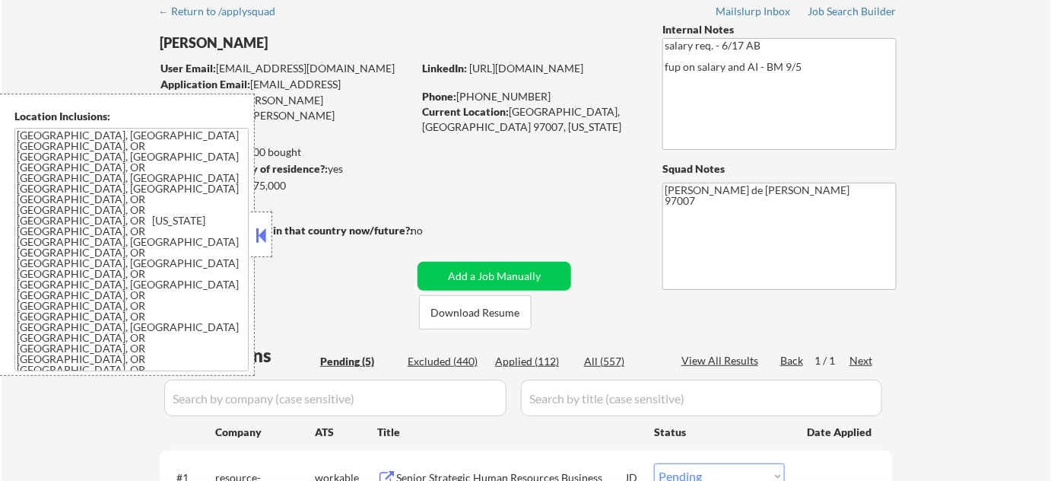
scroll to position [68, 0]
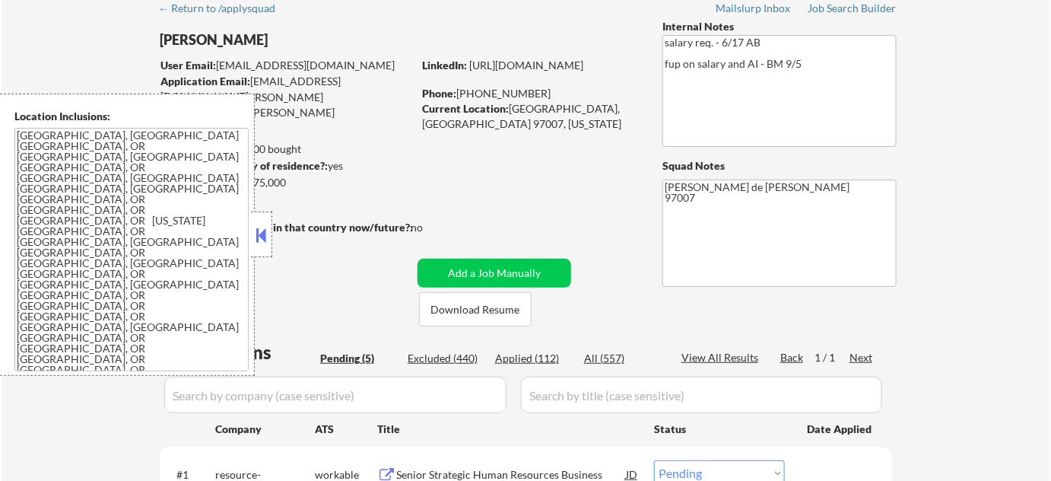
click at [263, 237] on button at bounding box center [261, 235] width 17 height 23
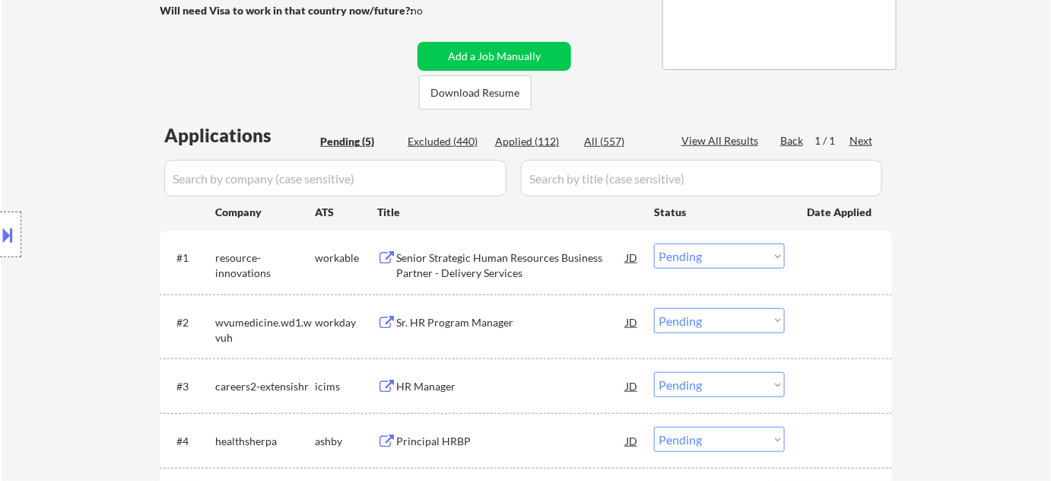
scroll to position [345, 0]
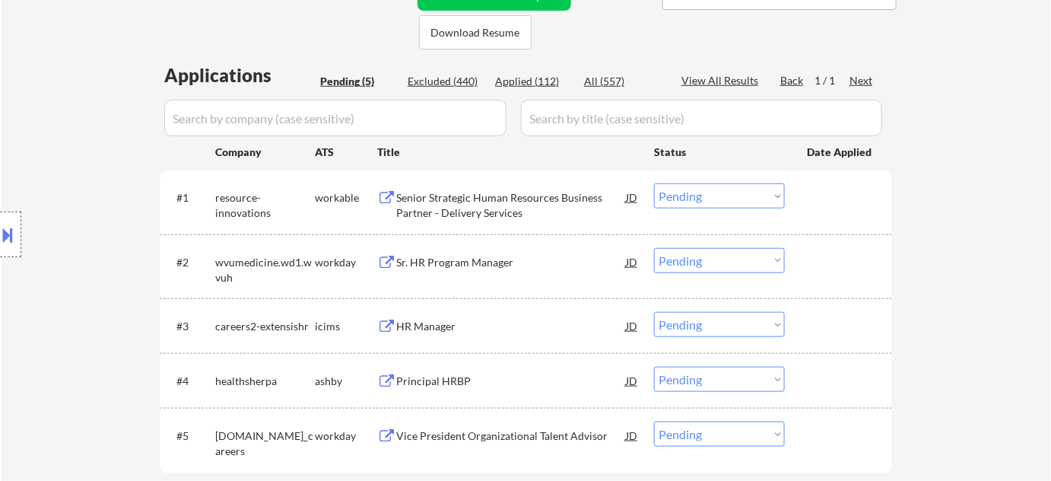
click at [736, 191] on select "Choose an option... Pending Applied Excluded (Questions) Excluded (Expired) Exc…" at bounding box center [719, 195] width 131 height 25
click at [654, 183] on select "Choose an option... Pending Applied Excluded (Questions) Excluded (Expired) Exc…" at bounding box center [719, 195] width 131 height 25
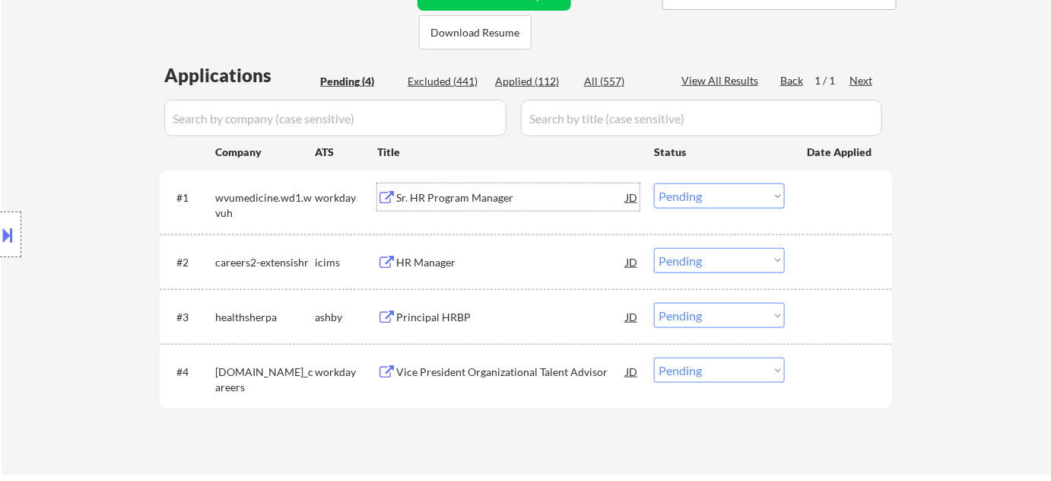
click at [458, 199] on div "Sr. HR Program Manager" at bounding box center [511, 197] width 230 height 15
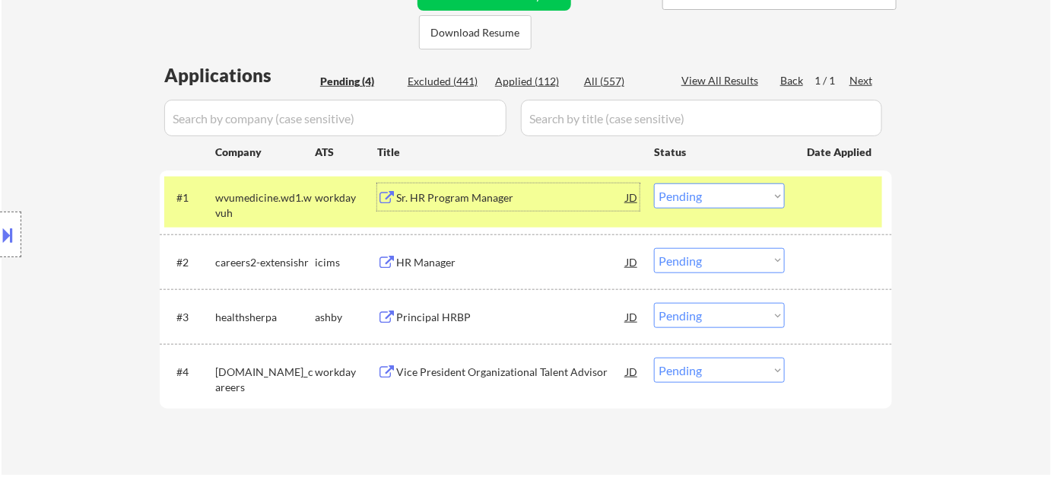
click at [421, 257] on div "HR Manager" at bounding box center [511, 262] width 230 height 15
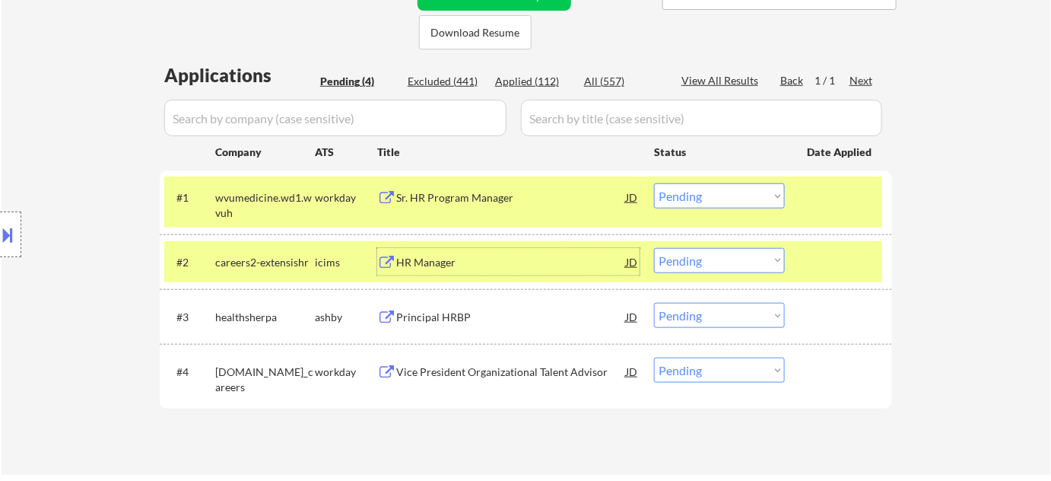
click at [411, 320] on div "Principal HRBP" at bounding box center [511, 317] width 230 height 15
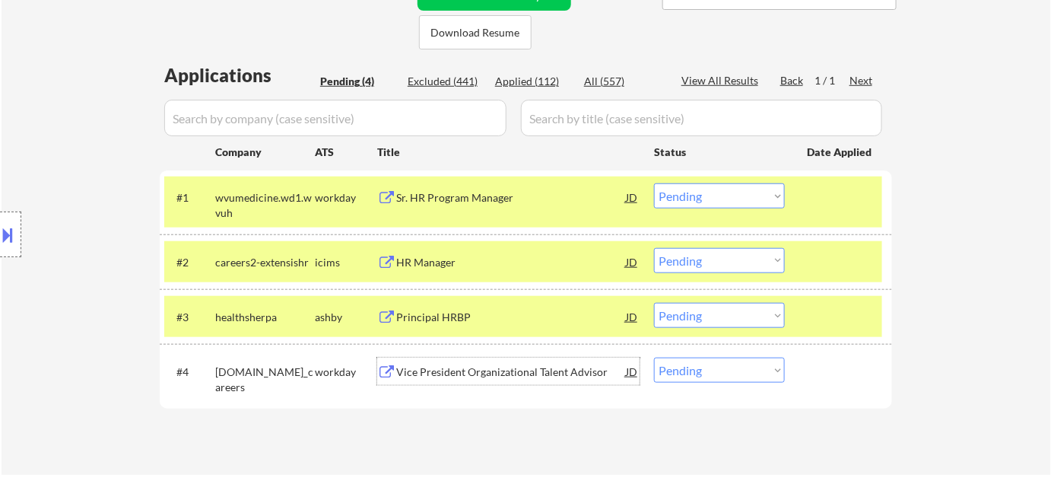
click at [504, 364] on div "Vice President Organizational Talent Advisor" at bounding box center [511, 371] width 230 height 15
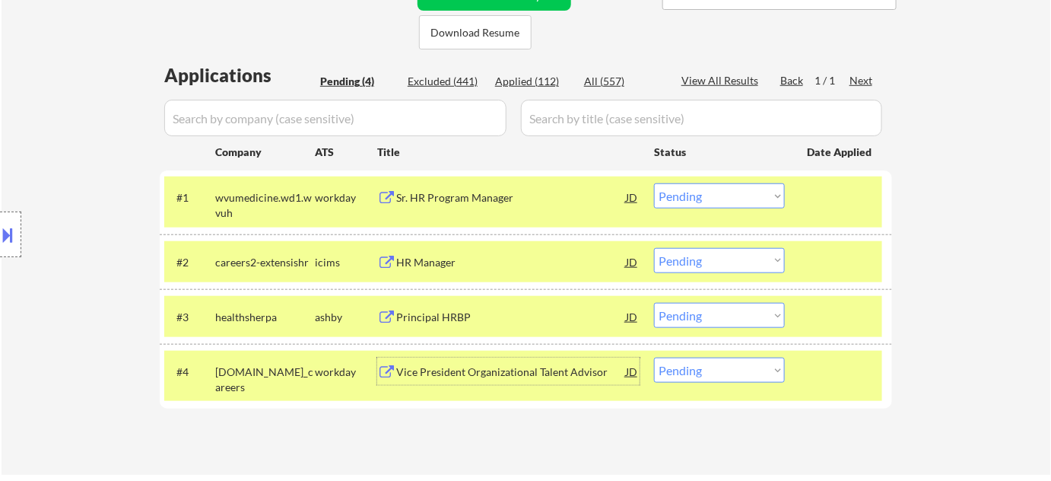
click at [736, 183] on select "Choose an option... Pending Applied Excluded (Questions) Excluded (Expired) Exc…" at bounding box center [719, 195] width 131 height 25
click at [654, 183] on select "Choose an option... Pending Applied Excluded (Questions) Excluded (Expired) Exc…" at bounding box center [719, 195] width 131 height 25
select select ""pending""
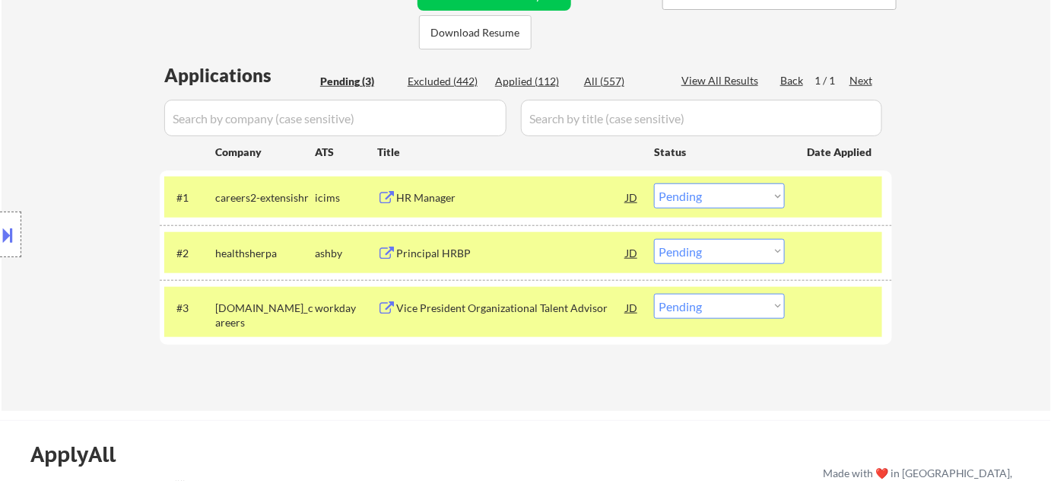
click at [739, 253] on select "Choose an option... Pending Applied Excluded (Questions) Excluded (Expired) Exc…" at bounding box center [719, 251] width 131 height 25
click at [654, 239] on select "Choose an option... Pending Applied Excluded (Questions) Excluded (Expired) Exc…" at bounding box center [719, 251] width 131 height 25
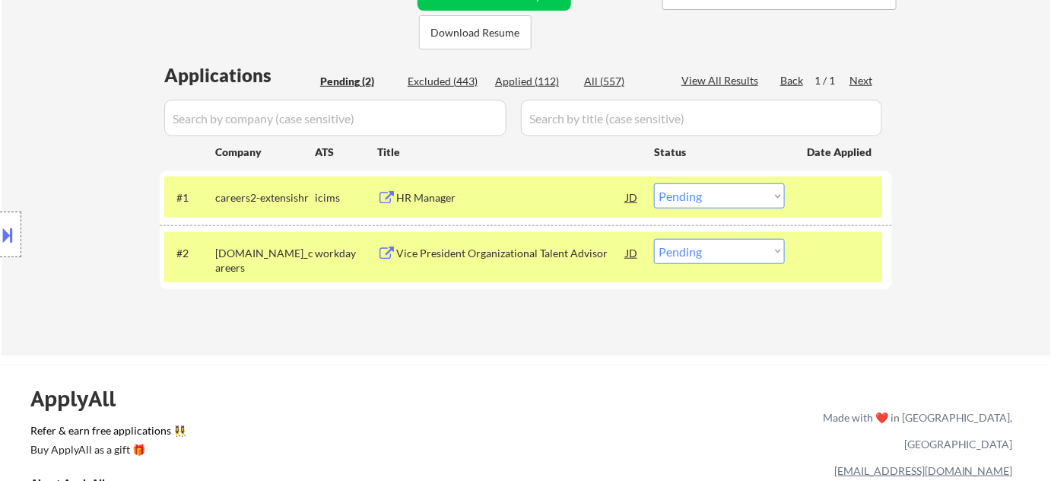
click at [704, 254] on select "Choose an option... Pending Applied Excluded (Questions) Excluded (Expired) Exc…" at bounding box center [719, 251] width 131 height 25
select select ""applied""
click at [654, 239] on select "Choose an option... Pending Applied Excluded (Questions) Excluded (Expired) Exc…" at bounding box center [719, 251] width 131 height 25
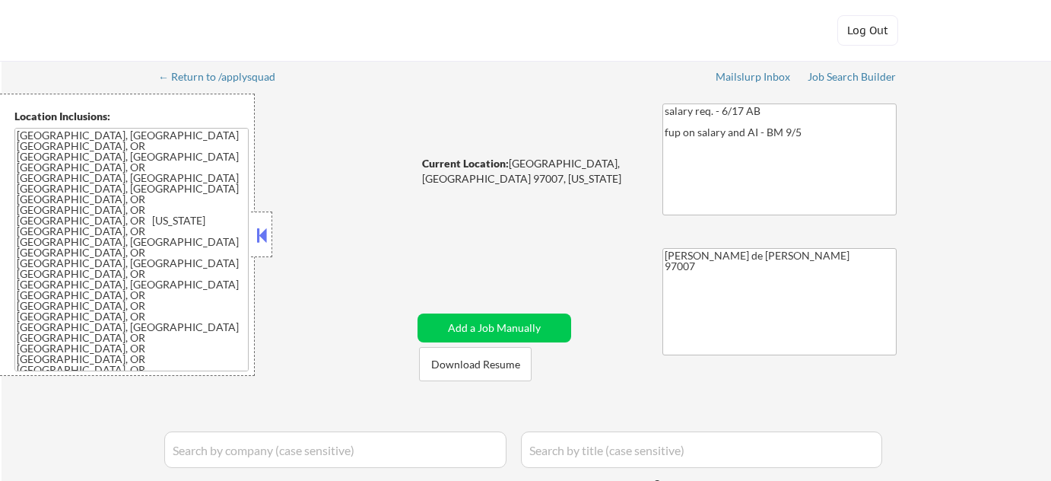
select select ""pending""
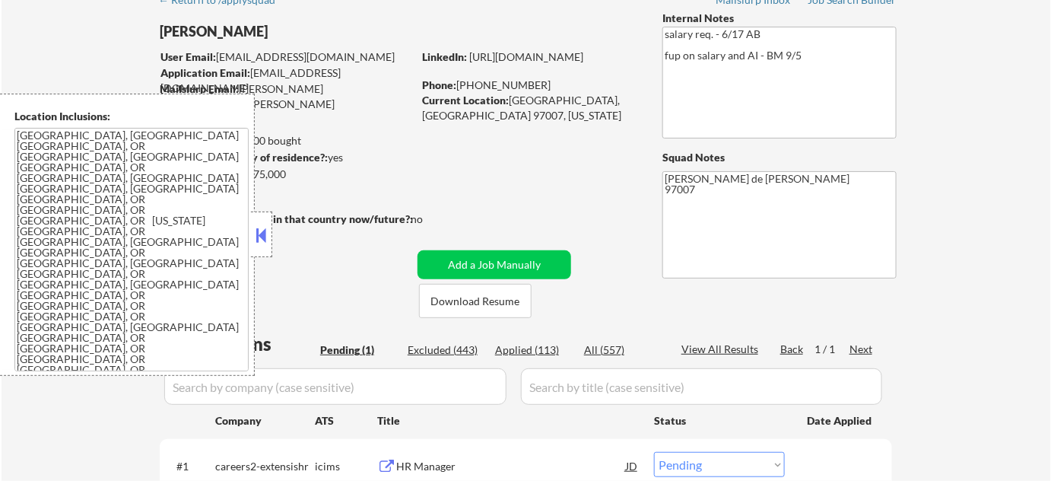
scroll to position [207, 0]
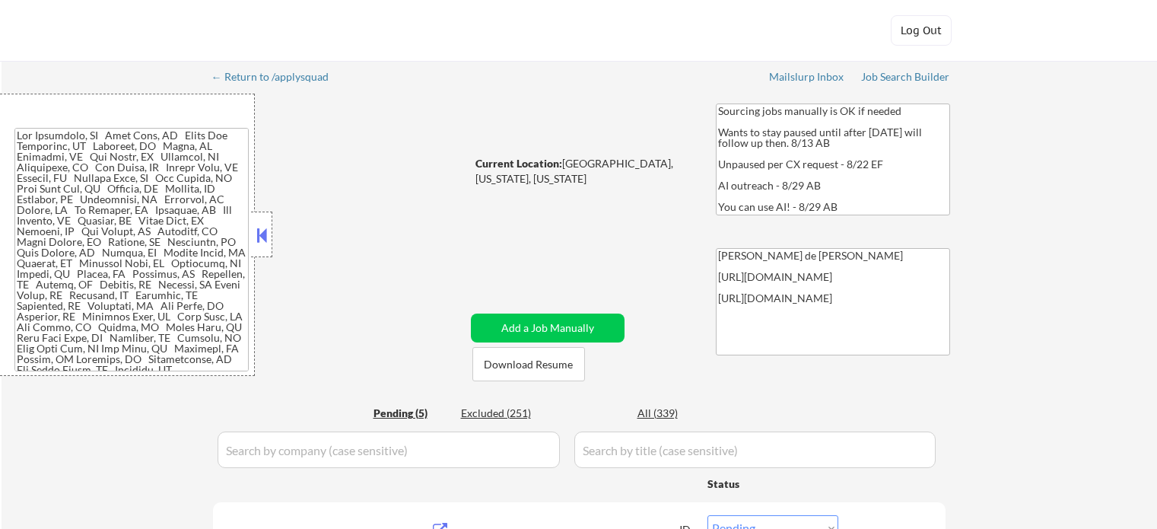
select select ""pending""
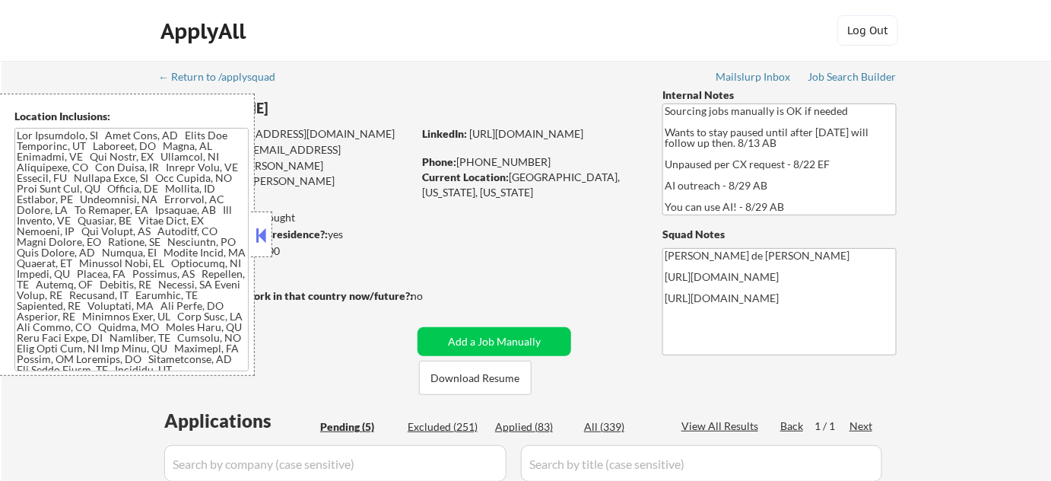
scroll to position [138, 0]
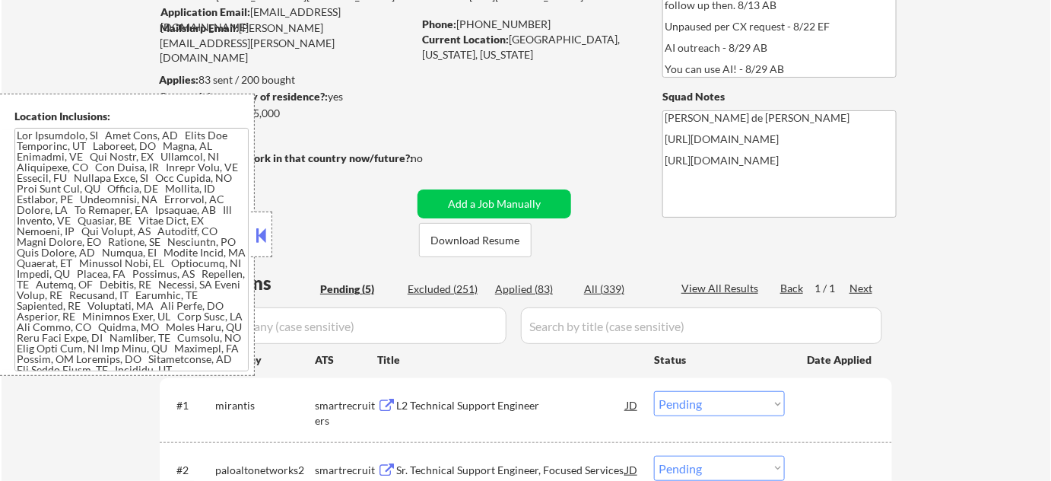
click at [262, 234] on button at bounding box center [261, 235] width 17 height 23
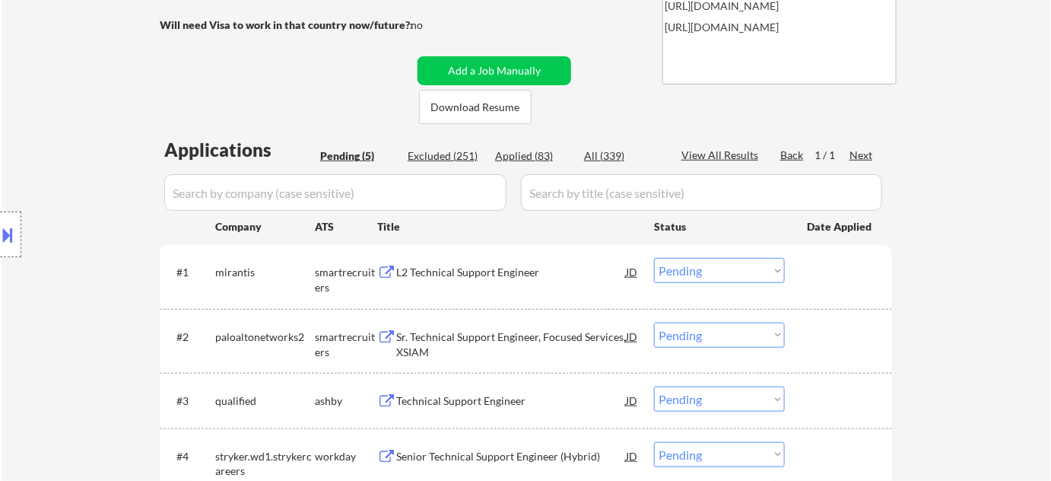
scroll to position [415, 0]
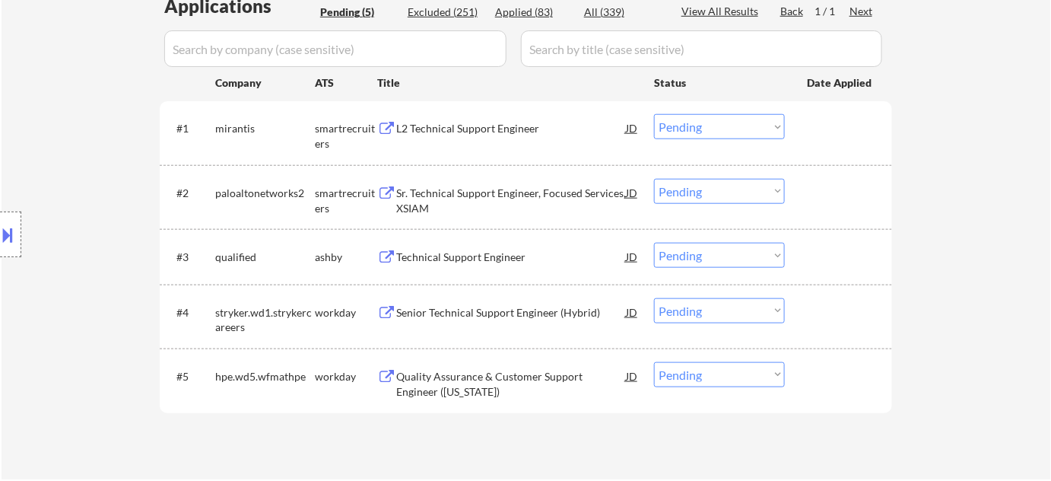
click at [423, 127] on div "L2 Technical Support Engineer" at bounding box center [511, 128] width 230 height 15
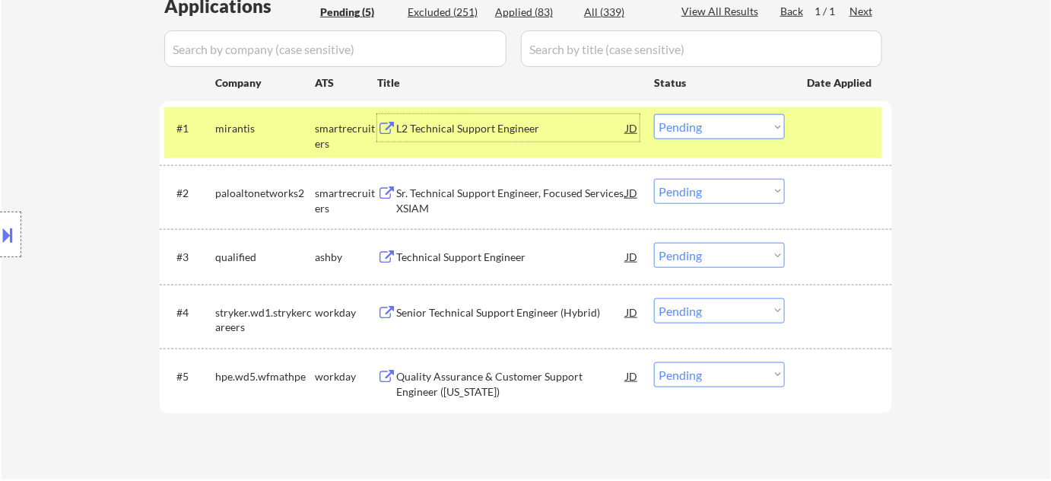
click at [751, 123] on select "Choose an option... Pending Applied Excluded (Questions) Excluded (Expired) Exc…" at bounding box center [719, 126] width 131 height 25
click at [654, 114] on select "Choose an option... Pending Applied Excluded (Questions) Excluded (Expired) Exc…" at bounding box center [719, 126] width 131 height 25
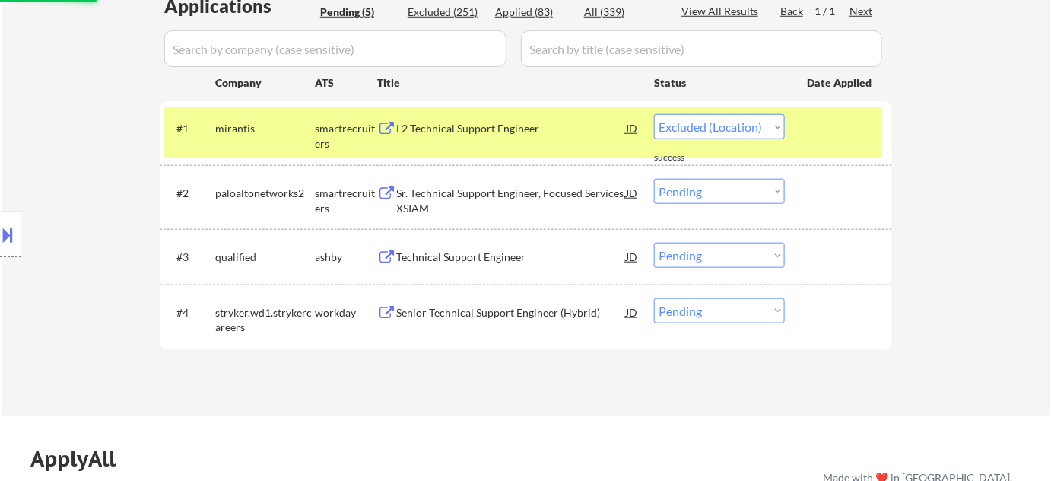
select select ""pending""
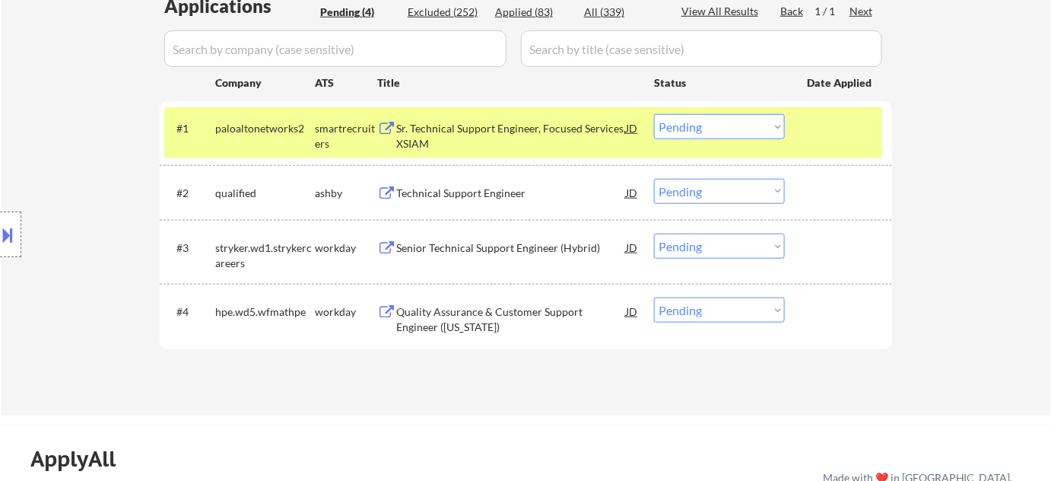
click at [456, 189] on div "Technical Support Engineer" at bounding box center [511, 193] width 230 height 15
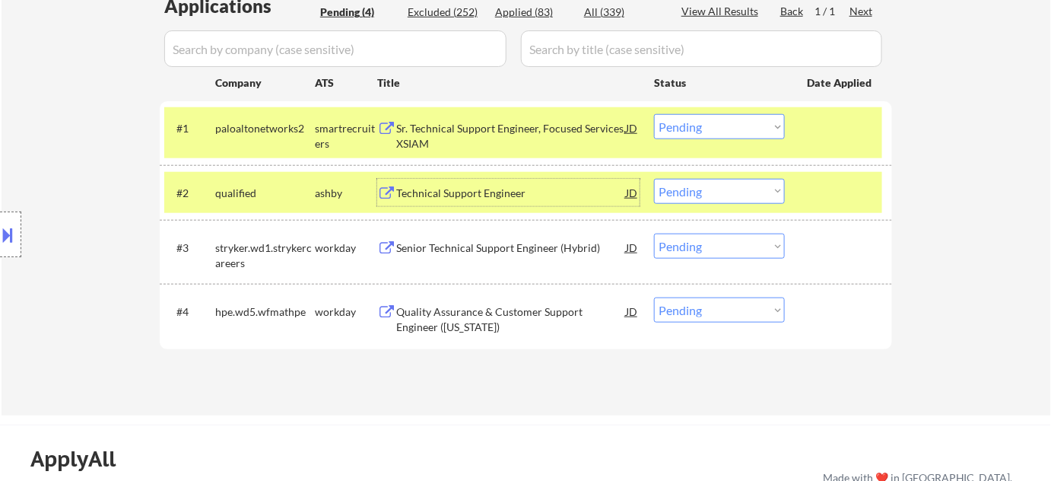
click at [431, 131] on div "Sr. Technical Support Engineer, Focused Services, XSIAM" at bounding box center [511, 136] width 230 height 30
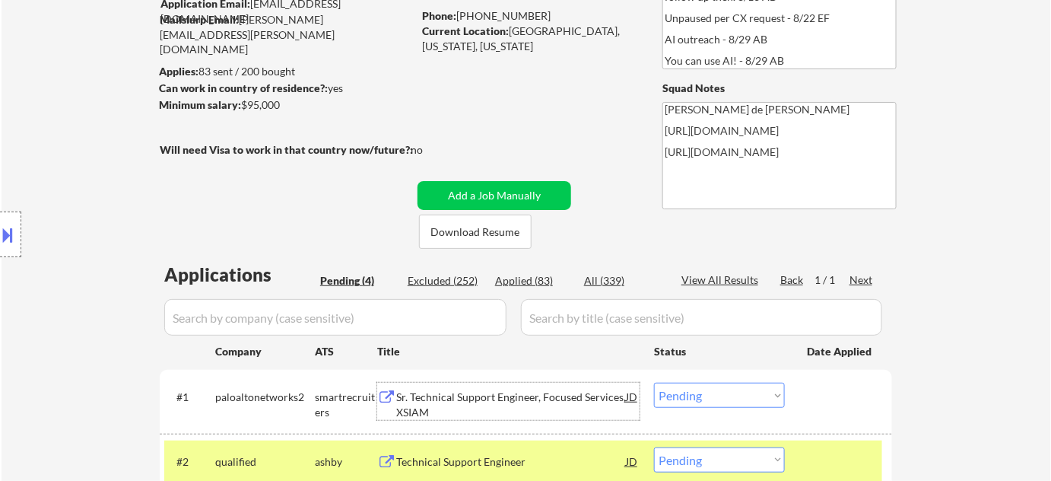
scroll to position [138, 0]
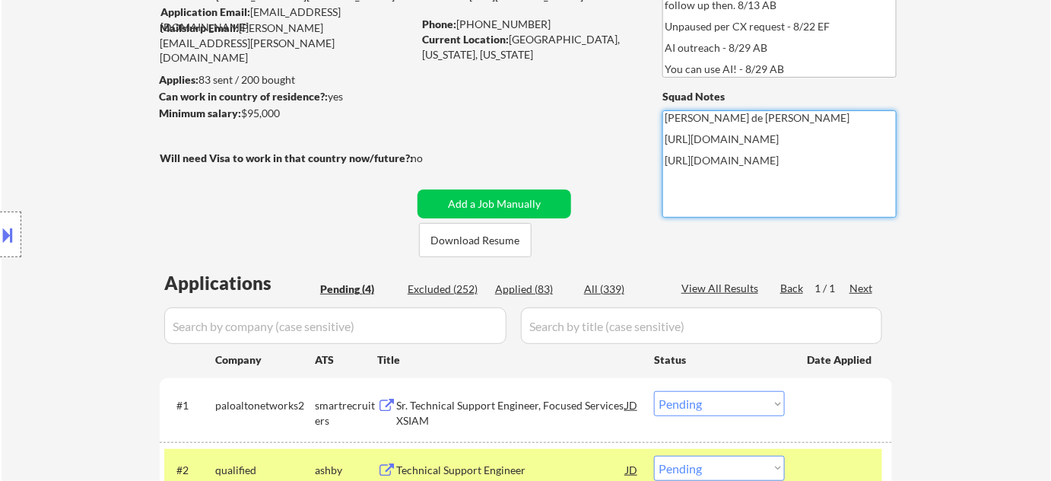
drag, startPoint x: 663, startPoint y: 138, endPoint x: 852, endPoint y: 133, distance: 189.5
click at [852, 133] on textarea "Flor de Mae https://www.linkedin.com/in/julianeon/ https://docs.google.com/spre…" at bounding box center [780, 163] width 234 height 107
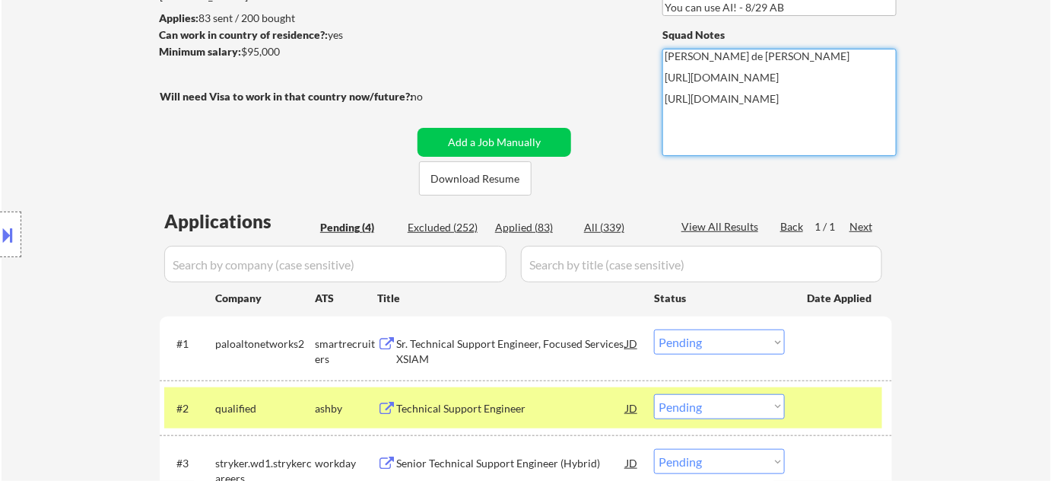
scroll to position [276, 0]
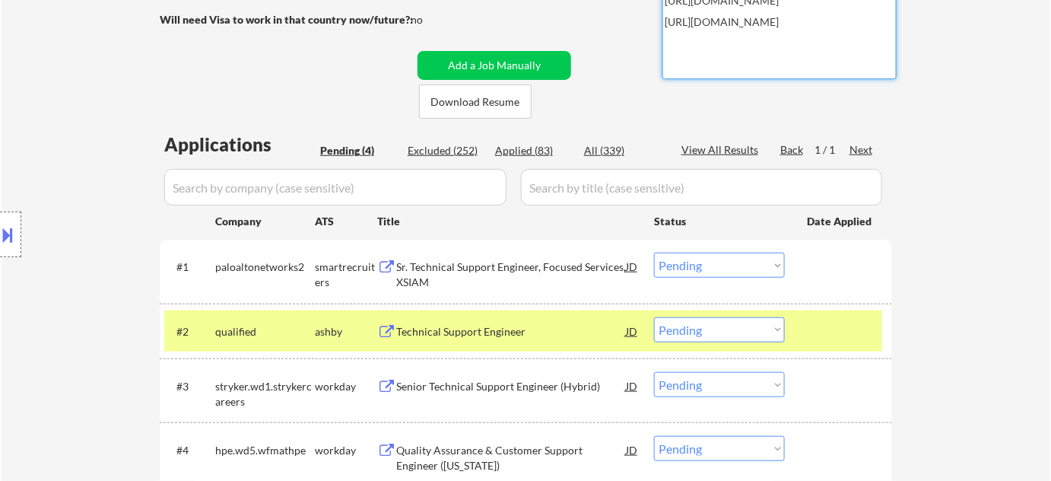
click at [722, 326] on select "Choose an option... Pending Applied Excluded (Questions) Excluded (Expired) Exc…" at bounding box center [719, 329] width 131 height 25
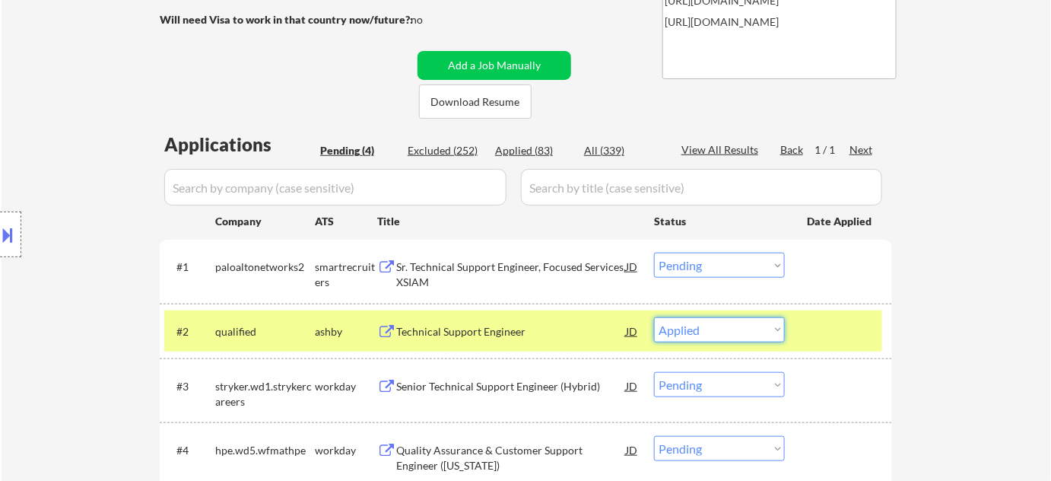
click at [654, 317] on select "Choose an option... Pending Applied Excluded (Questions) Excluded (Expired) Exc…" at bounding box center [719, 329] width 131 height 25
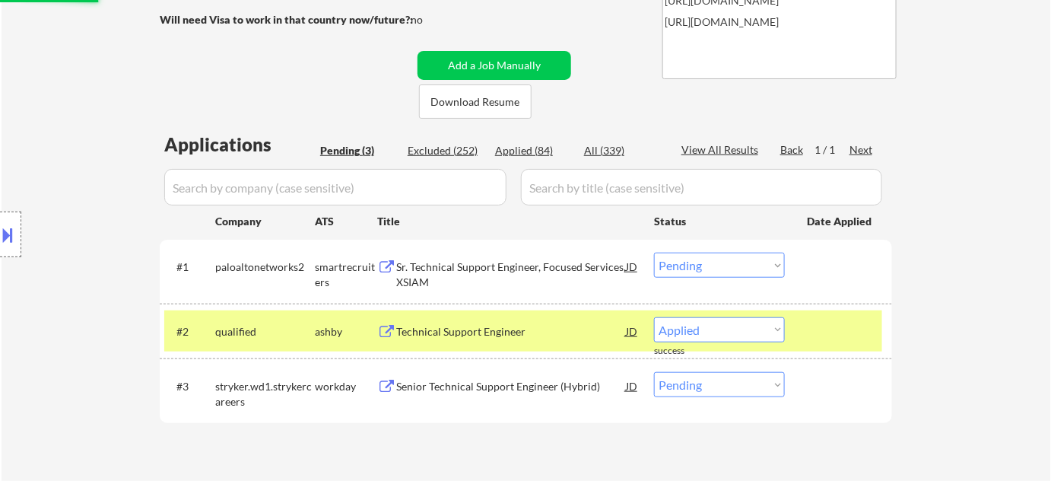
select select ""pending""
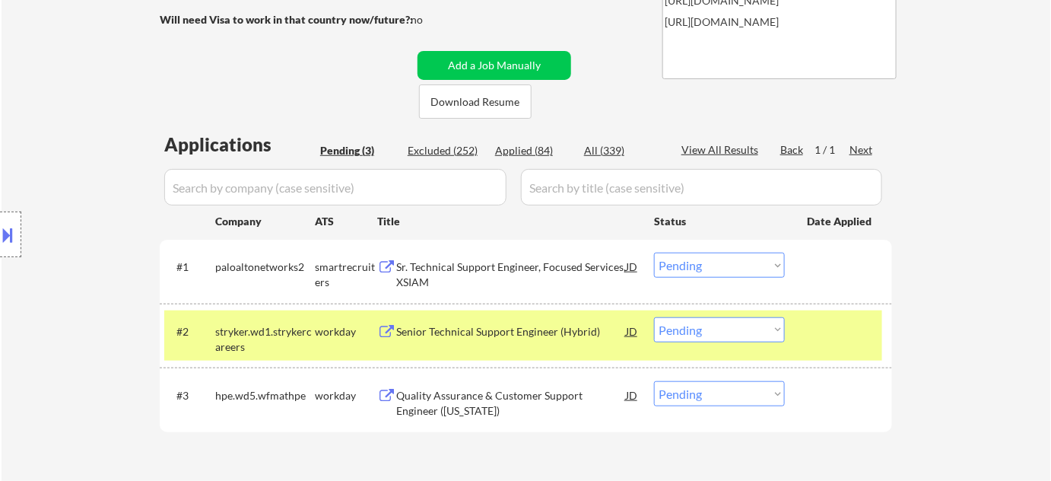
click at [509, 148] on div "Applied (84)" at bounding box center [533, 150] width 76 height 15
click at [457, 183] on input "input" at bounding box center [335, 187] width 342 height 37
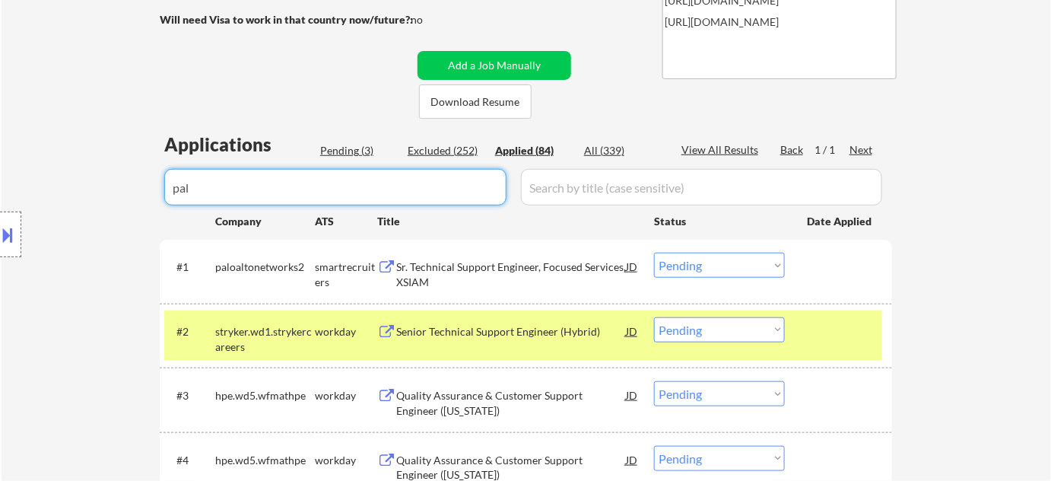
type input "palo"
select select ""applied""
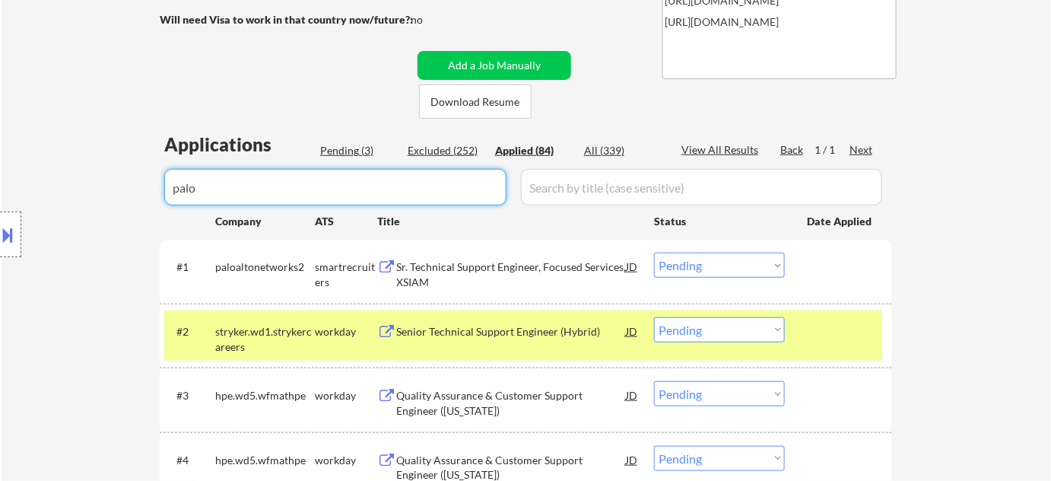
select select ""applied""
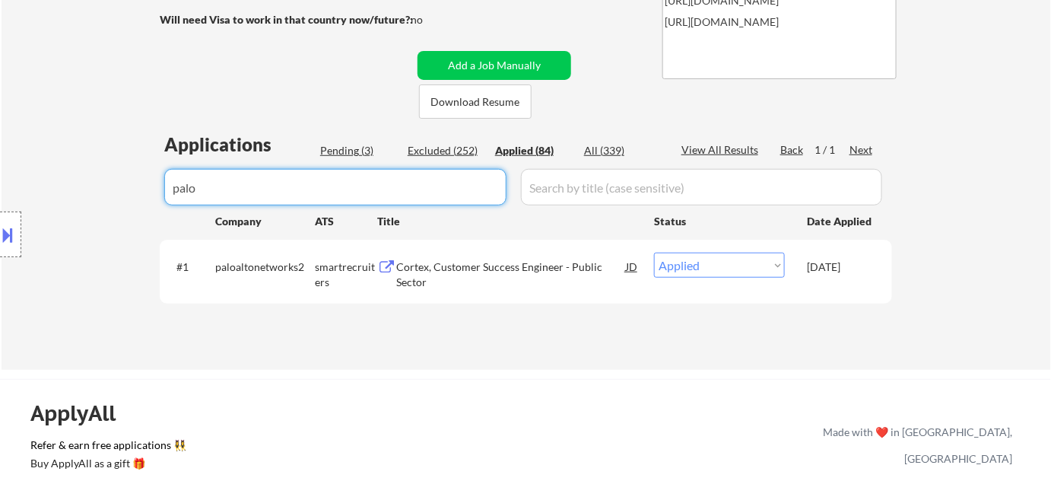
type input "palo"
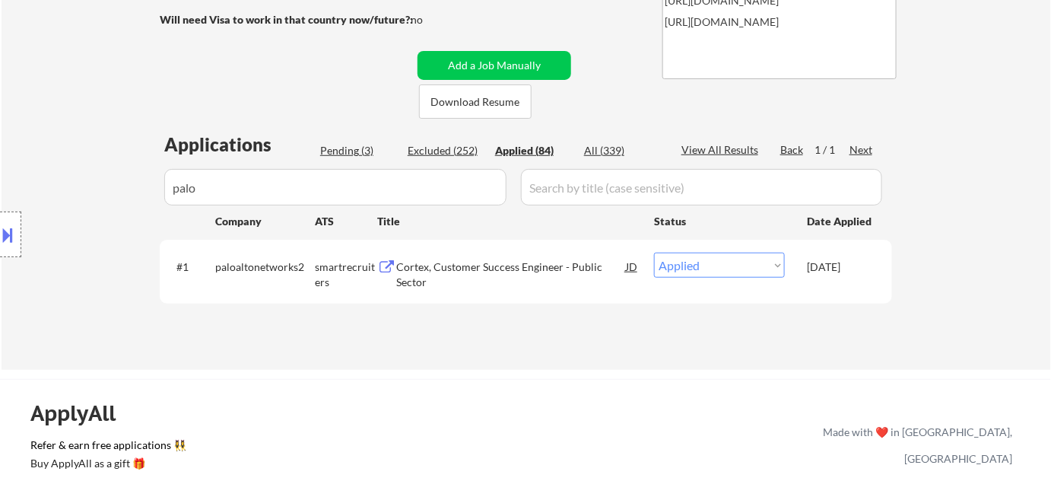
drag, startPoint x: 267, startPoint y: 179, endPoint x: 88, endPoint y: 179, distance: 178.8
click at [131, 179] on div "Location Inclusions:" at bounding box center [136, 235] width 272 height 282
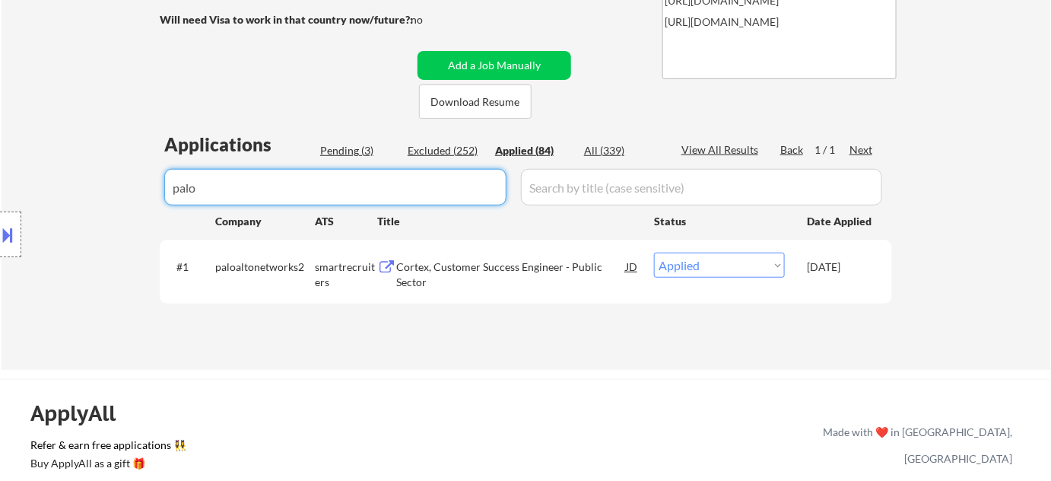
drag, startPoint x: 376, startPoint y: 190, endPoint x: 36, endPoint y: 187, distance: 340.1
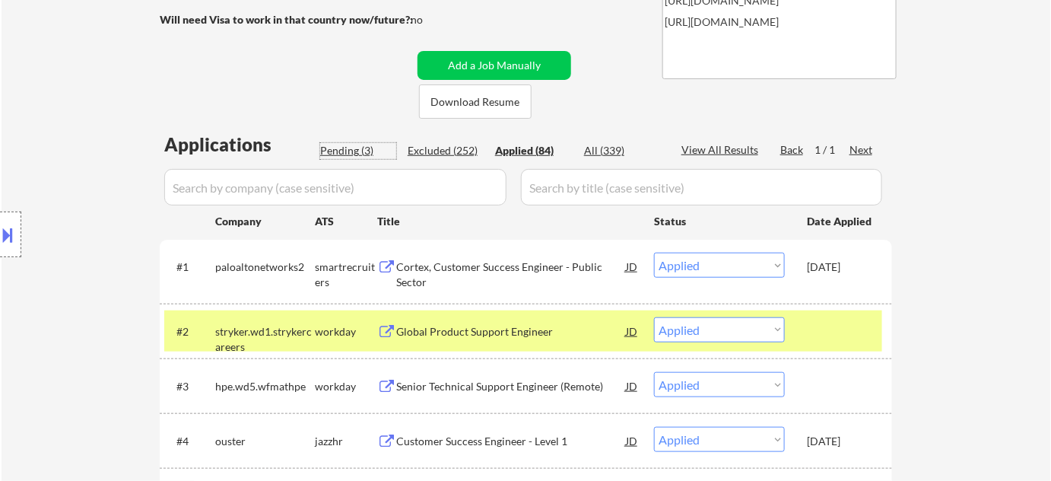
click at [342, 148] on div "Pending (3)" at bounding box center [358, 150] width 76 height 15
select select ""pending""
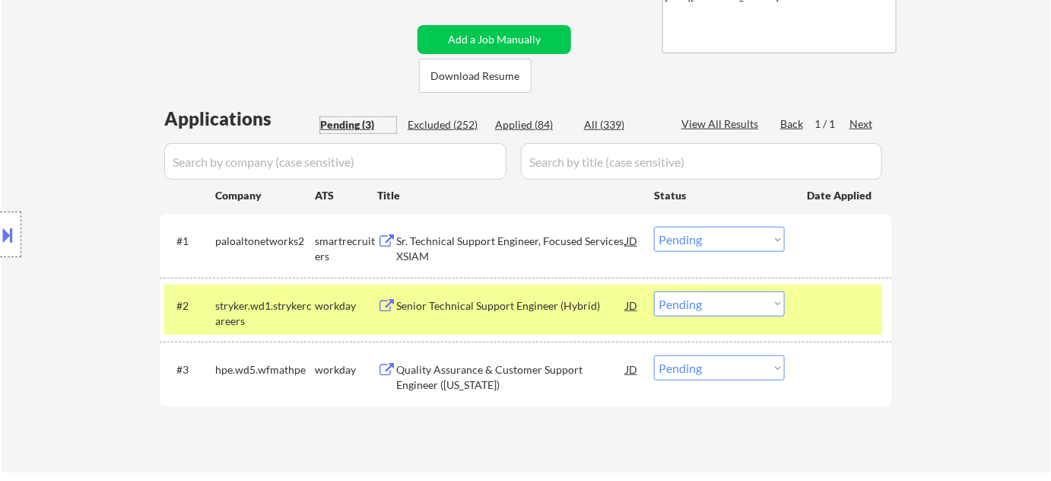
scroll to position [415, 0]
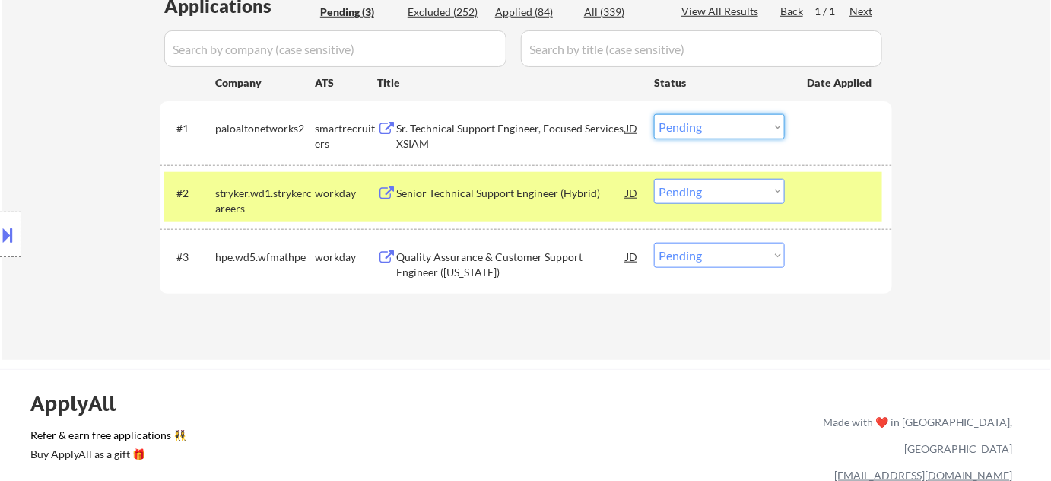
drag, startPoint x: 715, startPoint y: 121, endPoint x: 716, endPoint y: 131, distance: 9.9
click at [715, 121] on select "Choose an option... Pending Applied Excluded (Questions) Excluded (Expired) Exc…" at bounding box center [719, 126] width 131 height 25
click at [654, 114] on select "Choose an option... Pending Applied Excluded (Questions) Excluded (Expired) Exc…" at bounding box center [719, 126] width 131 height 25
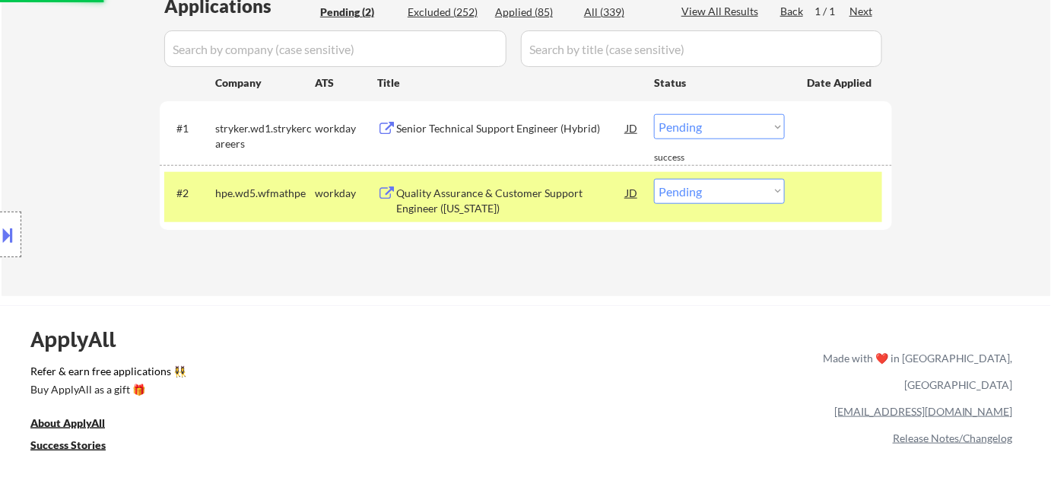
click at [496, 131] on div "Senior Technical Support Engineer (Hybrid)" at bounding box center [511, 128] width 230 height 15
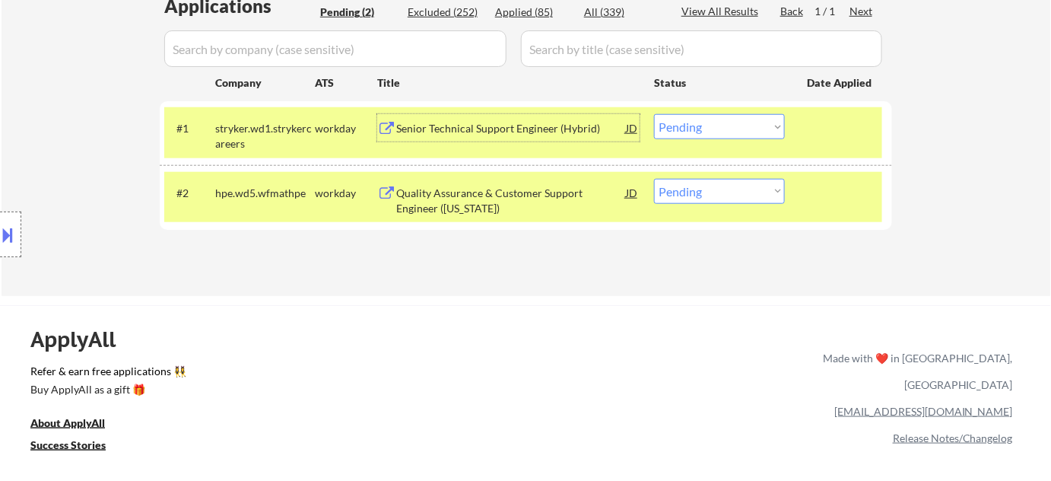
scroll to position [68, 0]
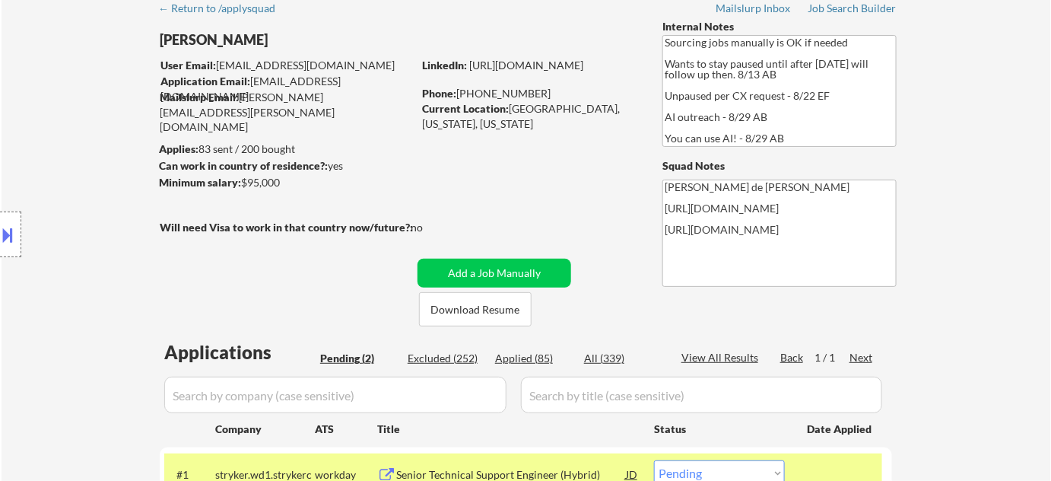
drag, startPoint x: 459, startPoint y: 89, endPoint x: 529, endPoint y: 87, distance: 70.8
click at [530, 88] on div "Phone: (415) 231-8299" at bounding box center [529, 93] width 215 height 15
copy div "(415) 231-8299"
click at [6, 216] on div at bounding box center [10, 234] width 21 height 46
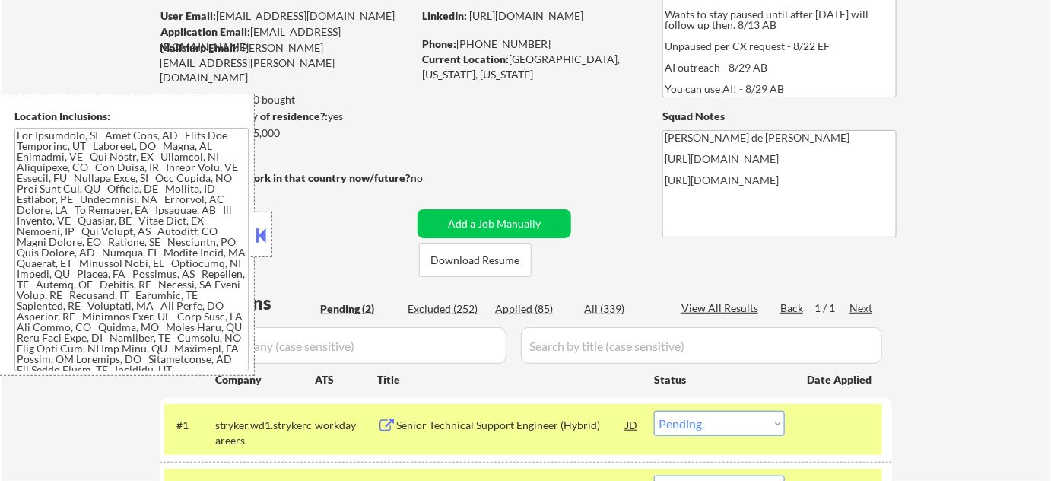
scroll to position [345, 0]
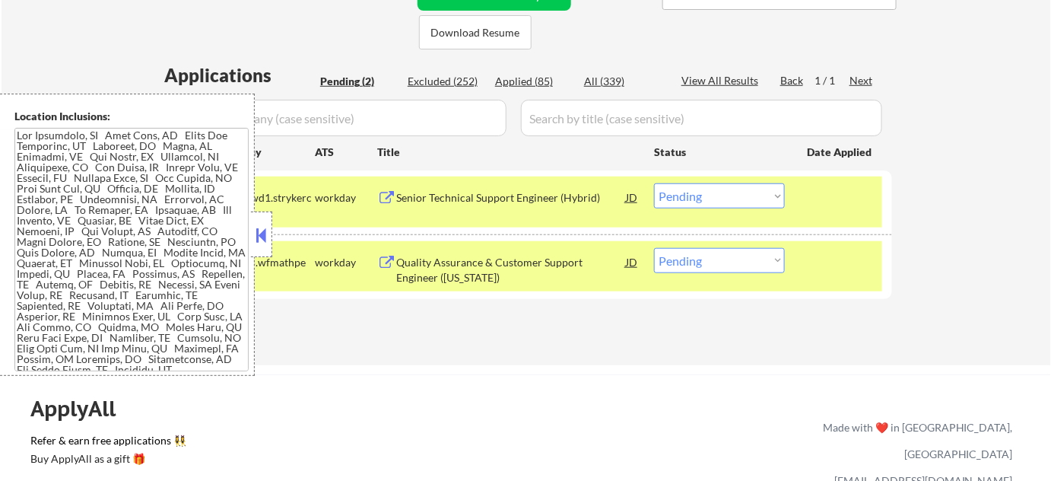
click at [253, 235] on button at bounding box center [261, 235] width 17 height 23
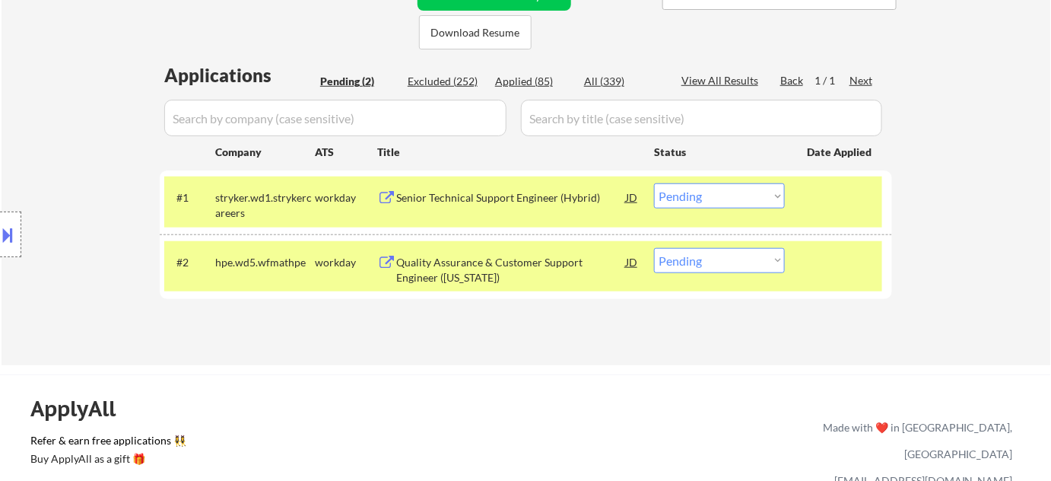
click at [752, 201] on select "Choose an option... Pending Applied Excluded (Questions) Excluded (Expired) Exc…" at bounding box center [719, 195] width 131 height 25
click at [654, 183] on select "Choose an option... Pending Applied Excluded (Questions) Excluded (Expired) Exc…" at bounding box center [719, 195] width 131 height 25
select select ""pending""
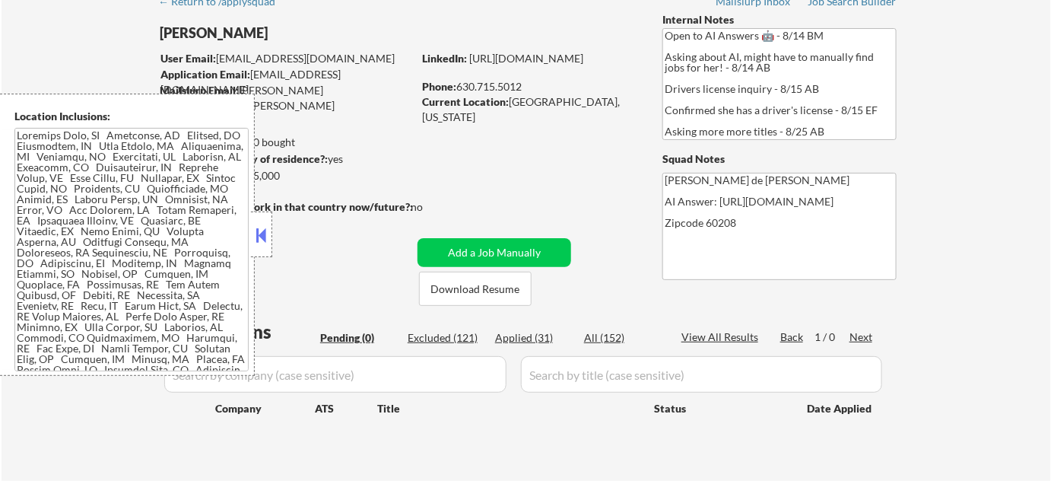
scroll to position [276, 0]
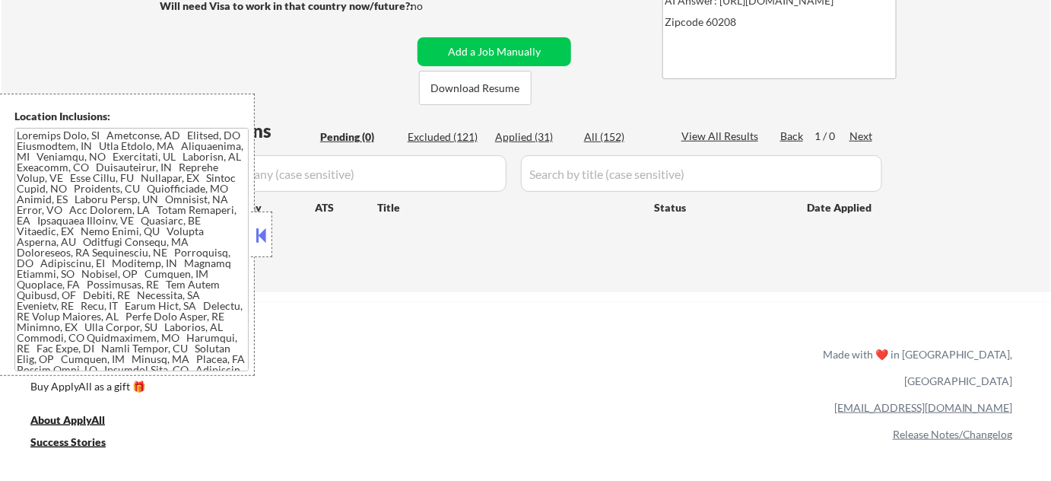
click at [264, 234] on button at bounding box center [261, 235] width 17 height 23
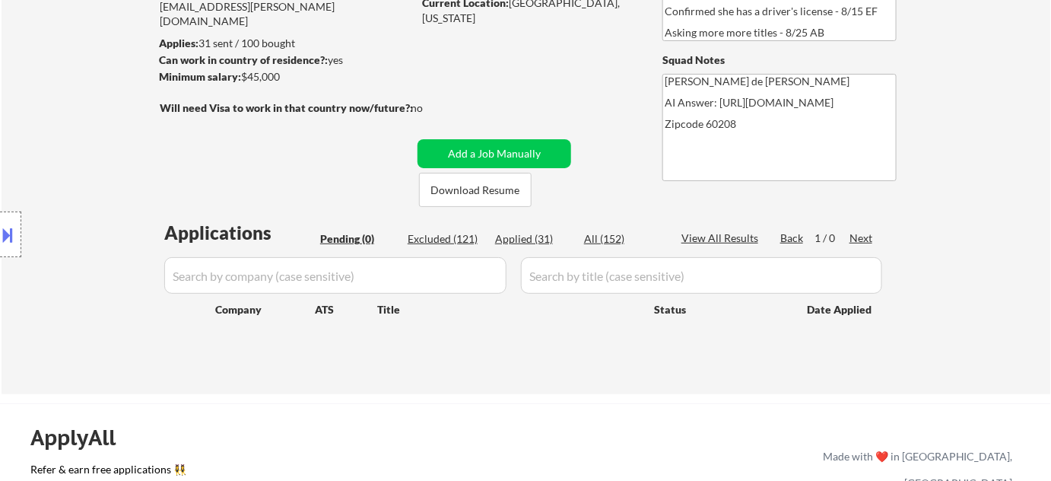
scroll to position [0, 0]
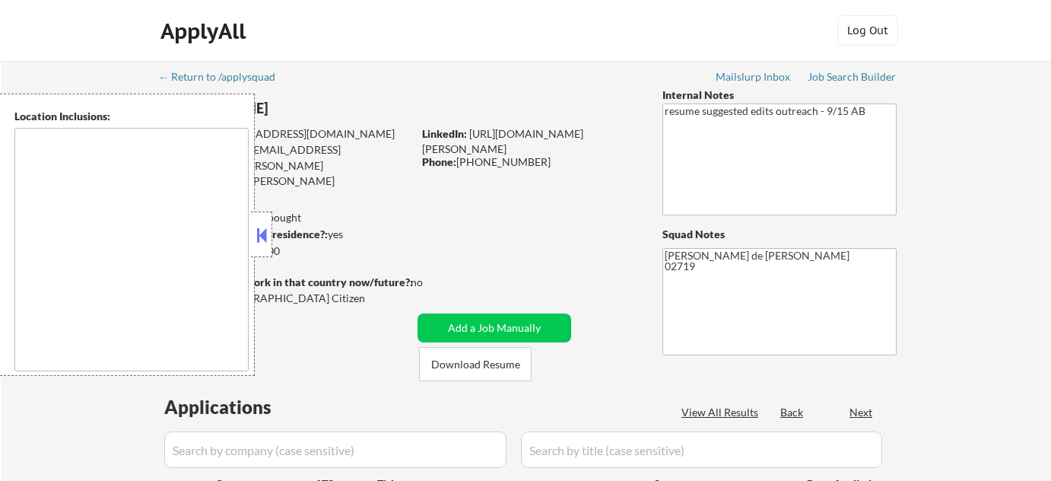
select select ""pending""
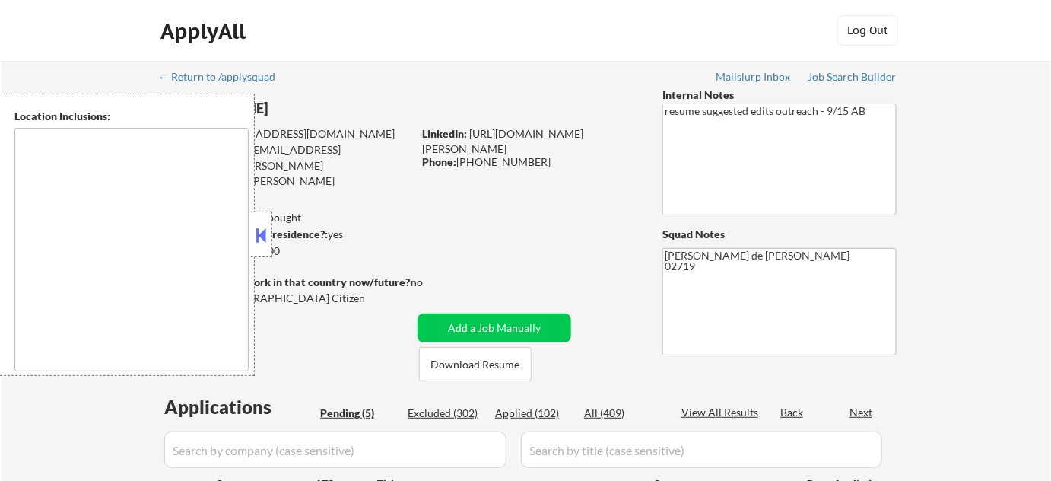
type textarea "[GEOGRAPHIC_DATA], [GEOGRAPHIC_DATA] [GEOGRAPHIC_DATA], [GEOGRAPHIC_DATA] [GEOG…"
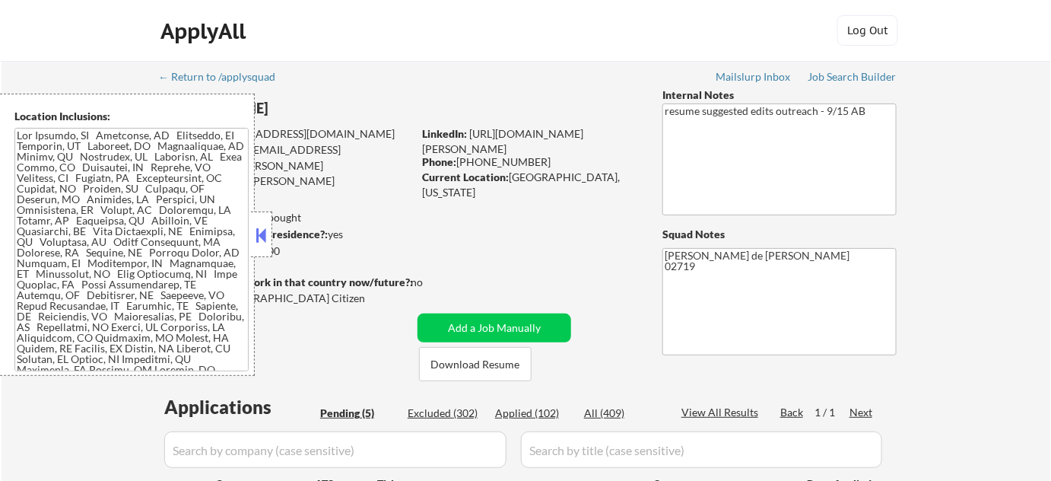
click at [266, 231] on button at bounding box center [261, 235] width 17 height 23
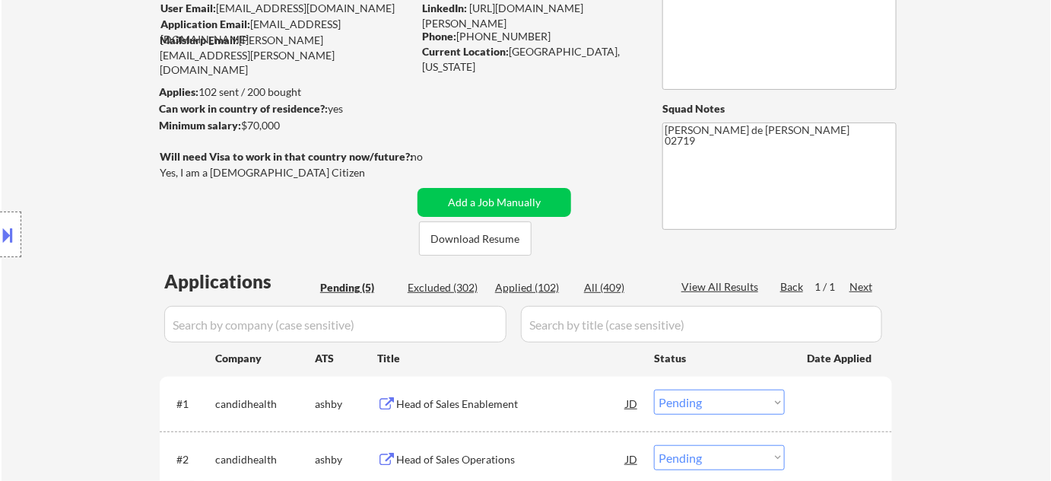
scroll to position [345, 0]
